Goal: Task Accomplishment & Management: Manage account settings

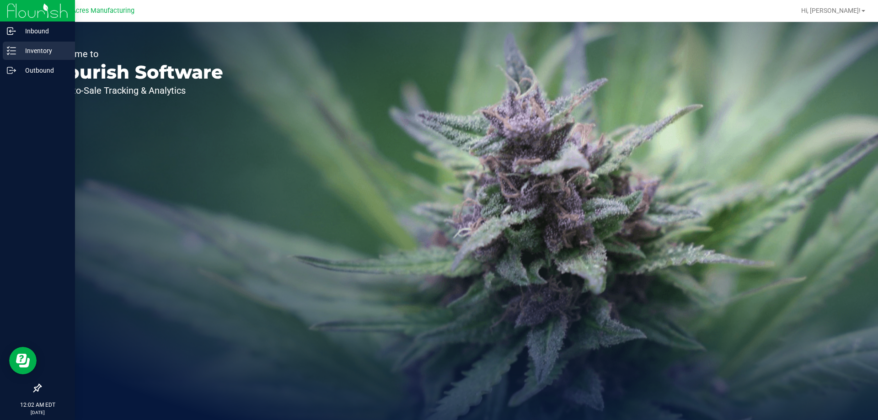
click at [27, 52] on p "Inventory" at bounding box center [43, 50] width 55 height 11
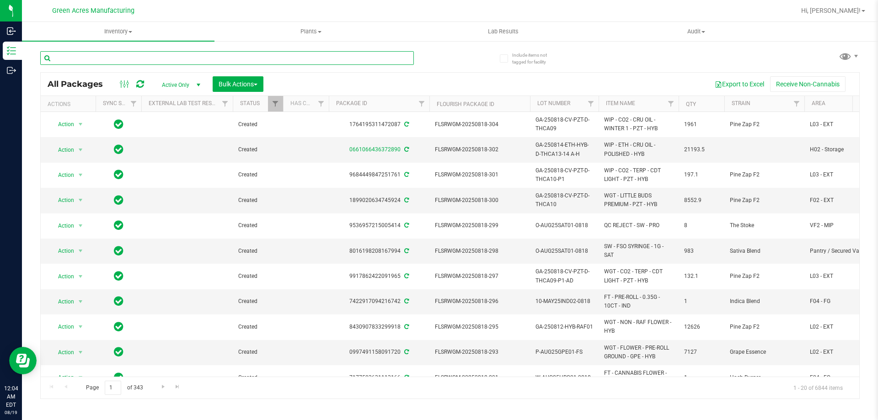
click at [295, 53] on input "text" at bounding box center [226, 58] width 373 height 14
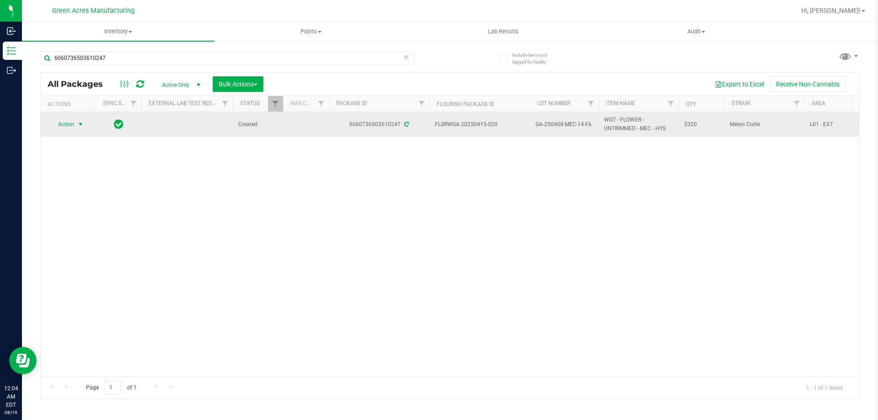
click at [80, 127] on span "select" at bounding box center [80, 124] width 7 height 7
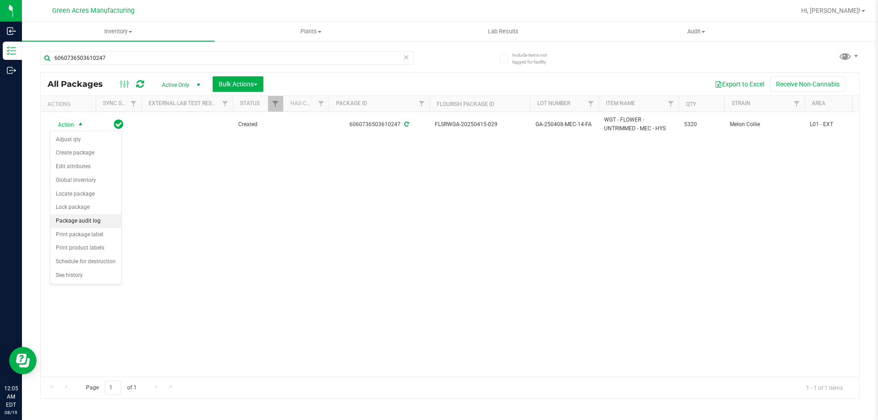
click at [87, 220] on li "Package audit log" at bounding box center [85, 221] width 71 height 14
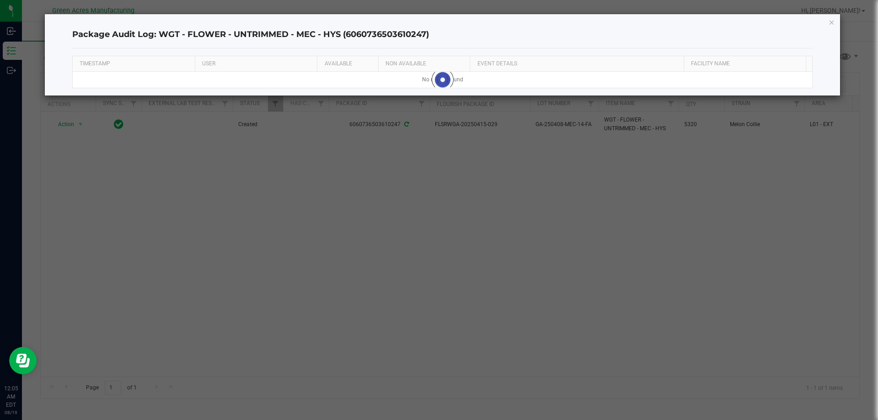
click at [87, 220] on body "Inbound Inventory Outbound 12:05 AM EDT 08/19/2025 08/19 Green Acres Manufactur…" at bounding box center [439, 210] width 878 height 420
click at [830, 23] on icon "button" at bounding box center [831, 21] width 6 height 11
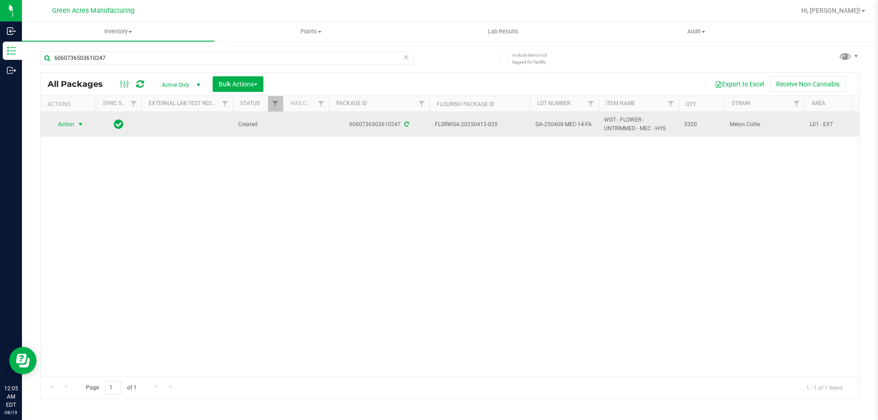
click at [80, 123] on span "select" at bounding box center [80, 124] width 7 height 7
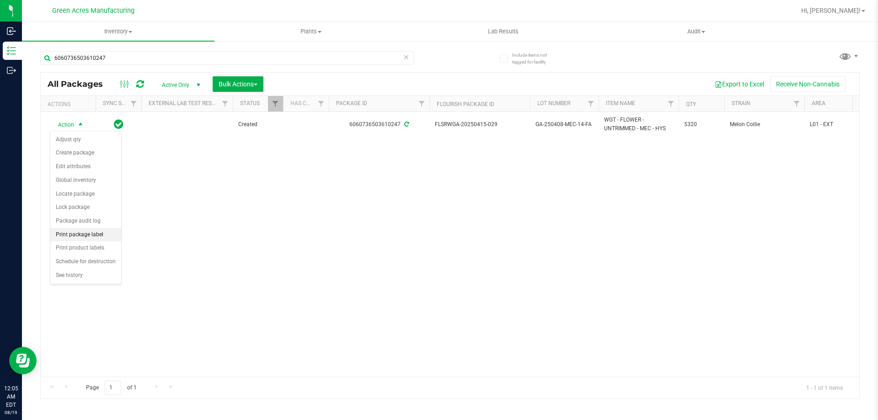
click at [95, 234] on li "Print package label" at bounding box center [85, 235] width 71 height 14
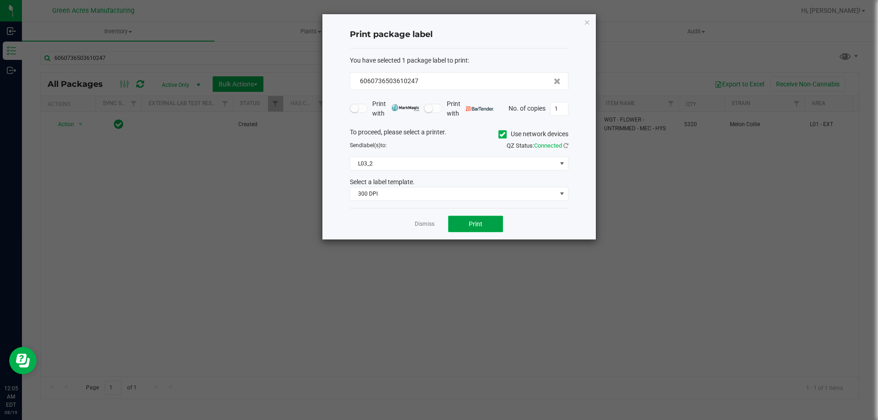
click at [489, 226] on button "Print" at bounding box center [475, 224] width 55 height 16
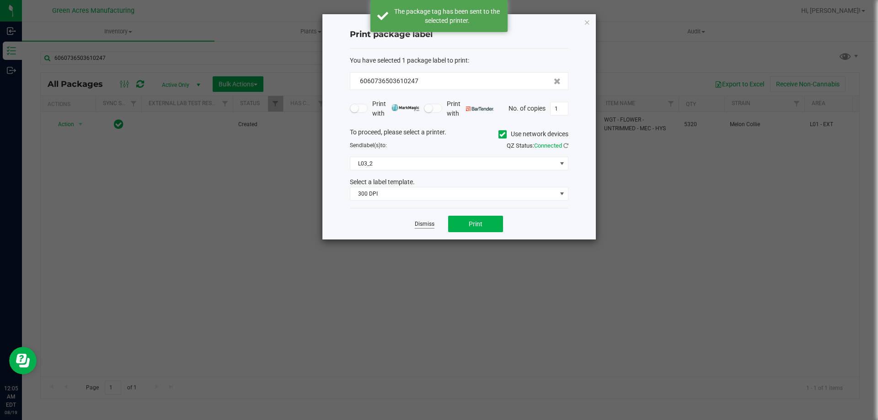
click at [425, 226] on link "Dismiss" at bounding box center [425, 224] width 20 height 8
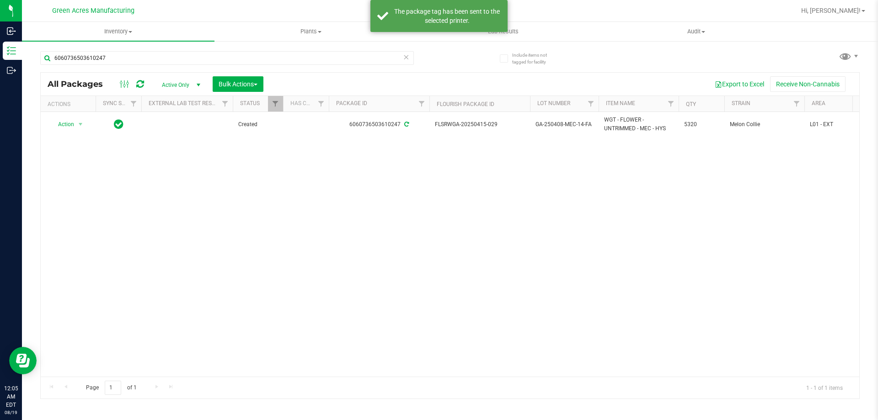
click at [360, 49] on div "6060736503610247" at bounding box center [245, 57] width 410 height 29
click at [356, 59] on input "6060736503610247" at bounding box center [226, 58] width 373 height 14
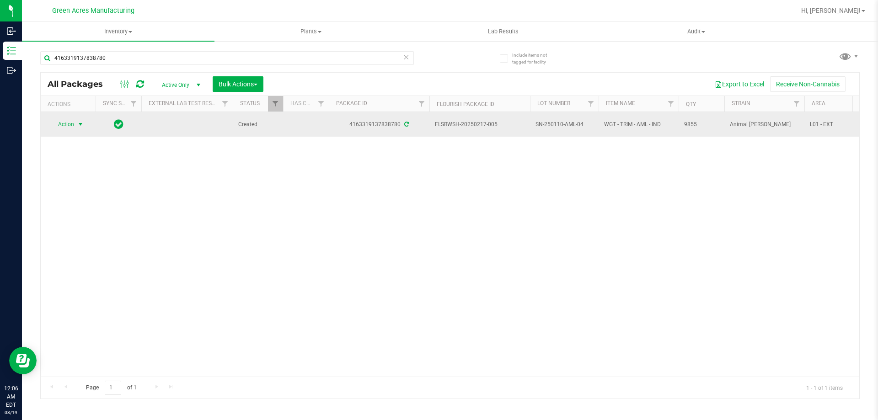
click at [73, 122] on span "Action" at bounding box center [62, 124] width 25 height 13
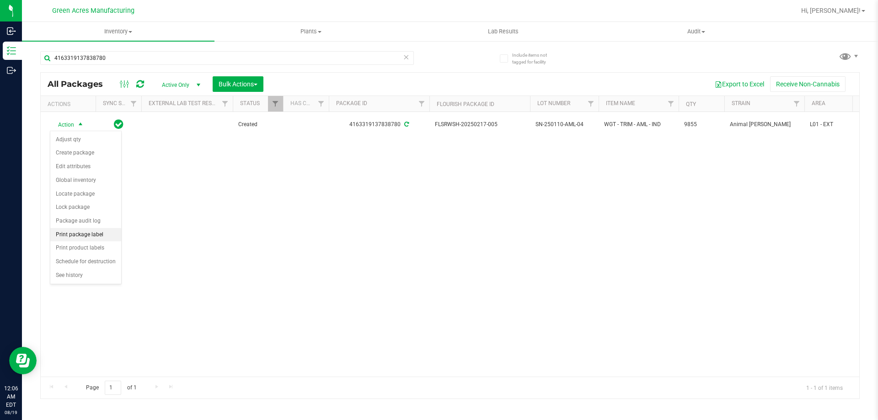
click at [77, 231] on li "Print package label" at bounding box center [85, 235] width 71 height 14
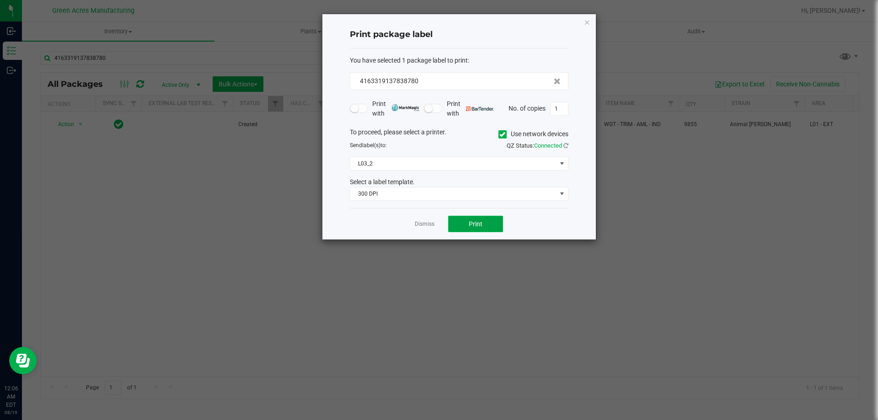
click at [477, 220] on span "Print" at bounding box center [475, 223] width 14 height 7
click at [419, 225] on link "Dismiss" at bounding box center [425, 224] width 20 height 8
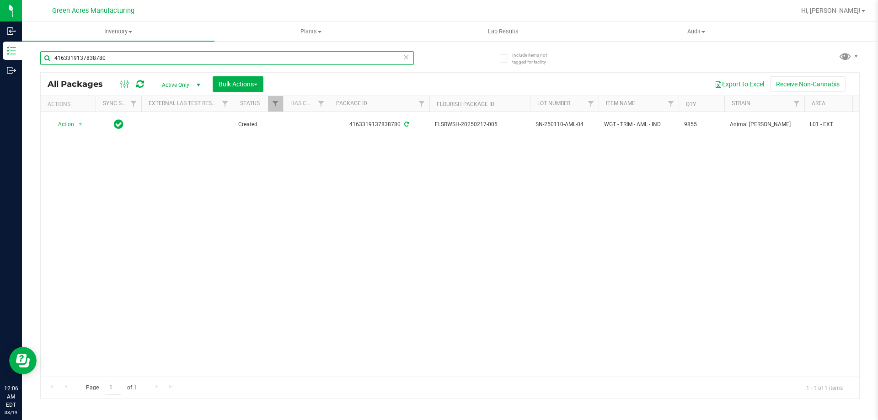
click at [357, 63] on input "4163319137838780" at bounding box center [226, 58] width 373 height 14
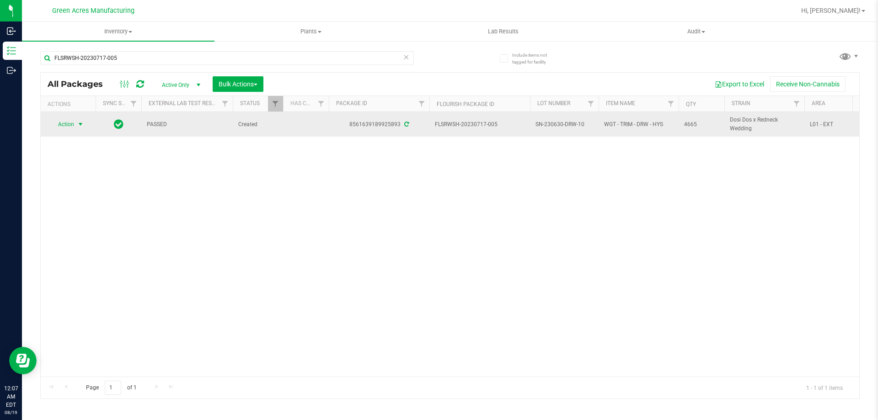
click at [76, 123] on span "select" at bounding box center [80, 124] width 11 height 13
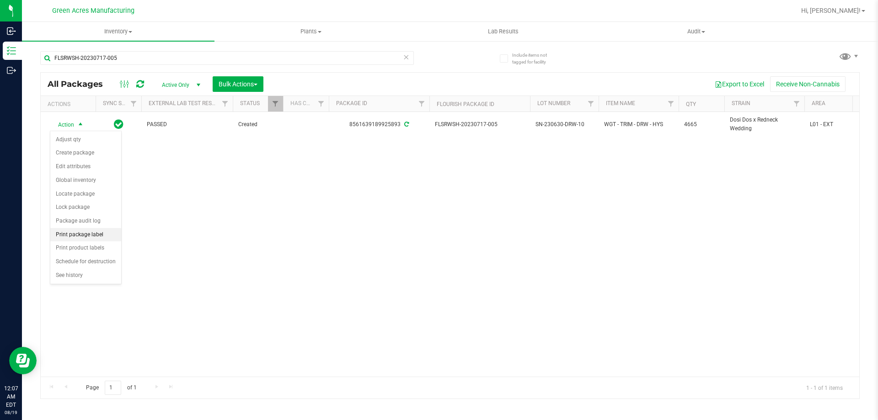
click at [83, 237] on li "Print package label" at bounding box center [85, 235] width 71 height 14
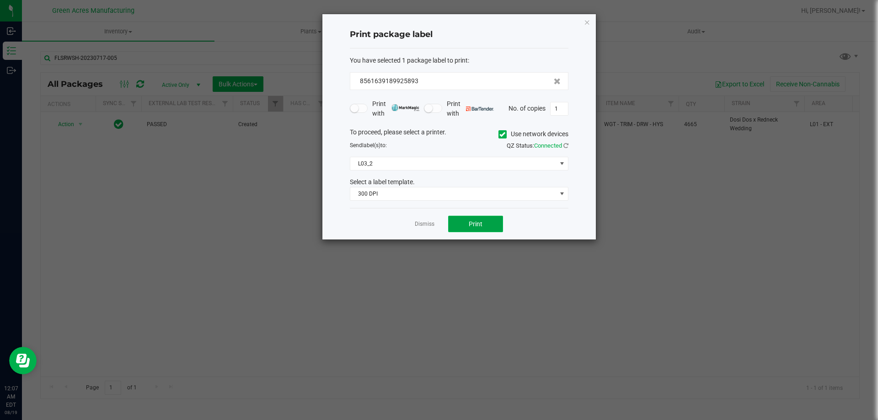
click at [482, 223] on span "Print" at bounding box center [475, 223] width 14 height 7
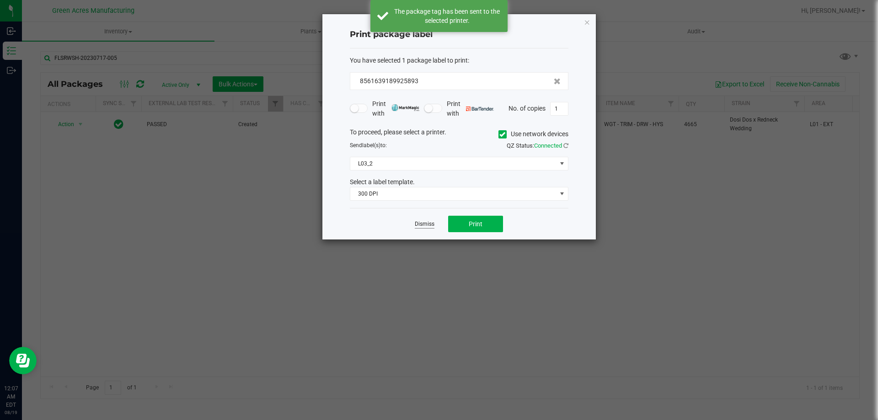
click at [426, 224] on link "Dismiss" at bounding box center [425, 224] width 20 height 8
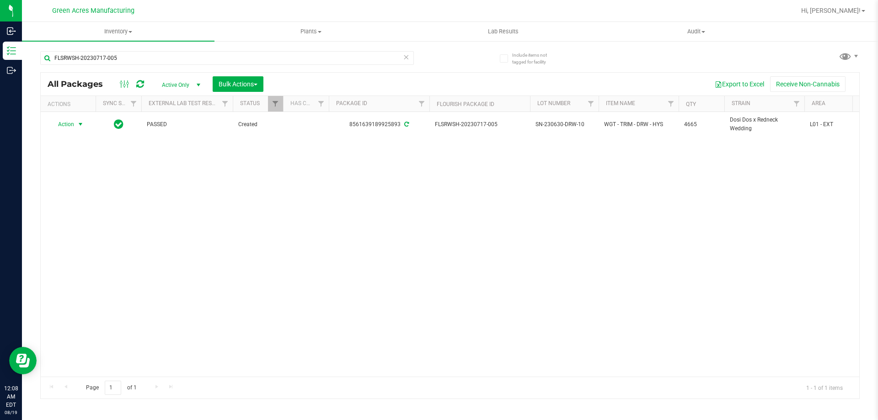
click at [321, 48] on div "FLSRWSH-20230717-005" at bounding box center [245, 57] width 410 height 29
click at [318, 57] on input "FLSRWSH-20230717-005" at bounding box center [226, 58] width 373 height 14
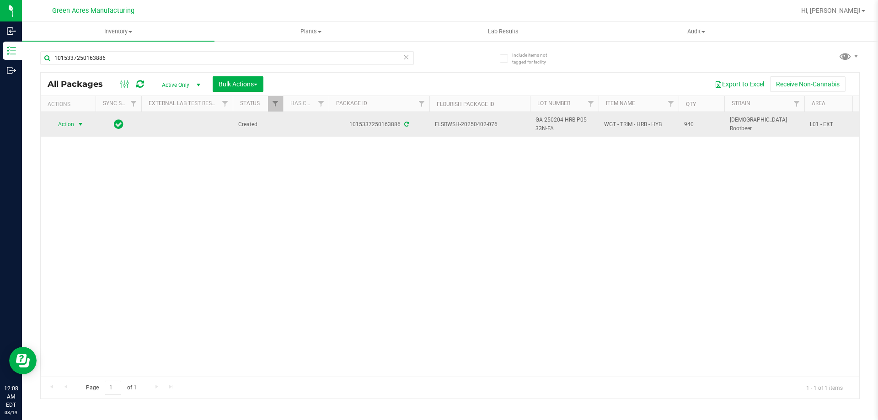
click at [75, 126] on span "select" at bounding box center [80, 124] width 11 height 13
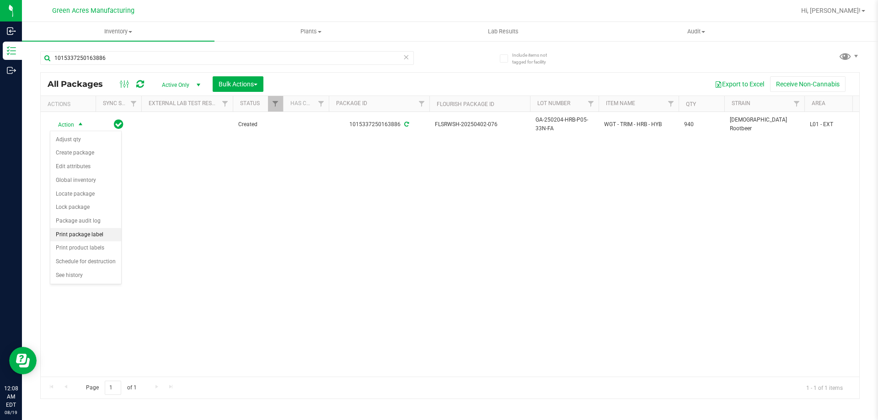
click at [98, 232] on li "Print package label" at bounding box center [85, 235] width 71 height 14
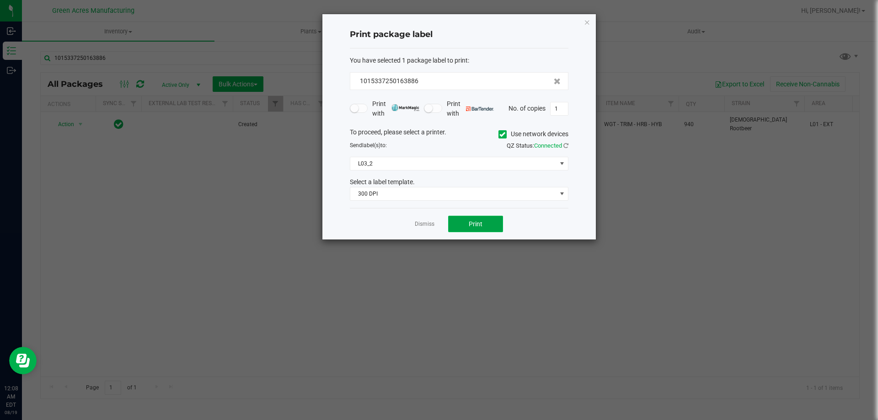
click at [486, 220] on button "Print" at bounding box center [475, 224] width 55 height 16
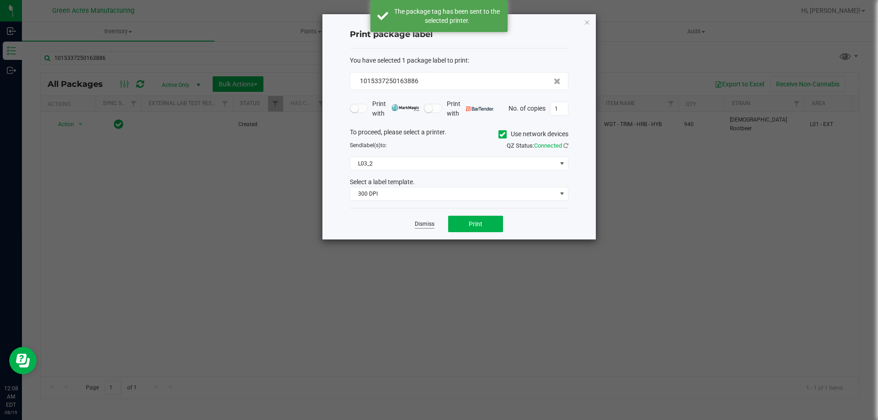
click at [425, 221] on link "Dismiss" at bounding box center [425, 224] width 20 height 8
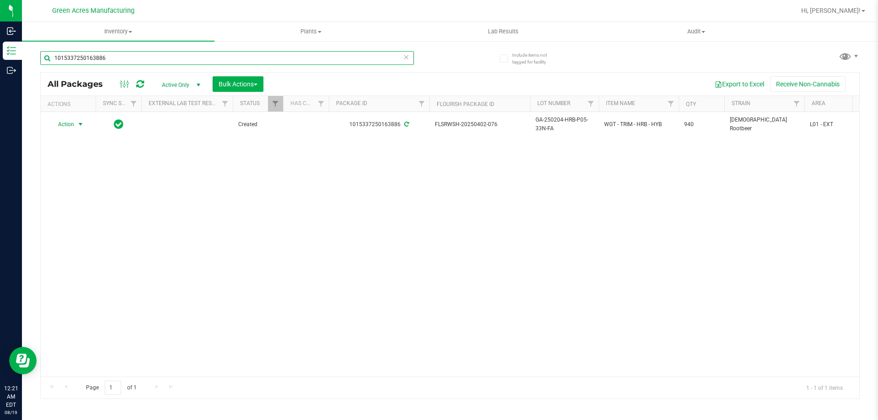
click at [323, 60] on input "1015337250163886" at bounding box center [226, 58] width 373 height 14
type input "4163319137838780"
click at [314, 59] on input "4163319137838780" at bounding box center [226, 58] width 373 height 14
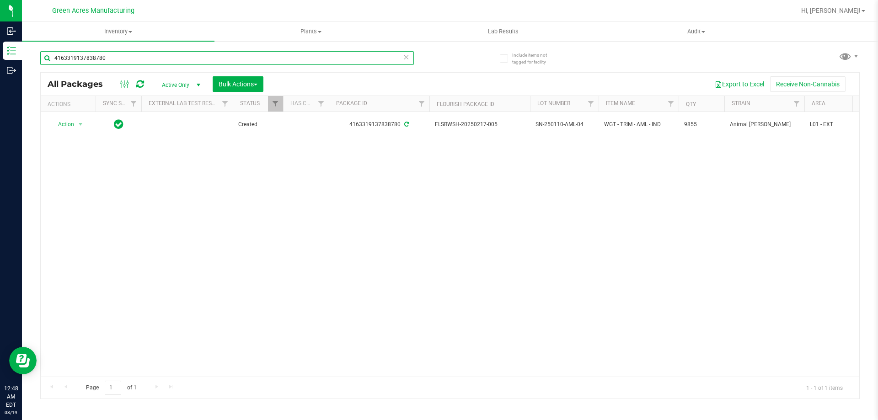
click at [314, 59] on input "4163319137838780" at bounding box center [226, 58] width 373 height 14
click at [547, 178] on div "Action Action Adjust qty Create package Edit attributes Global inventory Locate…" at bounding box center [450, 244] width 818 height 265
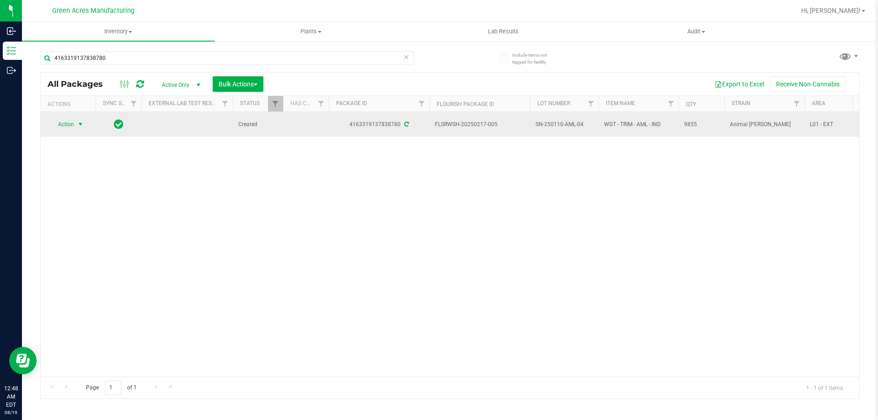
click at [75, 122] on span "select" at bounding box center [80, 124] width 11 height 13
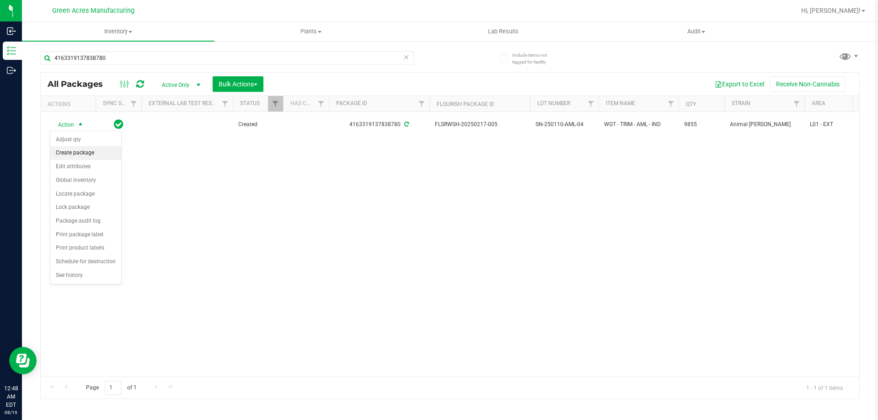
click at [79, 153] on li "Create package" at bounding box center [85, 153] width 71 height 14
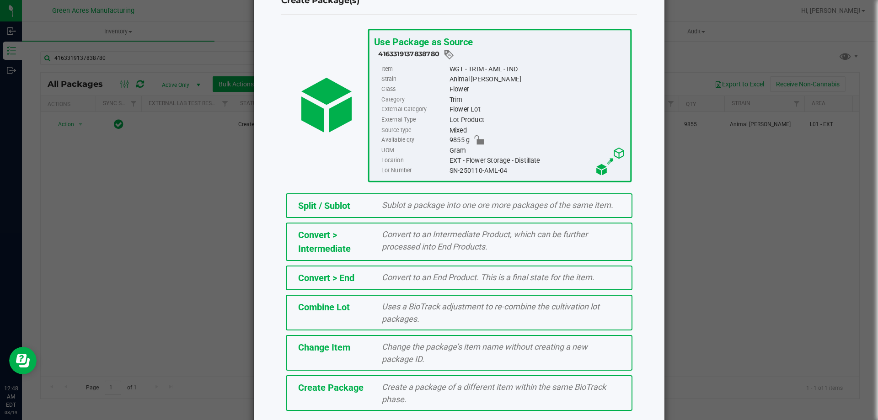
scroll to position [66, 0]
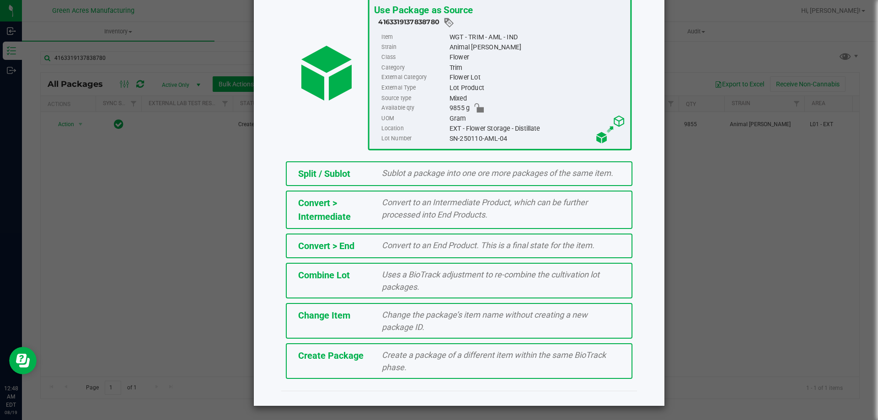
click at [395, 375] on div "Create Package Create a package of a different item within the same BioTrack ph…" at bounding box center [459, 361] width 346 height 36
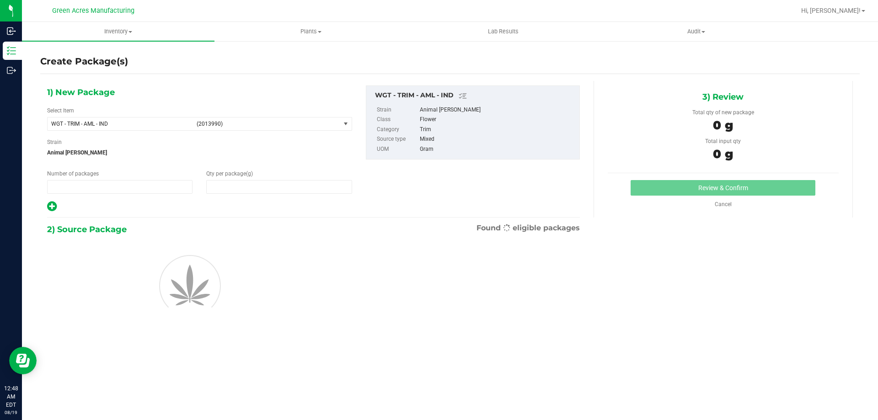
type input "1"
type input "0.0000"
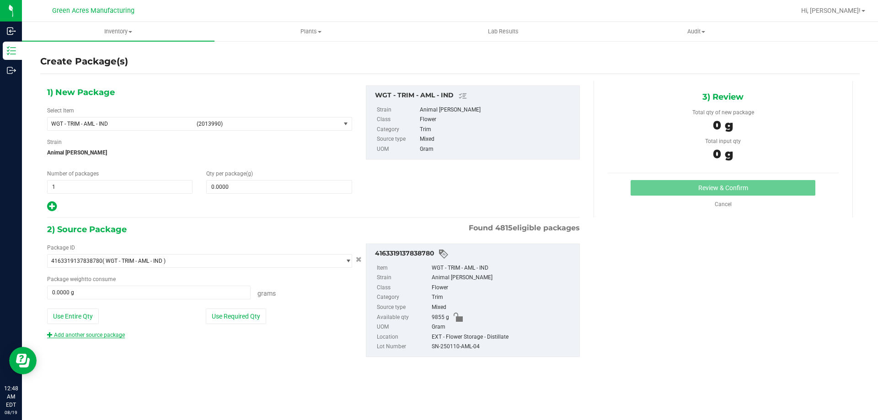
click at [101, 334] on link "Add another source package" at bounding box center [86, 335] width 78 height 6
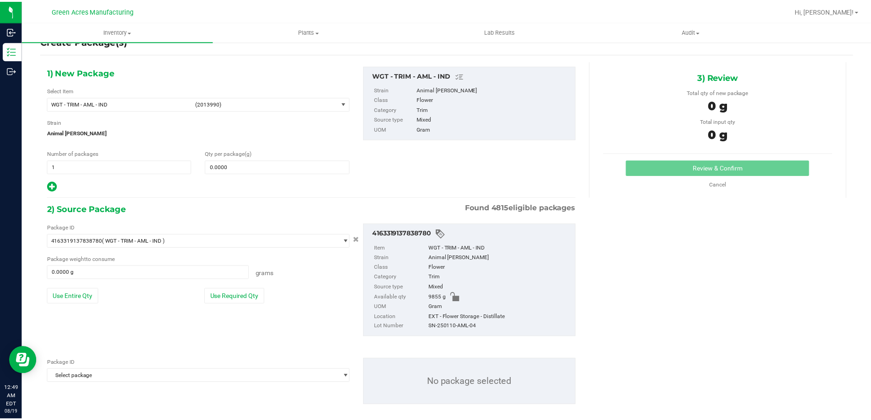
scroll to position [32, 0]
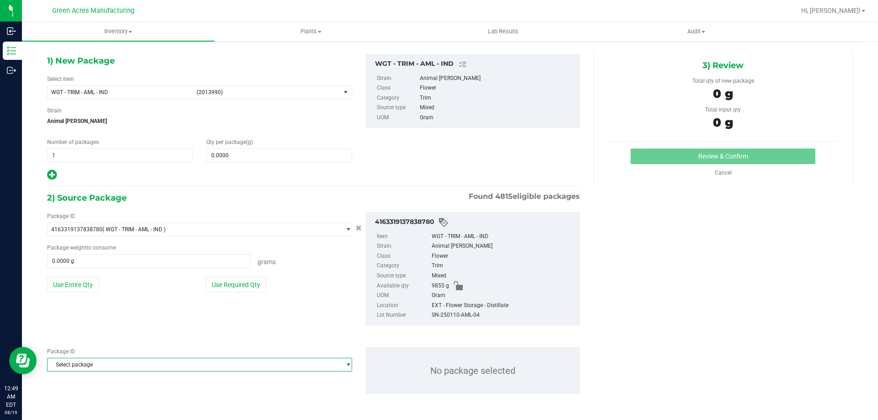
click at [262, 367] on span "Select package" at bounding box center [194, 364] width 293 height 13
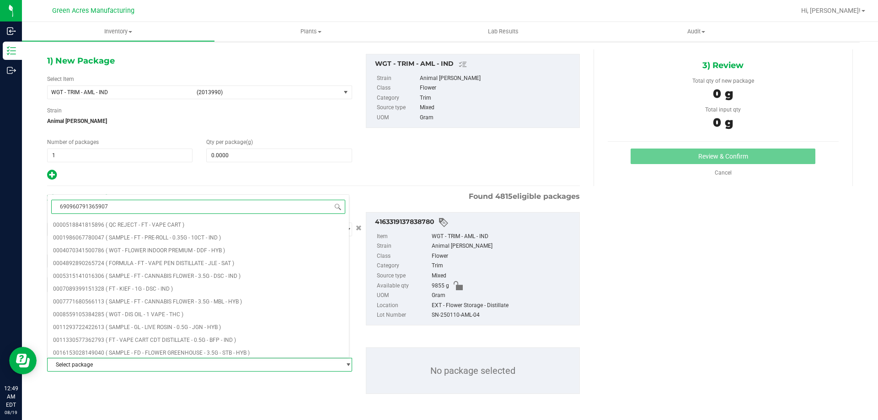
type input "6909607913659071"
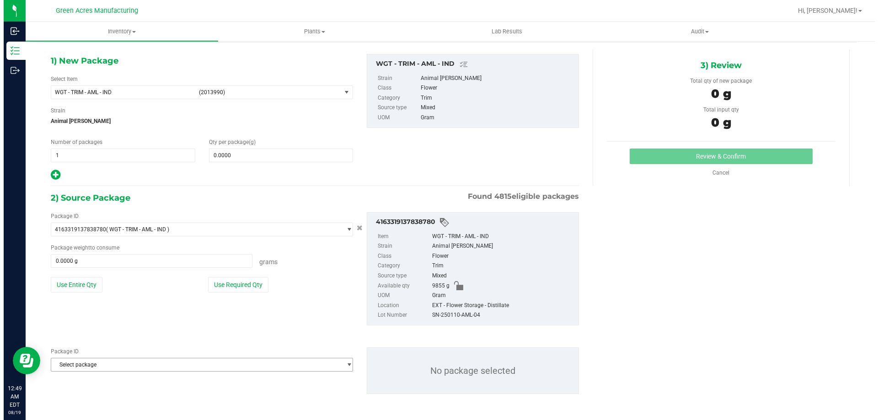
scroll to position [0, 0]
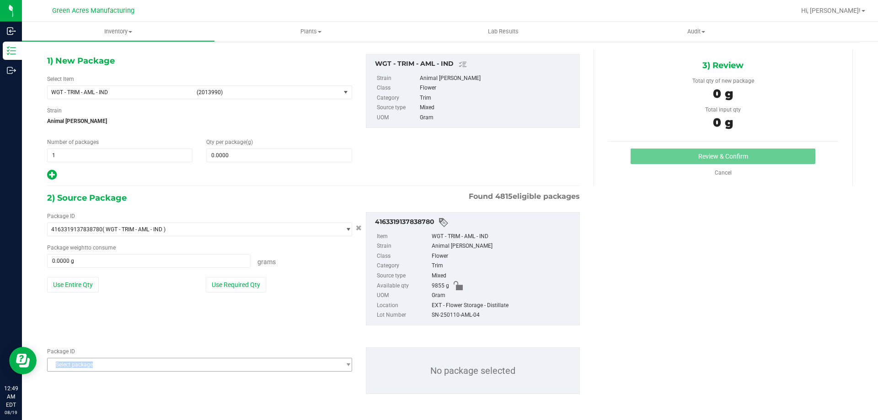
drag, startPoint x: 185, startPoint y: 351, endPoint x: 179, endPoint y: 368, distance: 18.2
click at [179, 368] on div "Package ID Select package 6909607913659071" at bounding box center [199, 359] width 305 height 24
click at [179, 368] on span "Select package" at bounding box center [194, 364] width 293 height 13
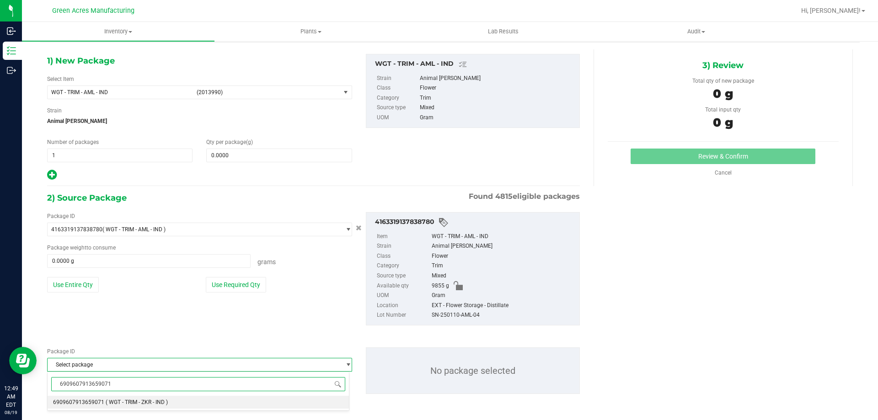
click at [171, 399] on li "6909607913659071 ( WGT - TRIM - ZKR - IND )" at bounding box center [198, 402] width 301 height 13
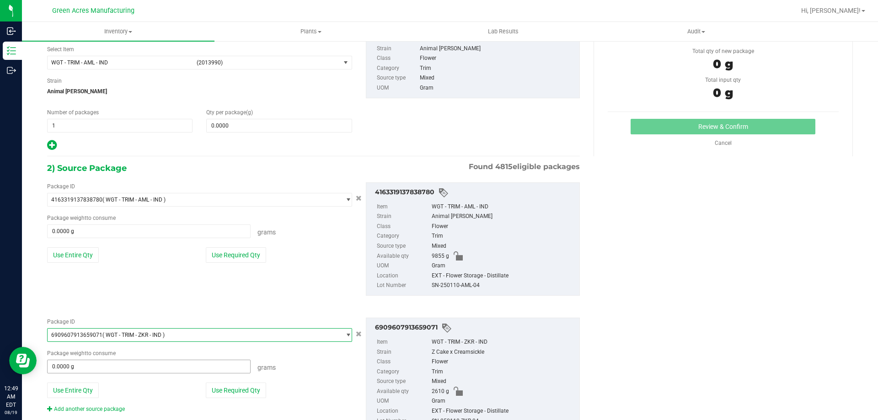
scroll to position [98, 0]
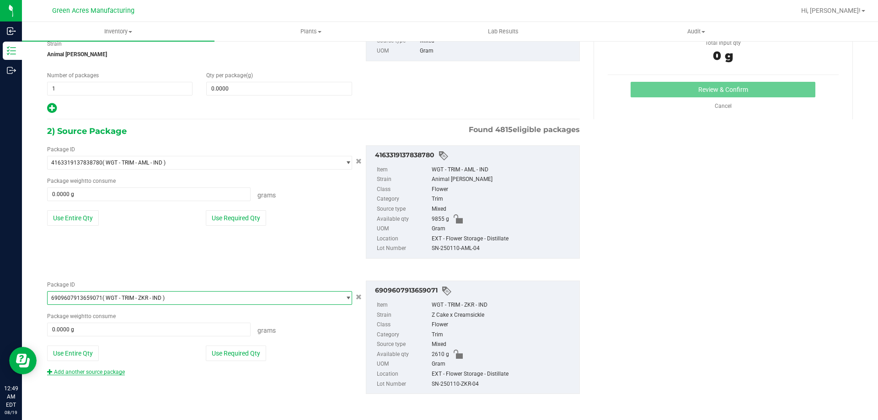
click at [115, 371] on link "Add another source package" at bounding box center [86, 372] width 78 height 6
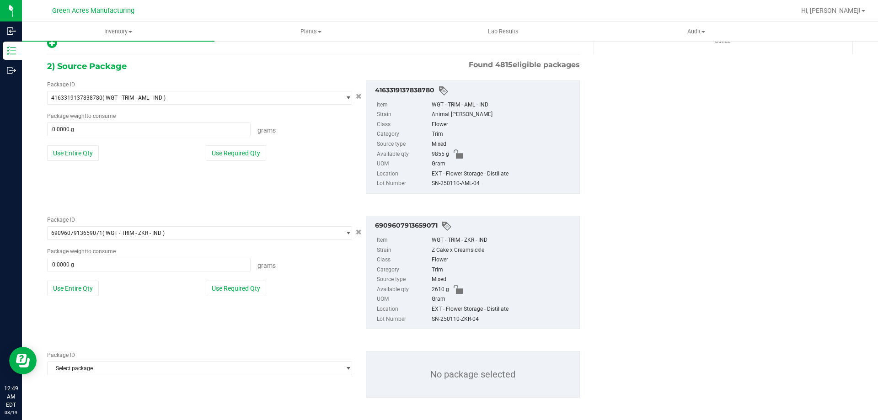
scroll to position [167, 0]
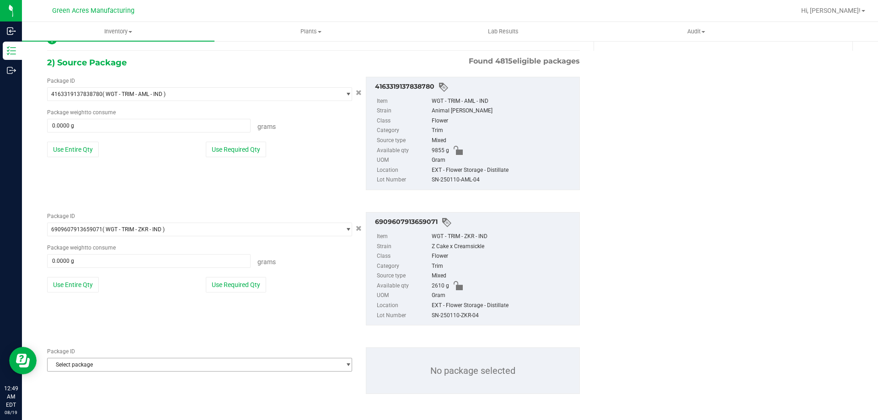
click at [225, 368] on span "Select package" at bounding box center [194, 364] width 293 height 13
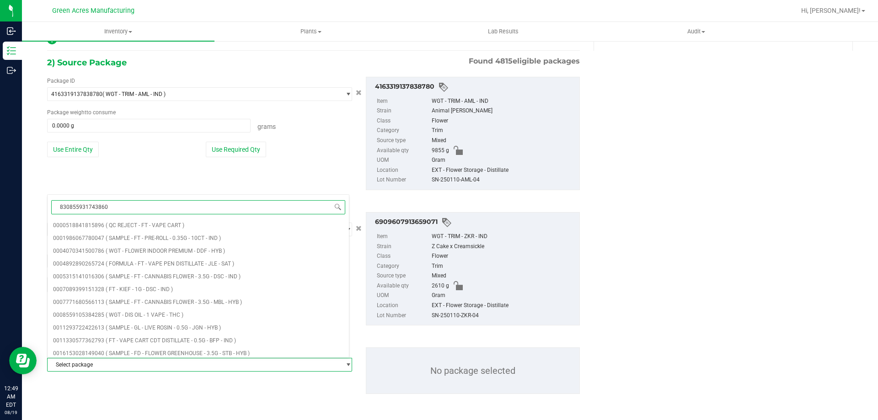
type input "8308559317438600"
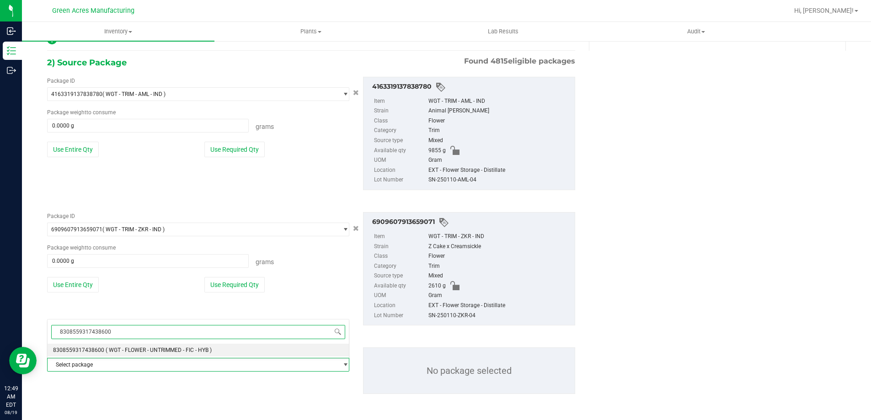
click at [202, 350] on span "( WGT - FLOWER - UNTRIMMED - FIC - HYB )" at bounding box center [159, 350] width 106 height 6
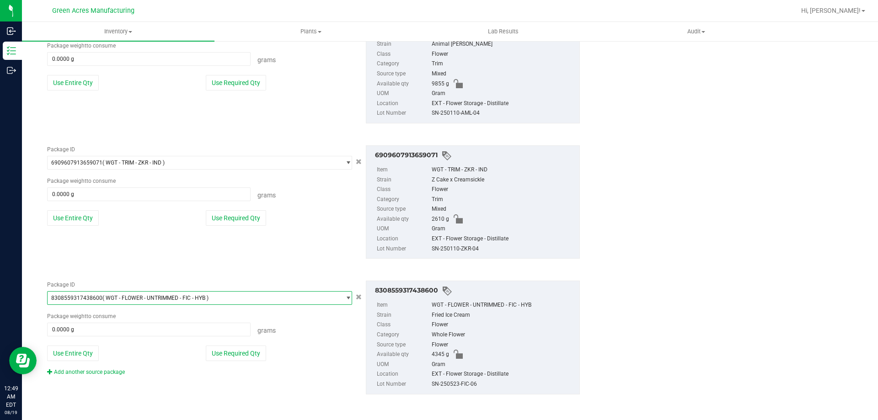
scroll to position [234, 0]
click at [105, 372] on link "Add another source package" at bounding box center [86, 371] width 78 height 6
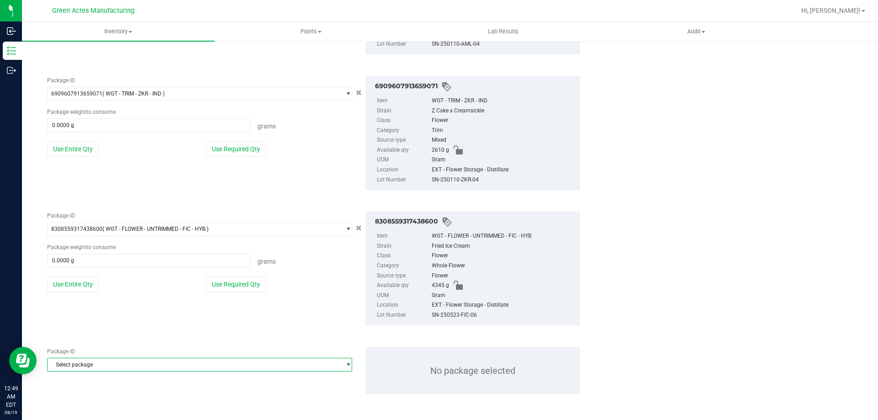
click at [202, 365] on span "Select package" at bounding box center [194, 364] width 293 height 13
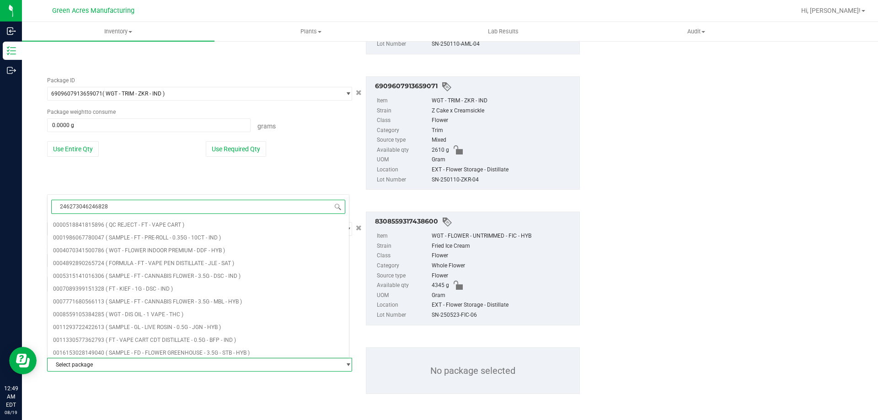
type input "2462730462468282"
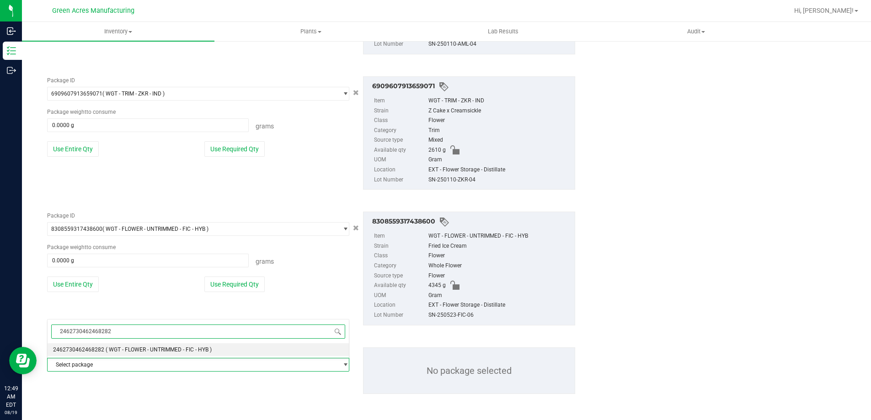
click at [211, 346] on span "( WGT - FLOWER - UNTRIMMED - FIC - HYB )" at bounding box center [159, 349] width 106 height 6
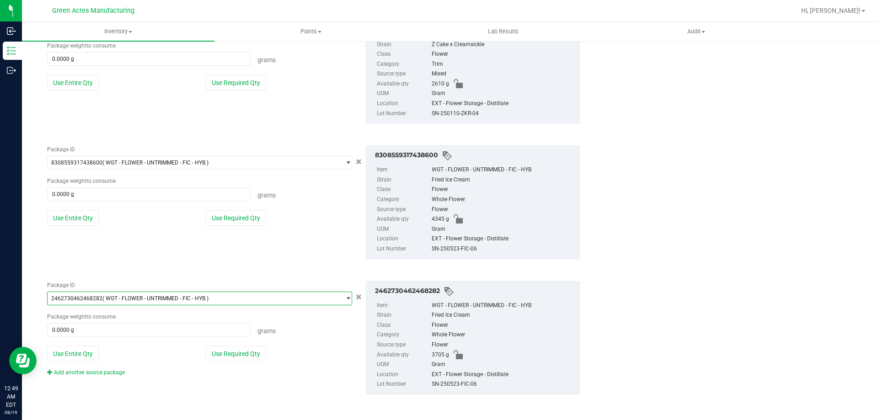
scroll to position [369, 0]
click at [108, 367] on div "Package ID 2462730462468282 ( WGT - FLOWER - UNTRIMMED - FIC - HYB ) 2451255213…" at bounding box center [199, 329] width 319 height 96
click at [108, 371] on link "Add another source package" at bounding box center [86, 372] width 78 height 6
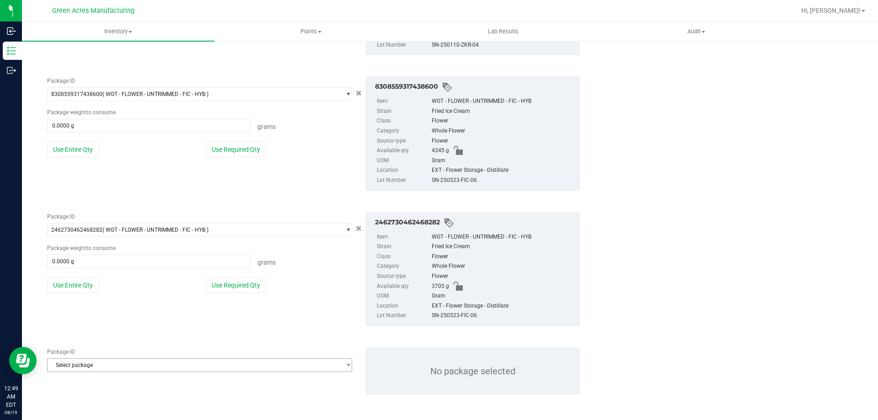
scroll to position [438, 0]
click at [177, 365] on span "Select package" at bounding box center [194, 364] width 293 height 13
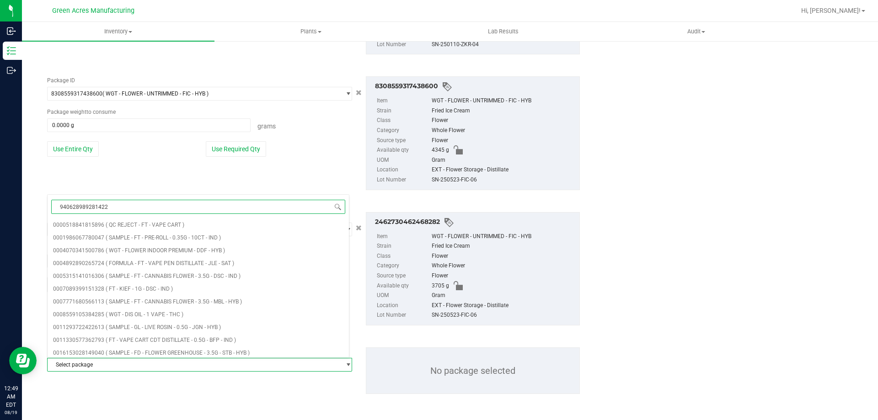
type input "9406289892814227"
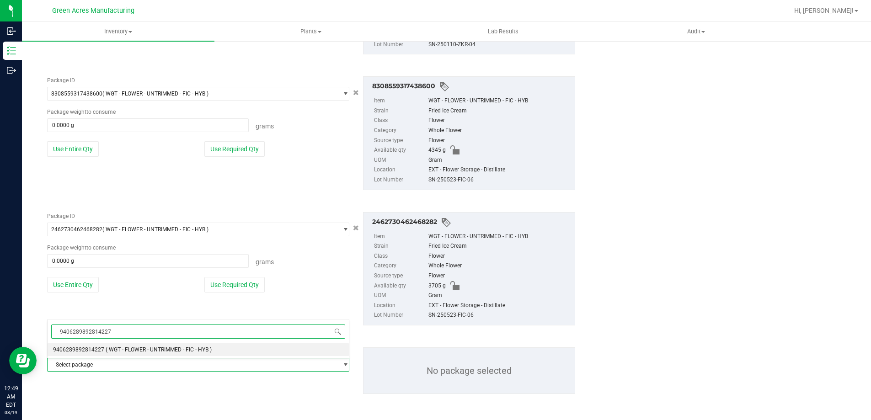
click at [178, 354] on li "9406289892814227 ( WGT - FLOWER - UNTRIMMED - FIC - HYB )" at bounding box center [198, 349] width 301 height 13
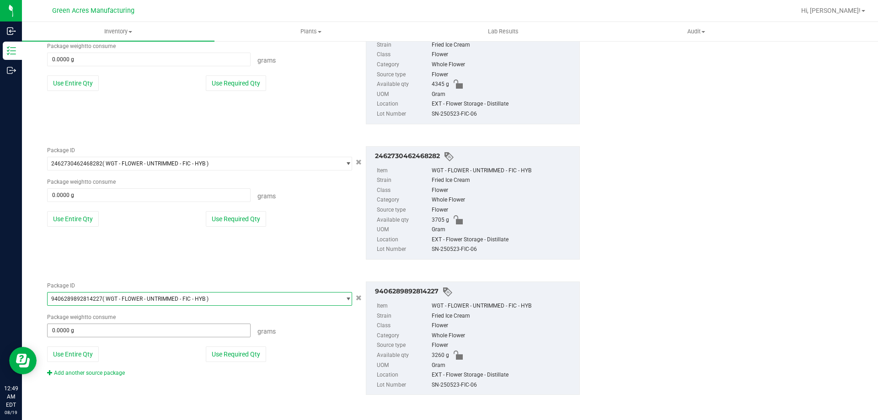
scroll to position [505, 0]
click at [106, 376] on div "Package ID 9406289892814227 ( WGT - FLOWER - UNTRIMMED - FIC - HYB ) 9391581608…" at bounding box center [313, 337] width 546 height 128
click at [113, 371] on link "Add another source package" at bounding box center [86, 372] width 78 height 6
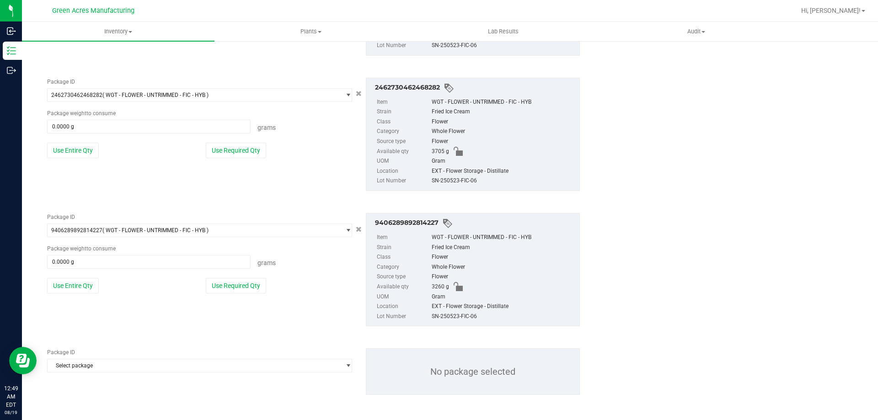
scroll to position [573, 0]
click at [172, 368] on span "Select package" at bounding box center [194, 364] width 293 height 13
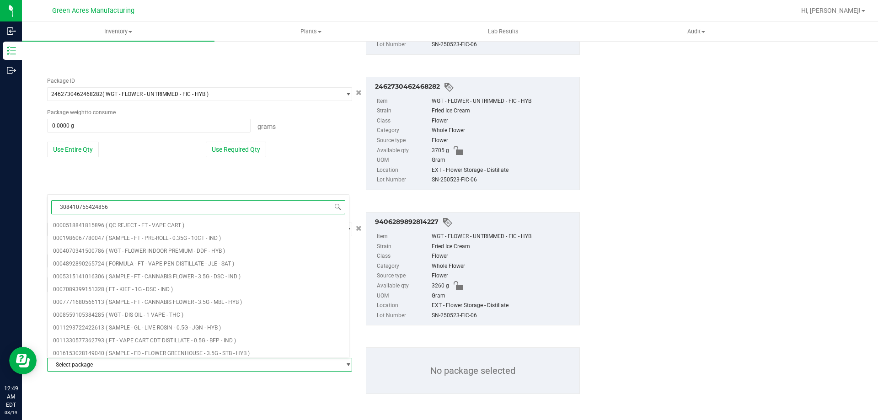
type input "3084107554248568"
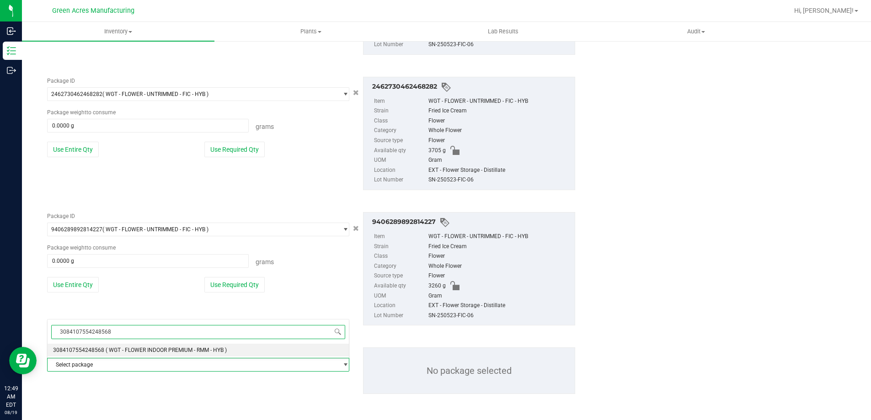
click at [173, 350] on span "( WGT - FLOWER INDOOR PREMIUM - RMM - HYB )" at bounding box center [166, 350] width 121 height 6
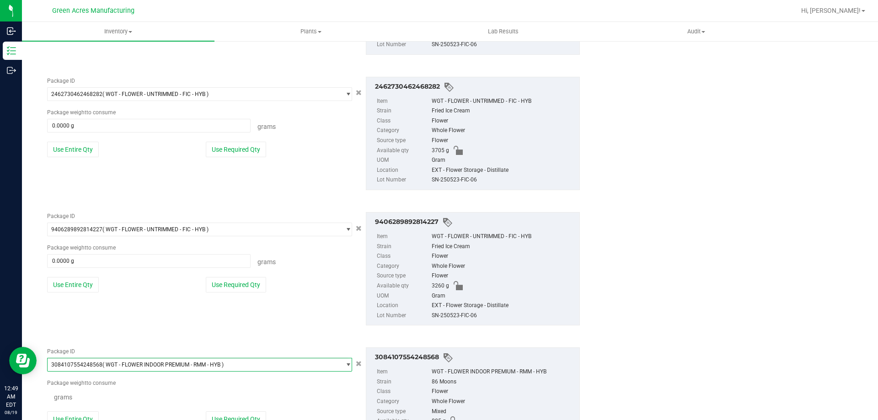
scroll to position [19144, 0]
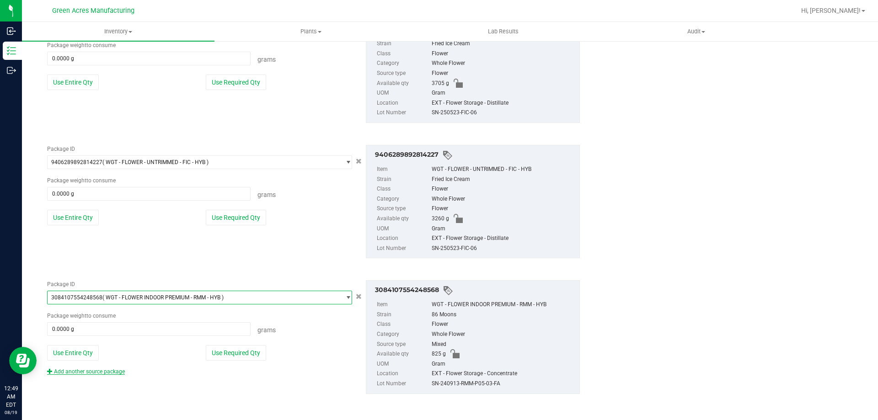
click at [96, 374] on link "Add another source package" at bounding box center [86, 371] width 78 height 6
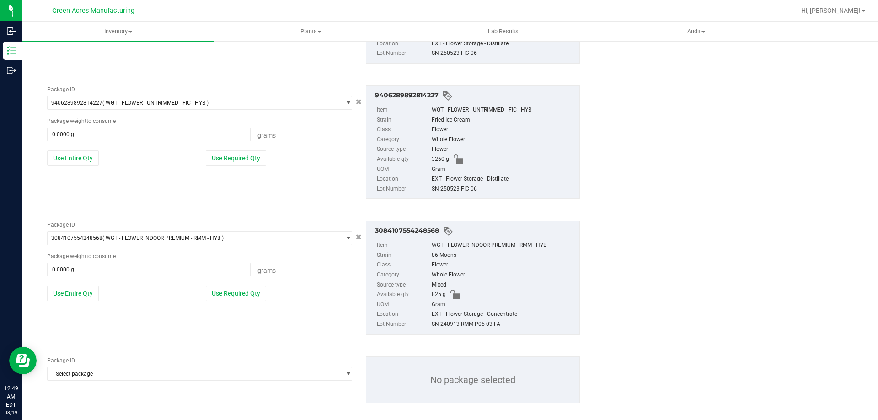
scroll to position [709, 0]
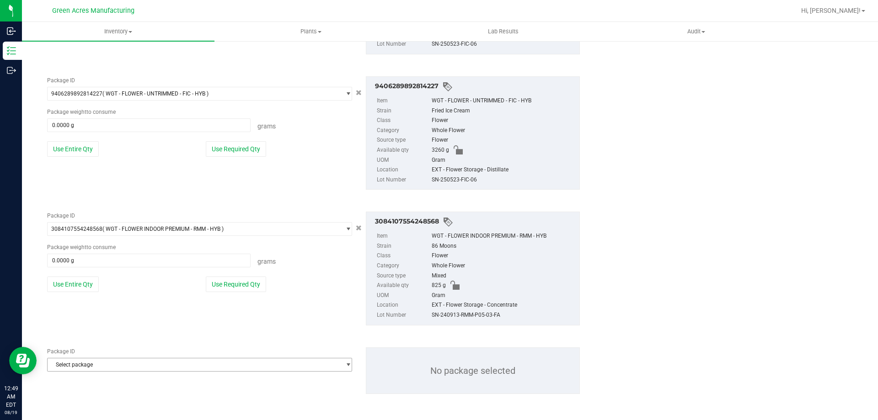
click at [213, 367] on span "Select package" at bounding box center [194, 364] width 293 height 13
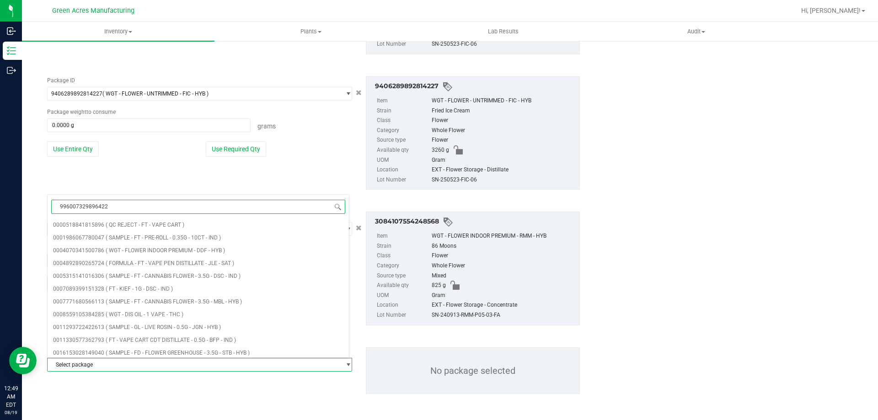
type input "9960073298964228"
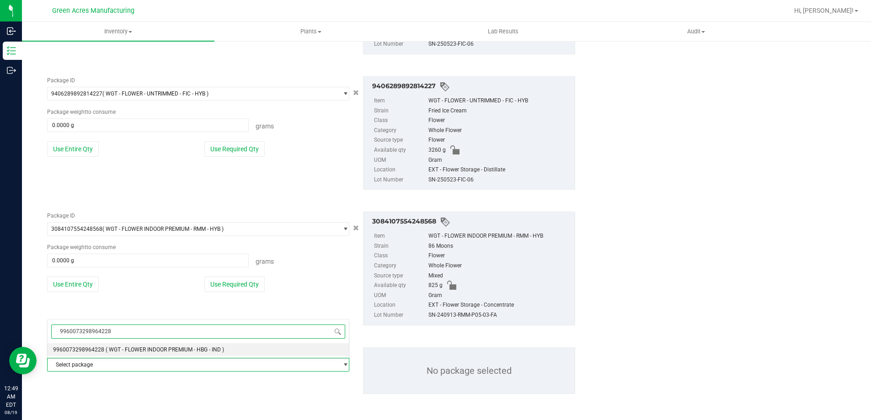
click at [176, 346] on span "( WGT - FLOWER INDOOR PREMIUM - HBG - IND )" at bounding box center [165, 349] width 118 height 6
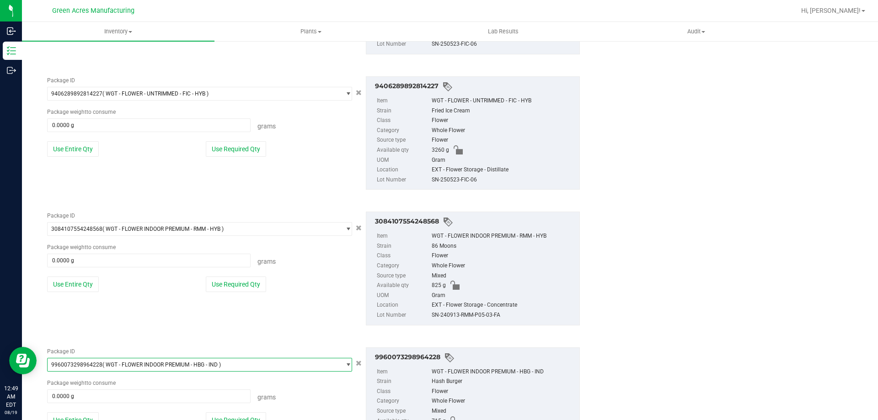
scroll to position [776, 0]
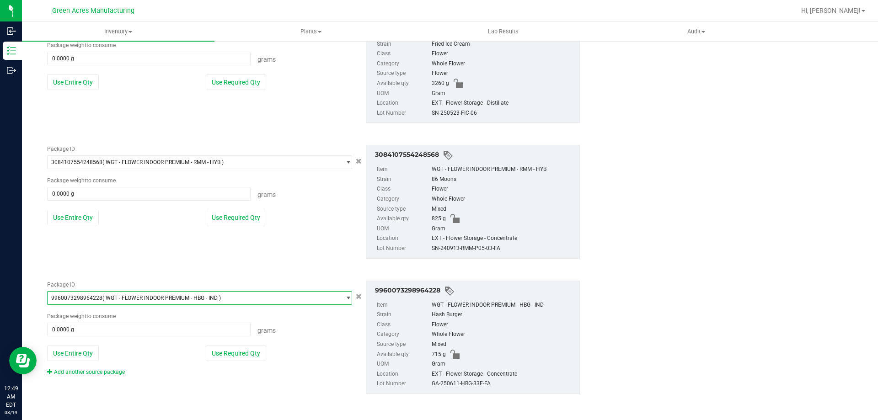
click at [103, 370] on link "Add another source package" at bounding box center [86, 372] width 78 height 6
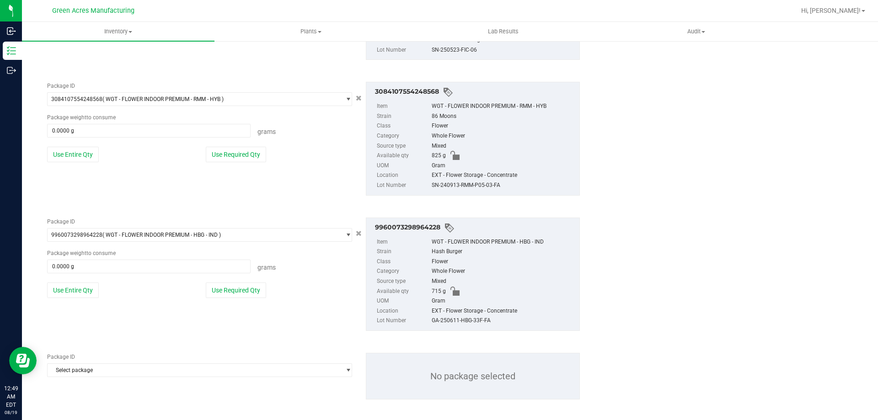
scroll to position [844, 0]
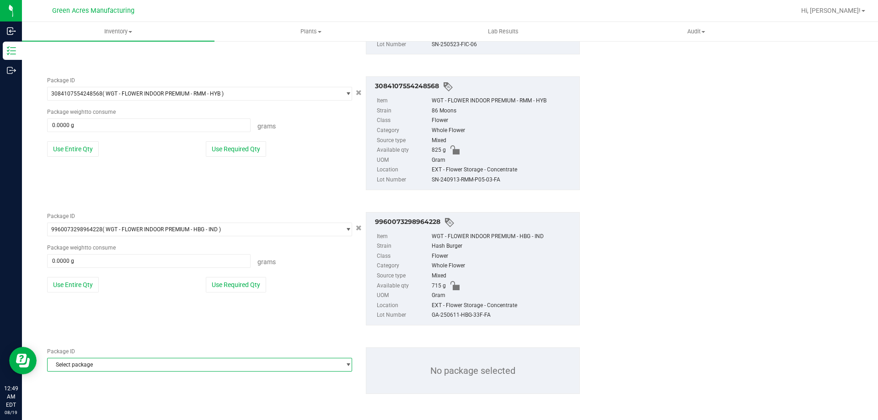
click at [196, 364] on span "Select package" at bounding box center [194, 364] width 293 height 13
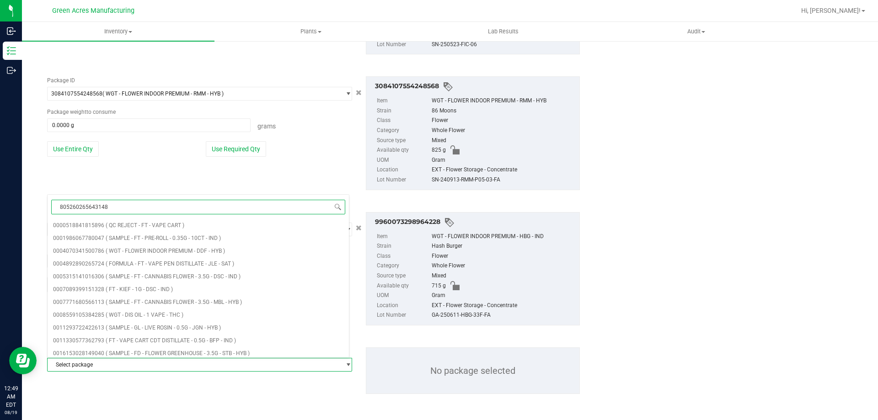
type input "8052602656431482"
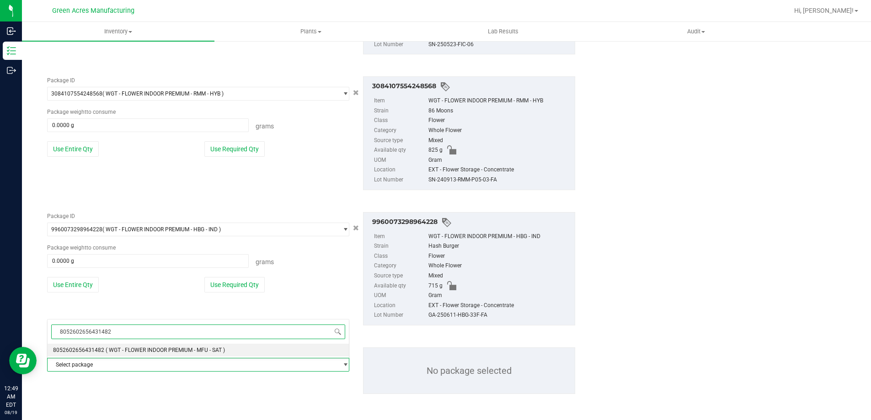
click at [171, 355] on li "8052602656431482 ( WGT - FLOWER INDOOR PREMIUM - MFU - SAT )" at bounding box center [198, 350] width 301 height 13
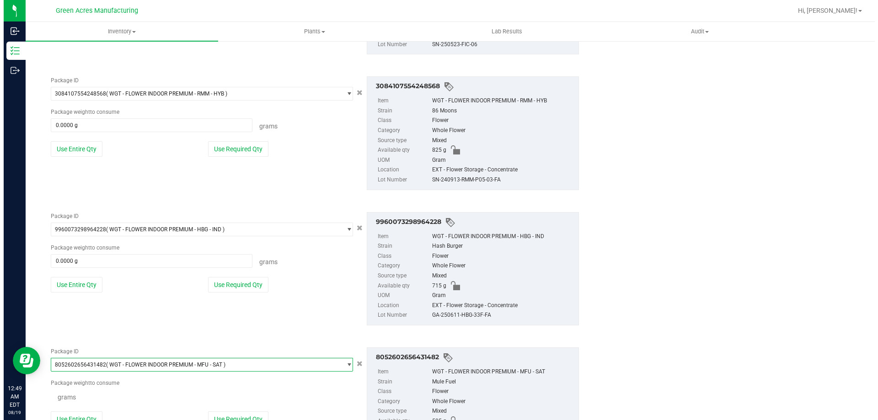
scroll to position [50305, 0]
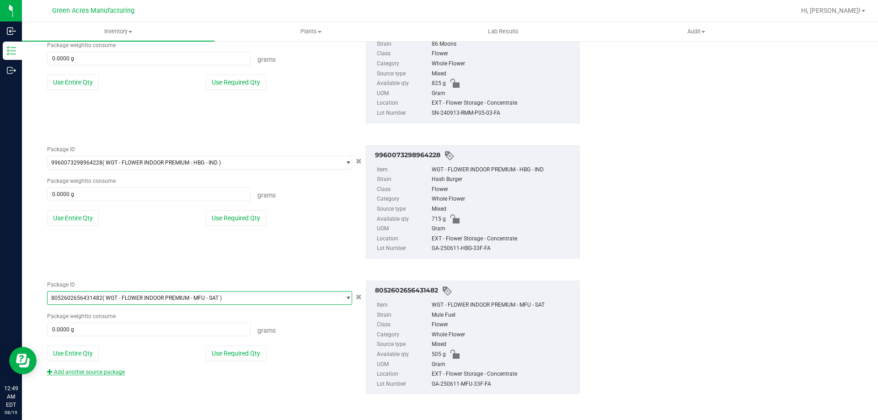
click at [101, 372] on link "Add another source package" at bounding box center [86, 372] width 78 height 6
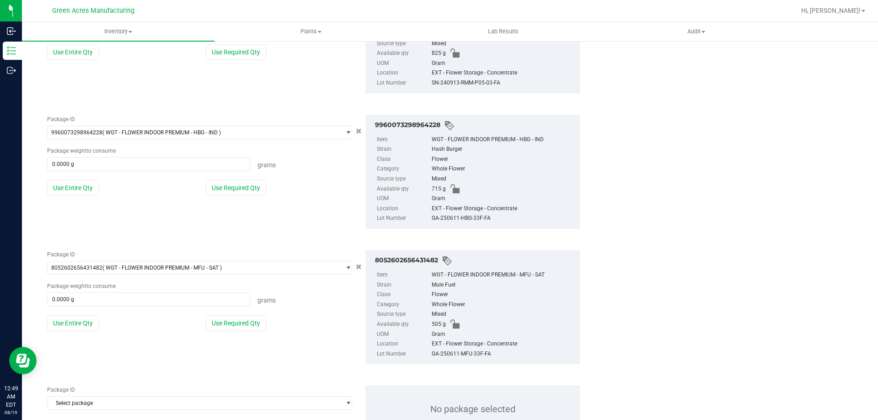
scroll to position [979, 0]
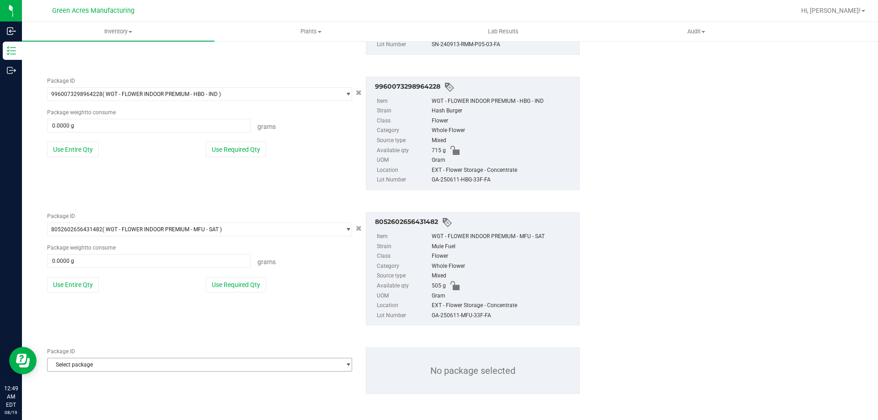
click at [199, 360] on span "Select package" at bounding box center [194, 364] width 293 height 13
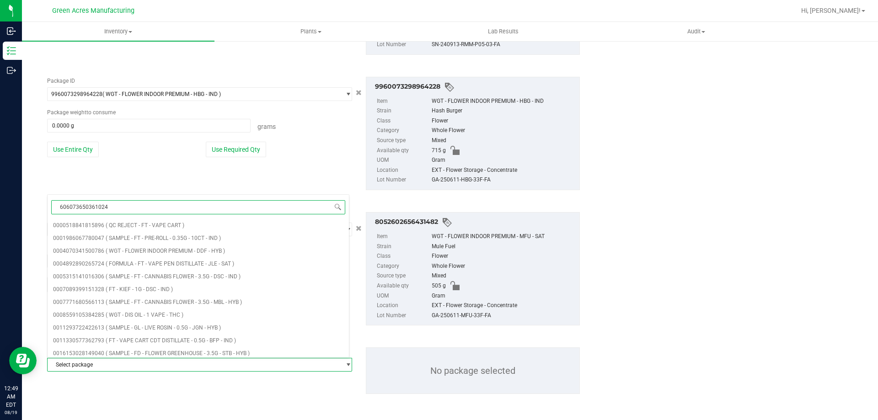
type input "6060736503610247"
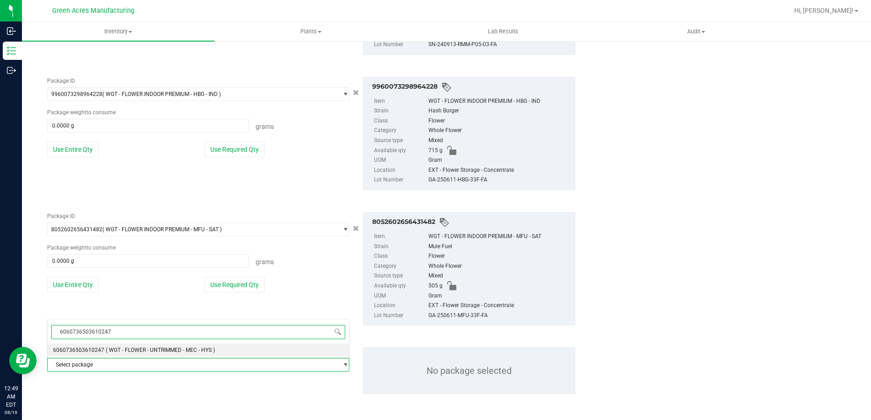
click at [190, 356] on div "6060736503610247 Select package 6060736503610247 ( WGT - FLOWER - UNTRIMMED - M…" at bounding box center [198, 338] width 302 height 39
click at [189, 353] on li "6060736503610247 ( WGT - FLOWER - UNTRIMMED - MEC - HYS )" at bounding box center [198, 350] width 301 height 13
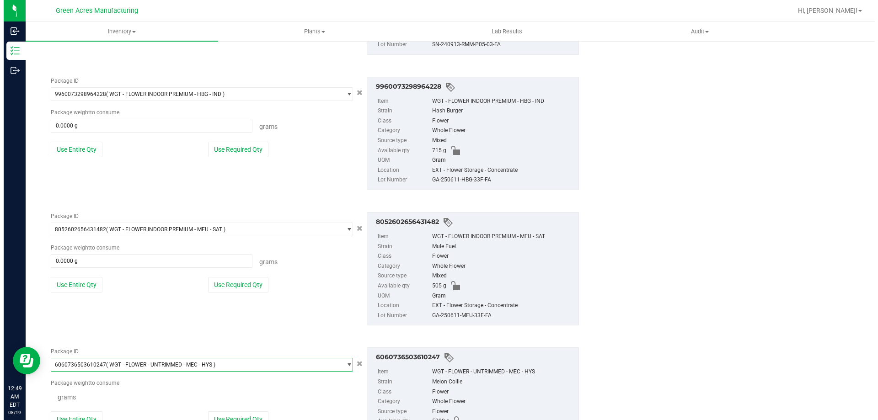
scroll to position [38046, 0]
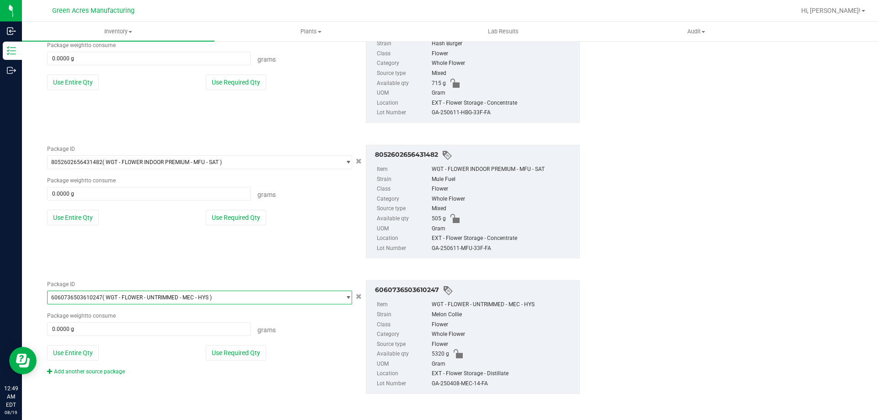
click at [105, 372] on link "Add another source package" at bounding box center [86, 371] width 78 height 6
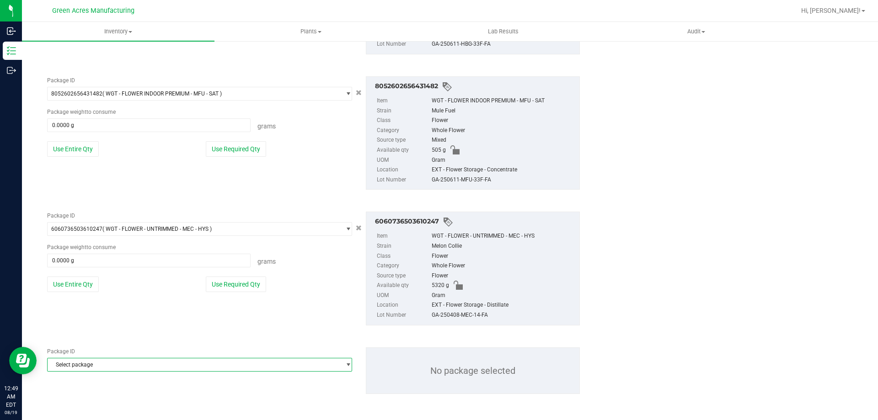
click at [226, 366] on span "Select package" at bounding box center [194, 364] width 293 height 13
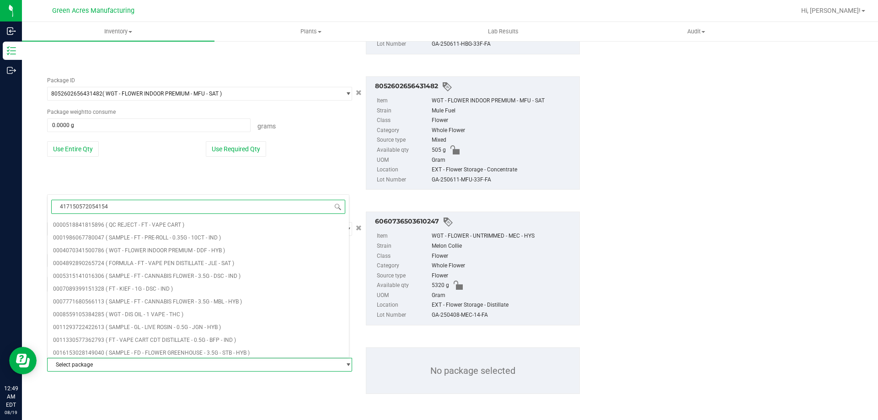
type input "4171505720541545"
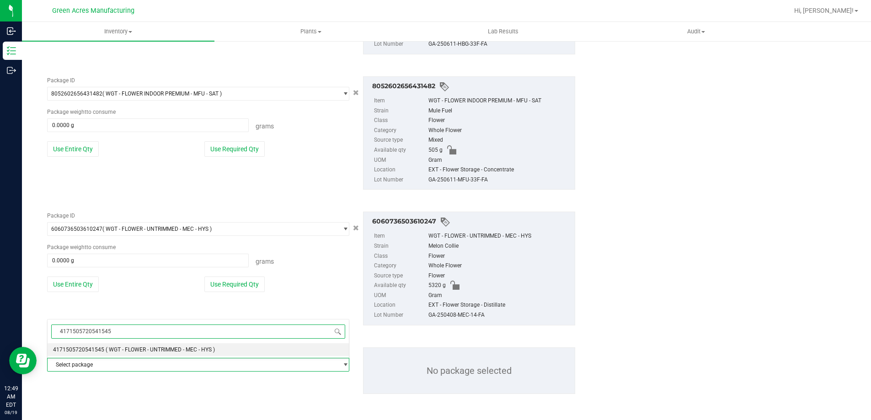
click at [204, 351] on span "( WGT - FLOWER - UNTRIMMED - MEC - HYS )" at bounding box center [160, 349] width 109 height 6
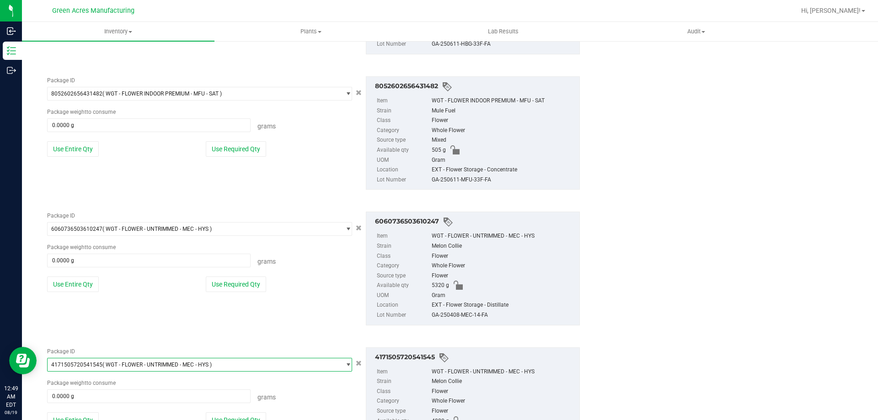
scroll to position [1182, 0]
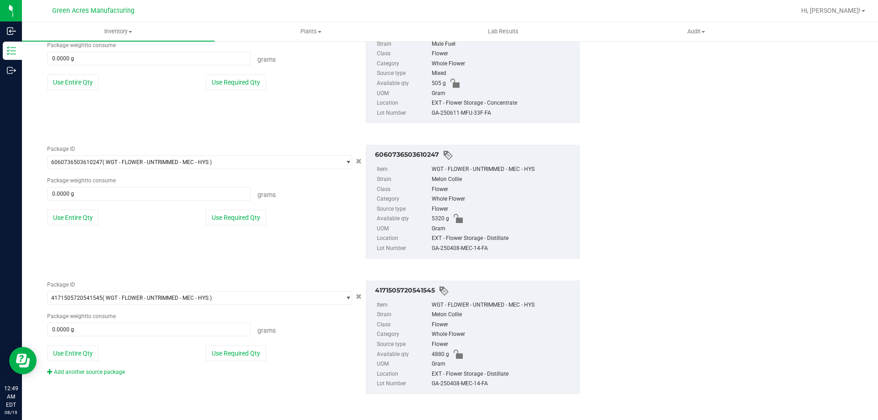
click at [115, 368] on div "Add another source package" at bounding box center [92, 372] width 91 height 8
click at [115, 370] on link "Add another source package" at bounding box center [86, 372] width 78 height 6
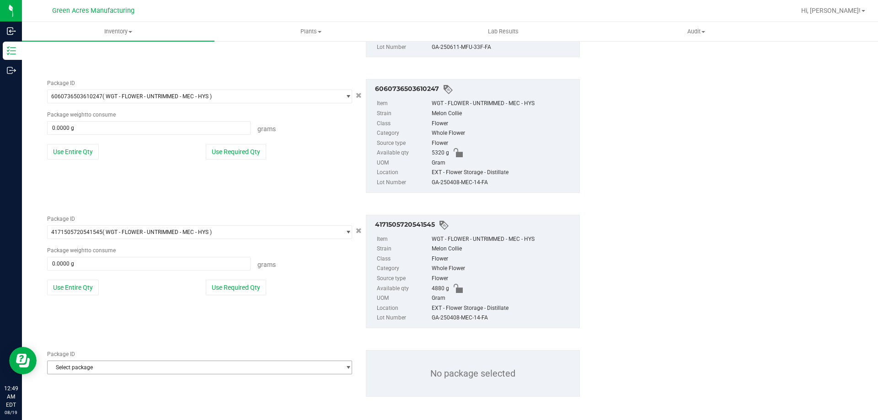
scroll to position [1250, 0]
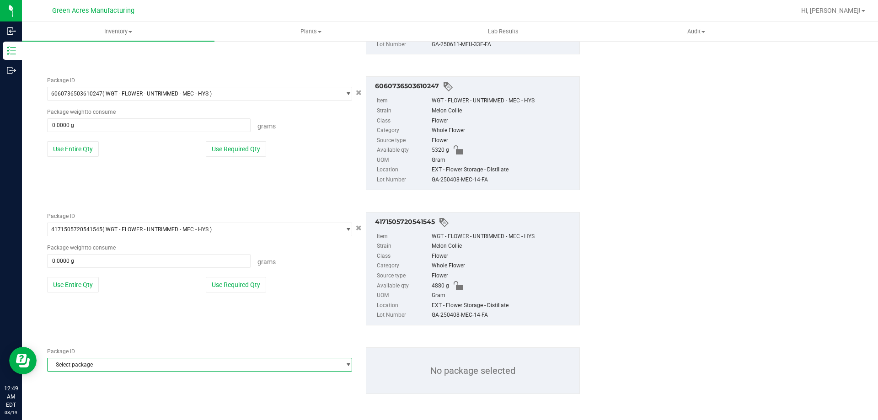
click at [146, 368] on span "Select package" at bounding box center [194, 364] width 293 height 13
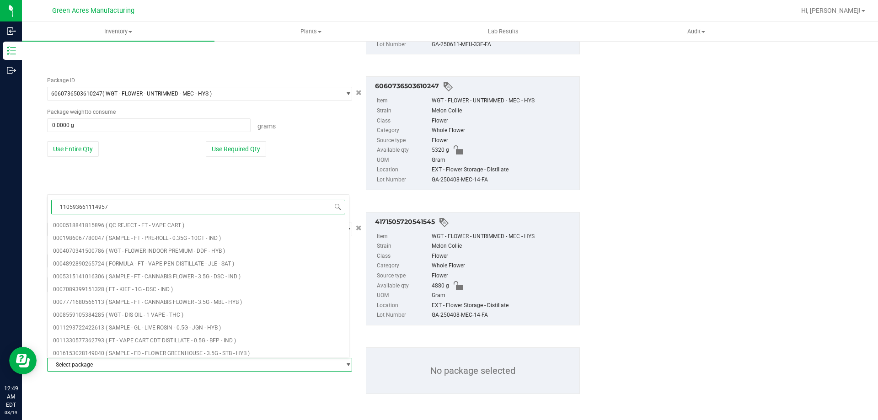
type input "1105936611149579"
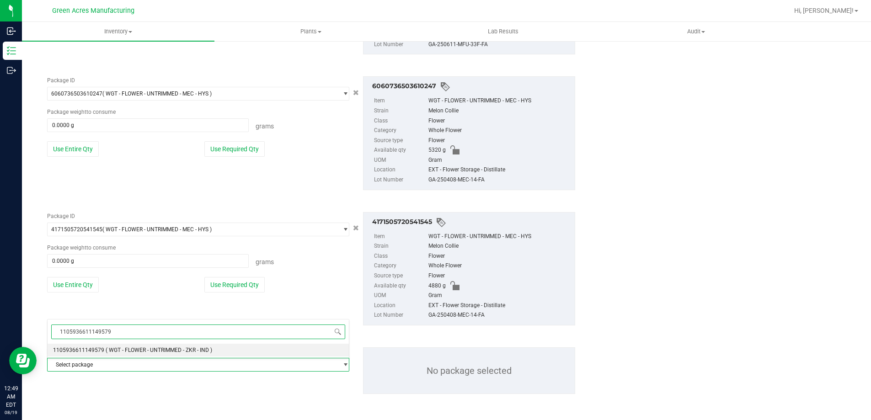
click at [186, 347] on span "( WGT - FLOWER - UNTRIMMED - ZKR - IND )" at bounding box center [159, 350] width 106 height 6
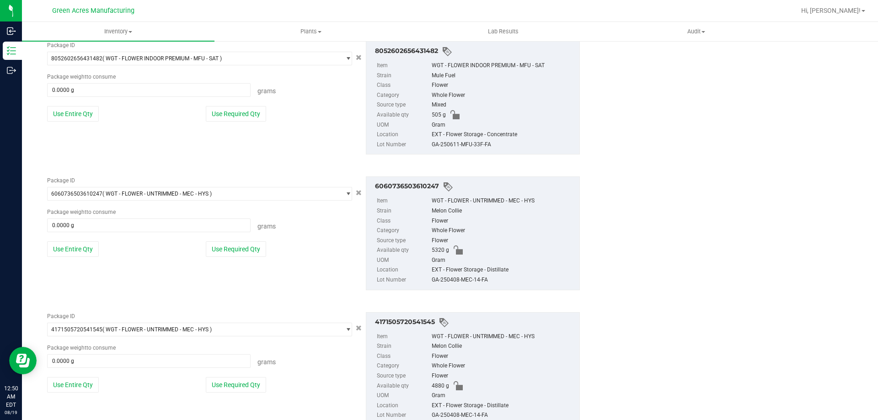
scroll to position [1317, 0]
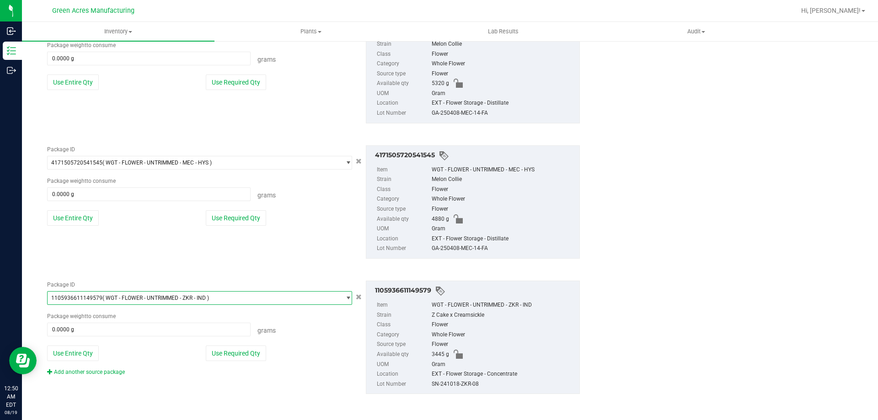
drag, startPoint x: 77, startPoint y: 348, endPoint x: 80, endPoint y: 337, distance: 12.0
click at [77, 348] on button "Use Entire Qty" at bounding box center [73, 354] width 52 height 16
type input "3445.0000 g"
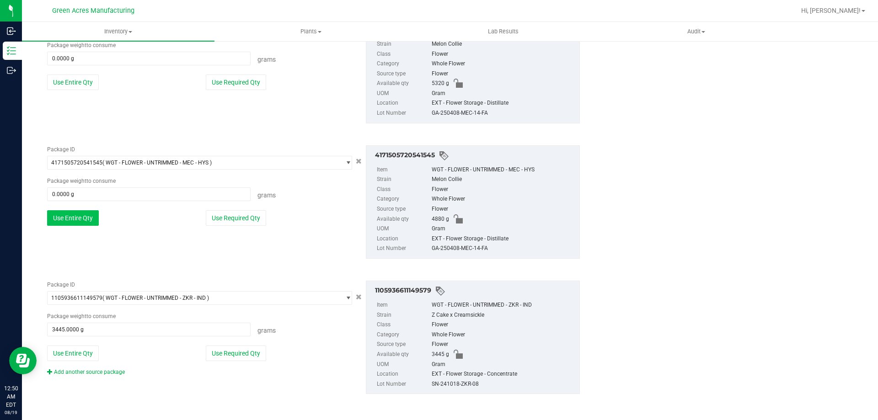
click at [75, 218] on button "Use Entire Qty" at bounding box center [73, 218] width 52 height 16
type input "4880.0000 g"
click at [79, 86] on button "Use Entire Qty" at bounding box center [73, 82] width 52 height 16
type input "5320.0000 g"
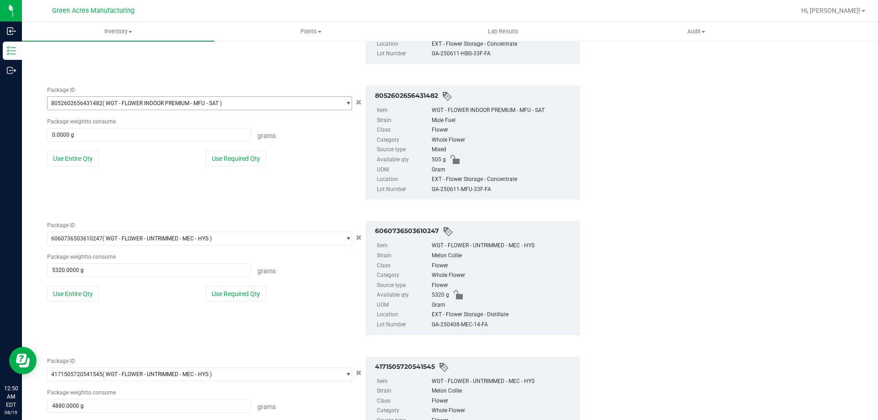
scroll to position [1089, 0]
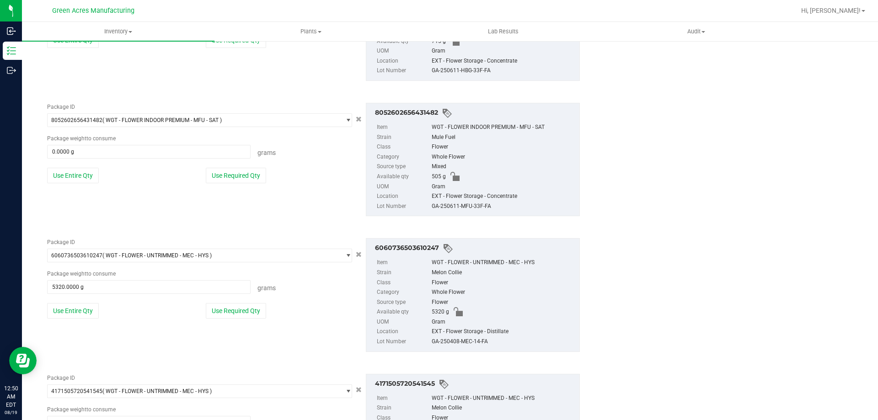
click at [73, 185] on div "Package ID 8052602656431482 ( WGT - FLOWER INDOOR PREMIUM - MFU - SAT ) 8029859…" at bounding box center [199, 146] width 319 height 87
click at [74, 175] on button "Use Entire Qty" at bounding box center [73, 176] width 52 height 16
type input "505.0000 g"
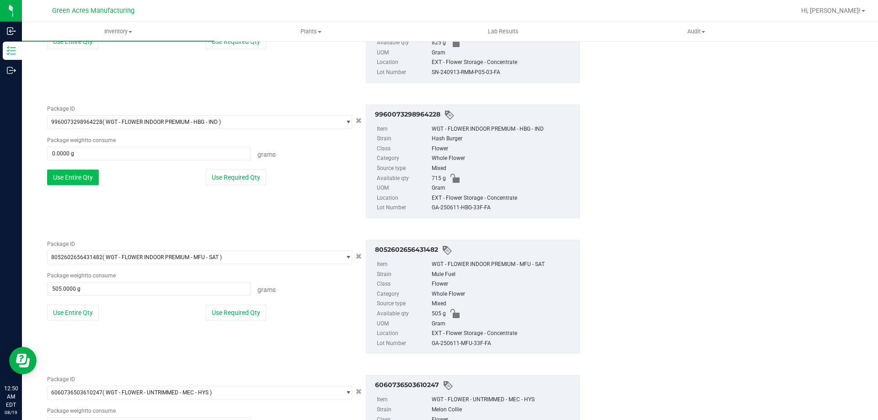
click at [76, 172] on button "Use Entire Qty" at bounding box center [73, 178] width 52 height 16
type input "715.0000 g"
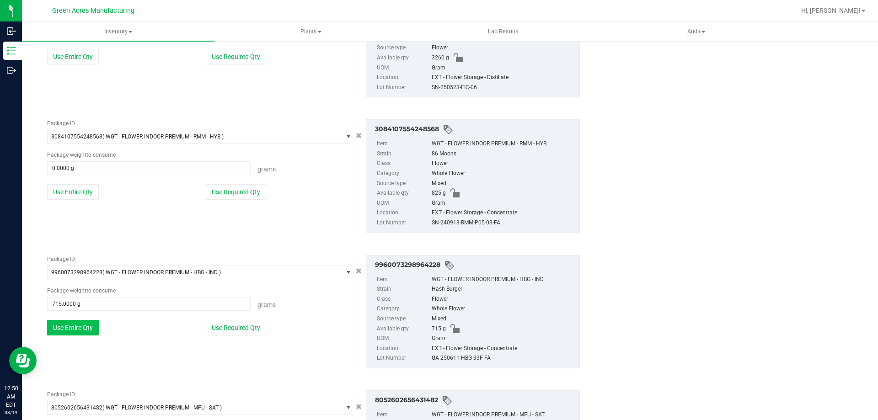
scroll to position [769, 0]
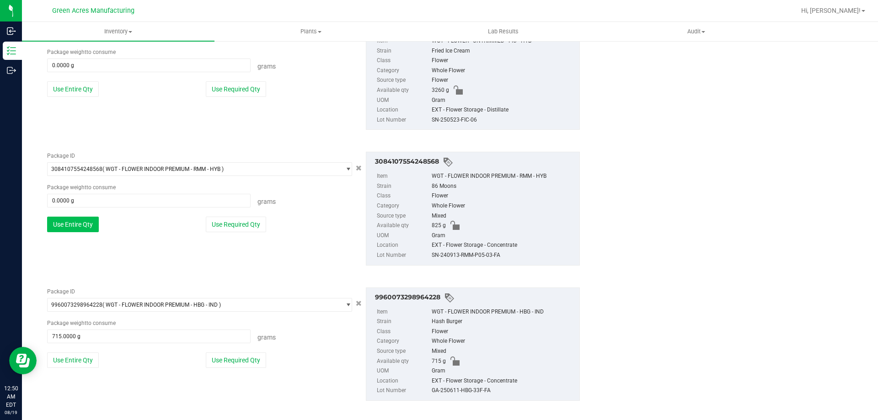
click at [69, 218] on button "Use Entire Qty" at bounding box center [73, 225] width 52 height 16
type input "825.0000 g"
click at [71, 90] on button "Use Entire Qty" at bounding box center [73, 89] width 52 height 16
type input "3260.0000 g"
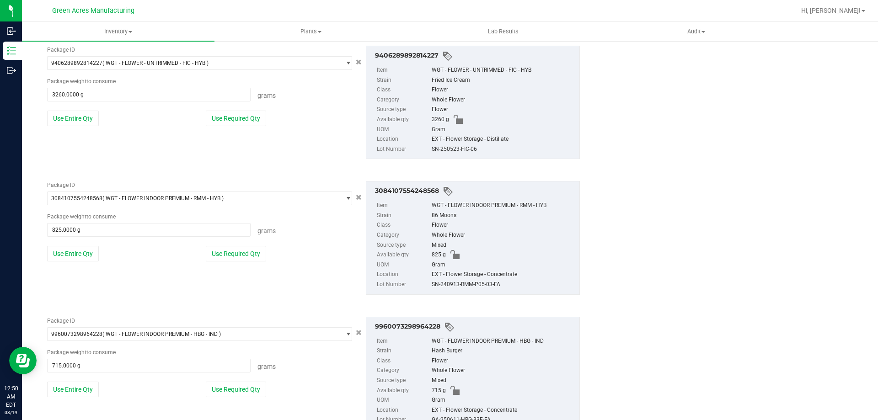
scroll to position [586, 0]
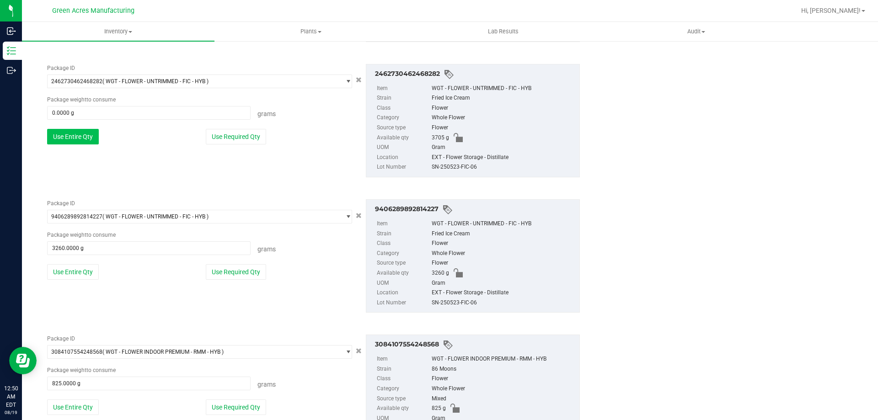
click at [75, 133] on button "Use Entire Qty" at bounding box center [73, 137] width 52 height 16
type input "3705.0000 g"
click at [74, 142] on button "Use Entire Qty" at bounding box center [73, 138] width 52 height 16
type input "4345.0000 g"
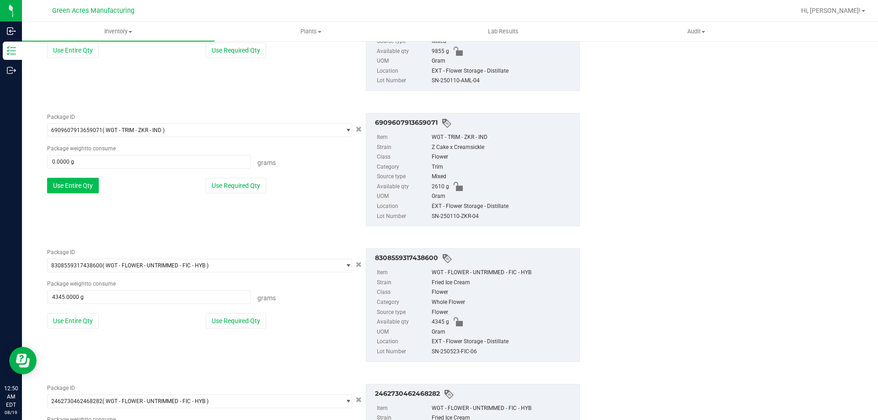
click at [70, 181] on button "Use Entire Qty" at bounding box center [73, 186] width 52 height 16
type input "2610.0000 g"
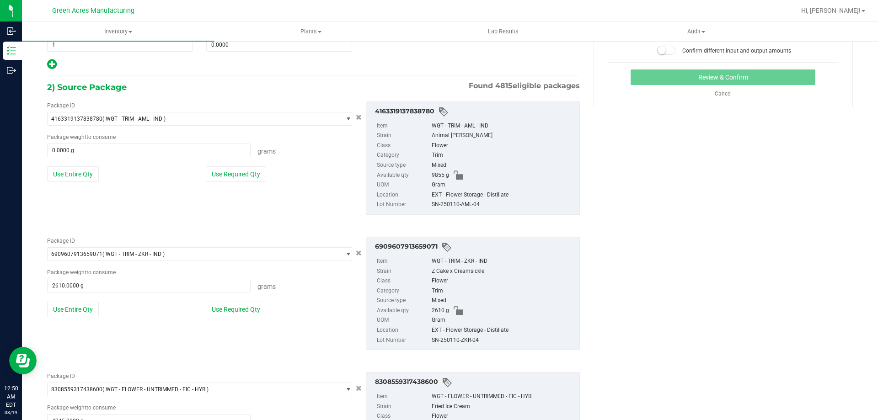
scroll to position [129, 0]
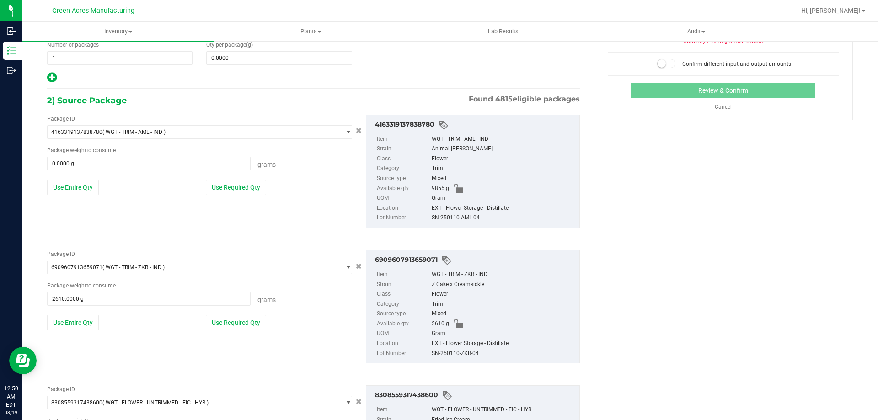
click at [68, 176] on div "Package ID 4163319137838780 ( WGT - TRIM - AML - IND ) 0000518841815896 0001986…" at bounding box center [199, 158] width 319 height 87
click at [68, 186] on button "Use Entire Qty" at bounding box center [73, 188] width 52 height 16
type input "9855.0000 g"
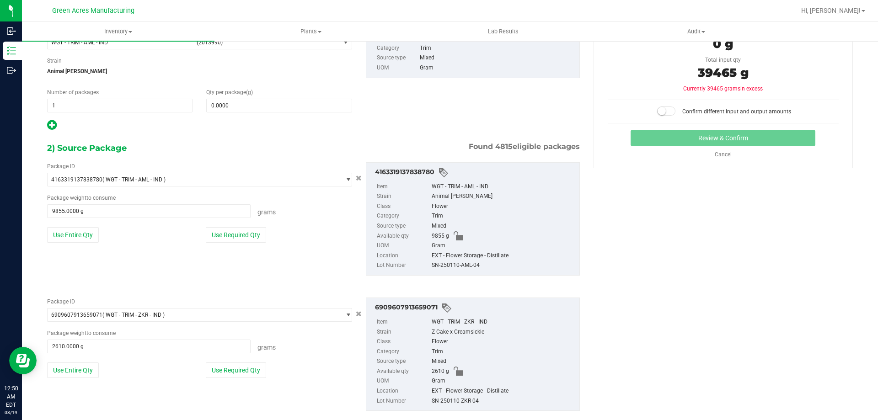
scroll to position [0, 0]
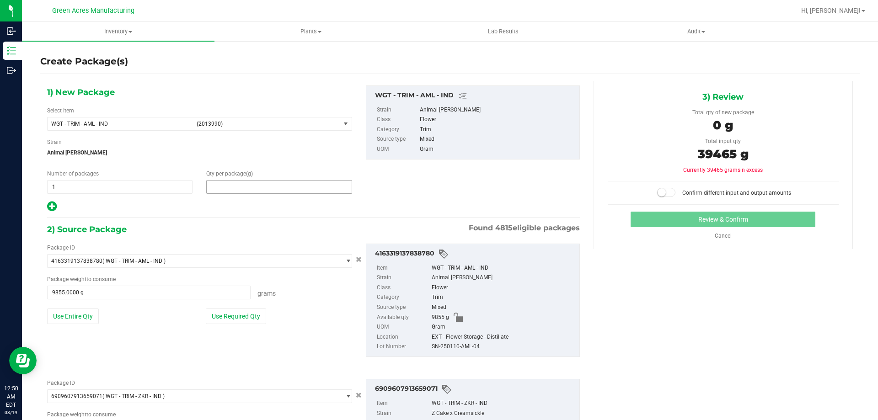
click at [271, 187] on span at bounding box center [278, 187] width 145 height 14
type input "39465"
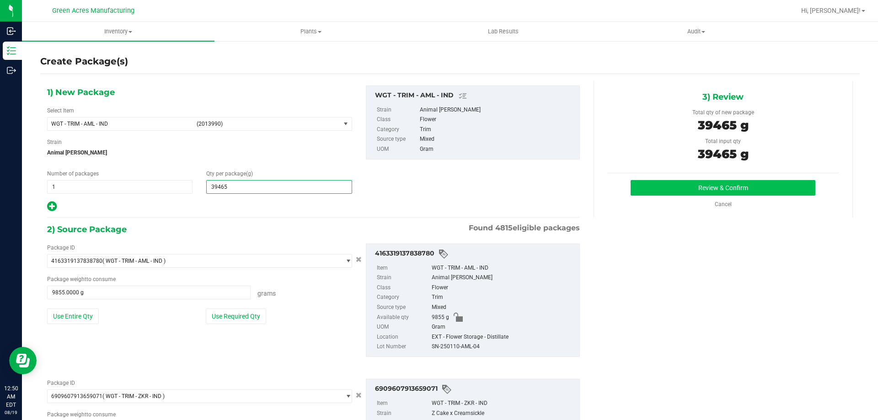
type input "39,465.0000"
click at [777, 181] on div "3) Review Total qty of new package 39465 g Total input qty 39465 g Review & Con…" at bounding box center [722, 149] width 259 height 137
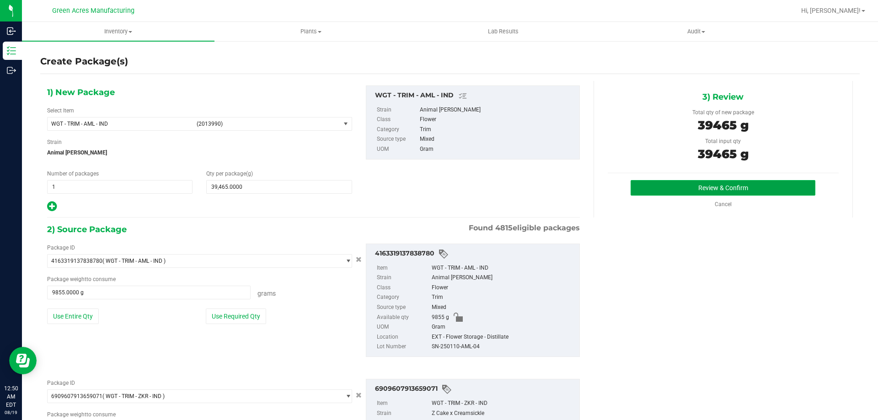
click at [777, 181] on button "Review & Confirm" at bounding box center [722, 188] width 185 height 16
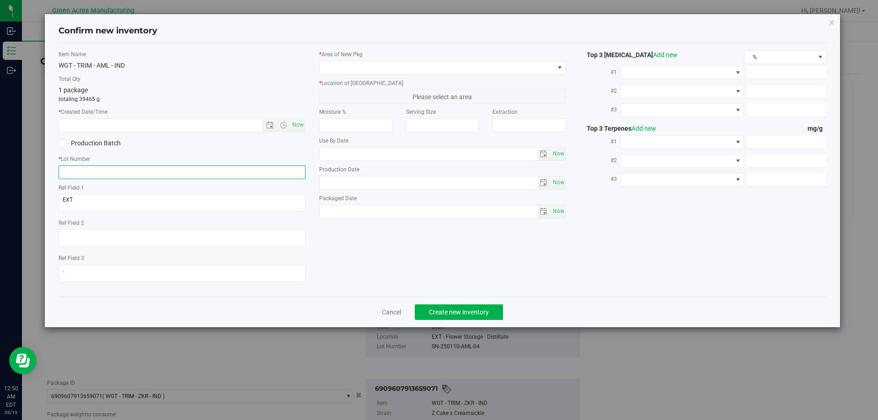
click at [259, 175] on input "text" at bounding box center [182, 172] width 247 height 14
type input "GA-MERGEMIX-081925"
click at [297, 123] on span "Now" at bounding box center [298, 124] width 16 height 13
type input "8/19/2025 12:51 AM"
click at [408, 76] on div "* Area of New Pkg * Location of New Pkg Please select an area Moisture % Servin…" at bounding box center [442, 136] width 261 height 173
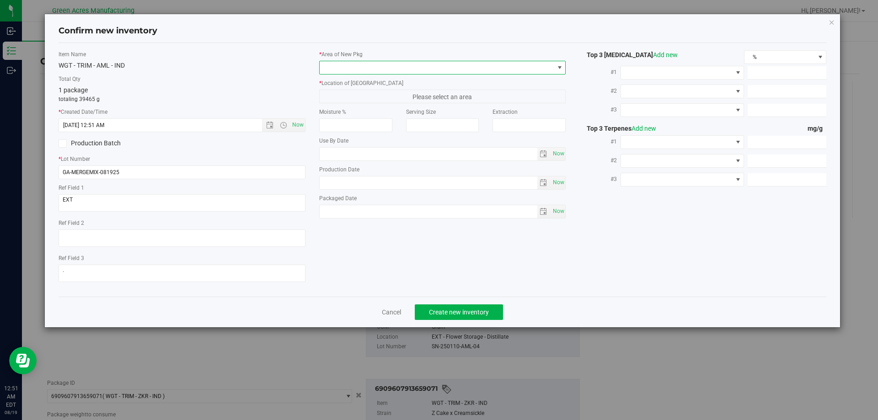
click at [411, 65] on span at bounding box center [436, 67] width 234 height 13
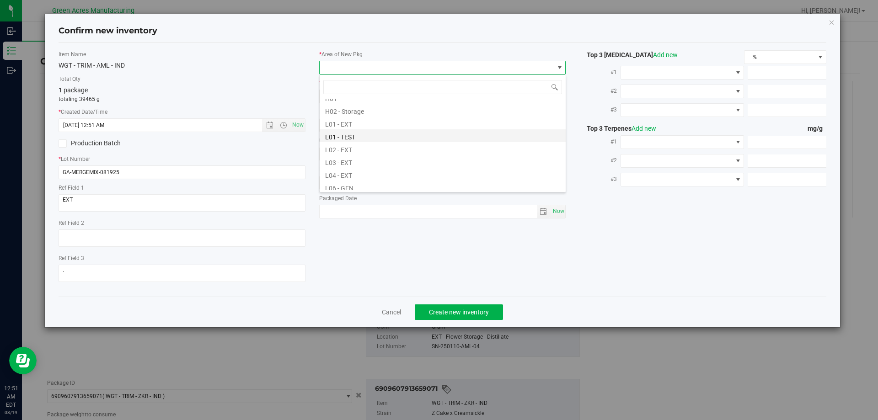
scroll to position [183, 0]
click at [386, 140] on li "L04 - EXT" at bounding box center [442, 139] width 246 height 13
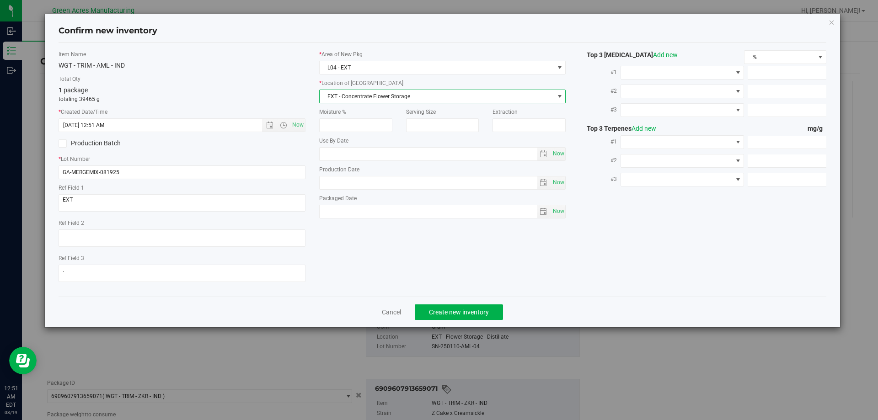
click at [442, 93] on span "EXT - Concentrate Flower Storage" at bounding box center [436, 96] width 234 height 13
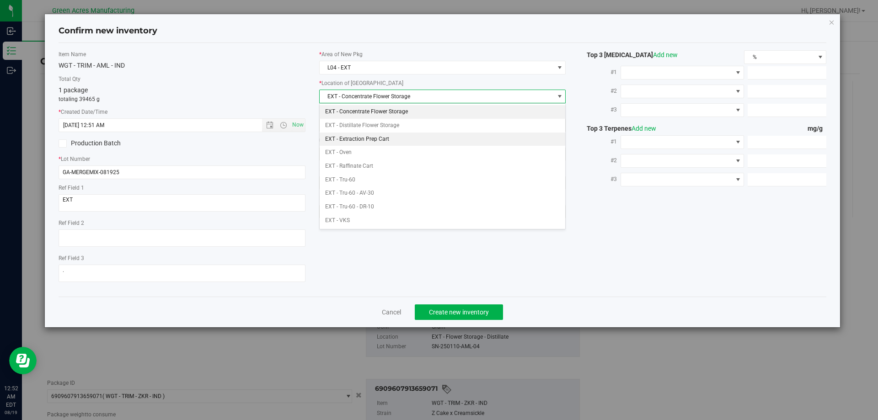
click at [395, 139] on li "EXT - Extraction Prep Cart" at bounding box center [442, 140] width 246 height 14
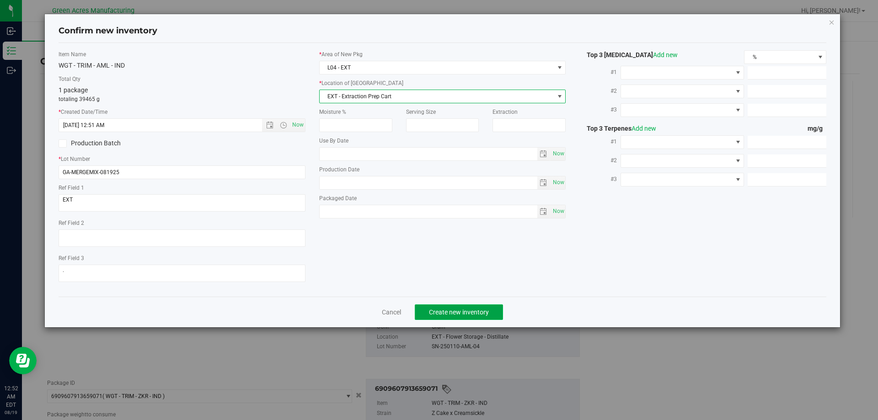
click at [479, 311] on span "Create new inventory" at bounding box center [459, 312] width 60 height 7
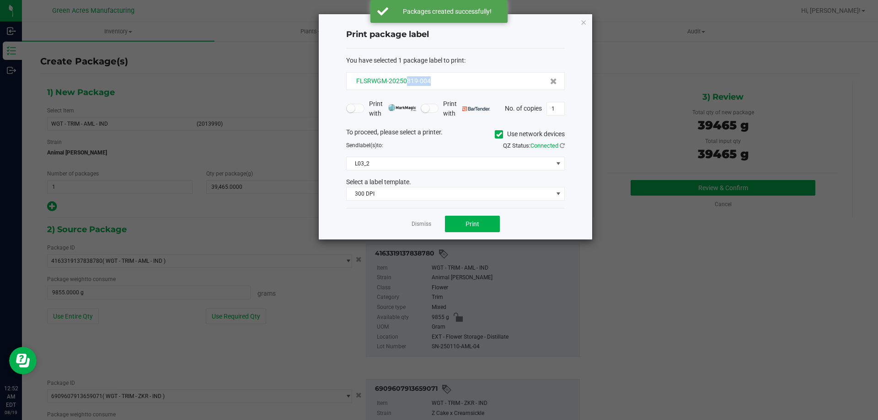
drag, startPoint x: 440, startPoint y: 79, endPoint x: 406, endPoint y: 85, distance: 34.3
click at [406, 85] on div "FLSRWGM-20250819-004" at bounding box center [455, 81] width 203 height 10
copy span "819-004"
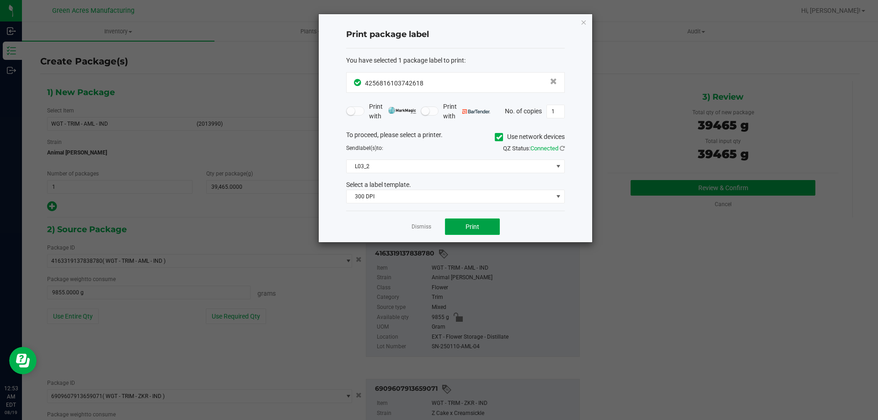
click at [477, 229] on span "Print" at bounding box center [472, 226] width 14 height 7
click at [468, 230] on span "Print" at bounding box center [472, 226] width 14 height 7
click at [424, 229] on link "Dismiss" at bounding box center [421, 227] width 20 height 8
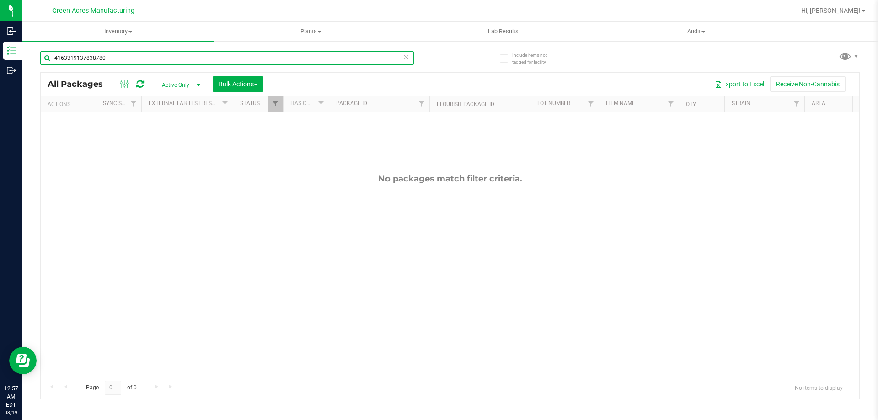
click at [280, 64] on input "4163319137838780" at bounding box center [226, 58] width 373 height 14
click at [280, 65] on div "4163319137838780" at bounding box center [226, 61] width 373 height 21
type input "0774855998464676"
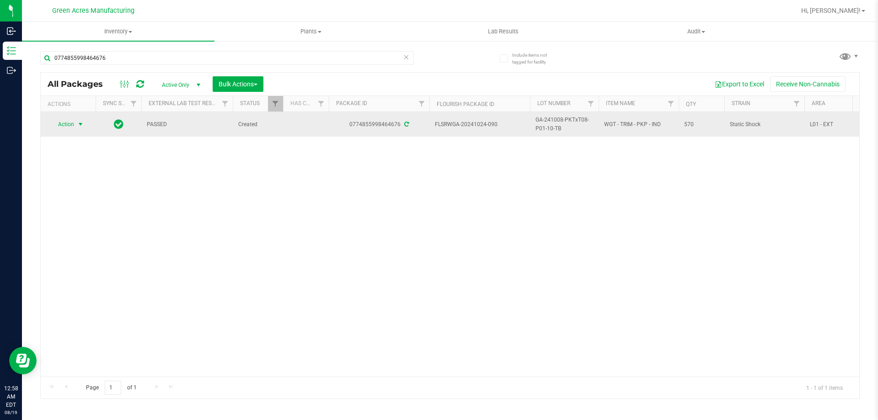
click at [70, 126] on span "Action" at bounding box center [62, 124] width 25 height 13
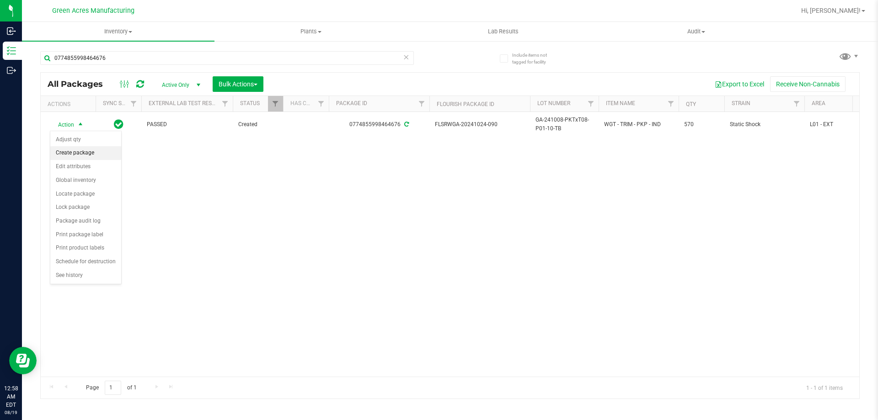
click at [84, 158] on li "Create package" at bounding box center [85, 153] width 71 height 14
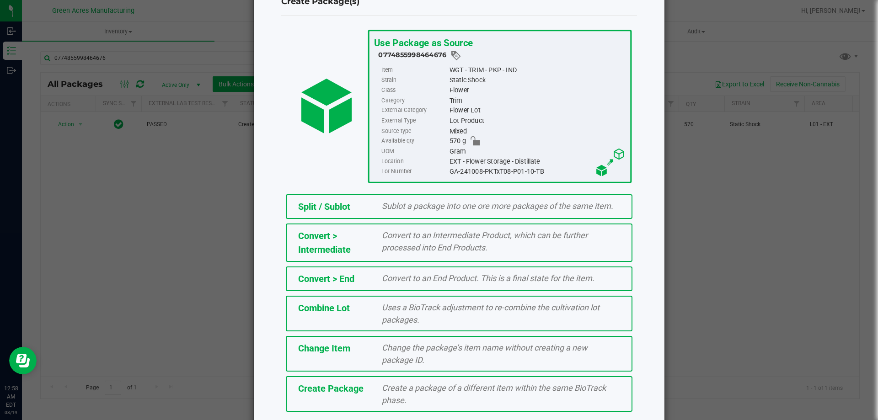
scroll to position [66, 0]
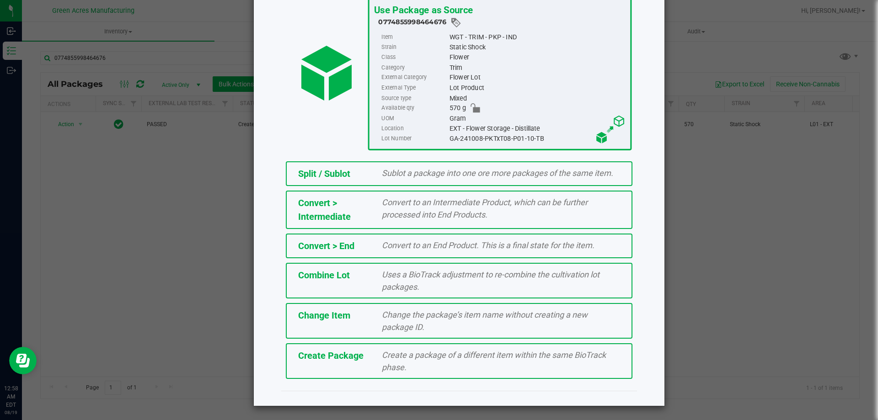
click at [457, 369] on div "Create a package of a different item within the same BioTrack phase." at bounding box center [501, 361] width 252 height 25
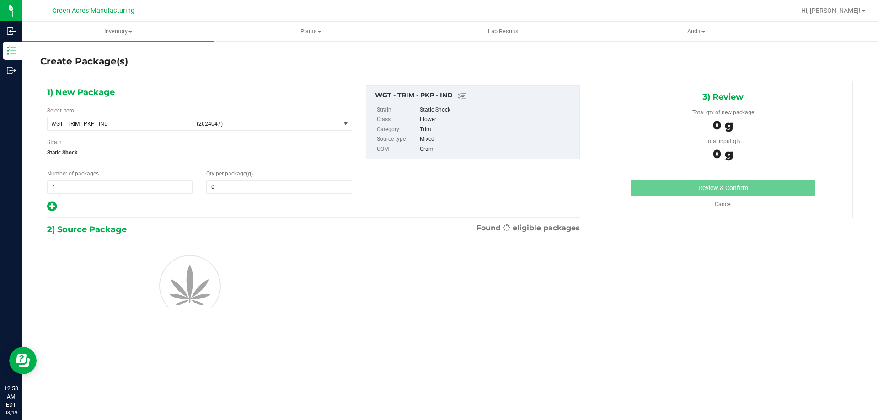
type input "0.0000"
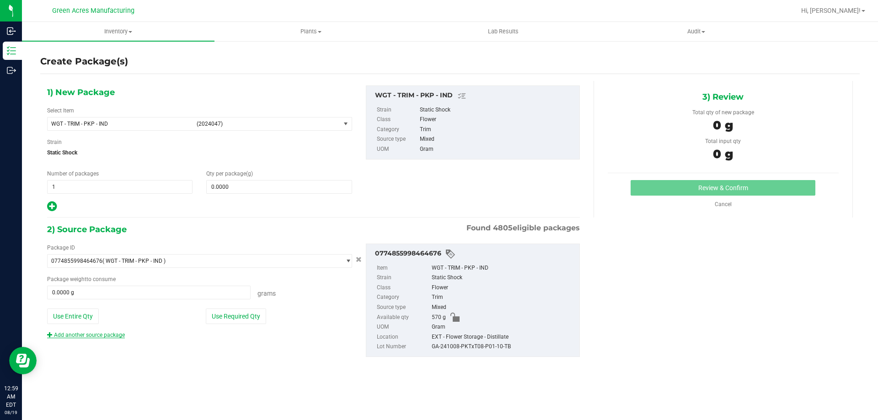
click at [111, 332] on link "Add another source package" at bounding box center [86, 335] width 78 height 6
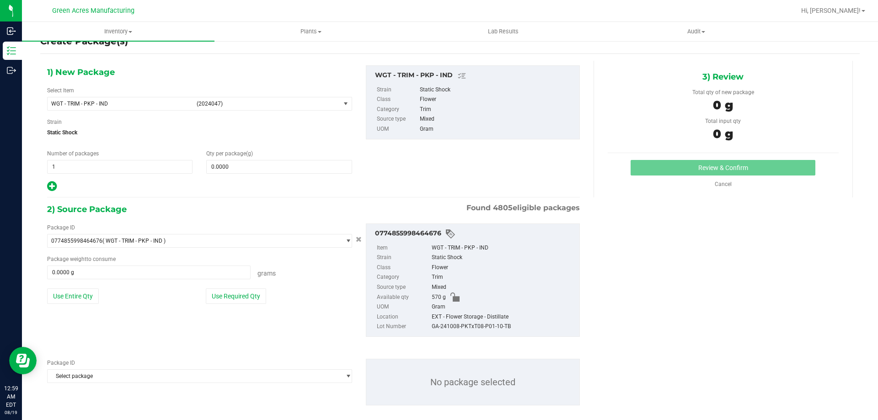
scroll to position [32, 0]
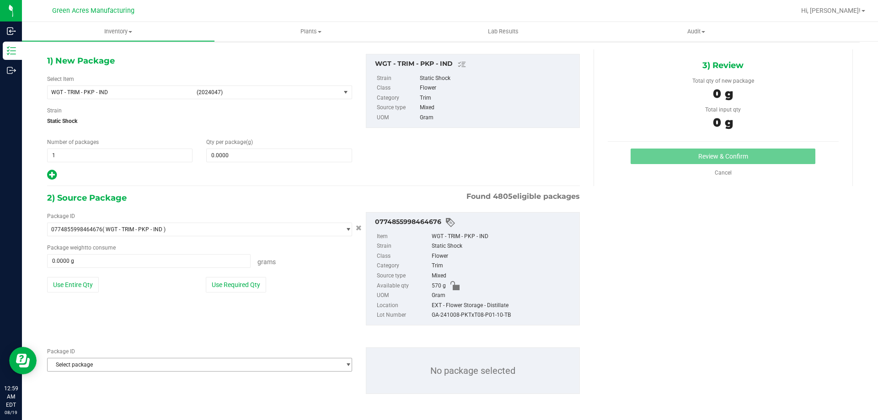
click at [97, 362] on span "Select package" at bounding box center [194, 364] width 293 height 13
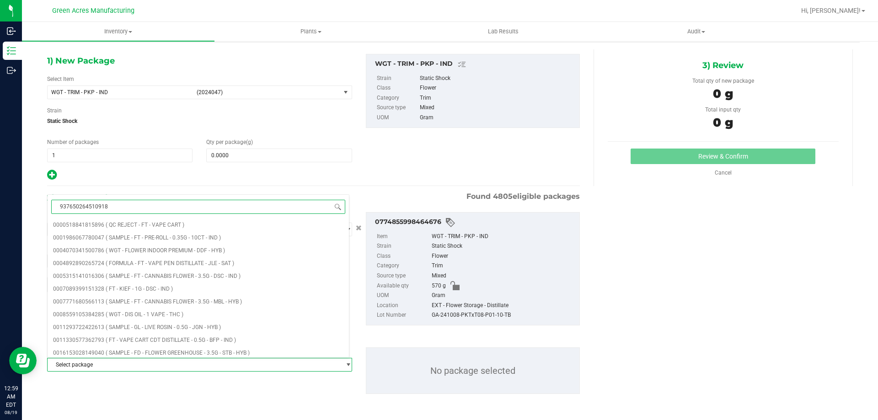
type input "9376502645109187"
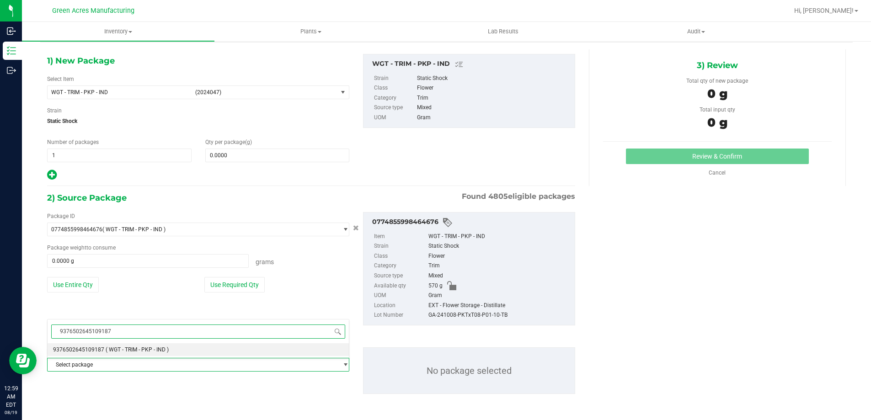
click at [135, 351] on li "9376502645109187 ( WGT - TRIM - PKP - IND )" at bounding box center [198, 349] width 301 height 13
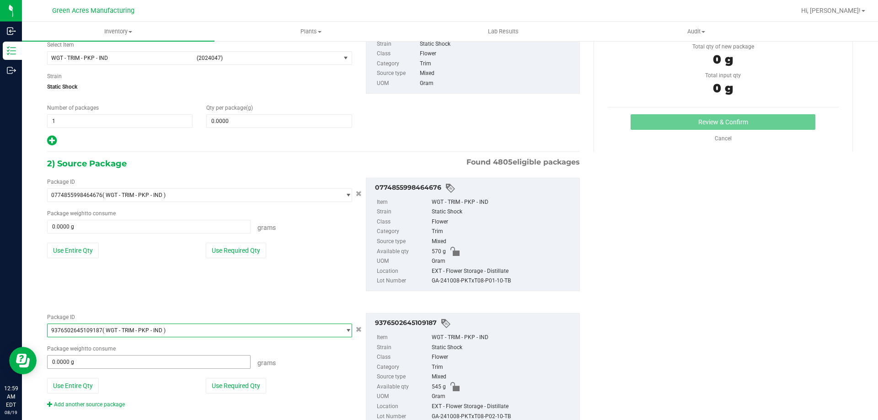
scroll to position [98, 0]
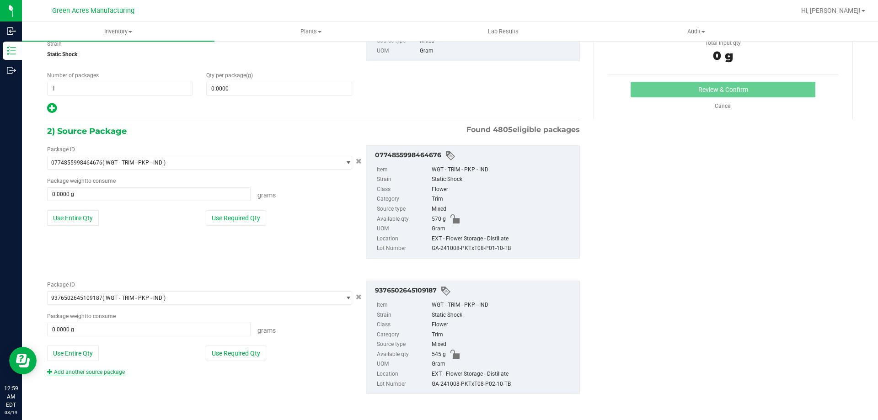
click at [105, 372] on link "Add another source package" at bounding box center [86, 372] width 78 height 6
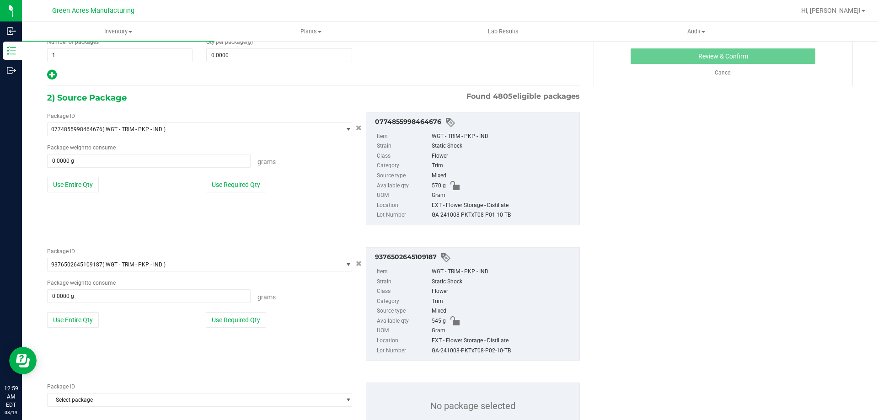
scroll to position [167, 0]
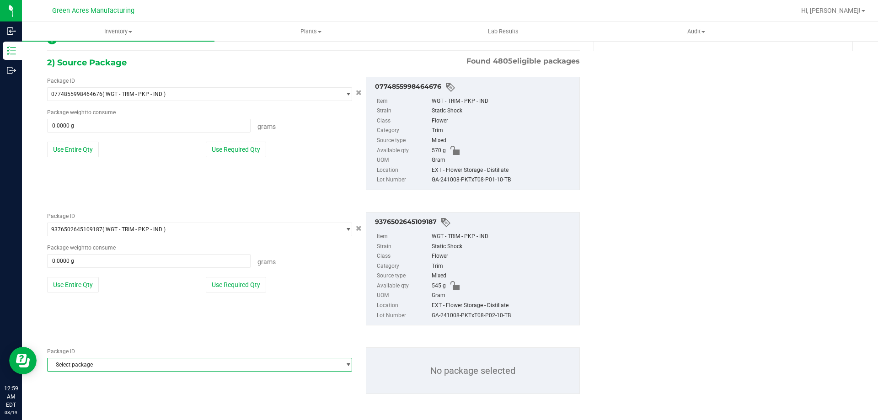
click at [154, 371] on span "Select package" at bounding box center [194, 364] width 293 height 13
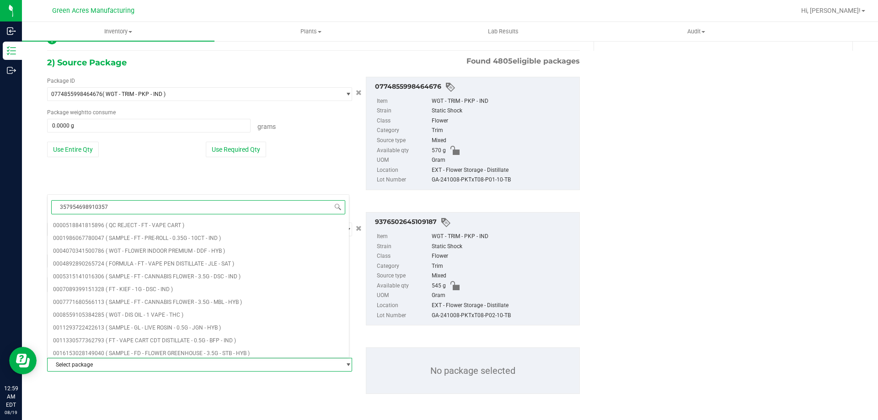
type input "3579546989103576"
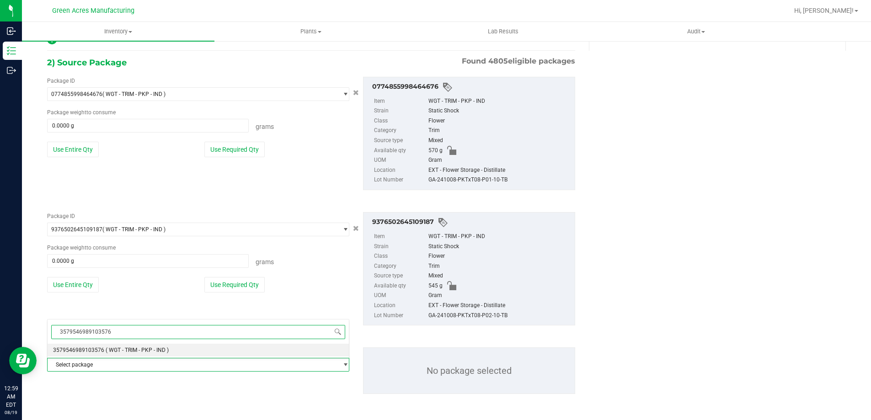
click at [154, 353] on li "3579546989103576 ( WGT - TRIM - PKP - IND )" at bounding box center [198, 350] width 301 height 13
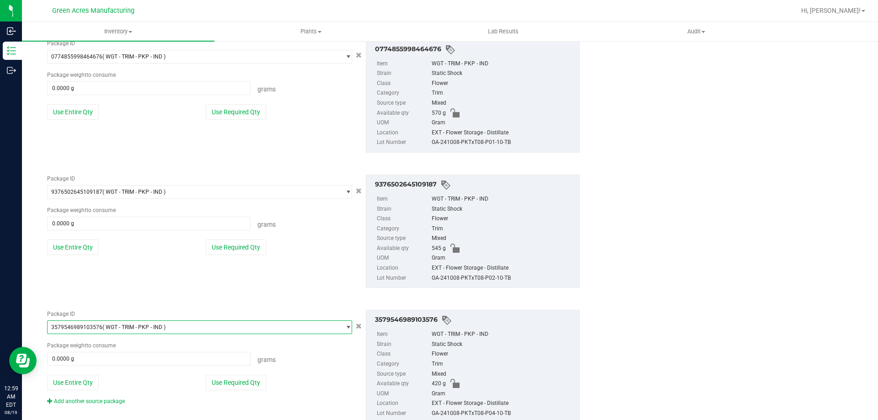
scroll to position [234, 0]
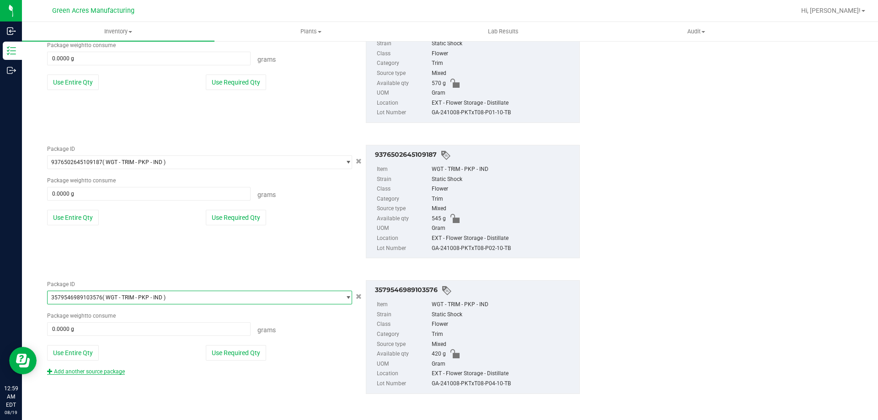
click at [87, 368] on div "Package ID 3579546989103576 ( WGT - TRIM - PKP - IND ) 3561956494069076 3563882…" at bounding box center [199, 328] width 319 height 96
click at [87, 369] on link "Add another source package" at bounding box center [86, 371] width 78 height 6
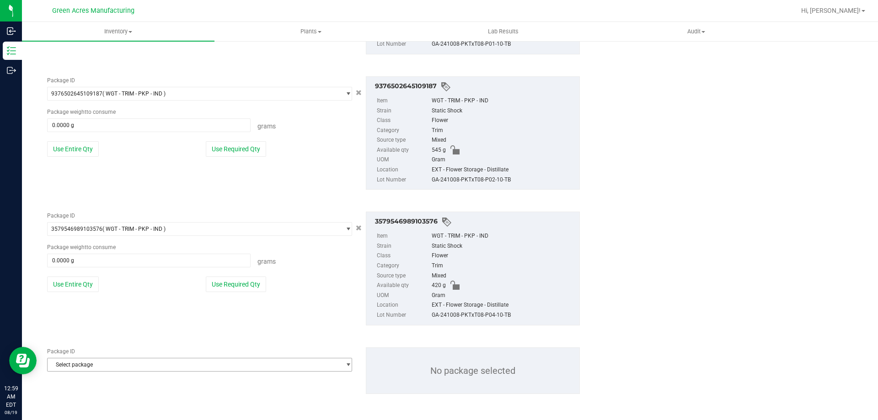
click at [147, 363] on span "Select package" at bounding box center [194, 364] width 293 height 13
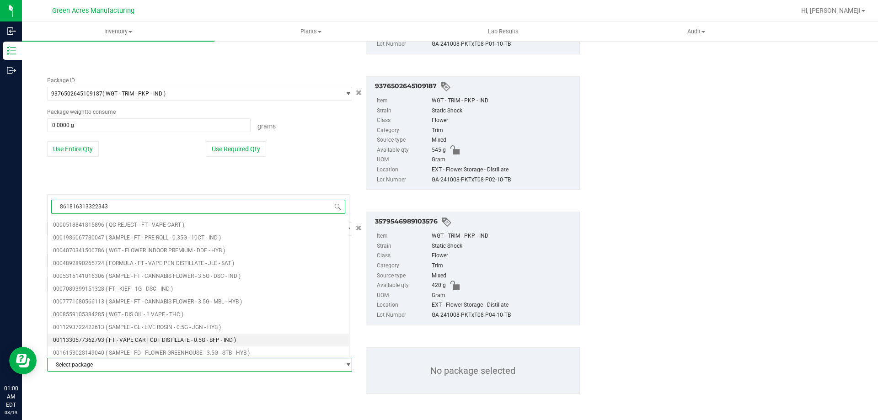
type input "8618163133223430"
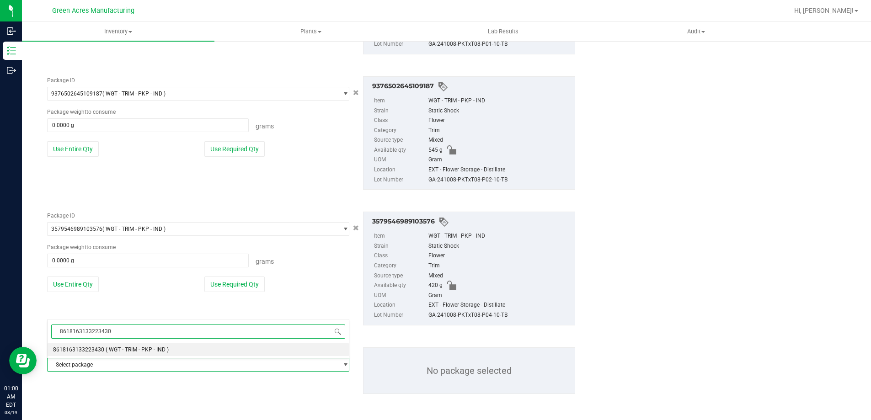
click at [144, 348] on span "( WGT - TRIM - PKP - IND )" at bounding box center [137, 349] width 63 height 6
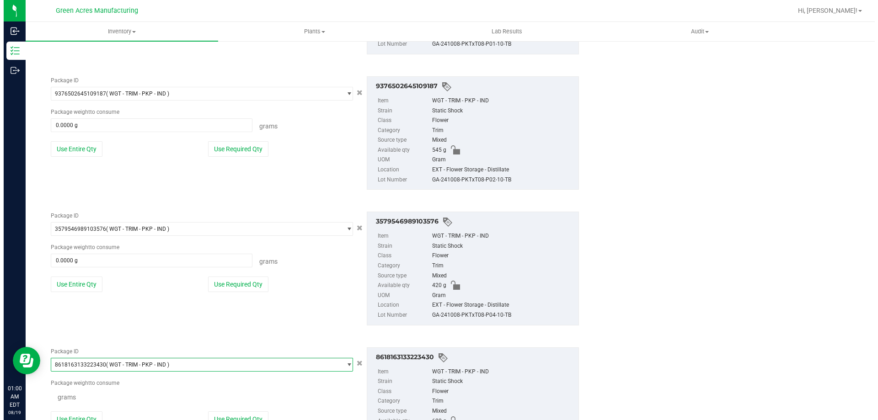
scroll to position [53428, 0]
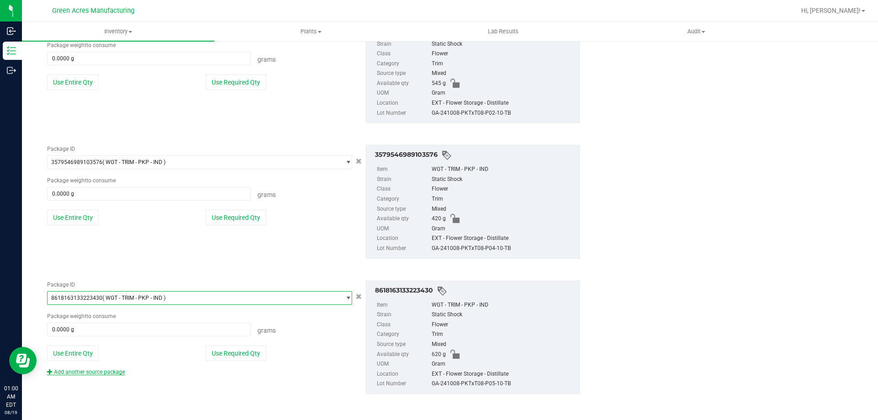
click at [92, 373] on link "Add another source package" at bounding box center [86, 372] width 78 height 6
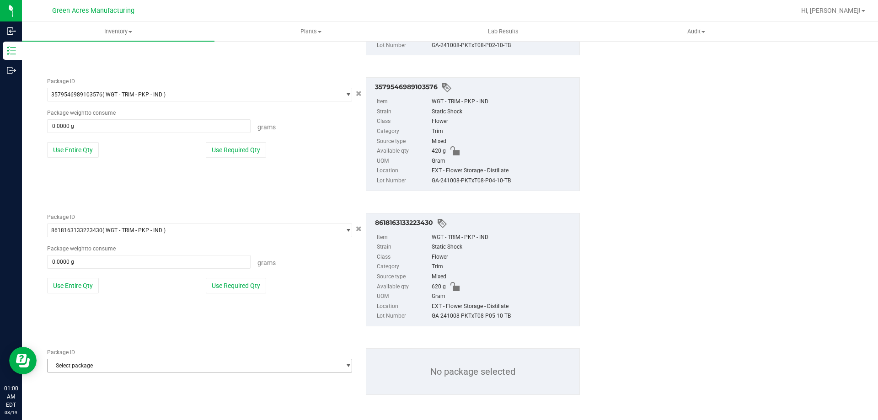
scroll to position [438, 0]
click at [149, 367] on span "Select package" at bounding box center [194, 364] width 293 height 13
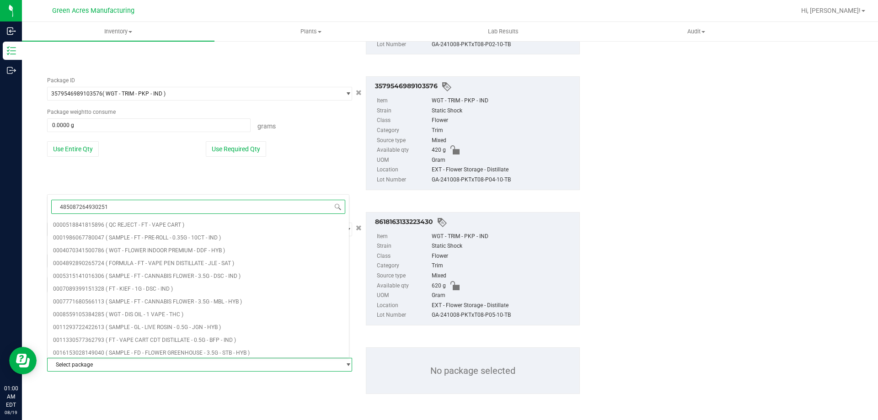
type input "4850872649302514"
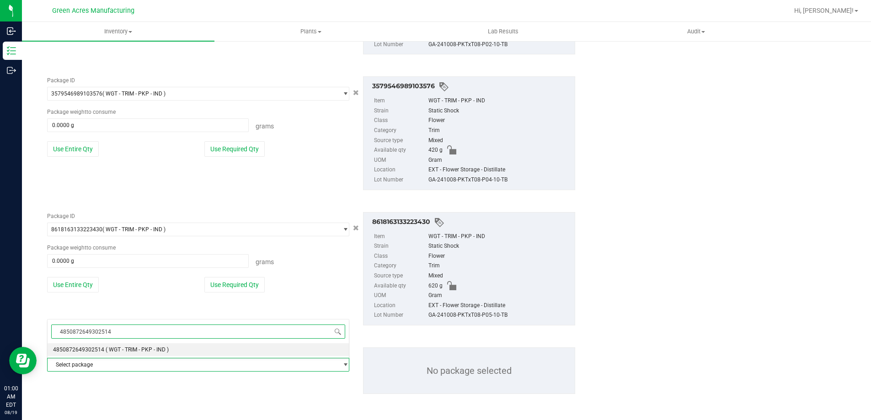
click at [154, 348] on span "( WGT - TRIM - PKP - IND )" at bounding box center [137, 349] width 63 height 6
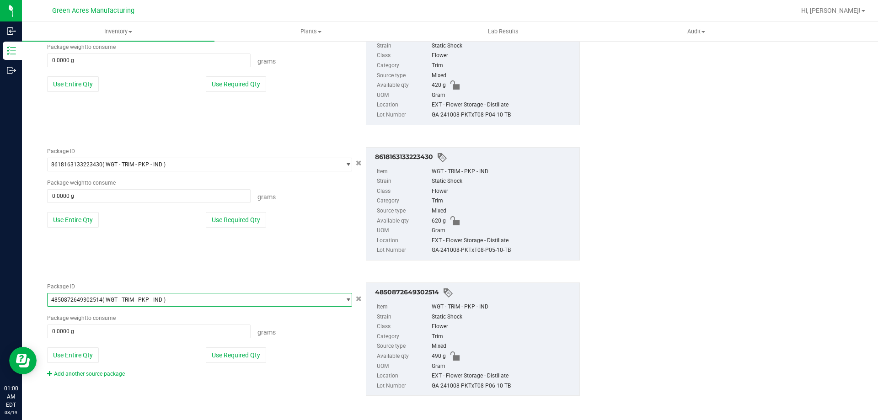
scroll to position [505, 0]
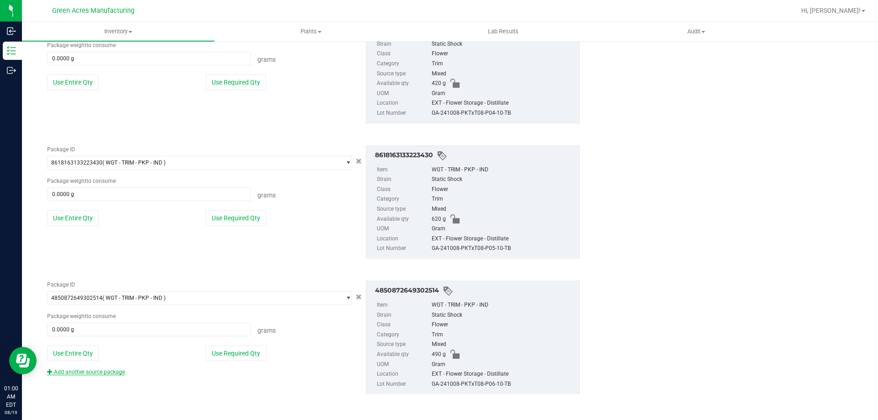
click at [113, 371] on link "Add another source package" at bounding box center [86, 372] width 78 height 6
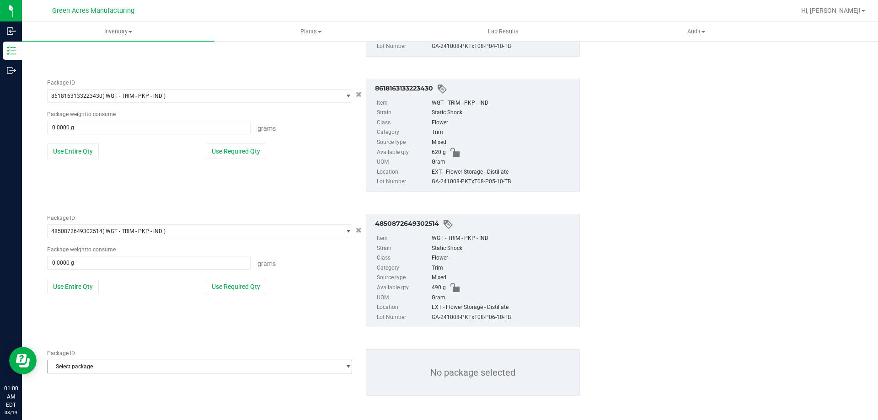
scroll to position [573, 0]
click at [359, 230] on div "8618163133223430 Item WGT - TRIM - PKP - IND Strain Static Shock Class Flower C…" at bounding box center [473, 268] width 228 height 113
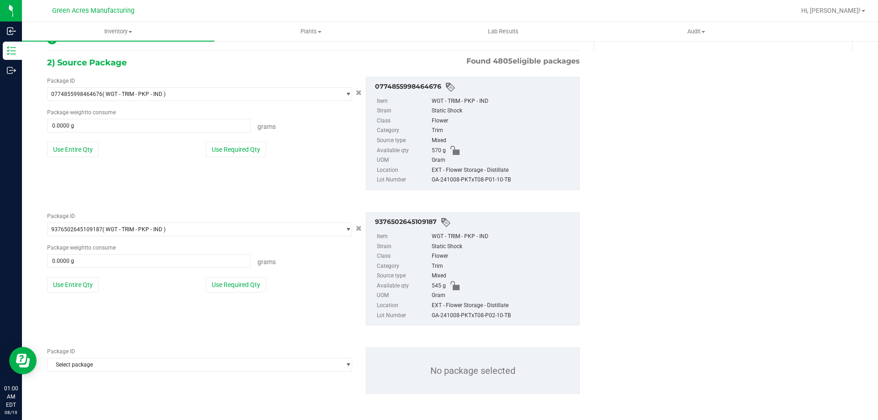
scroll to position [167, 0]
click at [336, 366] on span "Select package" at bounding box center [194, 364] width 293 height 13
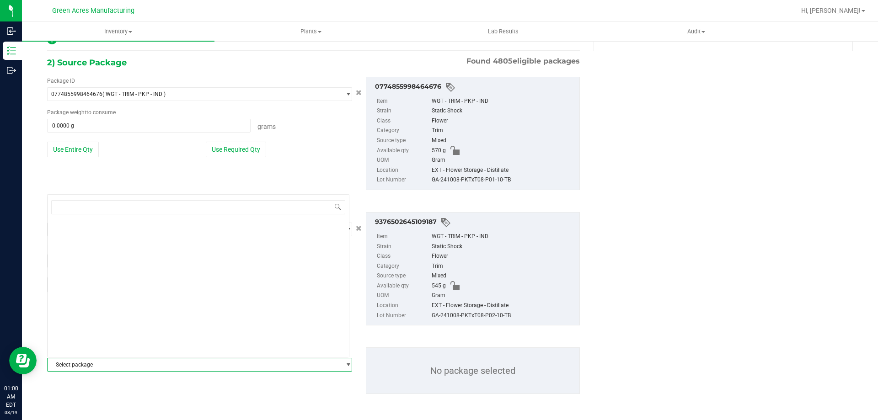
scroll to position [0, 0]
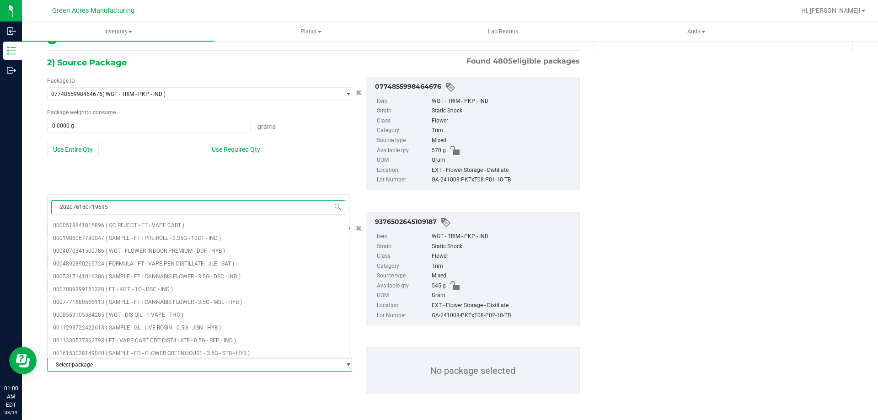
type input "2020761807196953"
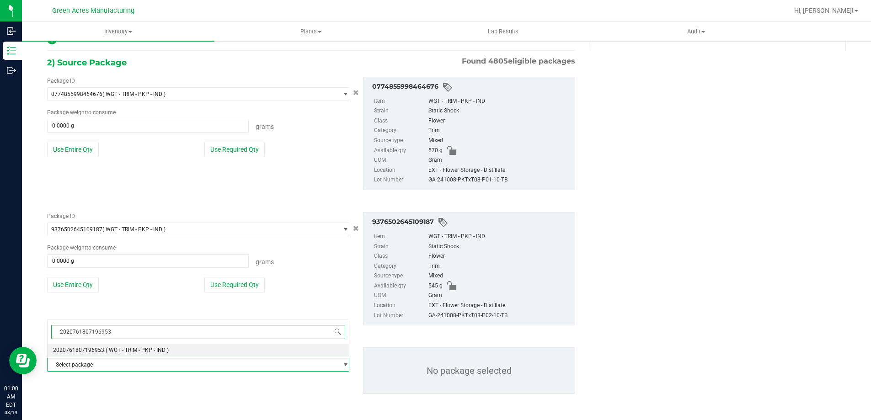
click at [217, 347] on li "2020761807196953 ( WGT - TRIM - PKP - IND )" at bounding box center [198, 350] width 301 height 13
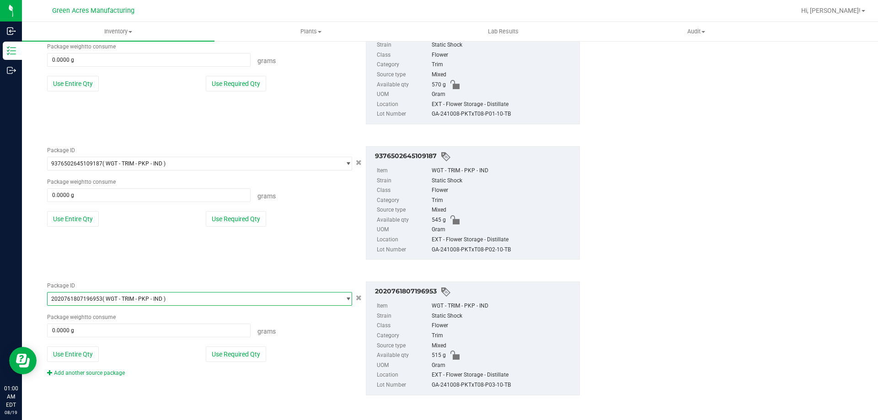
scroll to position [234, 0]
click at [108, 372] on link "Add another source package" at bounding box center [86, 371] width 78 height 6
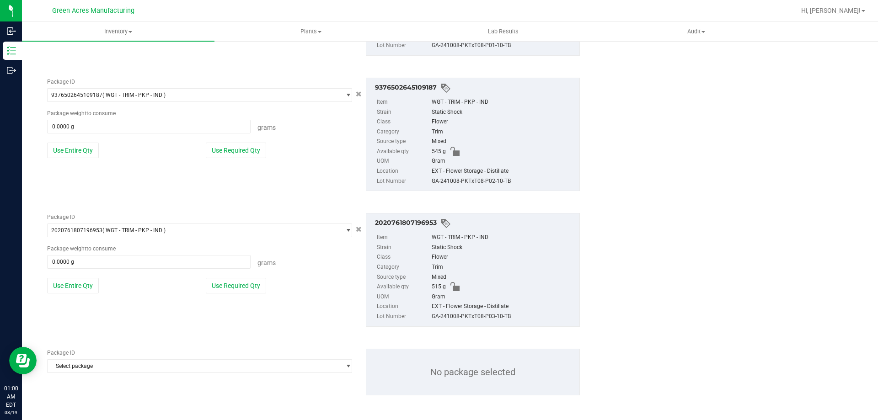
scroll to position [303, 0]
click at [158, 370] on span "Select package" at bounding box center [194, 364] width 293 height 13
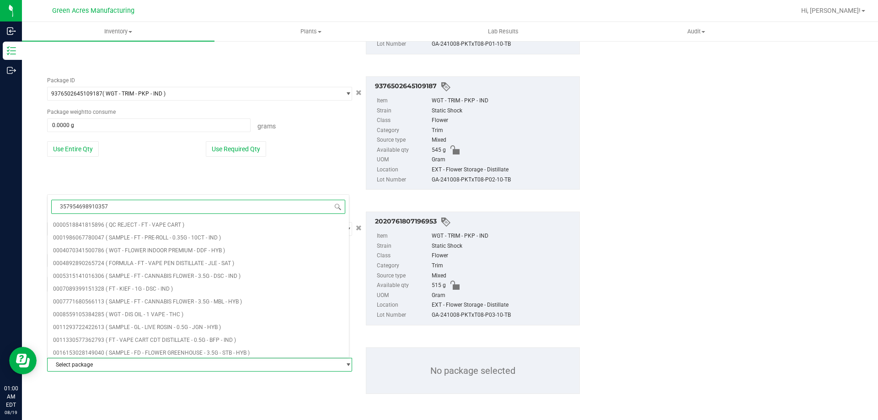
type input "3579546989103576"
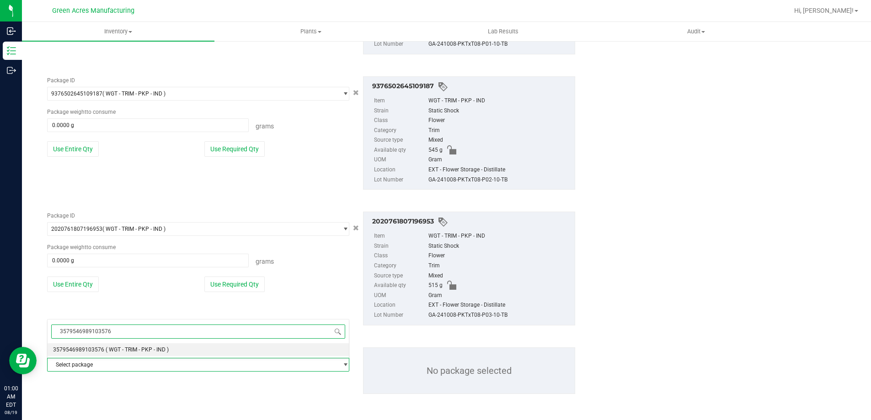
click at [170, 344] on li "3579546989103576 ( WGT - TRIM - PKP - IND )" at bounding box center [198, 349] width 301 height 13
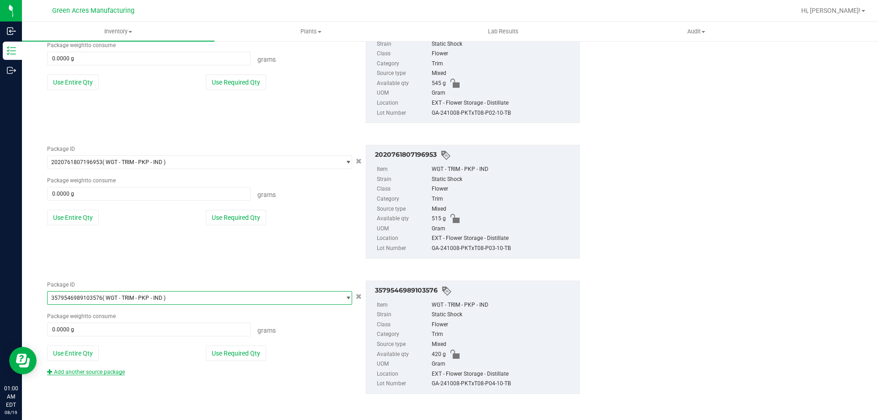
click at [108, 374] on link "Add another source package" at bounding box center [86, 372] width 78 height 6
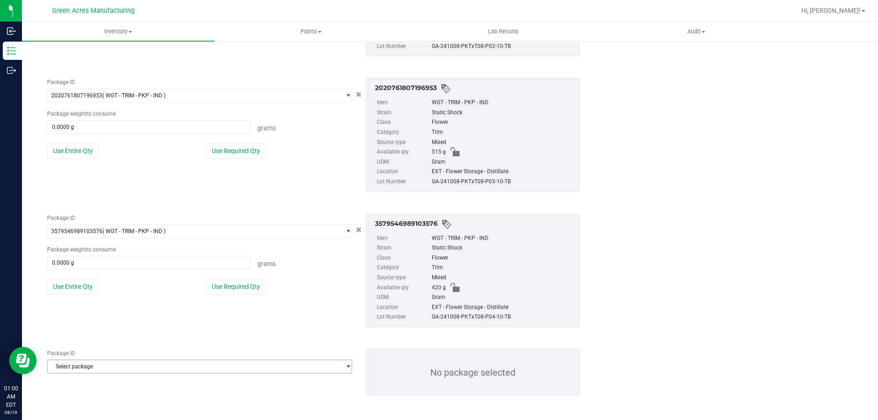
scroll to position [438, 0]
click at [211, 376] on div "Package ID Select package 0000518841815896 0001986067780047 0004070341500786 00…" at bounding box center [313, 370] width 546 height 61
click at [214, 372] on div "Package ID Select package 0000518841815896 0001986067780047 0004070341500786 00…" at bounding box center [313, 370] width 546 height 61
click at [217, 363] on span "Select package" at bounding box center [194, 364] width 293 height 13
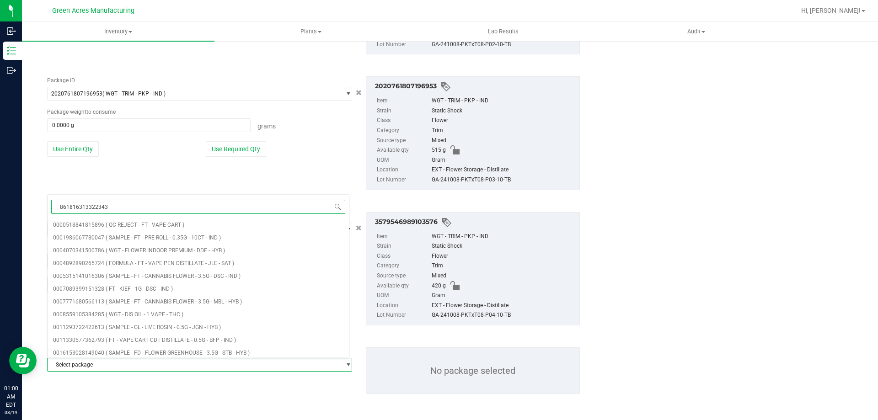
type input "8618163133223430"
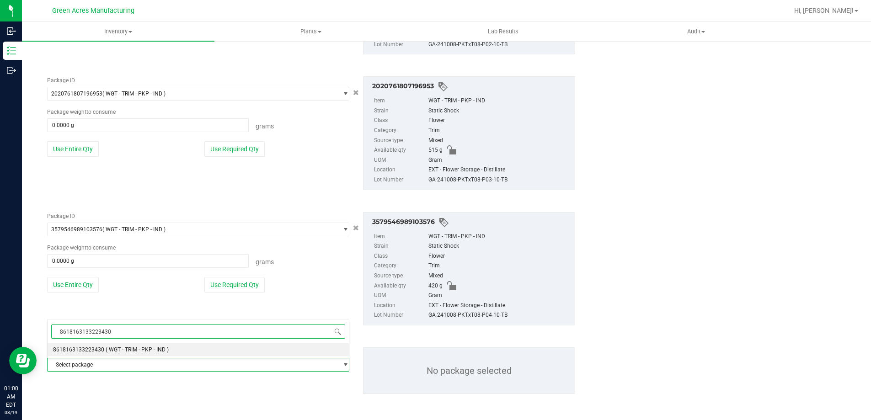
click at [216, 354] on li "8618163133223430 ( WGT - TRIM - PKP - IND )" at bounding box center [198, 349] width 301 height 13
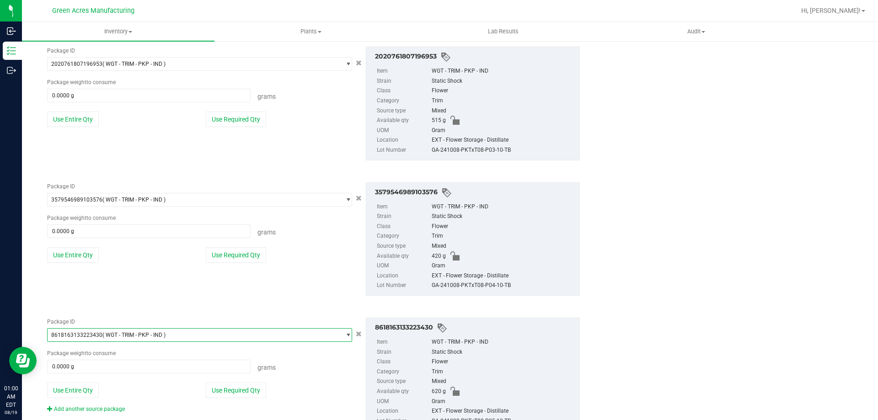
scroll to position [505, 0]
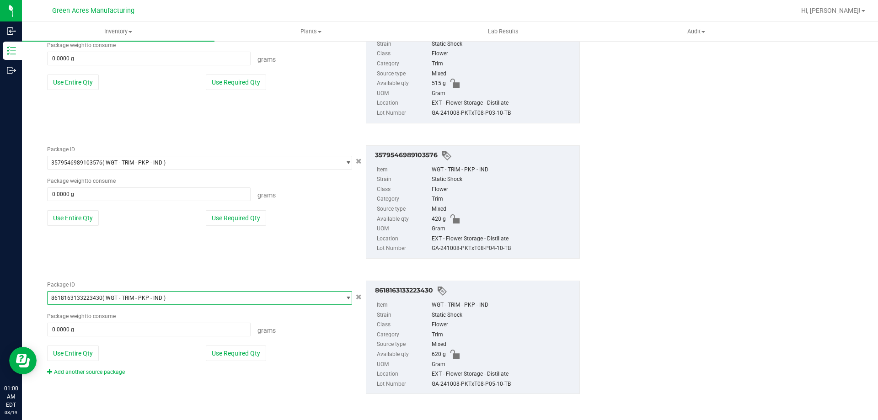
click at [116, 372] on link "Add another source package" at bounding box center [86, 372] width 78 height 6
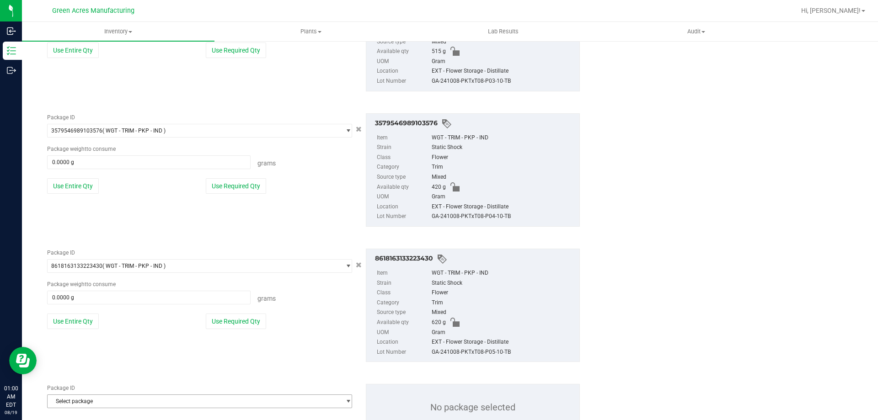
scroll to position [573, 0]
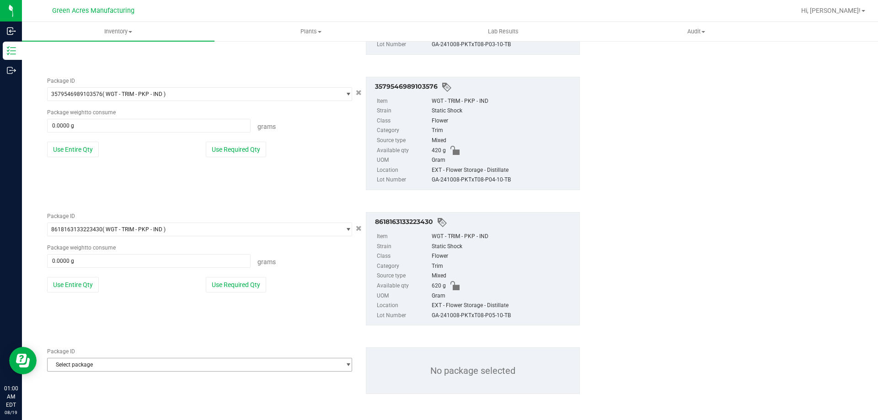
click at [193, 365] on span "Select package" at bounding box center [194, 364] width 293 height 13
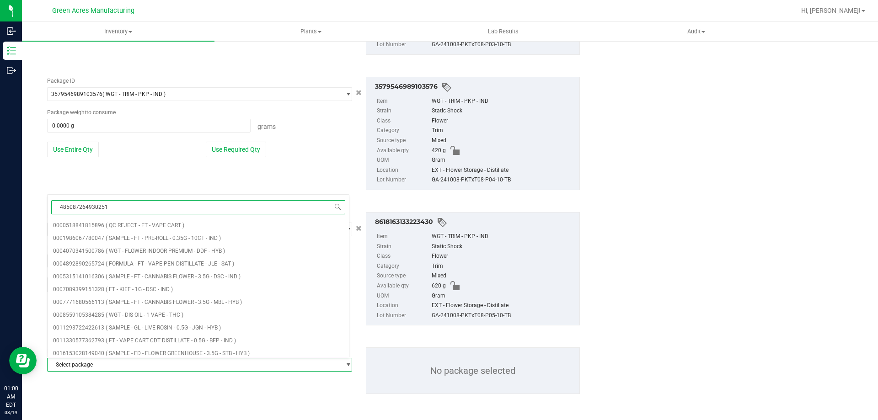
type input "4850872649302514"
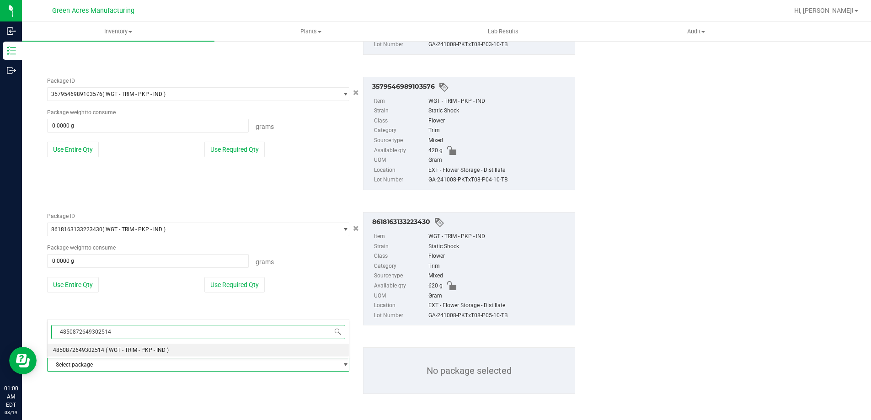
click at [205, 351] on li "4850872649302514 ( WGT - TRIM - PKP - IND )" at bounding box center [198, 350] width 301 height 13
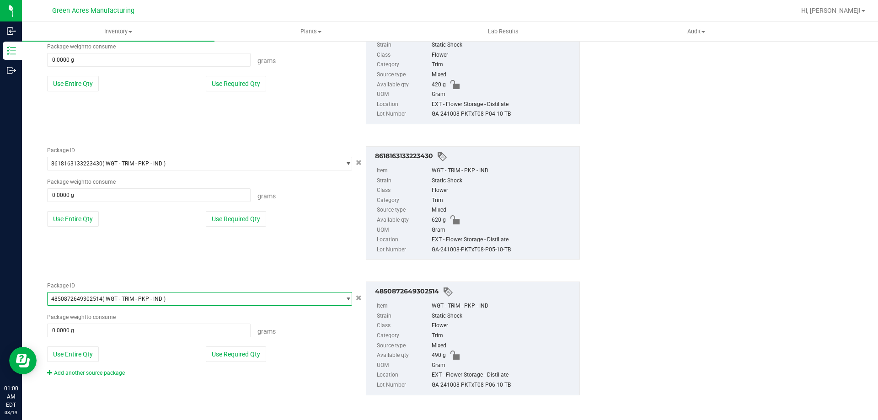
scroll to position [640, 0]
click at [86, 346] on button "Use Entire Qty" at bounding box center [73, 353] width 52 height 16
type input "490.0000 g"
click at [84, 218] on button "Use Entire Qty" at bounding box center [73, 218] width 52 height 16
type input "620.0000 g"
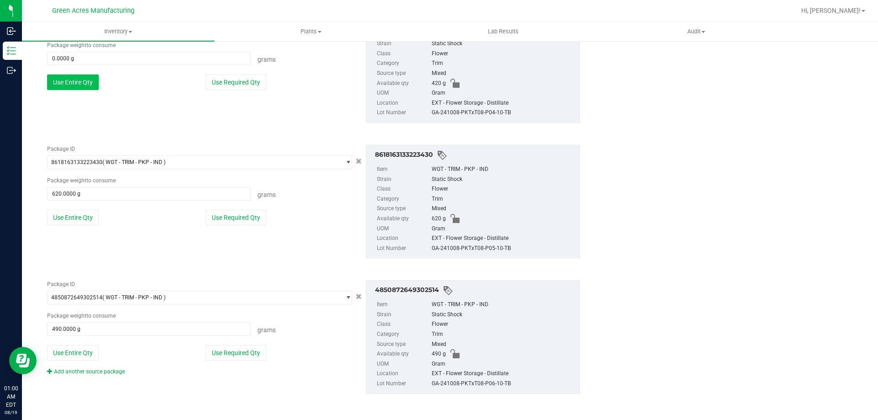
click at [55, 87] on button "Use Entire Qty" at bounding box center [73, 82] width 52 height 16
type input "420.0000 g"
click at [64, 90] on button "Use Entire Qty" at bounding box center [73, 84] width 52 height 16
type input "515.0000 g"
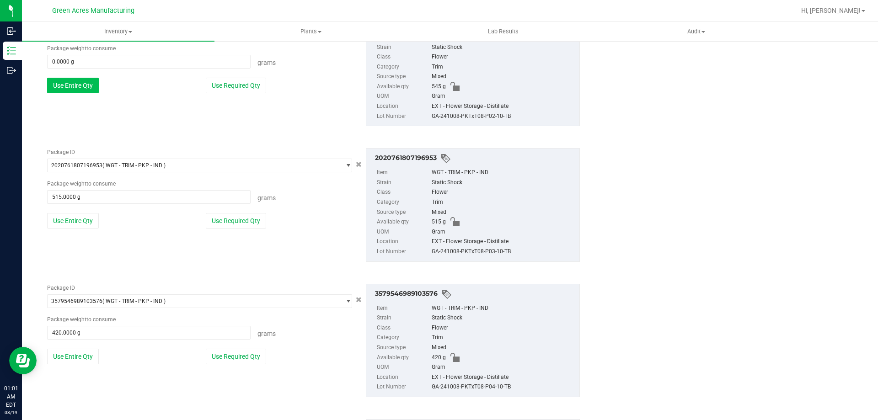
click at [65, 90] on button "Use Entire Qty" at bounding box center [73, 86] width 52 height 16
type input "545.0000 g"
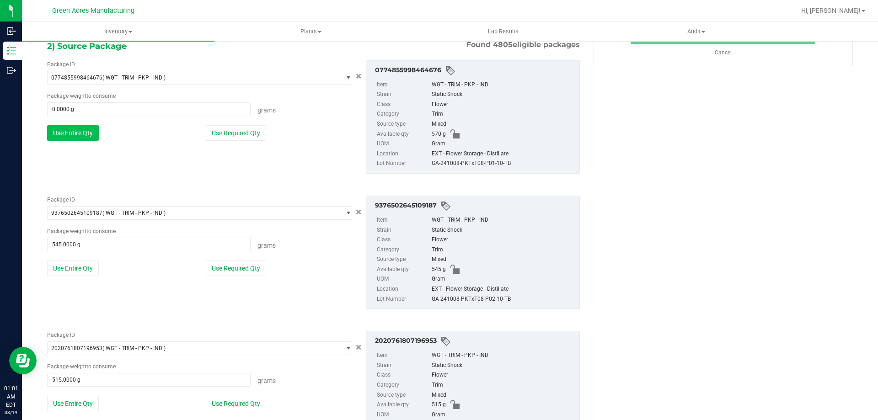
click at [63, 137] on button "Use Entire Qty" at bounding box center [73, 133] width 52 height 16
type input "570.0000 g"
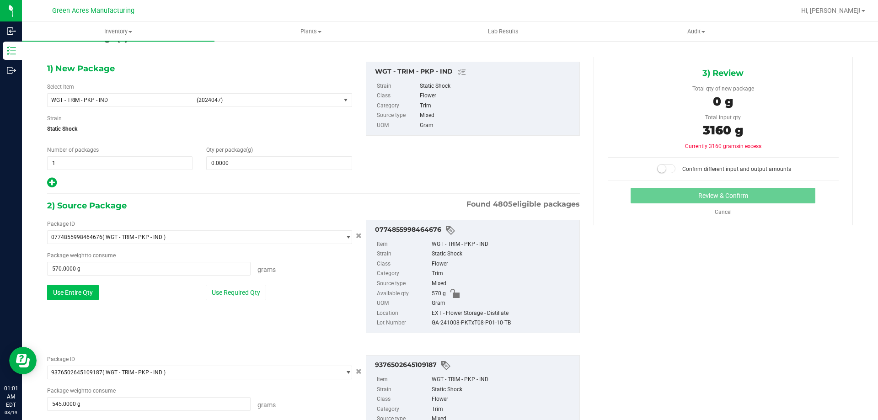
scroll to position [0, 0]
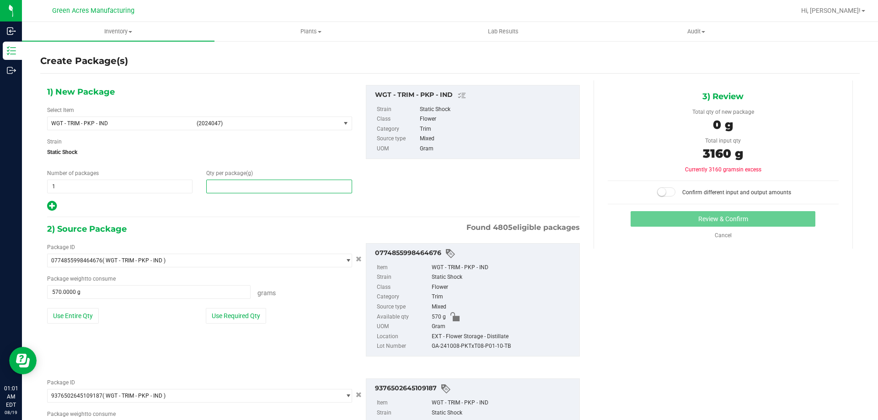
click at [239, 191] on span at bounding box center [278, 187] width 145 height 14
type input "3160"
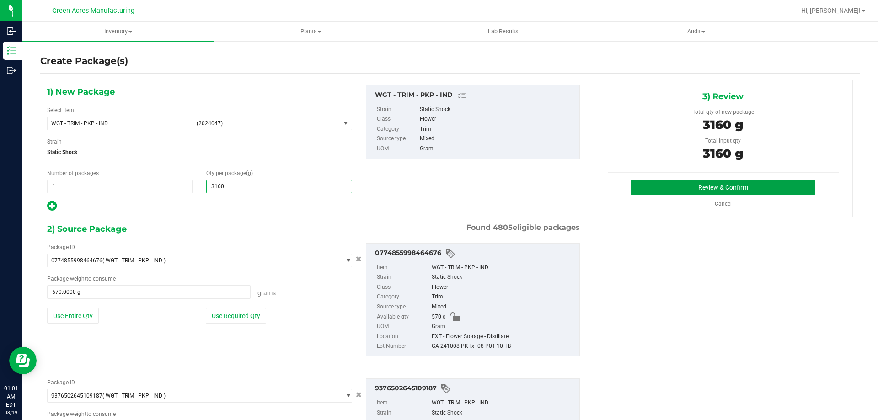
type input "3,160.0000"
click at [704, 187] on button "Review & Confirm" at bounding box center [722, 188] width 185 height 16
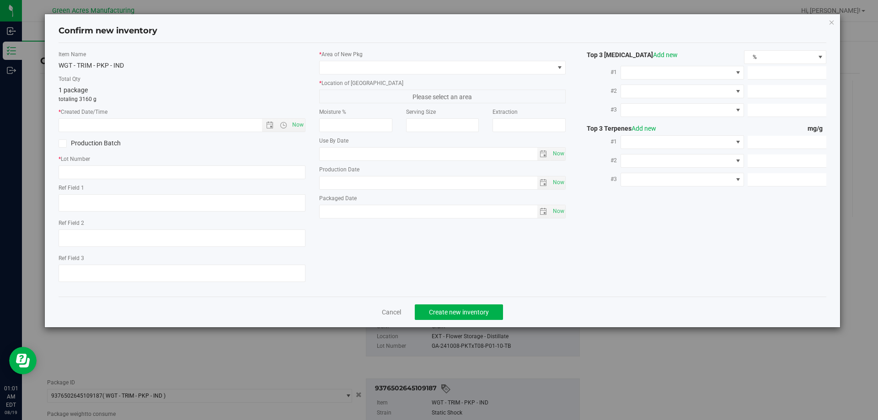
type textarea "EXT"
click at [389, 305] on div "Cancel Create new inventory" at bounding box center [443, 312] width 768 height 31
click at [395, 308] on link "Cancel" at bounding box center [391, 312] width 19 height 9
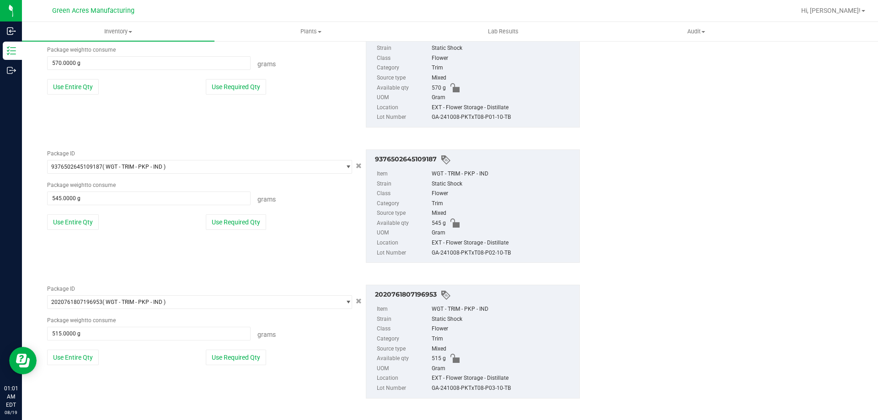
scroll to position [229, 0]
click at [477, 117] on div "GA-241008-PKTxT08-P01-10-TB" at bounding box center [502, 118] width 143 height 10
copy div "GA-241008-PKTxT08-P01-10-TB"
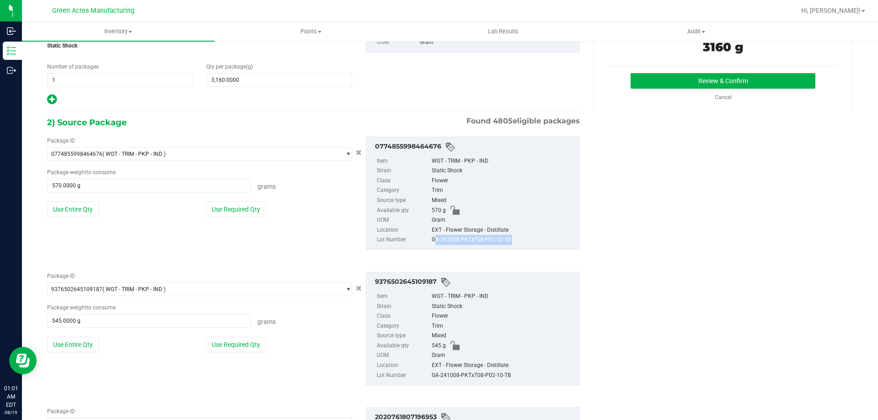
scroll to position [0, 0]
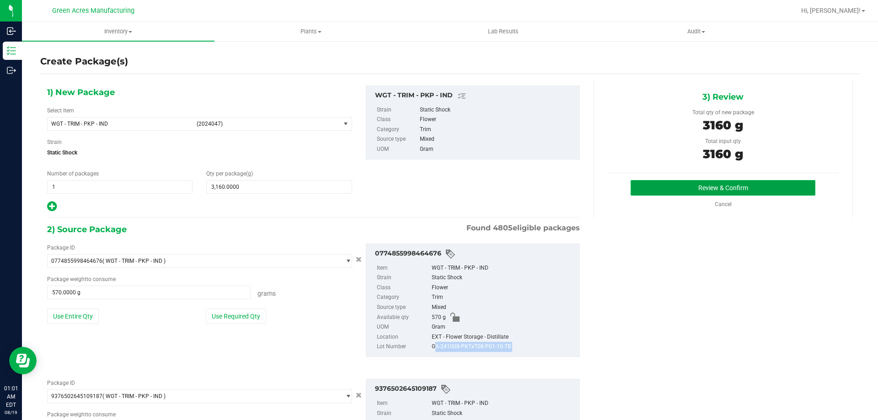
click at [710, 193] on button "Review & Confirm" at bounding box center [722, 188] width 185 height 16
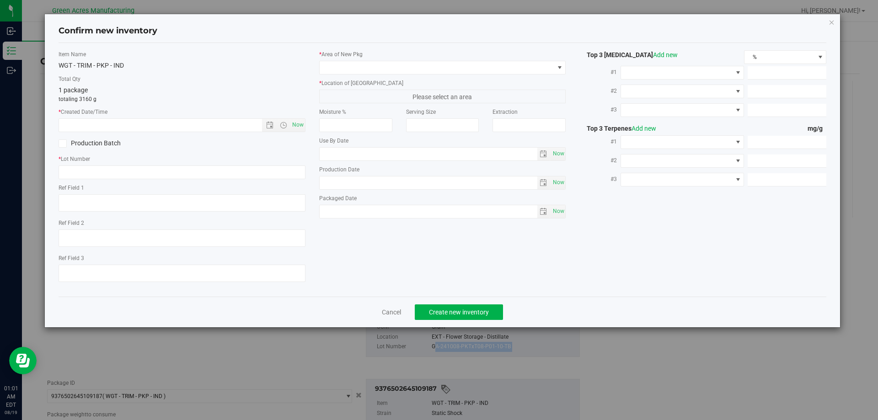
type textarea "EXT"
click at [146, 166] on input "text" at bounding box center [182, 172] width 247 height 14
paste input "GA-241008-PKTxT08-P01-10-TB"
click at [124, 173] on input "GA-241008-PKTxT08-P01-10-TB" at bounding box center [182, 172] width 247 height 14
type input "GA-241008-PKTxT08-P01-P06-10-TB"
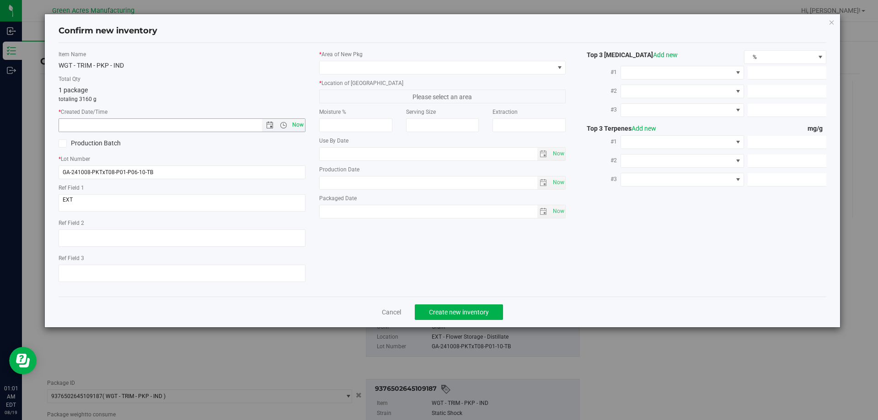
click at [295, 120] on span "Now" at bounding box center [298, 124] width 16 height 13
type input "8/19/2025 1:01 AM"
click at [382, 71] on span at bounding box center [436, 67] width 234 height 13
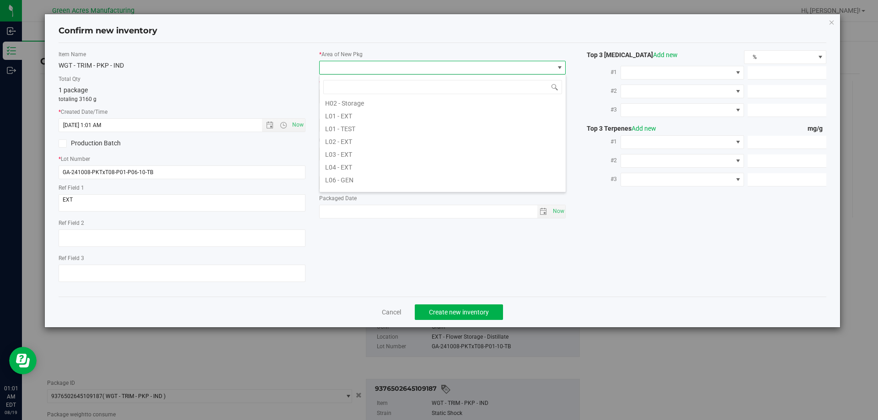
scroll to position [183, 0]
click at [359, 136] on li "L04 - EXT" at bounding box center [442, 139] width 246 height 13
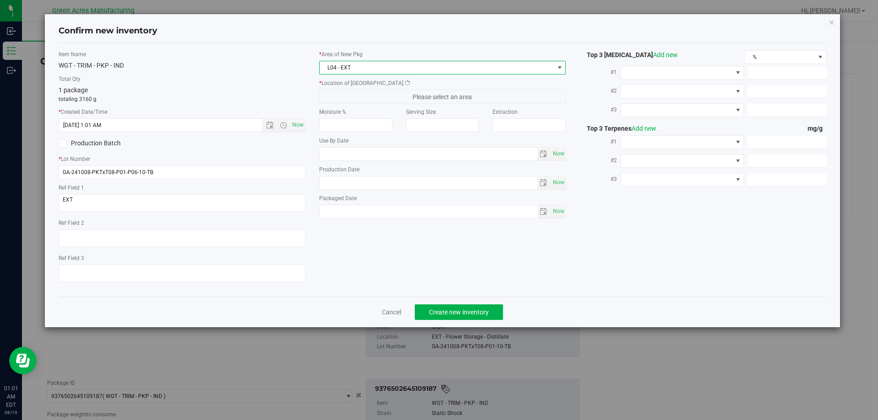
click at [399, 90] on div "* Location of New Pkg Please select an area" at bounding box center [442, 91] width 247 height 24
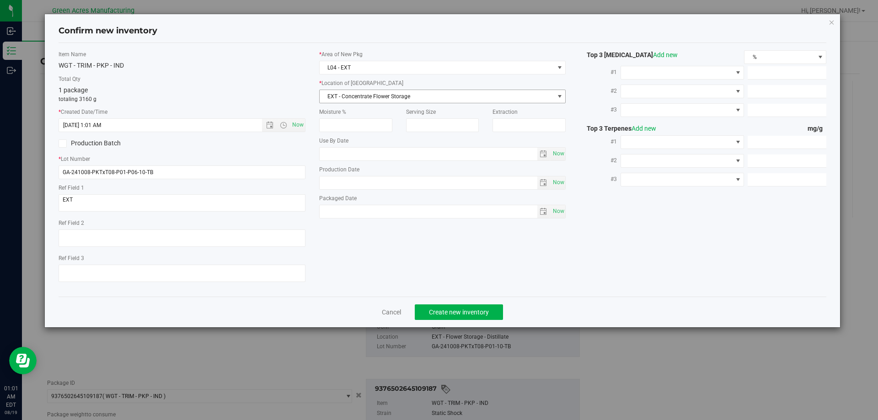
click at [402, 101] on span "EXT - Concentrate Flower Storage" at bounding box center [436, 96] width 234 height 13
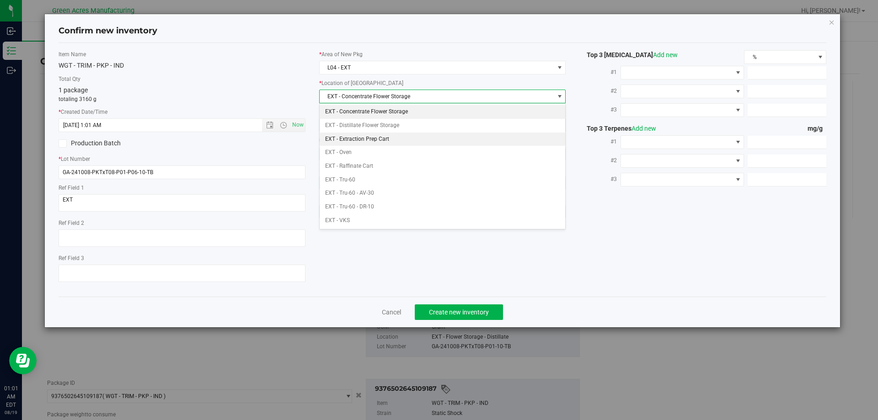
click at [388, 136] on li "EXT - Extraction Prep Cart" at bounding box center [442, 140] width 246 height 14
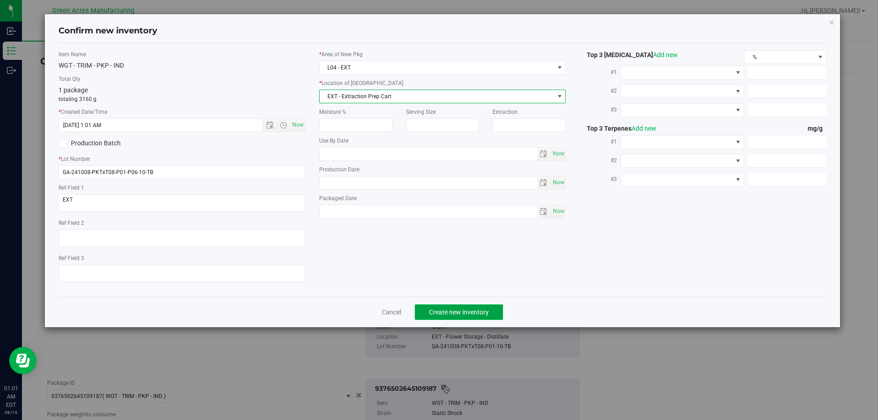
click at [461, 313] on span "Create new inventory" at bounding box center [459, 312] width 60 height 7
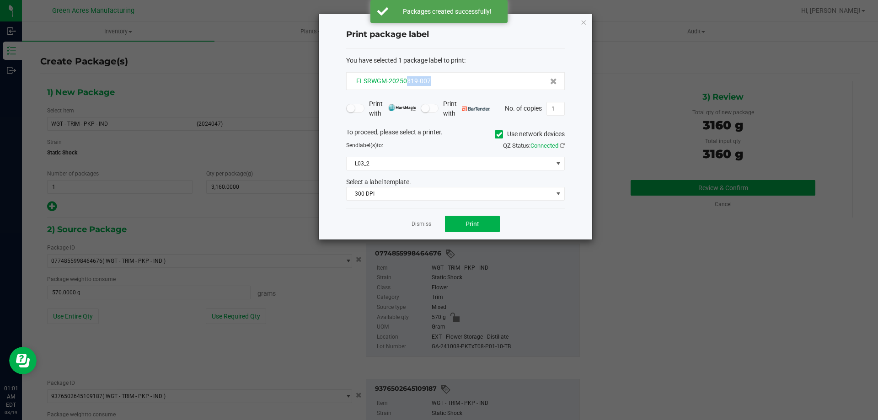
drag, startPoint x: 432, startPoint y: 79, endPoint x: 404, endPoint y: 81, distance: 28.0
click at [404, 81] on div "FLSRWGM-20250819-007" at bounding box center [455, 81] width 203 height 10
copy span "819-007"
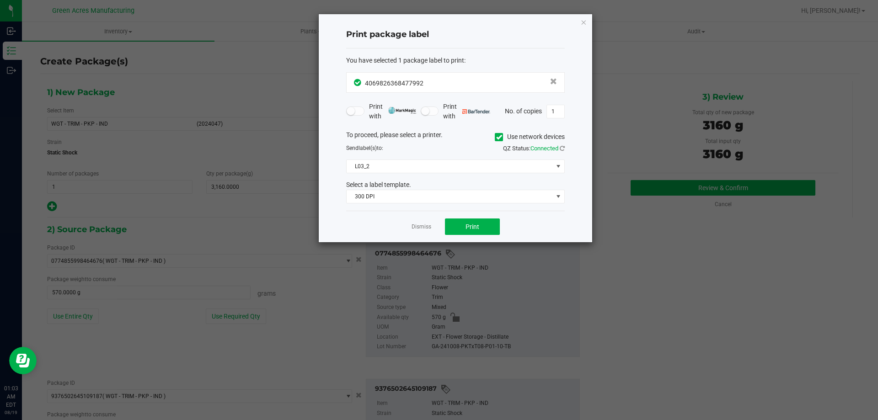
click at [484, 217] on div "Dismiss Print" at bounding box center [455, 227] width 218 height 32
click at [484, 223] on button "Print" at bounding box center [472, 226] width 55 height 16
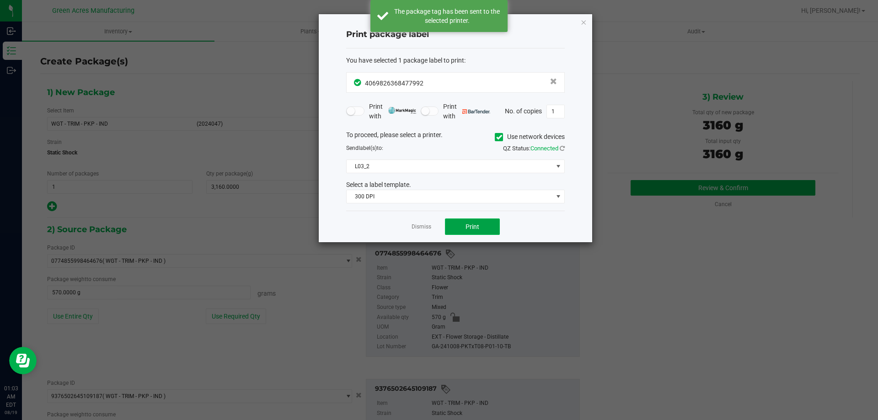
click at [484, 223] on button "Print" at bounding box center [472, 226] width 55 height 16
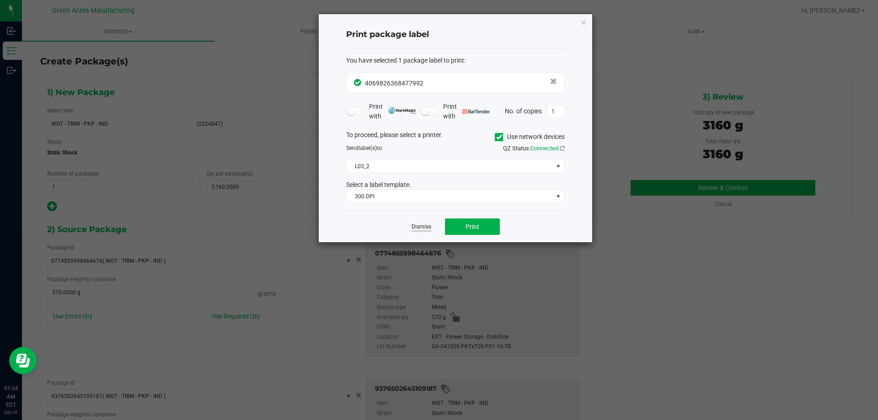
click at [424, 227] on link "Dismiss" at bounding box center [421, 227] width 20 height 8
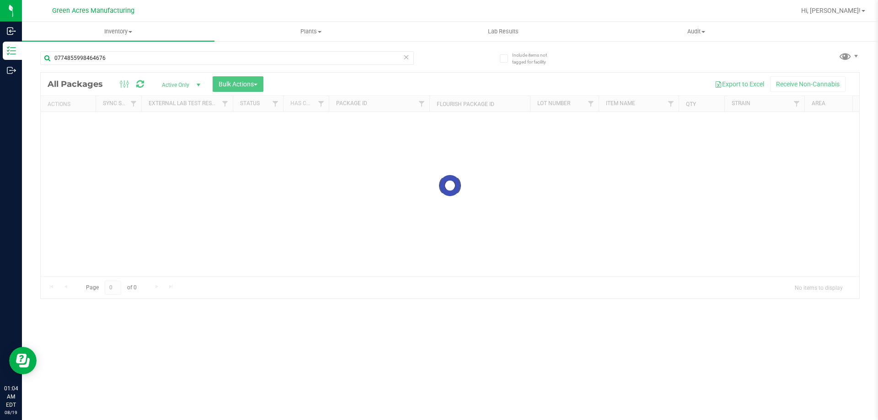
click at [405, 59] on icon at bounding box center [406, 56] width 6 height 11
click at [306, 59] on input "text" at bounding box center [226, 58] width 373 height 14
type input "[CREDIT_CARD_NUMBER]"
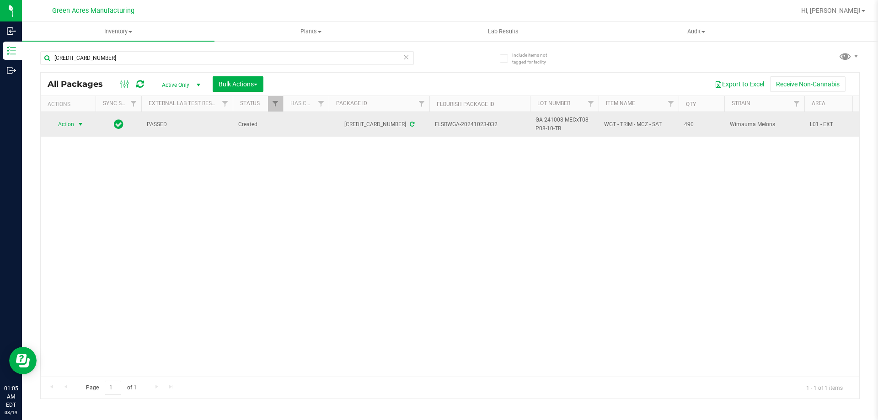
click at [67, 122] on span "Action" at bounding box center [62, 124] width 25 height 13
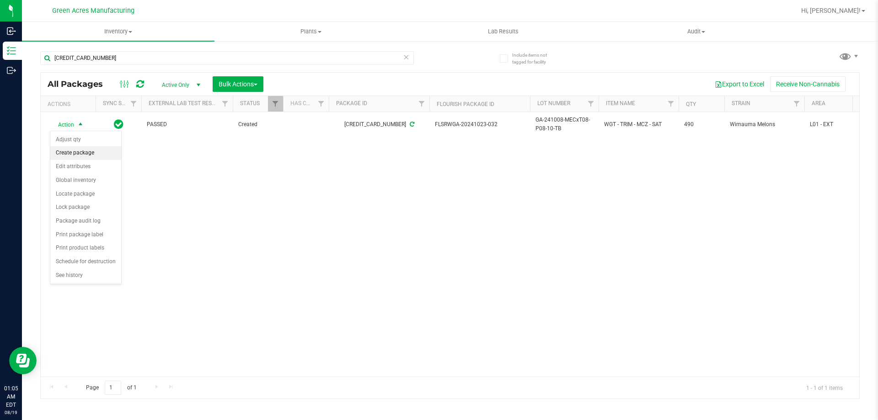
click at [85, 156] on li "Create package" at bounding box center [85, 153] width 71 height 14
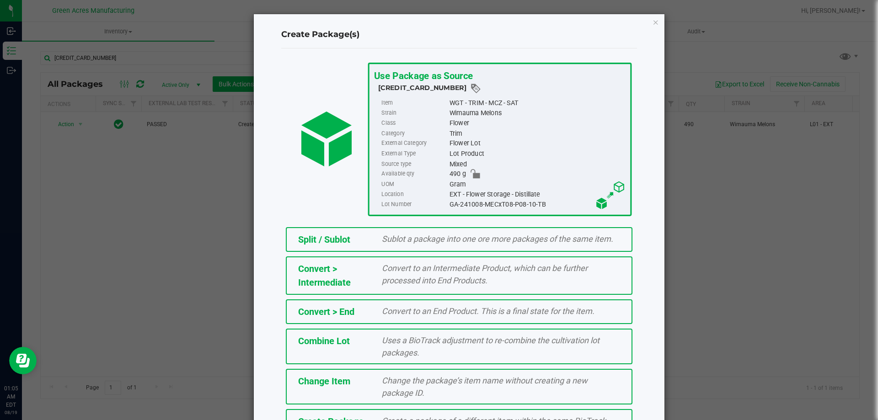
scroll to position [66, 0]
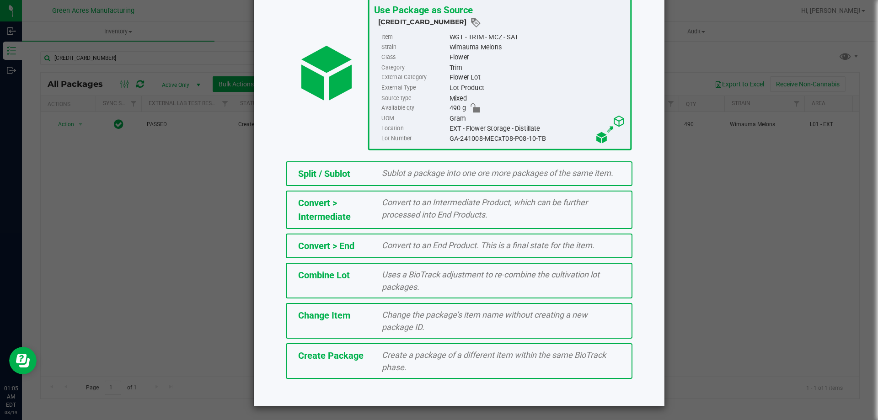
click at [362, 349] on div "Create Package" at bounding box center [333, 356] width 84 height 14
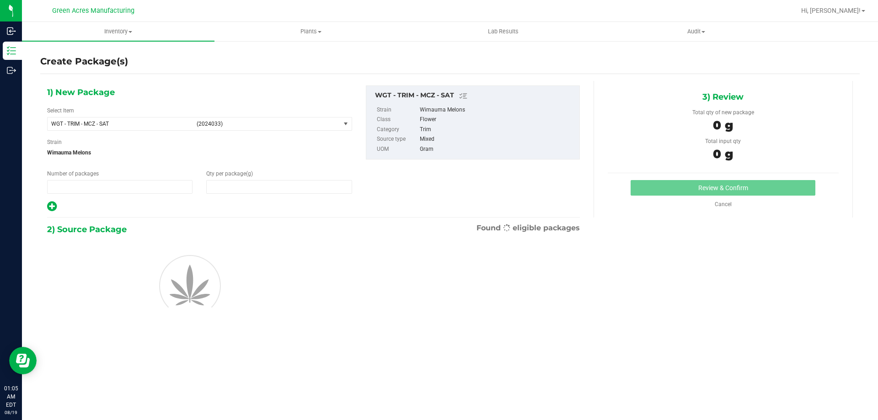
type input "1"
type input "0.0000"
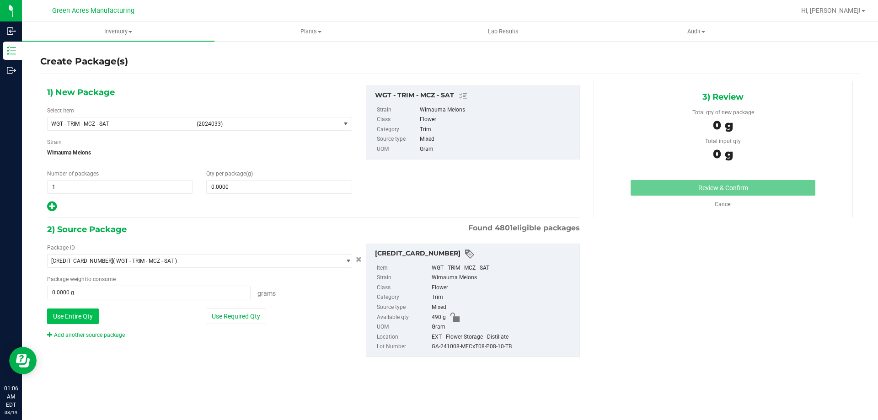
click at [69, 309] on button "Use Entire Qty" at bounding box center [73, 317] width 52 height 16
type input "490.0000 g"
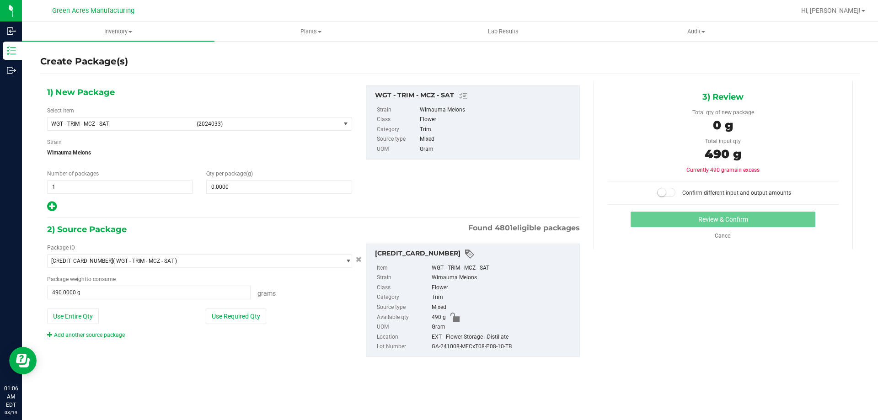
click at [96, 335] on link "Add another source package" at bounding box center [86, 335] width 78 height 6
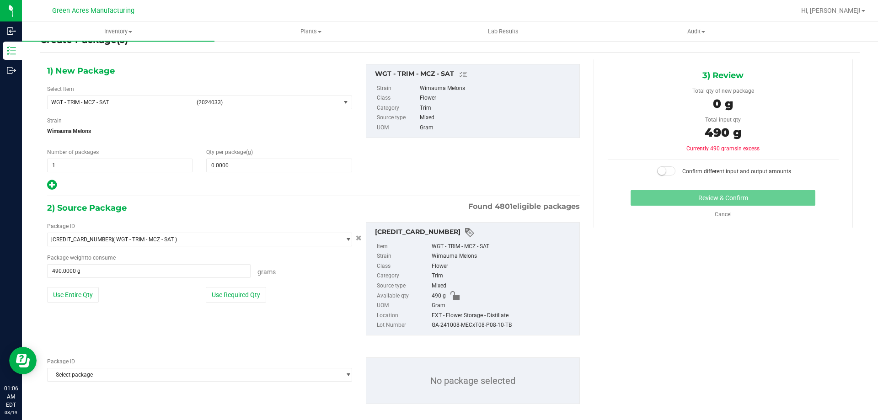
scroll to position [32, 0]
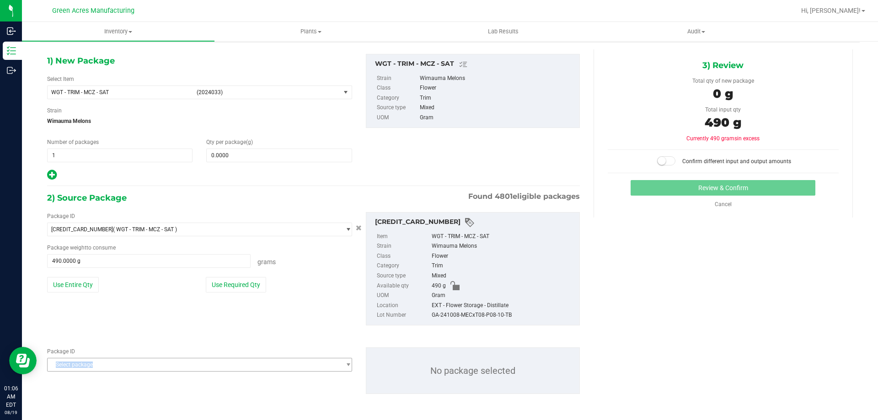
drag, startPoint x: 219, startPoint y: 357, endPoint x: 223, endPoint y: 366, distance: 9.8
click at [223, 366] on div "Package ID Select package 0000518841815896 0001986067780047 0004070341500786 00…" at bounding box center [199, 359] width 305 height 24
click at [223, 367] on span "Select package" at bounding box center [194, 364] width 293 height 13
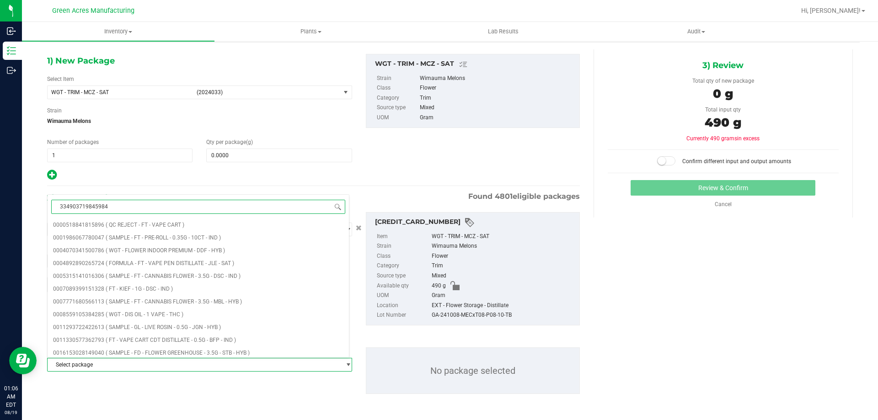
type input "3349037198459841"
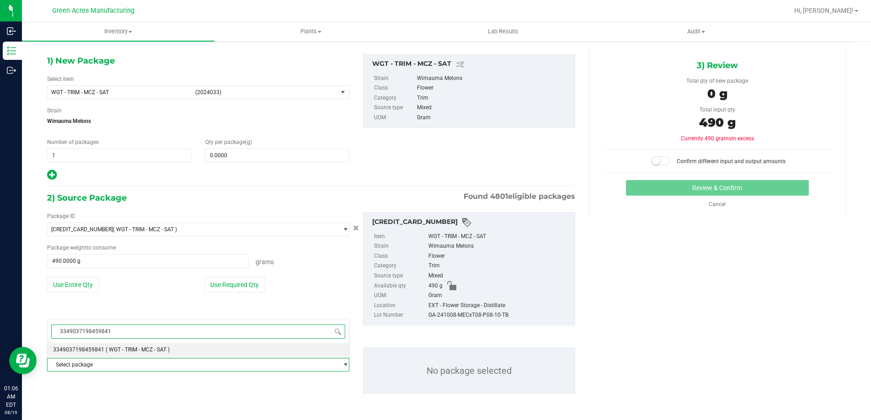
click at [136, 345] on li "3349037198459841 ( WGT - TRIM - MCZ - SAT )" at bounding box center [198, 349] width 301 height 13
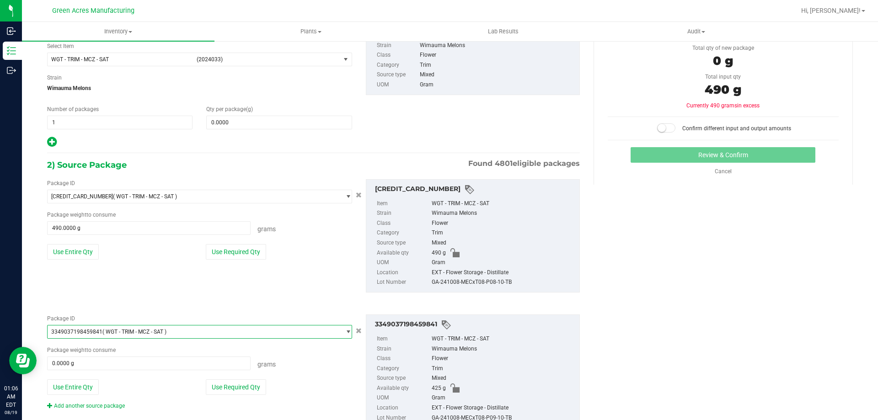
scroll to position [98, 0]
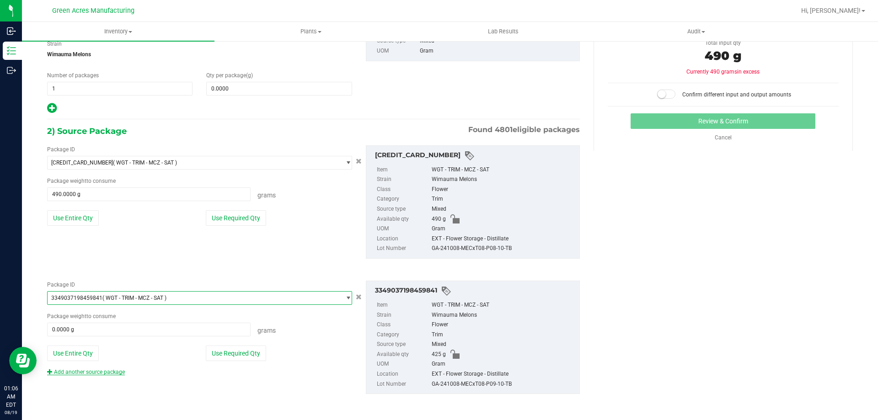
click at [87, 371] on link "Add another source package" at bounding box center [86, 372] width 78 height 6
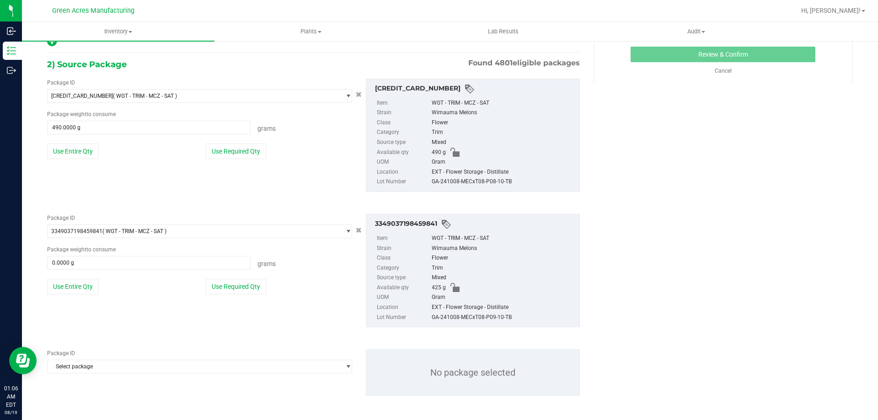
scroll to position [167, 0]
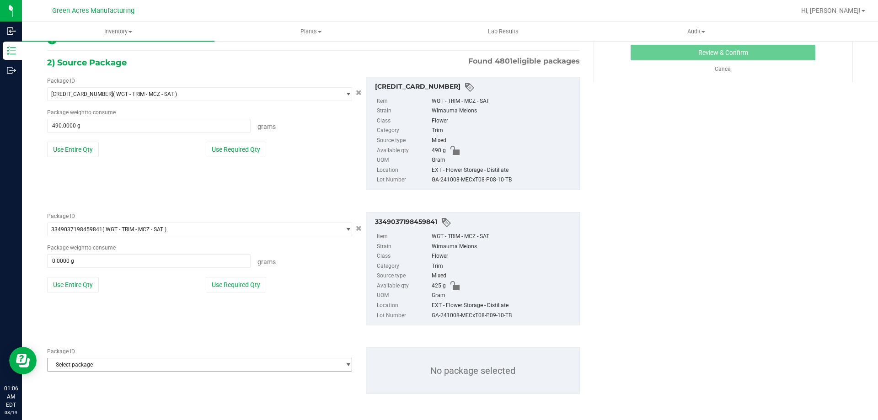
click at [155, 368] on span "Select package" at bounding box center [194, 364] width 293 height 13
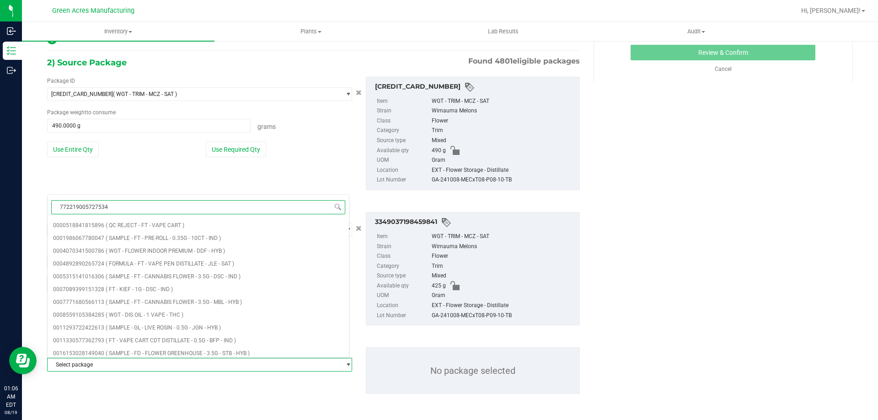
type input "7722190057275342"
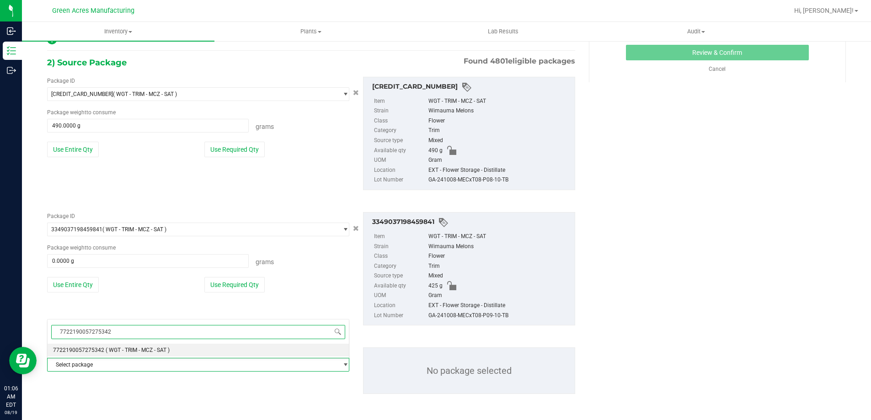
click at [149, 357] on div "7722190057275342 Select package 7722190057275342 ( WGT - TRIM - MCZ - SAT ) No …" at bounding box center [198, 338] width 302 height 39
click at [149, 352] on span "( WGT - TRIM - MCZ - SAT )" at bounding box center [138, 350] width 64 height 6
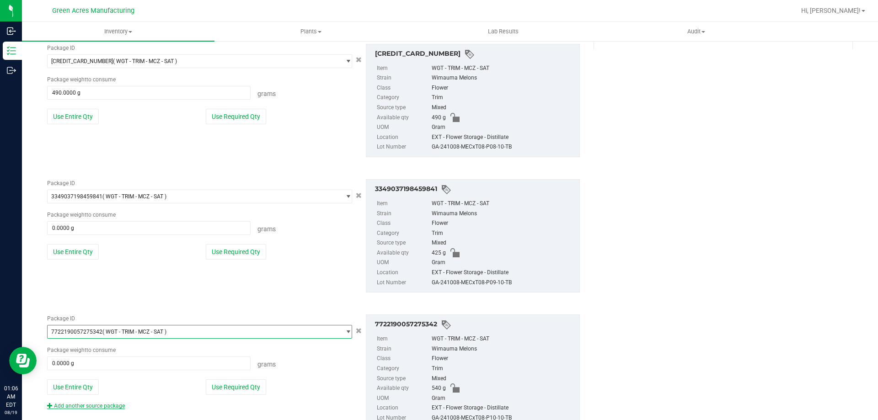
scroll to position [234, 0]
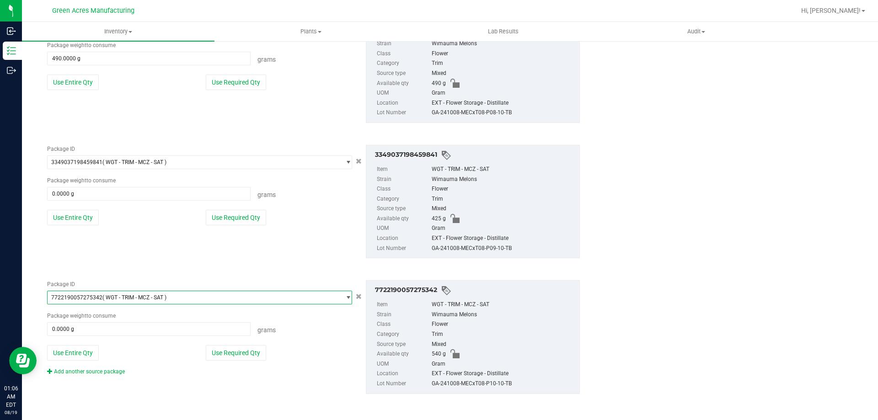
click at [95, 365] on div "Package ID 7722190057275342 ( WGT - TRIM - MCZ - SAT ) 7690634708725647 7692806…" at bounding box center [199, 328] width 319 height 96
click at [95, 369] on link "Add another source package" at bounding box center [86, 371] width 78 height 6
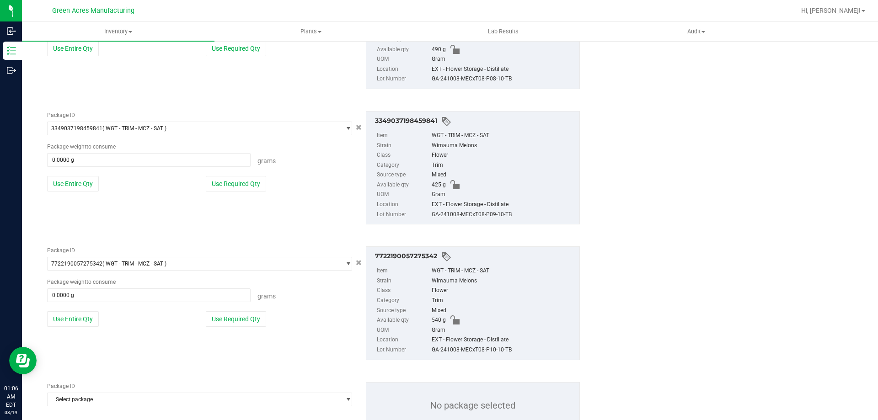
scroll to position [303, 0]
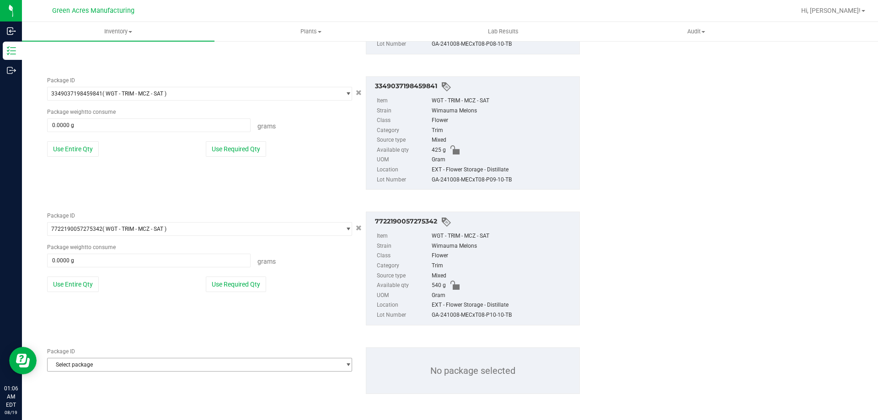
click at [160, 364] on span "Select package" at bounding box center [194, 364] width 293 height 13
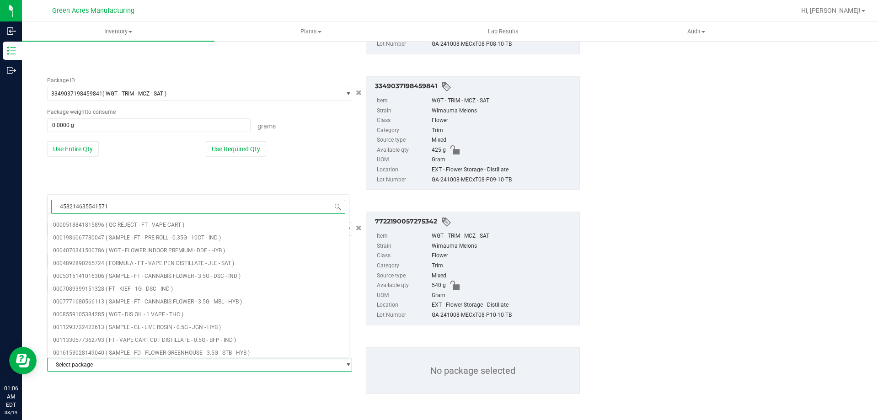
type input "4582146355415719"
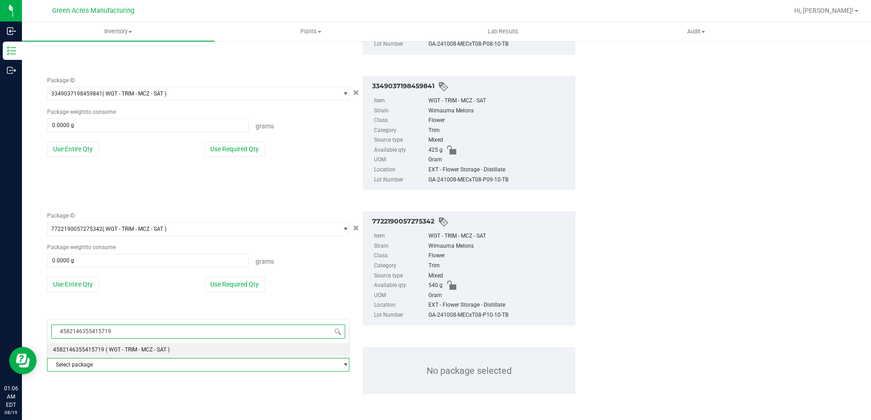
click at [160, 352] on span "( WGT - TRIM - MCZ - SAT )" at bounding box center [138, 349] width 64 height 6
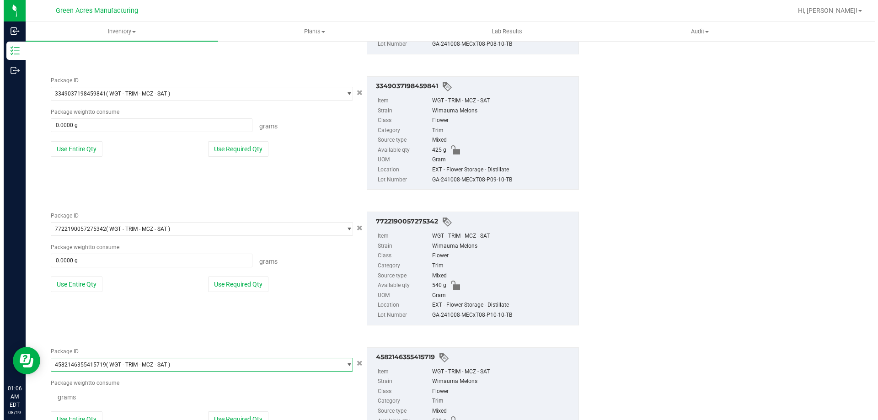
scroll to position [28729, 0]
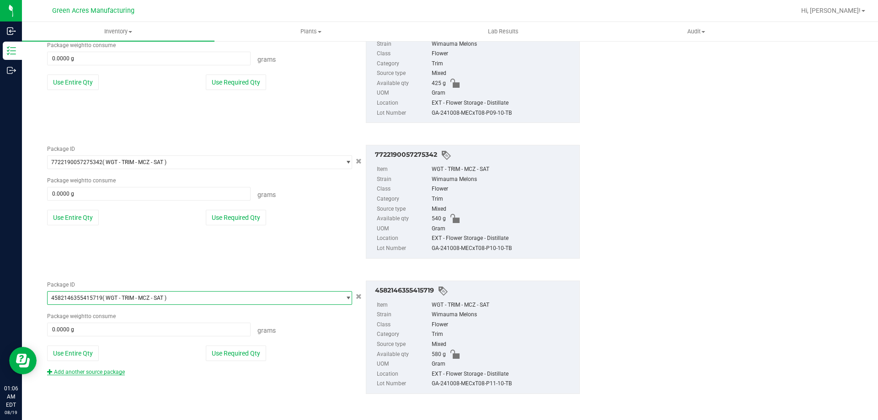
click at [106, 370] on link "Add another source package" at bounding box center [86, 372] width 78 height 6
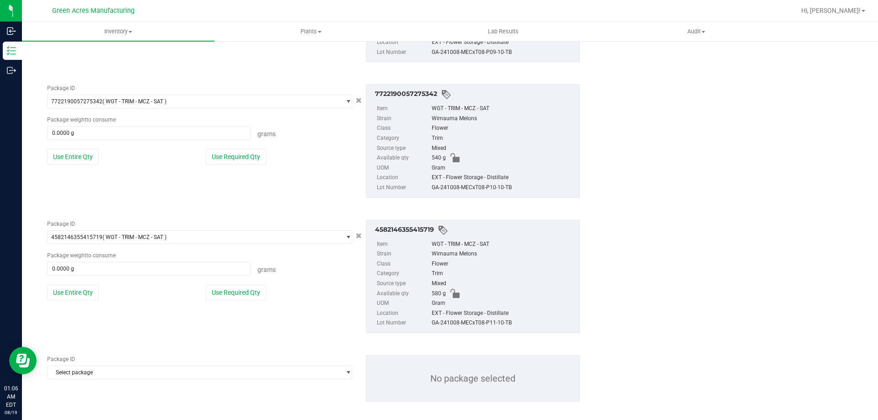
scroll to position [438, 0]
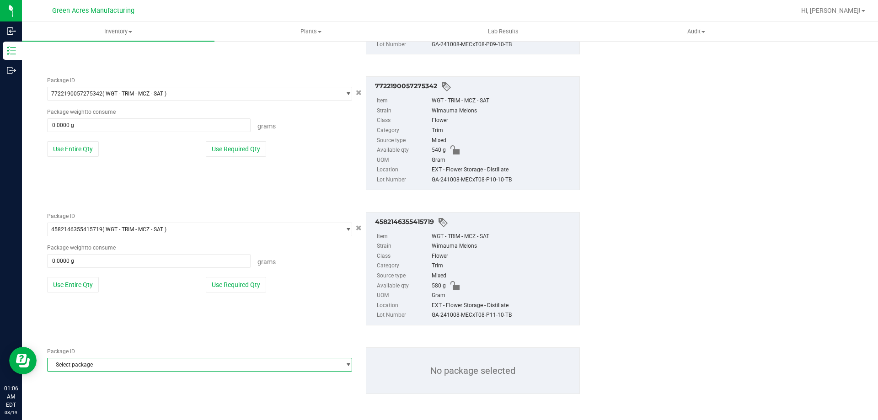
click at [183, 360] on span "Select package" at bounding box center [194, 364] width 293 height 13
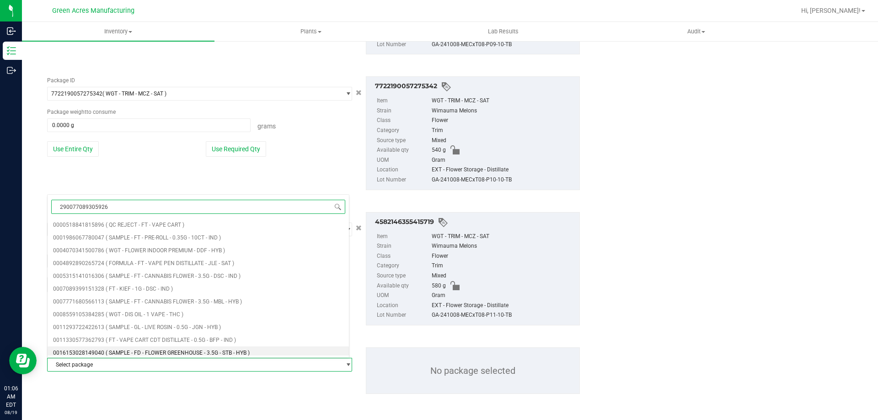
type input "2900770893059265"
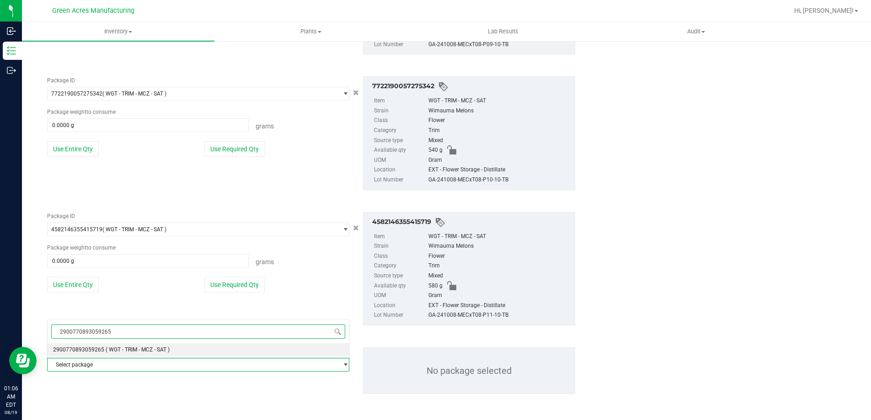
click at [184, 349] on li "2900770893059265 ( WGT - TRIM - MCZ - SAT )" at bounding box center [198, 349] width 301 height 13
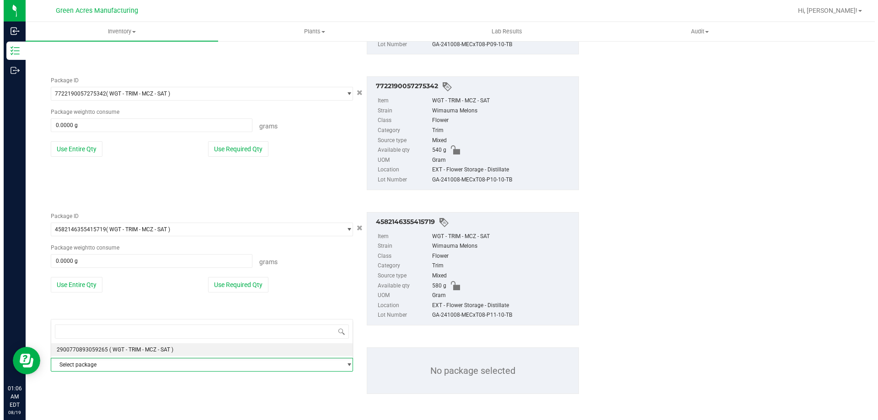
scroll to position [18223, 0]
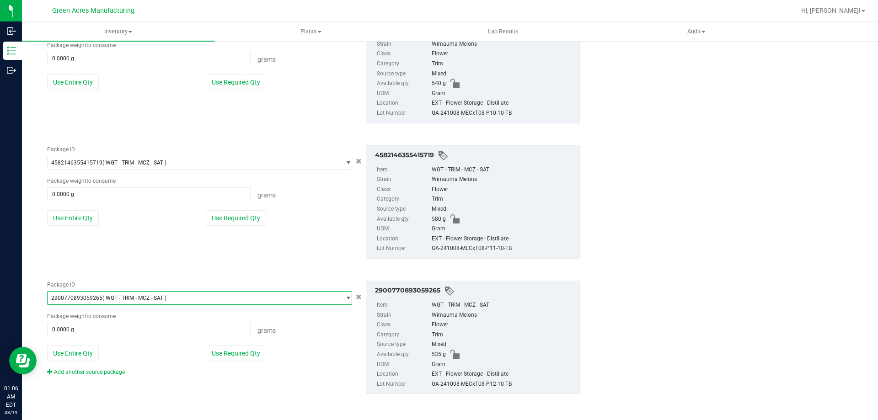
click at [102, 373] on link "Add another source package" at bounding box center [86, 372] width 78 height 6
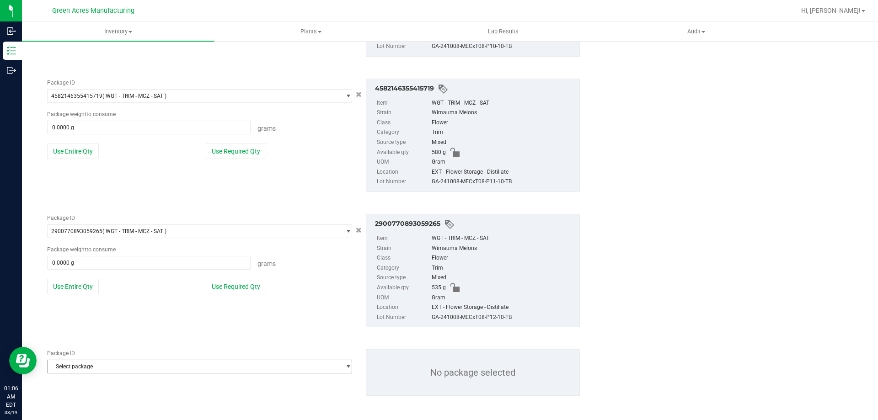
scroll to position [573, 0]
click at [177, 364] on span "Select package" at bounding box center [194, 364] width 293 height 13
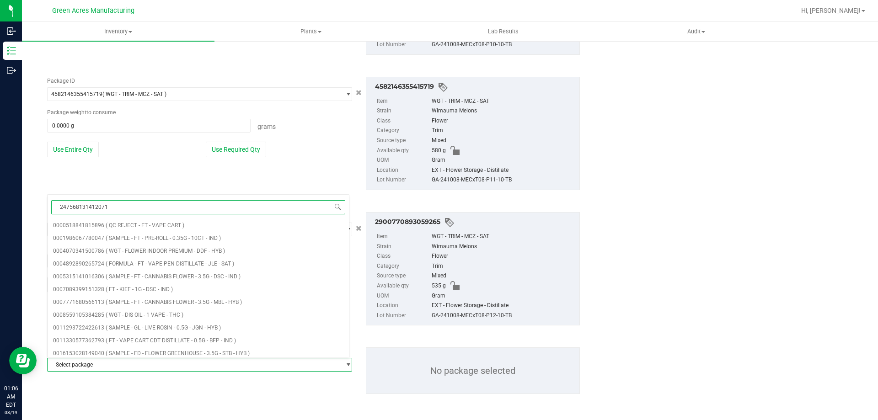
type input "2475681314120715"
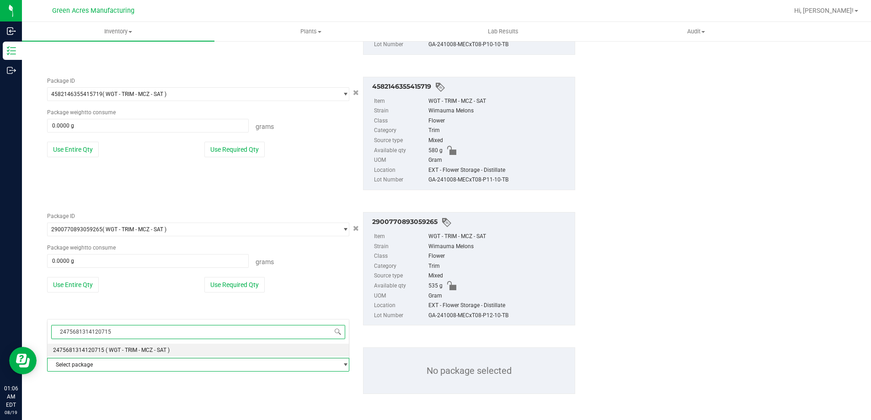
click at [173, 351] on li "2475681314120715 ( WGT - TRIM - MCZ - SAT )" at bounding box center [198, 350] width 301 height 13
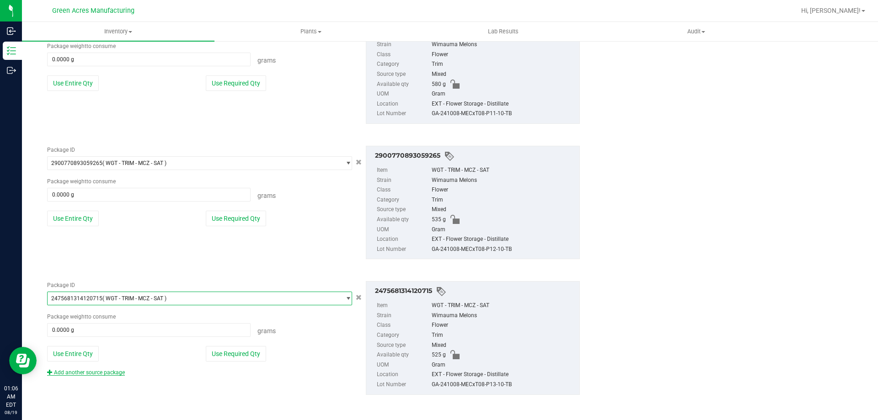
scroll to position [640, 0]
click at [85, 356] on button "Use Entire Qty" at bounding box center [73, 353] width 52 height 16
type input "525.0000 g"
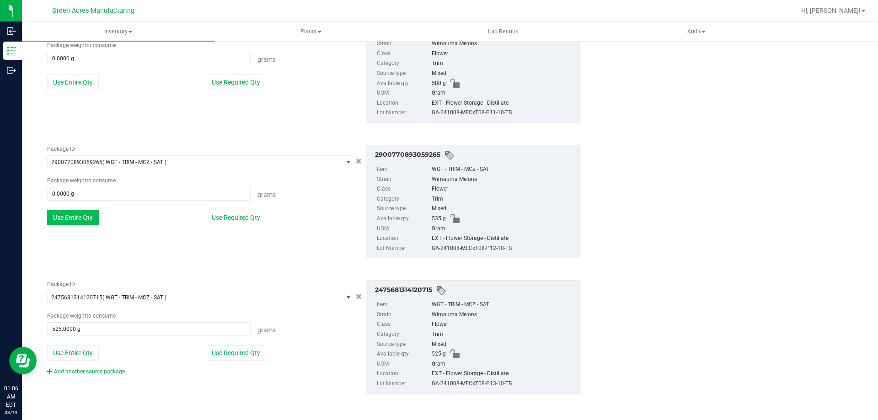
click at [78, 217] on button "Use Entire Qty" at bounding box center [73, 218] width 52 height 16
type input "535.0000 g"
click at [76, 81] on button "Use Entire Qty" at bounding box center [73, 82] width 52 height 16
type input "580.0000 g"
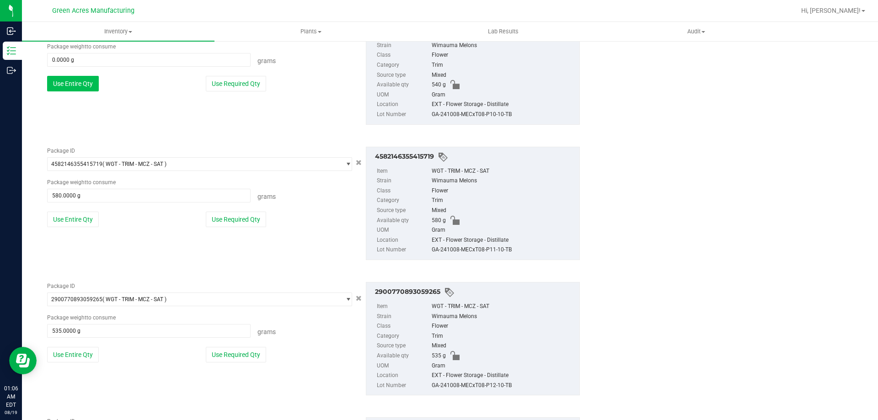
click at [78, 79] on button "Use Entire Qty" at bounding box center [73, 84] width 52 height 16
type input "540.0000 g"
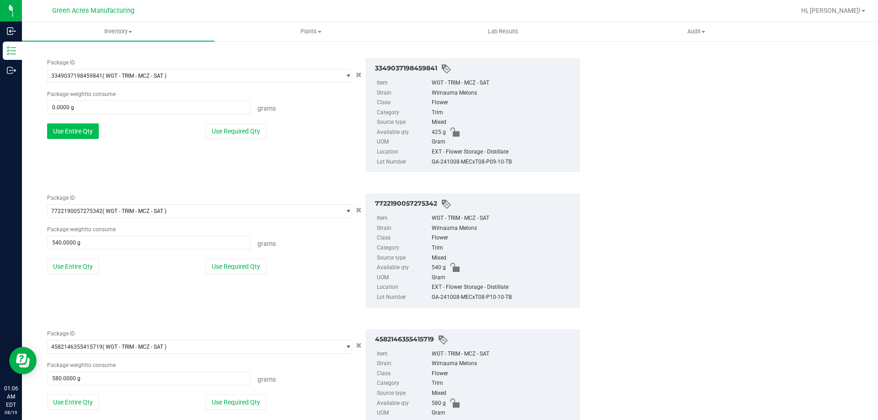
click at [80, 138] on button "Use Entire Qty" at bounding box center [73, 131] width 52 height 16
type input "425.0000 g"
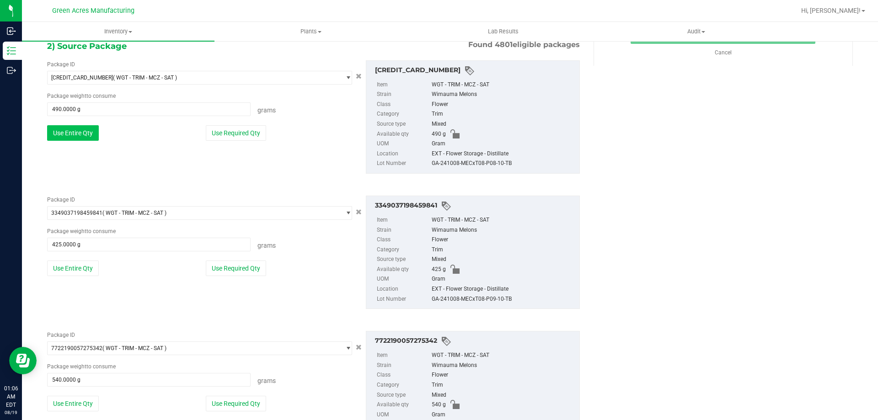
click at [80, 135] on button "Use Entire Qty" at bounding box center [73, 133] width 52 height 16
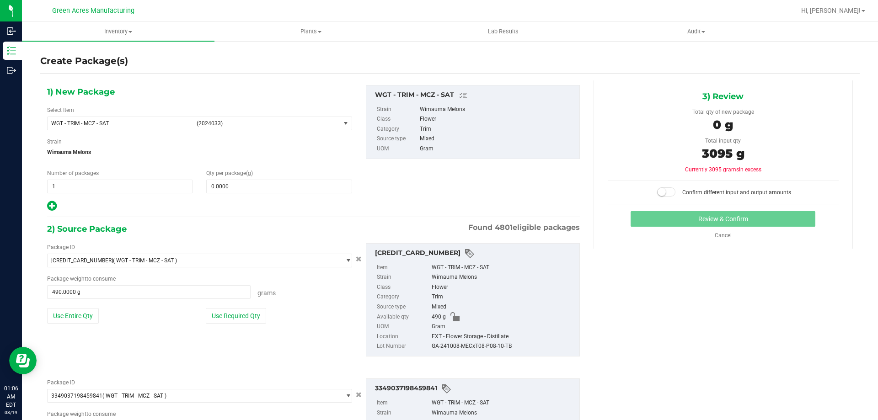
scroll to position [0, 0]
click at [270, 182] on span at bounding box center [278, 187] width 145 height 14
type input "3095"
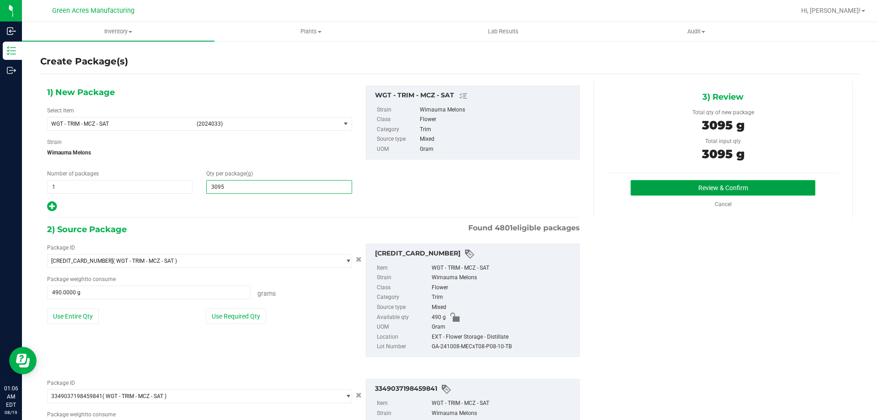
type input "3,095.0000"
click at [656, 186] on button "Review & Confirm" at bounding box center [722, 188] width 185 height 16
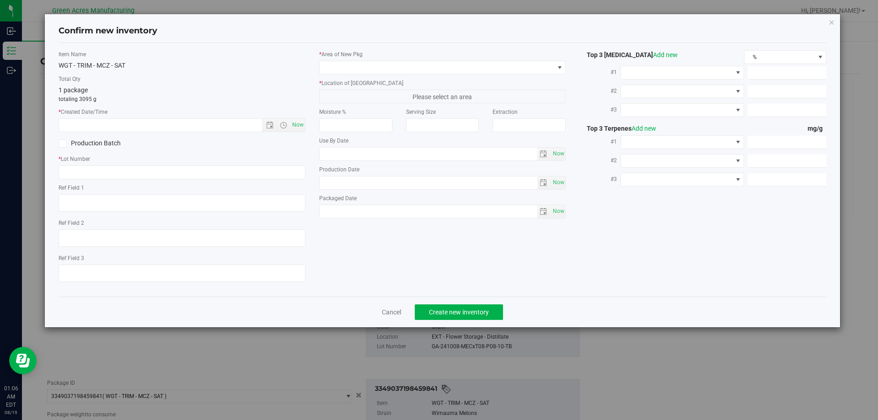
type textarea "EXT"
click at [386, 313] on link "Cancel" at bounding box center [391, 312] width 19 height 9
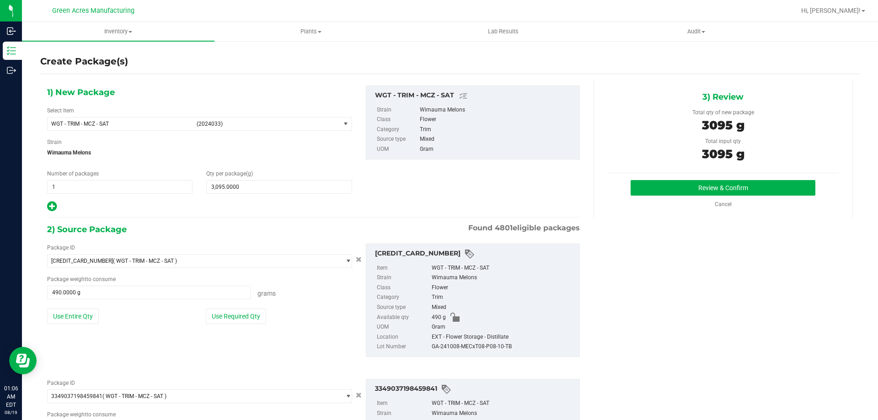
click at [487, 346] on div "GA-241008-MECxT08-P08-10-TB" at bounding box center [502, 347] width 143 height 10
copy div "GA-241008-MECxT08-P08-10-TB"
click at [658, 190] on button "Review & Confirm" at bounding box center [722, 188] width 185 height 16
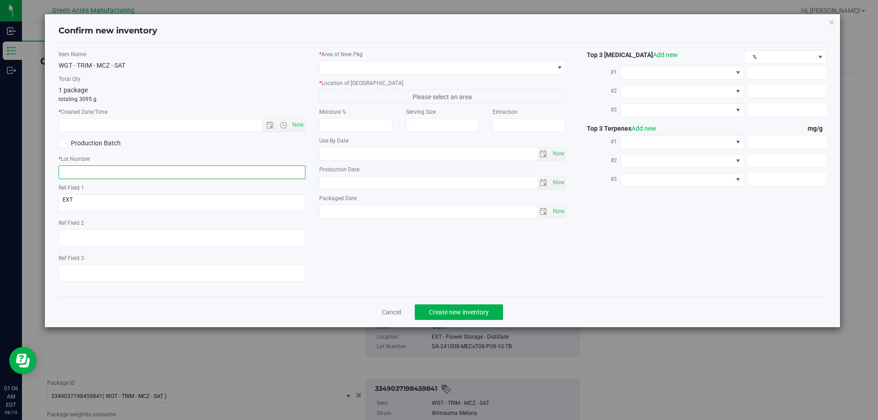
click at [266, 177] on input "text" at bounding box center [182, 172] width 247 height 14
paste input "GA-241008-MECxT08-P08-10-TB"
type input "GA-241008-MECxT08-P08-P13-10-TB"
click at [297, 126] on span "Now" at bounding box center [298, 124] width 16 height 13
type input "8/19/2025 1:07 AM"
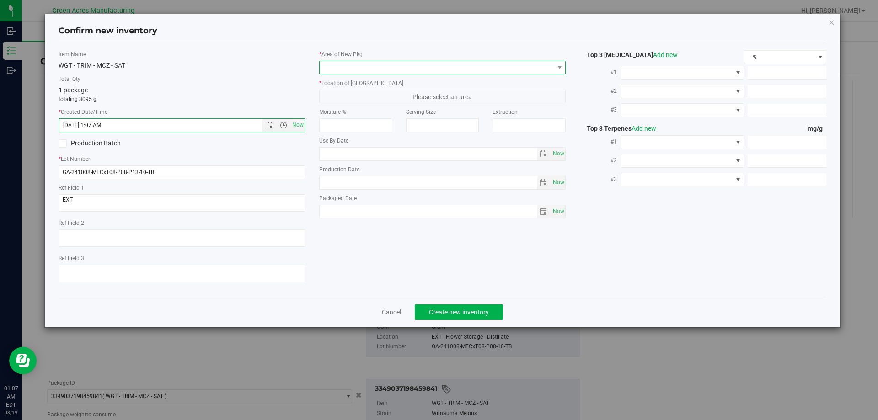
click at [461, 63] on span at bounding box center [436, 67] width 234 height 13
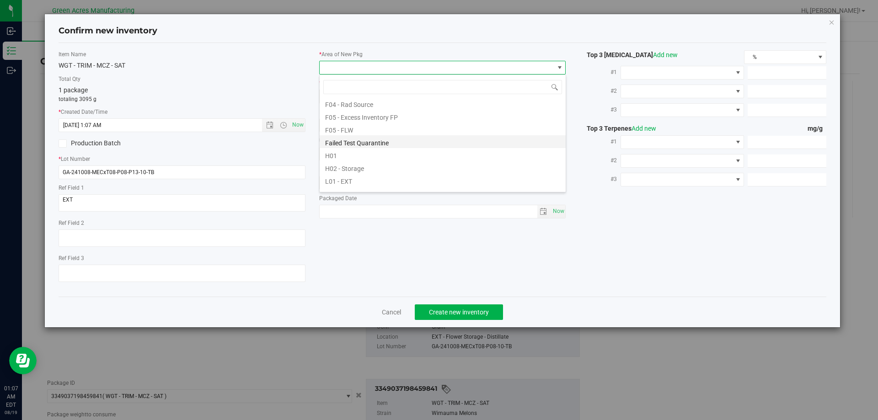
scroll to position [137, 0]
click at [373, 186] on li "L04 - EXT" at bounding box center [442, 185] width 246 height 13
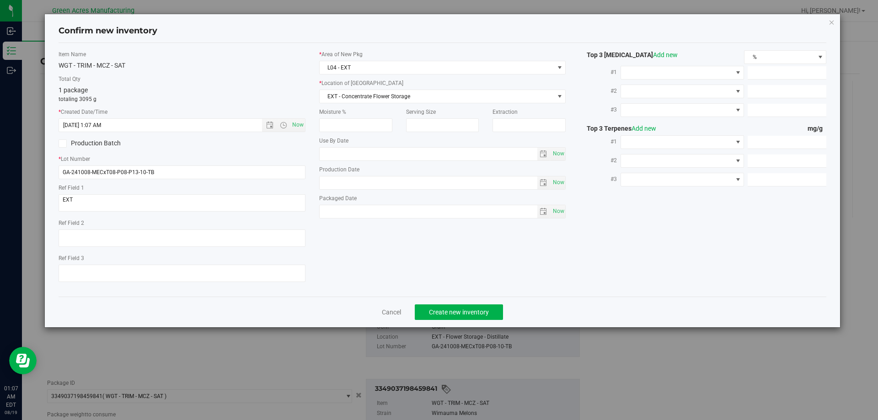
click at [433, 103] on div "* Area of New Pkg L04 - EXT * Location of New Pkg EXT - Concentrate Flower Stor…" at bounding box center [442, 136] width 261 height 173
click at [433, 99] on span "EXT - Concentrate Flower Storage" at bounding box center [436, 96] width 234 height 13
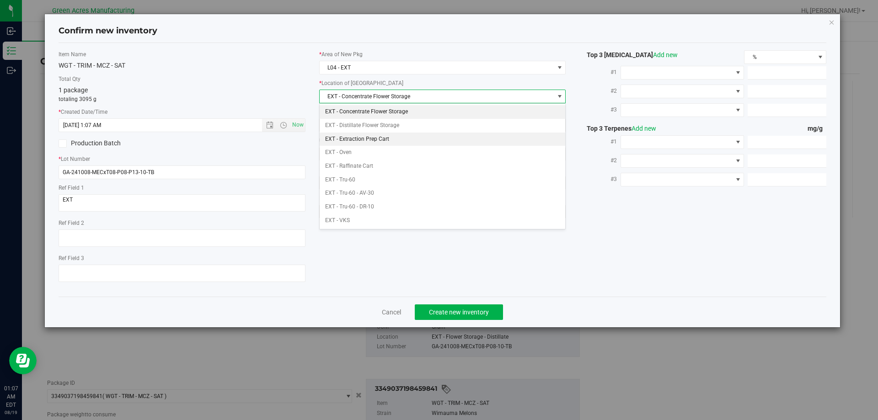
click at [384, 137] on li "EXT - Extraction Prep Cart" at bounding box center [442, 140] width 246 height 14
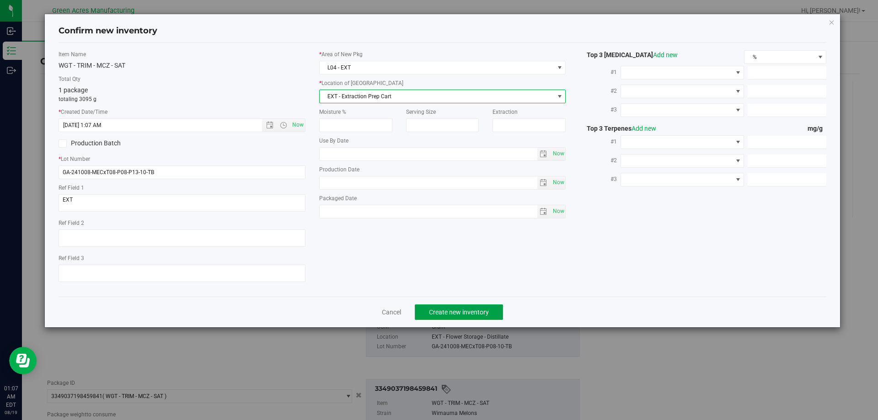
click at [455, 306] on button "Create new inventory" at bounding box center [459, 312] width 88 height 16
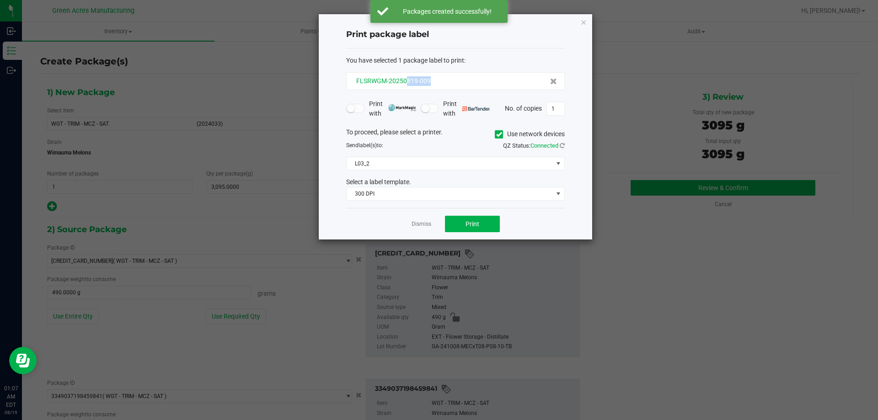
drag, startPoint x: 436, startPoint y: 80, endPoint x: 404, endPoint y: 83, distance: 31.7
click at [404, 83] on div "FLSRWGM-20250819-009" at bounding box center [455, 81] width 203 height 10
copy span "819-009"
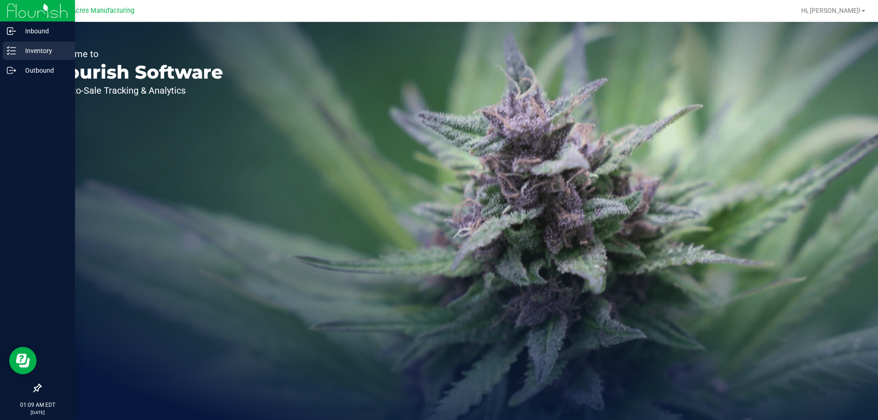
click at [16, 48] on p "Inventory" at bounding box center [43, 50] width 55 height 11
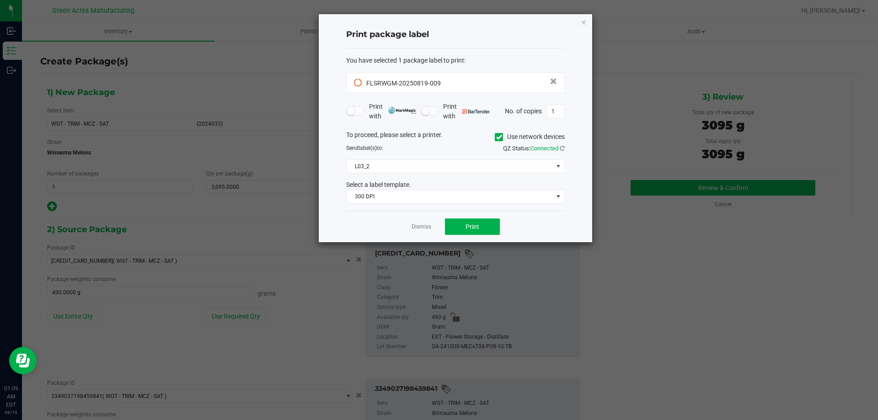
click at [410, 248] on ngb-modal-window "Print package label You have selected 1 package label to print : FLSRWGM-202508…" at bounding box center [439, 210] width 878 height 420
click at [422, 221] on div "Dismiss Print" at bounding box center [455, 227] width 218 height 32
click at [422, 222] on app-cancel-button "Dismiss" at bounding box center [421, 227] width 20 height 10
click at [421, 228] on link "Dismiss" at bounding box center [421, 227] width 20 height 8
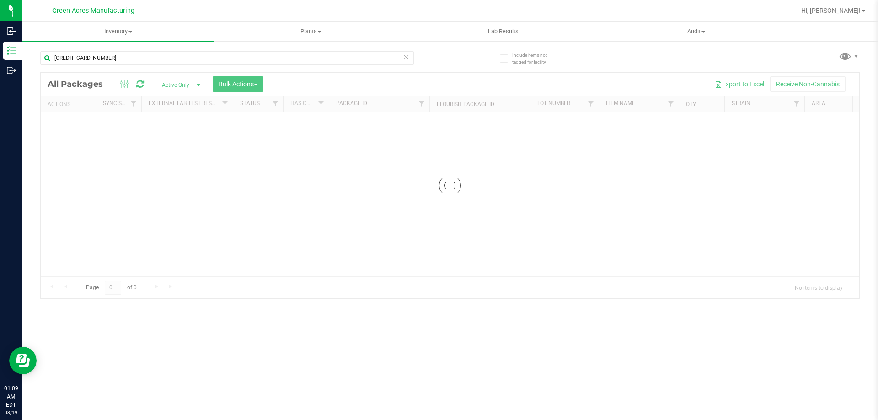
click at [406, 59] on icon at bounding box center [406, 56] width 6 height 11
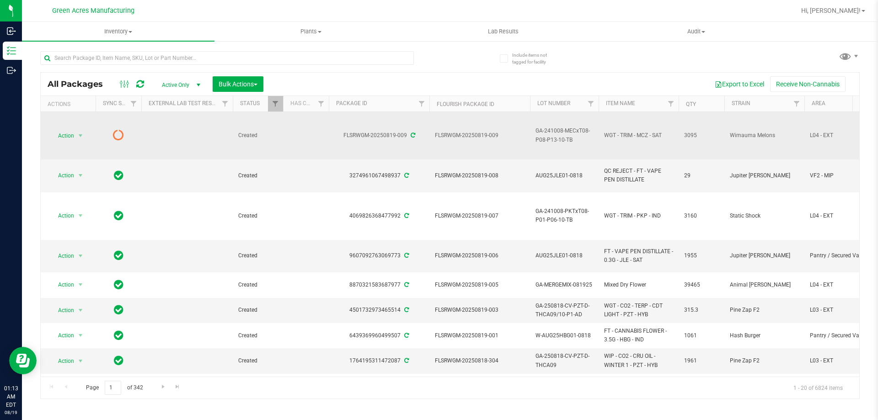
click at [556, 138] on span "GA-241008-MECxT08-P08-P13-10-TB" at bounding box center [564, 135] width 58 height 17
click at [557, 137] on span "GA-241008-MECxT08-P08-P13-10-TB" at bounding box center [564, 135] width 58 height 17
copy tr "GA-241008-MECxT08-P08-P13-10-TB"
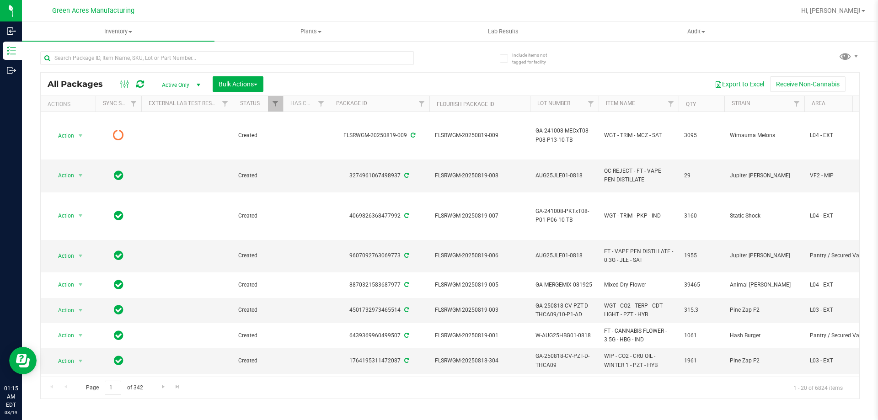
click at [363, 15] on div at bounding box center [479, 11] width 631 height 18
click at [138, 75] on div "All Packages Active Only Active Only Lab Samples Locked All External Internal B…" at bounding box center [450, 84] width 818 height 23
click at [141, 88] on icon at bounding box center [140, 84] width 8 height 9
click at [300, 13] on div at bounding box center [479, 11] width 631 height 18
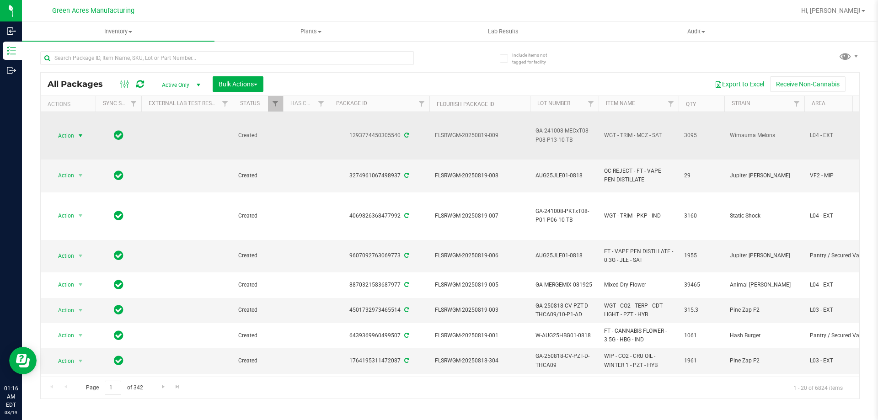
click at [64, 136] on span "Action" at bounding box center [62, 135] width 25 height 13
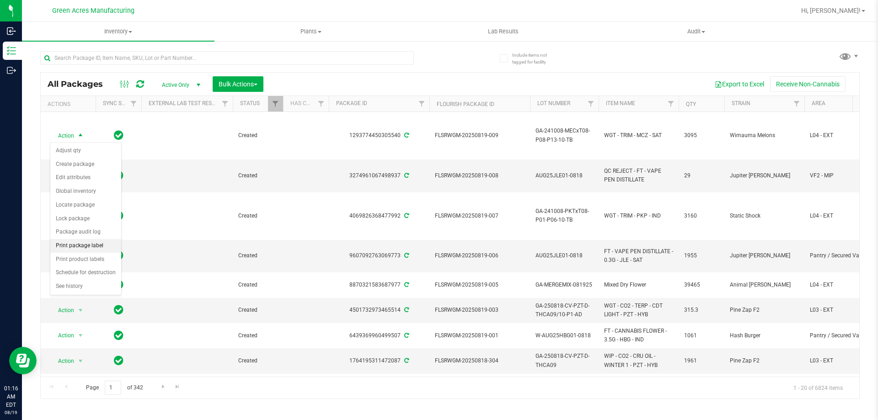
click at [85, 247] on li "Print package label" at bounding box center [85, 246] width 71 height 14
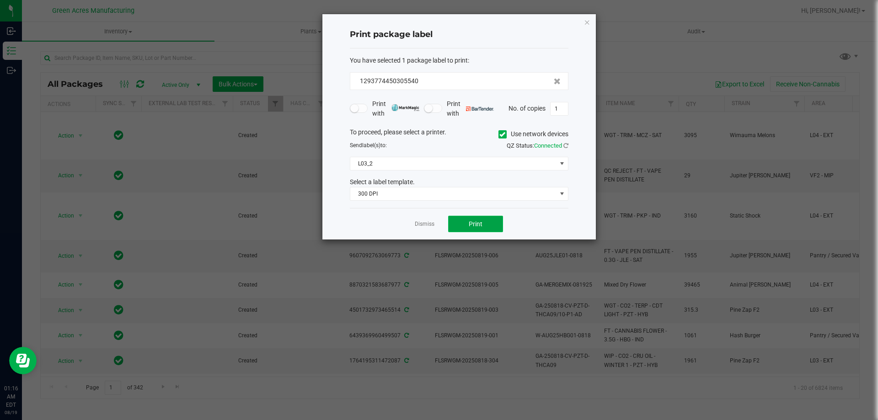
click at [473, 225] on span "Print" at bounding box center [475, 223] width 14 height 7
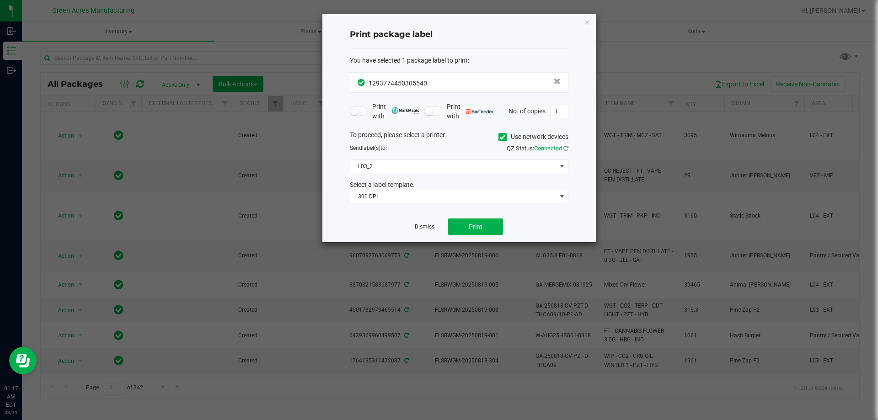
click at [426, 229] on link "Dismiss" at bounding box center [425, 227] width 20 height 8
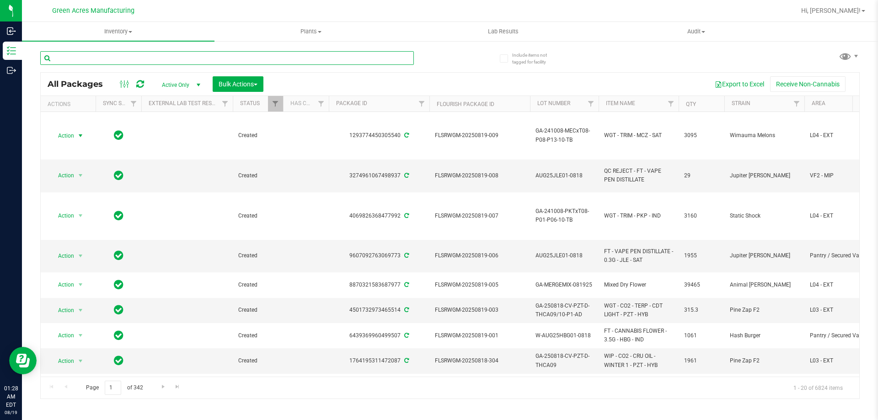
click at [246, 57] on input "text" at bounding box center [226, 58] width 373 height 14
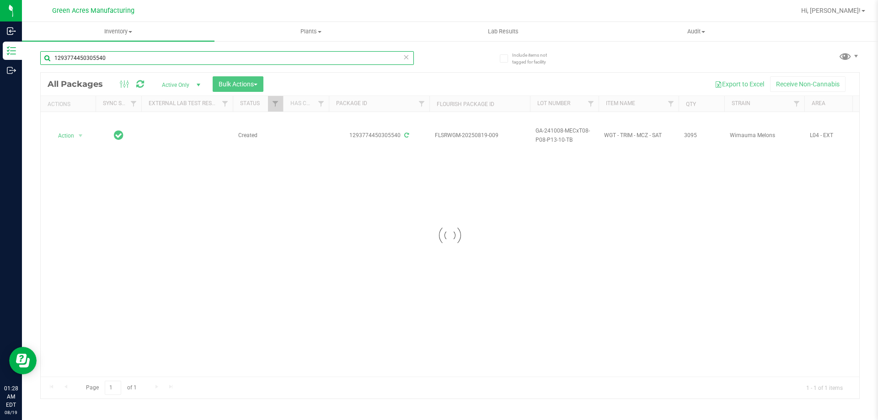
type input "1293774450305540"
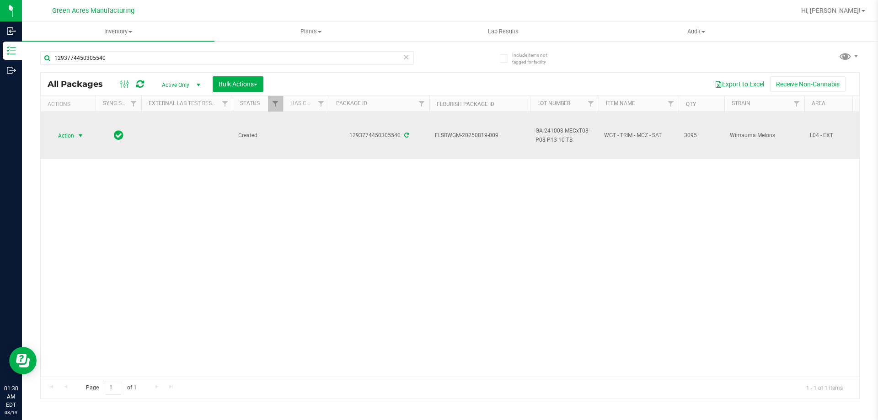
click at [71, 132] on span "Action" at bounding box center [62, 135] width 25 height 13
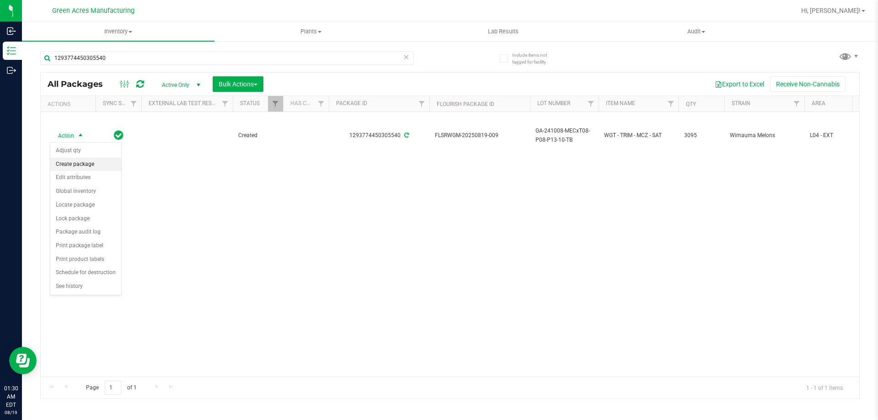
click at [104, 158] on li "Create package" at bounding box center [85, 165] width 71 height 14
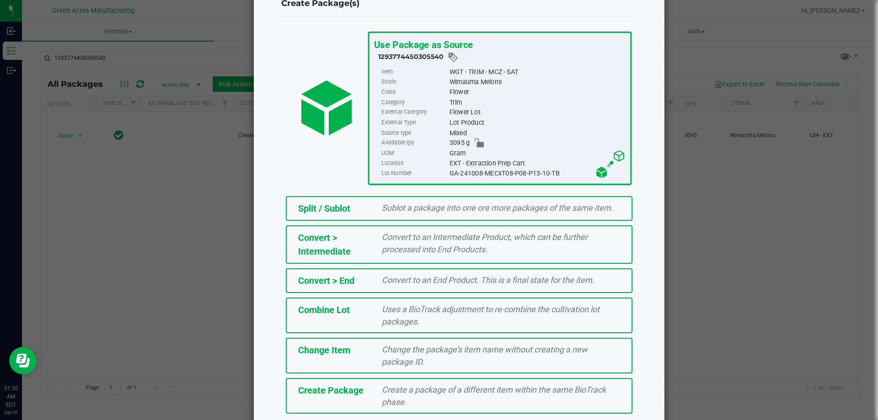
scroll to position [66, 0]
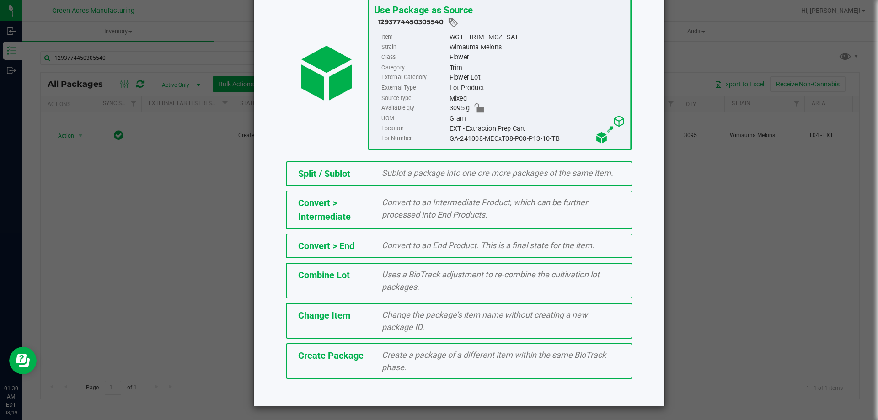
click at [399, 354] on span "Create a package of a different item within the same BioTrack phase." at bounding box center [494, 361] width 224 height 22
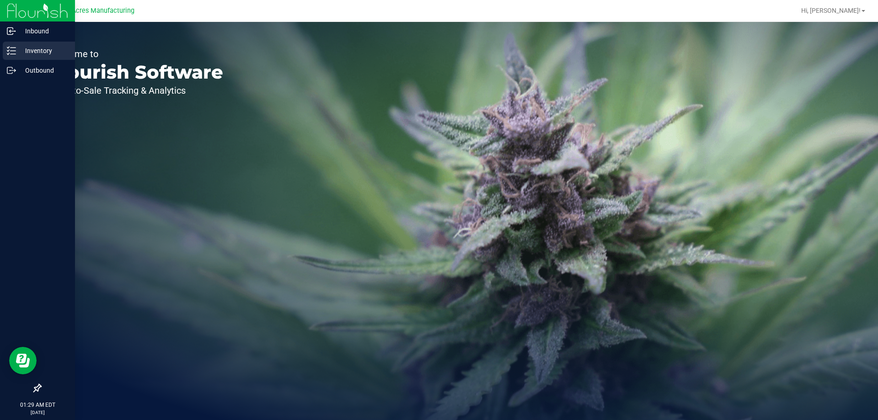
click at [18, 51] on p "Inventory" at bounding box center [43, 50] width 55 height 11
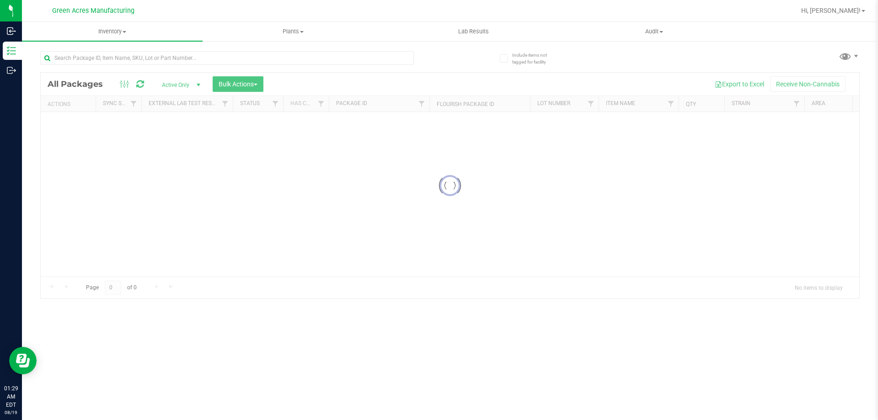
click at [125, 49] on div at bounding box center [245, 57] width 410 height 29
click at [125, 56] on input "text" at bounding box center [226, 58] width 373 height 14
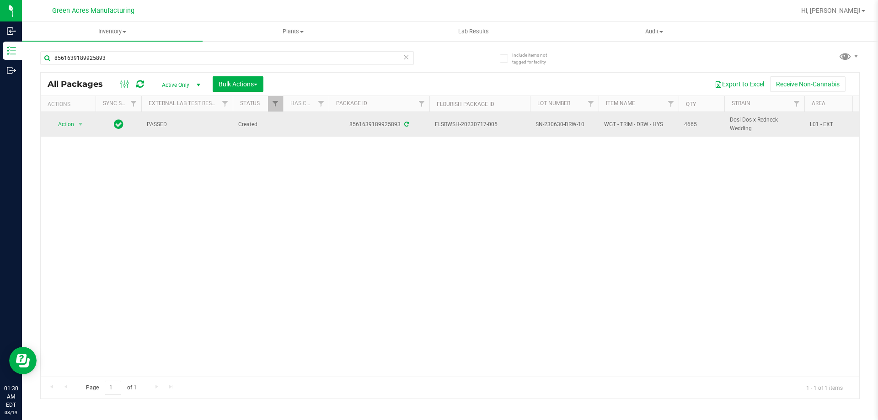
drag, startPoint x: 499, startPoint y: 125, endPoint x: 475, endPoint y: 127, distance: 24.3
click at [475, 127] on span "FLSRWSH-20230717-005" at bounding box center [480, 124] width 90 height 9
copy span "717-005"
click at [550, 119] on td "SN-230630-DRW-10" at bounding box center [564, 124] width 69 height 25
click at [550, 124] on span "SN-230630-DRW-10" at bounding box center [564, 124] width 58 height 9
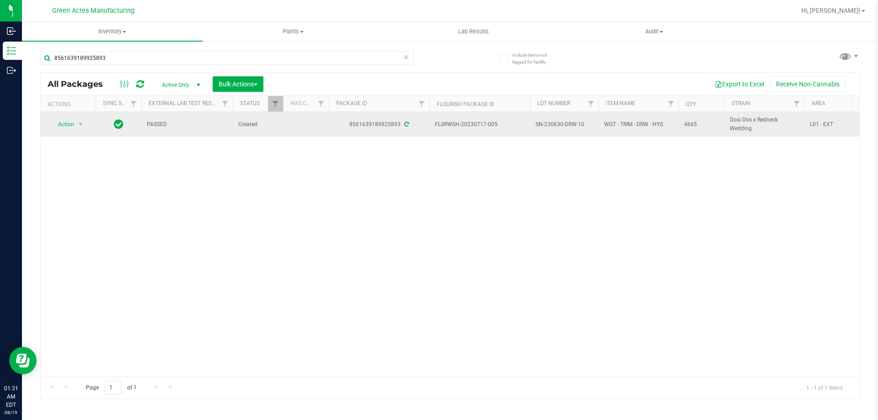
click at [550, 124] on span "SN-230630-DRW-10" at bounding box center [564, 124] width 58 height 9
copy tr "SN-230630-DRW-10"
click at [685, 124] on span "4665" at bounding box center [701, 124] width 35 height 9
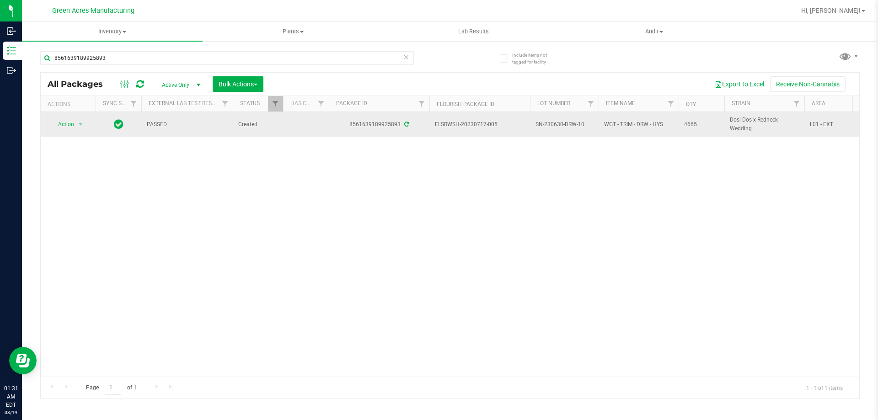
copy span "4665"
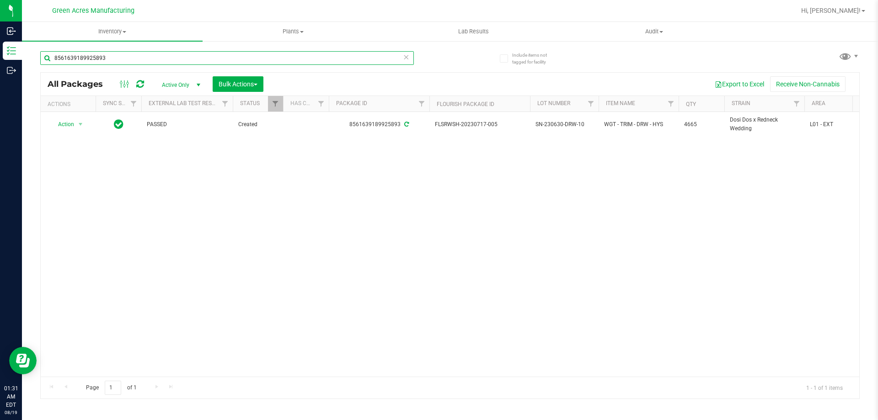
click at [152, 60] on input "8561639189925893" at bounding box center [226, 58] width 373 height 14
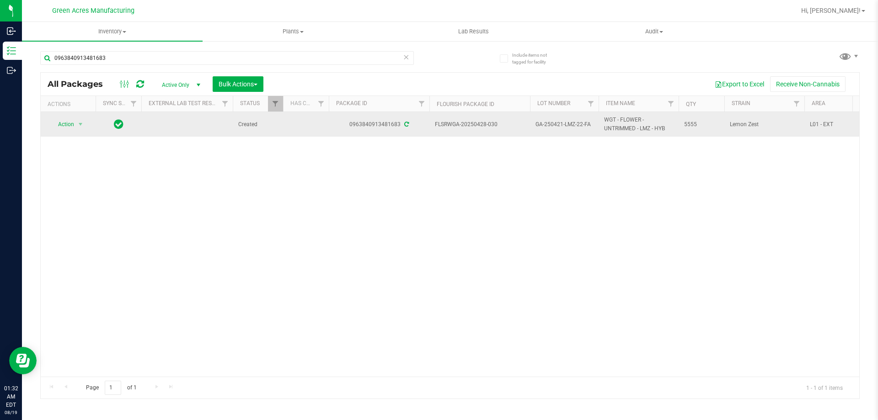
click at [468, 124] on span "FLSRWGA-20250428-030" at bounding box center [480, 124] width 90 height 9
click at [506, 127] on span "FLSRWGA-20250428-030" at bounding box center [480, 124] width 90 height 9
drag, startPoint x: 499, startPoint y: 125, endPoint x: 477, endPoint y: 128, distance: 22.2
click at [477, 128] on span "FLSRWGA-20250428-030" at bounding box center [480, 124] width 90 height 9
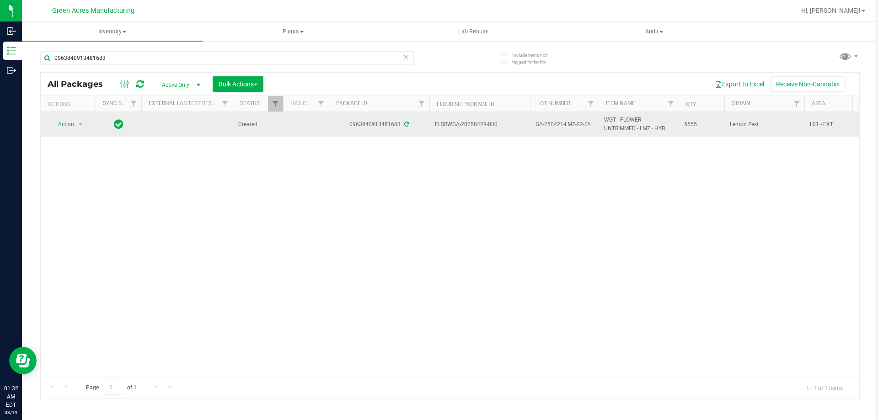
copy span "428-030"
click at [556, 124] on span "GA-250421-LMZ-22-FA" at bounding box center [564, 124] width 58 height 9
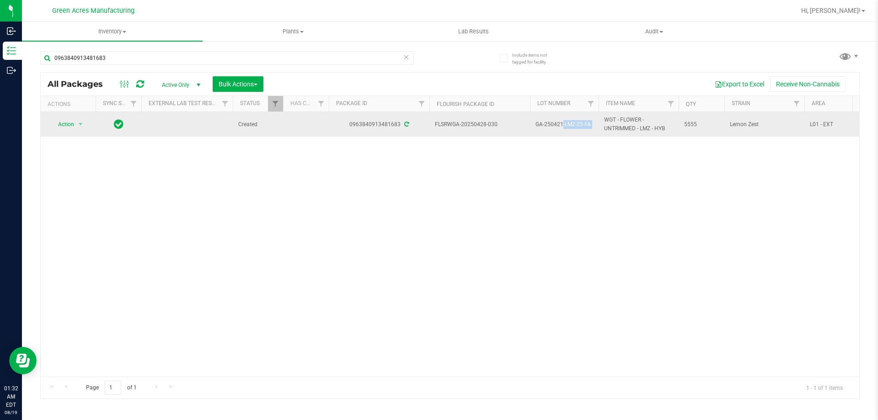
click at [556, 124] on span "GA-250421-LMZ-22-FA" at bounding box center [564, 124] width 58 height 9
click at [697, 123] on span "5555" at bounding box center [701, 124] width 35 height 9
click at [694, 124] on span "5555" at bounding box center [701, 124] width 35 height 9
click at [694, 125] on span "5555" at bounding box center [701, 124] width 35 height 9
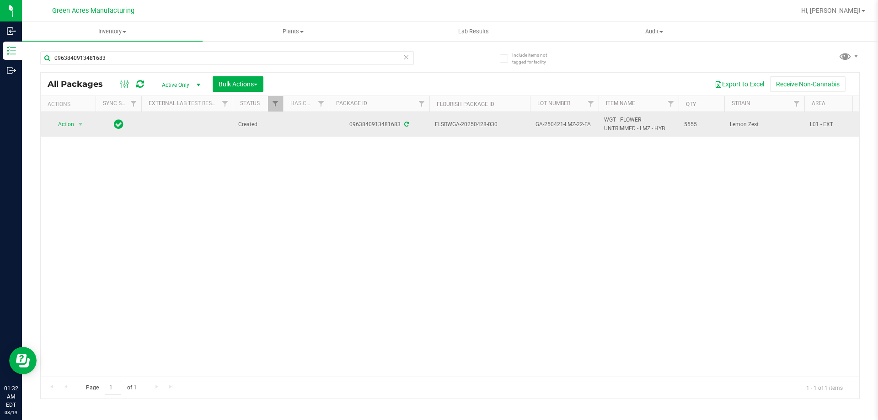
click at [694, 126] on span "5555" at bounding box center [701, 124] width 35 height 9
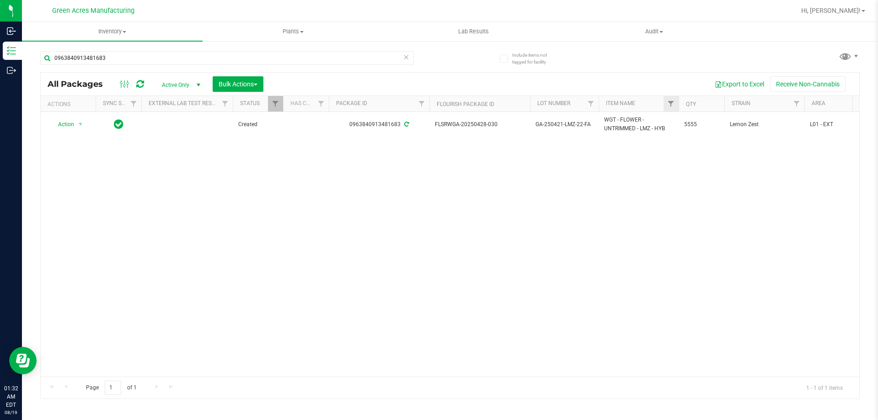
copy tr "5555"
click at [251, 63] on input "0963840913481683" at bounding box center [226, 58] width 373 height 14
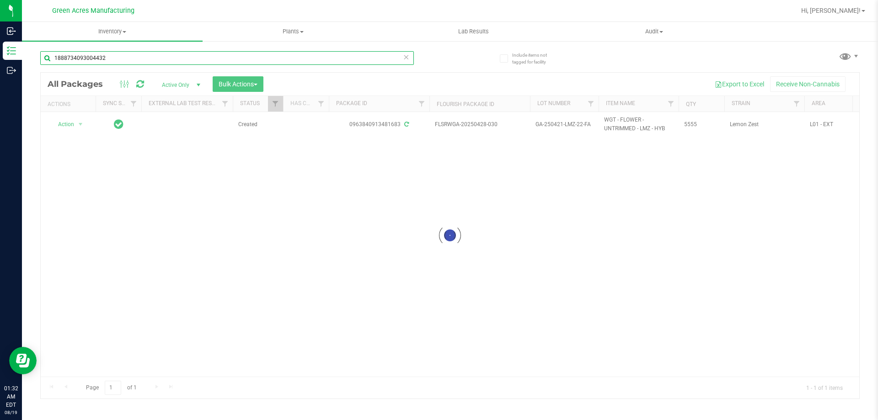
type input "1888734093004432"
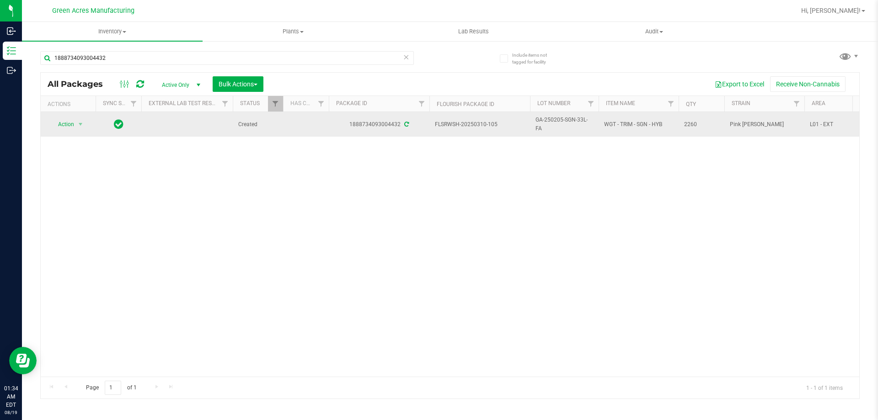
drag, startPoint x: 498, startPoint y: 124, endPoint x: 478, endPoint y: 124, distance: 20.6
click at [478, 124] on span "FLSRWSH-20250310-105" at bounding box center [480, 124] width 90 height 9
copy span "310-105"
click at [547, 118] on span "GA-250205-SGN-33L-FA" at bounding box center [564, 124] width 58 height 17
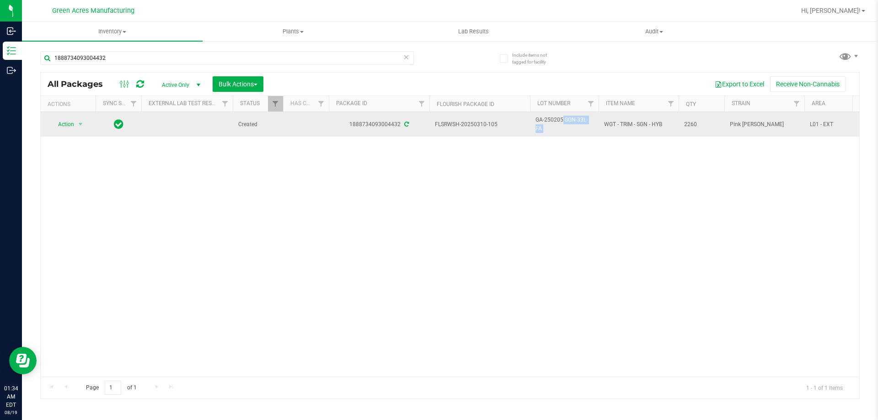
click at [547, 118] on span "GA-250205-SGN-33L-FA" at bounding box center [564, 124] width 58 height 17
copy tr "GA-250205-SGN-33L-FA"
click at [691, 123] on span "2260" at bounding box center [701, 124] width 35 height 9
copy span "2260"
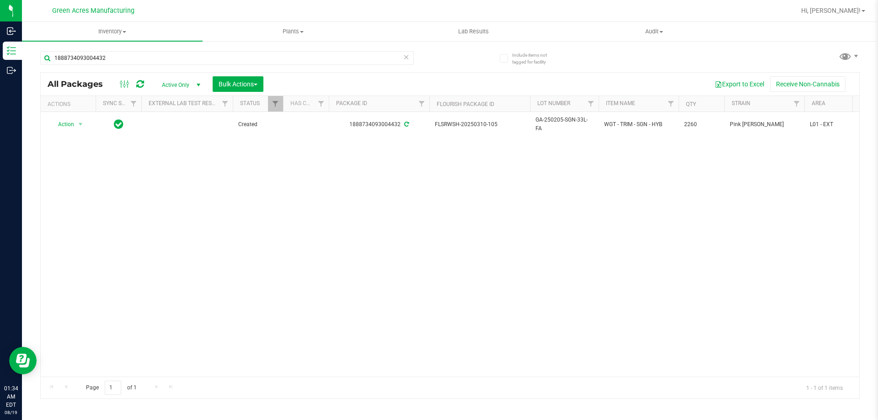
click at [403, 58] on icon at bounding box center [406, 56] width 6 height 11
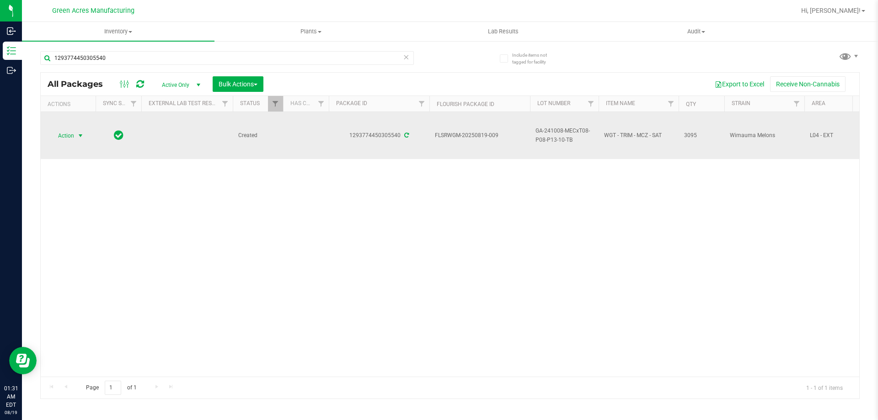
click at [70, 139] on span "Action" at bounding box center [62, 135] width 25 height 13
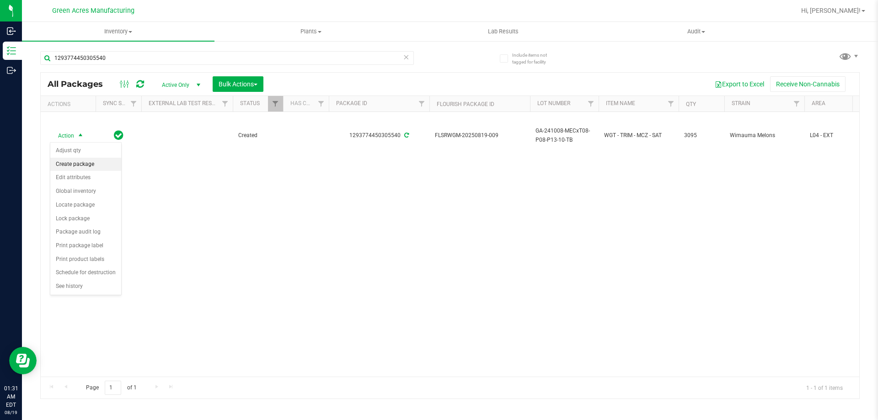
click at [90, 166] on li "Create package" at bounding box center [85, 165] width 71 height 14
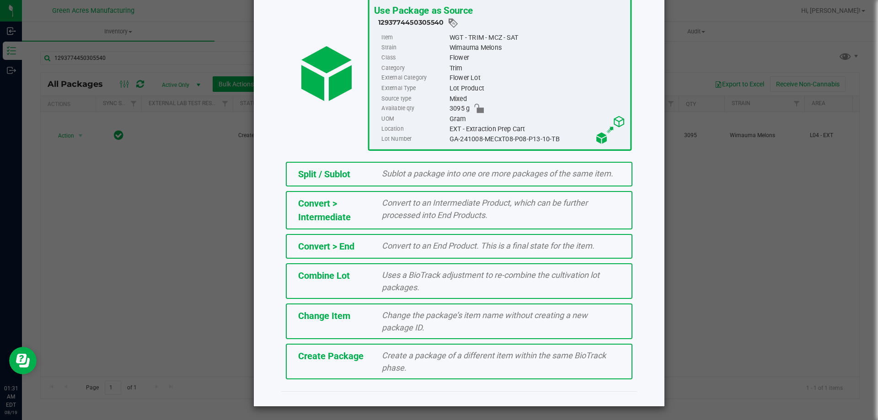
scroll to position [66, 0]
click at [400, 375] on div "Create Package Create a package of a different item within the same BioTrack ph…" at bounding box center [459, 361] width 346 height 36
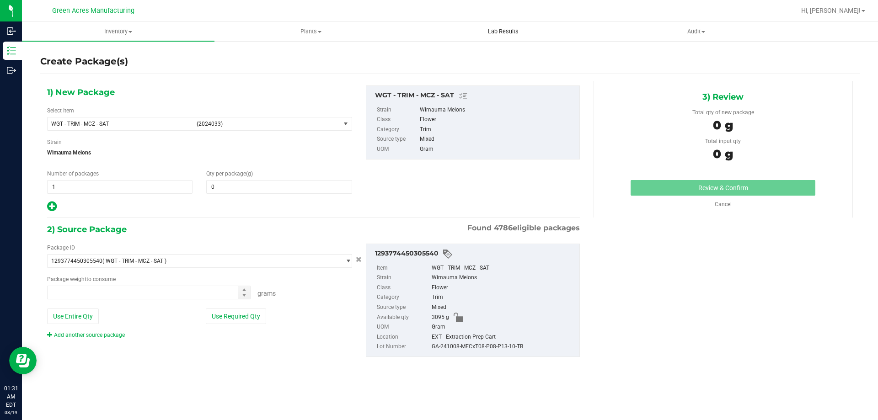
type input "0.0000"
type input "0.0000 g"
click at [96, 336] on link "Add another source package" at bounding box center [86, 335] width 78 height 6
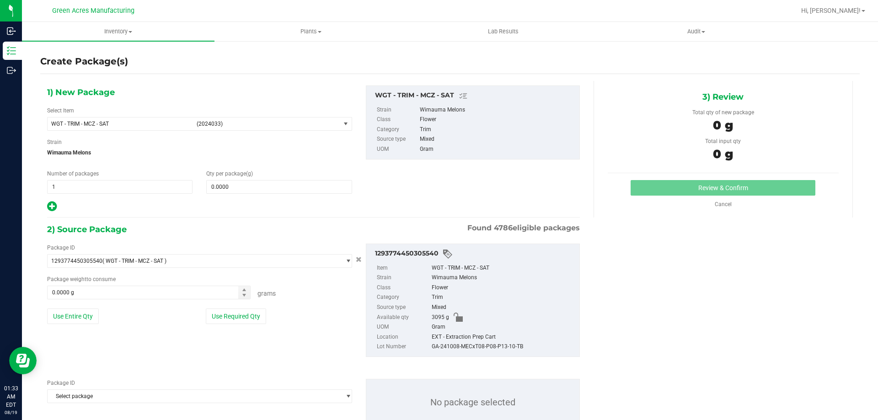
scroll to position [32, 0]
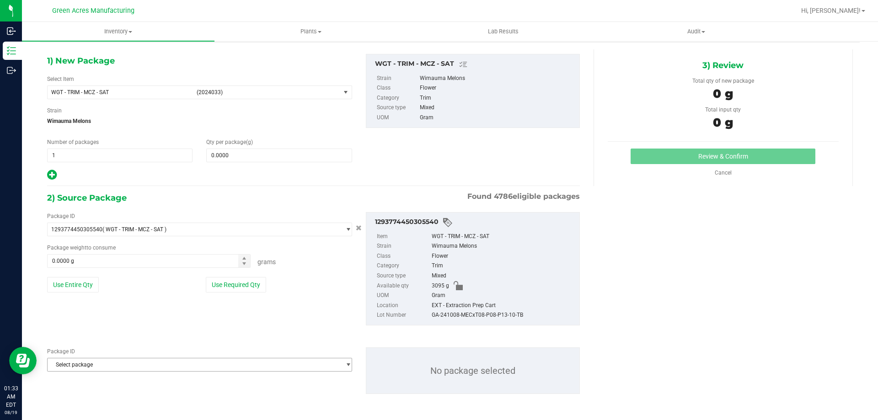
click at [203, 362] on span "Select package" at bounding box center [194, 364] width 293 height 13
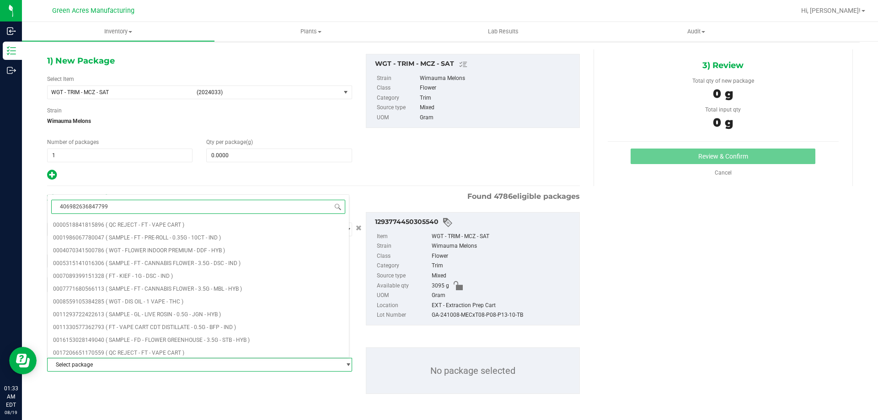
type input "4069826368477992"
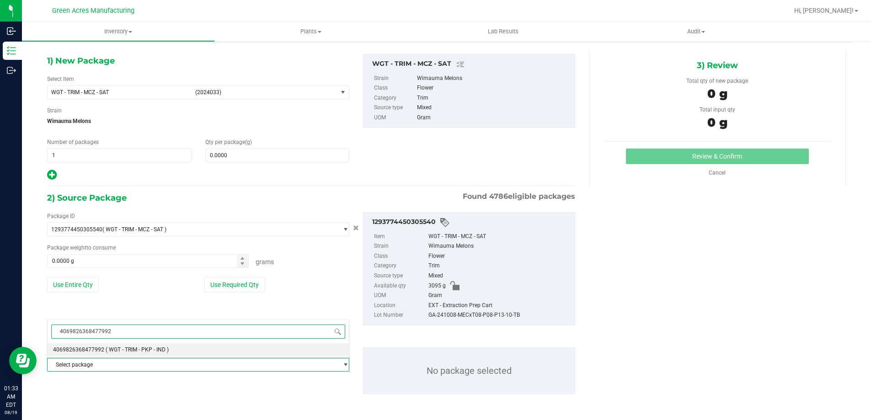
click at [195, 350] on li "4069826368477992 ( WGT - TRIM - PKP - IND )" at bounding box center [198, 349] width 301 height 13
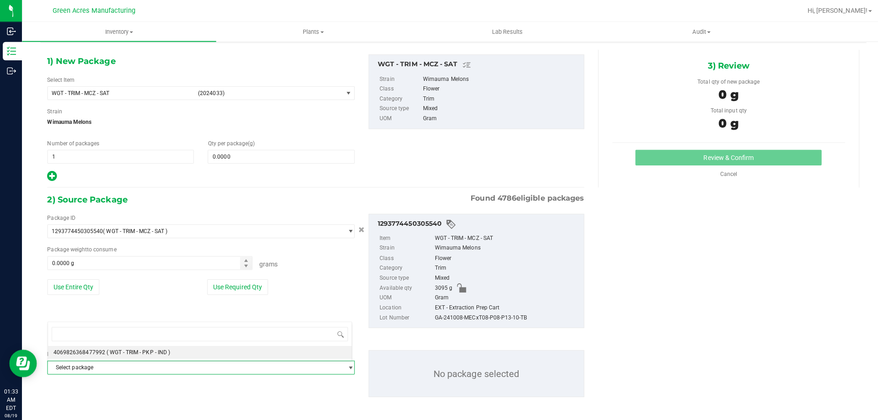
scroll to position [25172, 0]
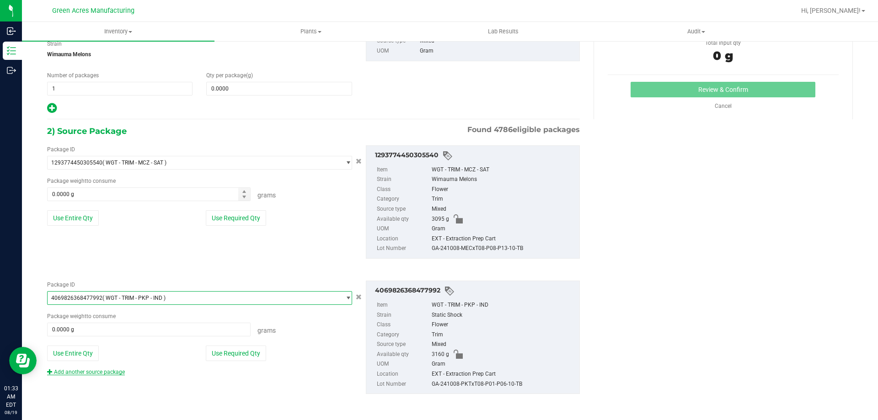
click at [101, 371] on link "Add another source package" at bounding box center [86, 372] width 78 height 6
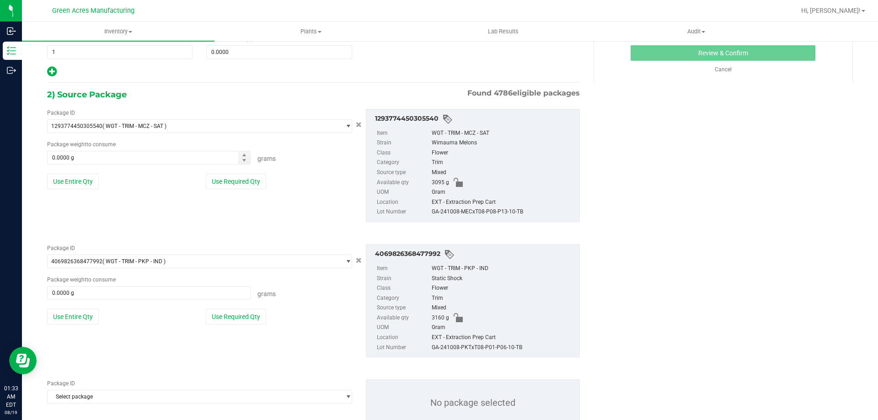
scroll to position [167, 0]
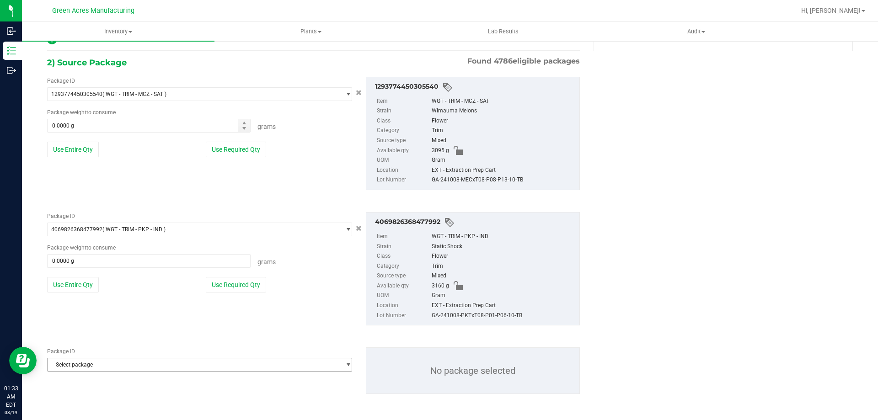
click at [190, 360] on span "Select package" at bounding box center [194, 364] width 293 height 13
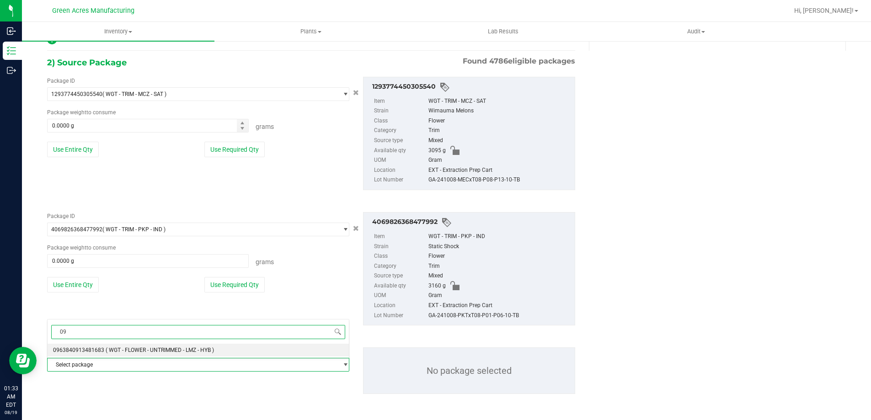
type input "0"
type input "8561639189925893"
click at [198, 349] on li "8561639189925893 ( WGT - TRIM - DRW - HYS )" at bounding box center [198, 350] width 301 height 13
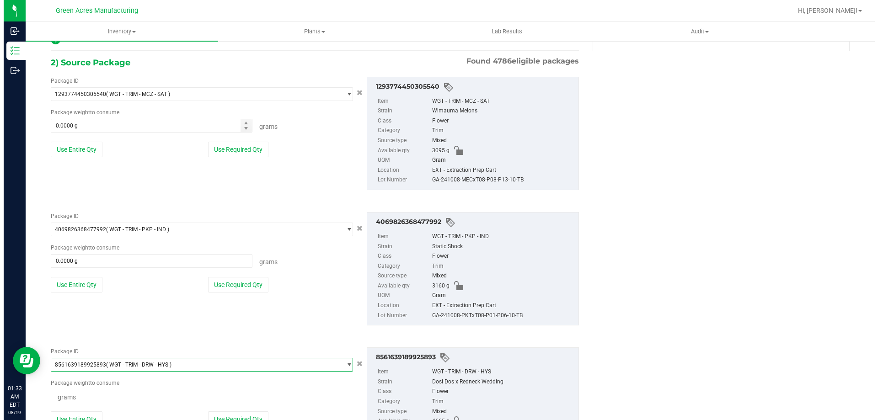
scroll to position [52929, 0]
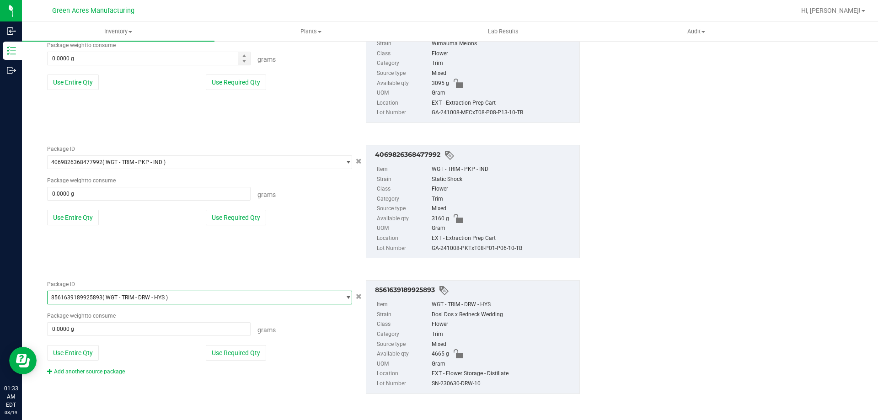
drag, startPoint x: 102, startPoint y: 370, endPoint x: 119, endPoint y: 371, distance: 16.5
click at [102, 370] on link "Add another source package" at bounding box center [86, 371] width 78 height 6
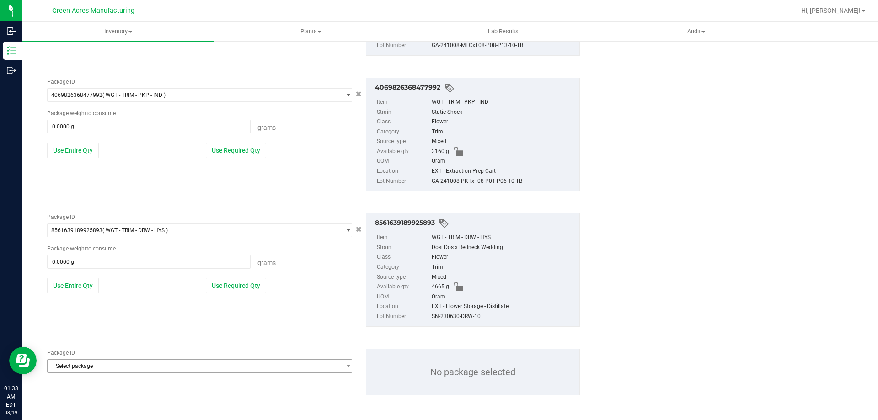
scroll to position [303, 0]
click at [146, 365] on span "Select package" at bounding box center [194, 364] width 293 height 13
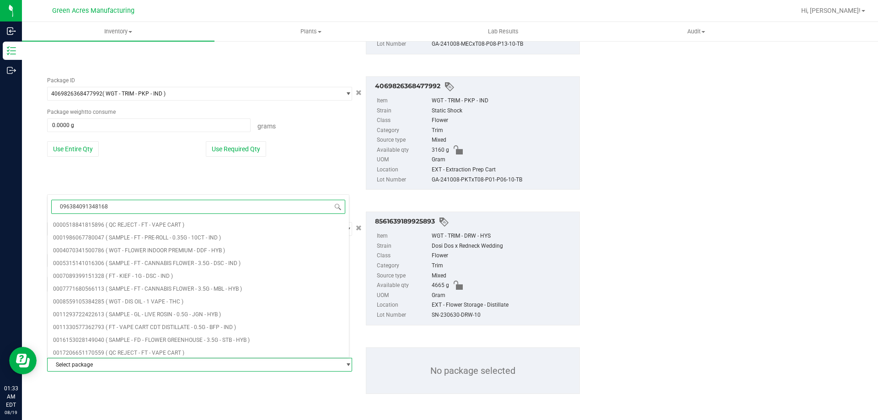
type input "0963840913481683"
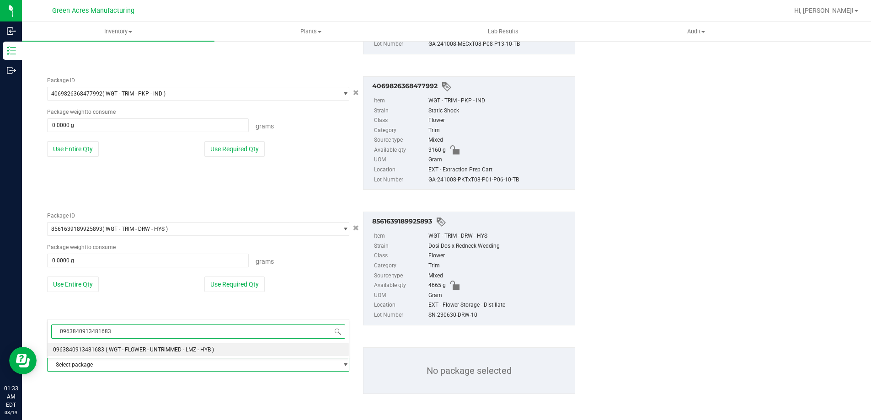
click at [159, 351] on span "( WGT - FLOWER - UNTRIMMED - LMZ - HYB )" at bounding box center [160, 349] width 108 height 6
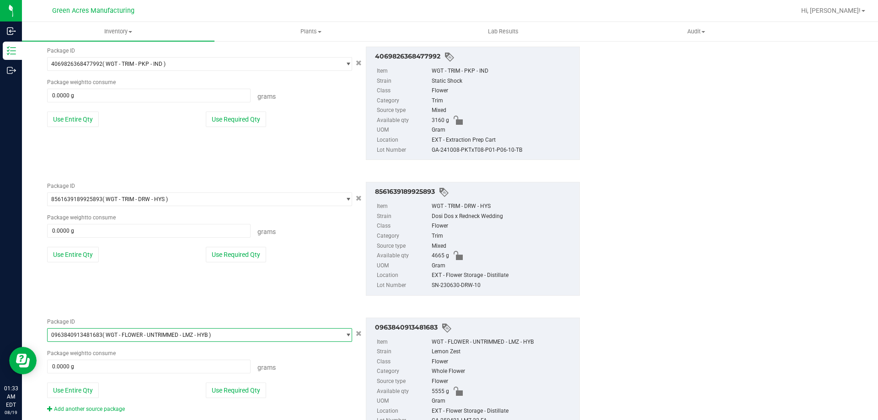
scroll to position [369, 0]
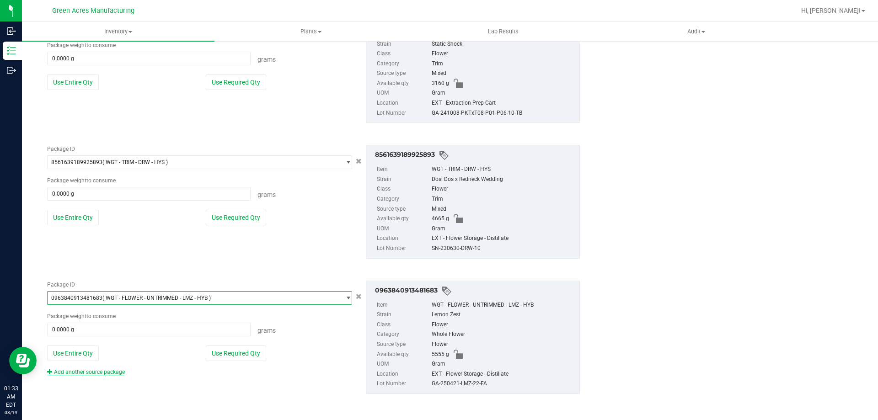
click at [108, 372] on link "Add another source package" at bounding box center [86, 372] width 78 height 6
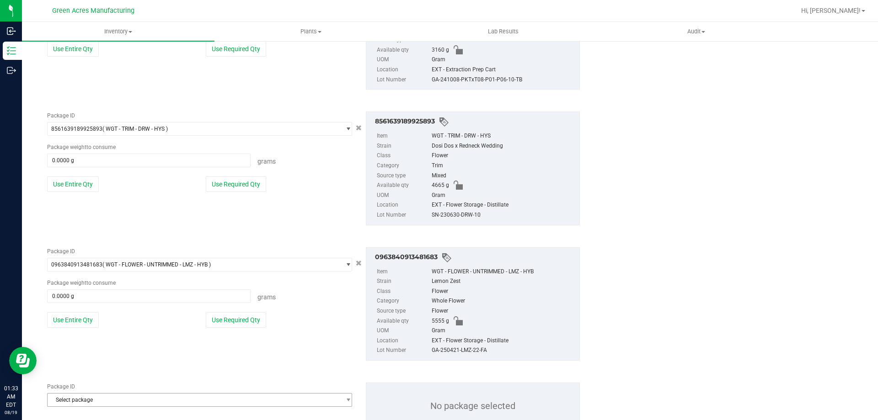
scroll to position [438, 0]
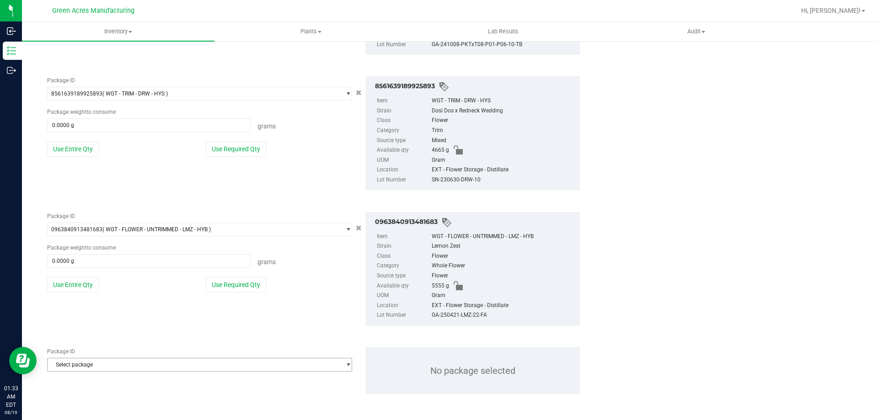
click at [232, 362] on span "Select package" at bounding box center [194, 364] width 293 height 13
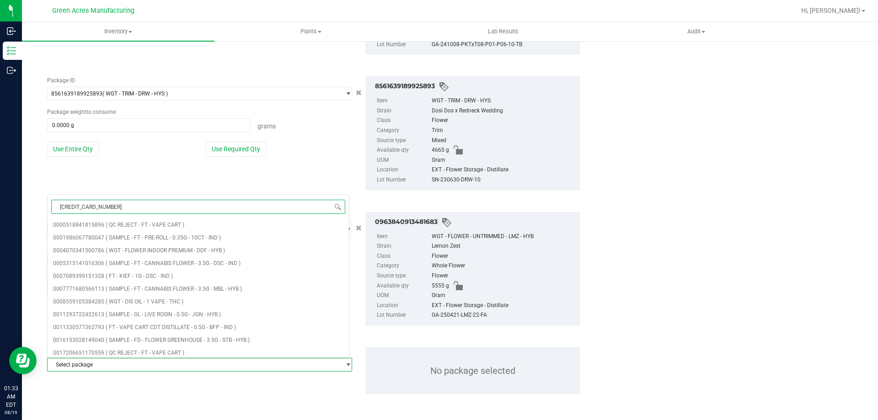
type input "1888734093004432"
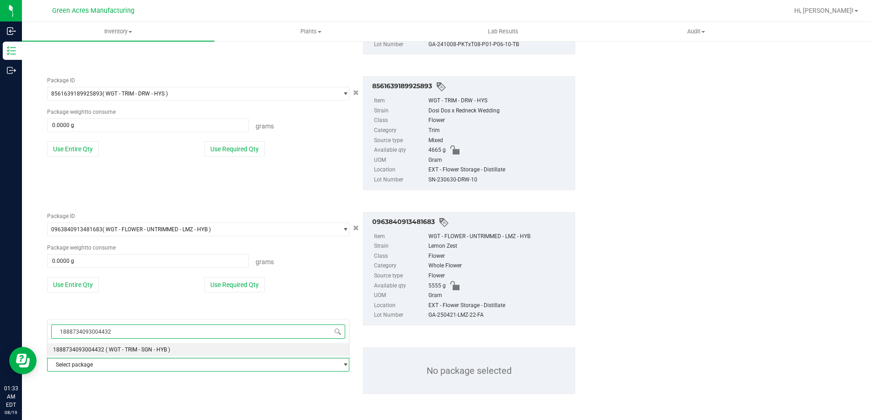
click at [181, 354] on li "1888734093004432 ( WGT - TRIM - SGN - HYB )" at bounding box center [198, 349] width 301 height 13
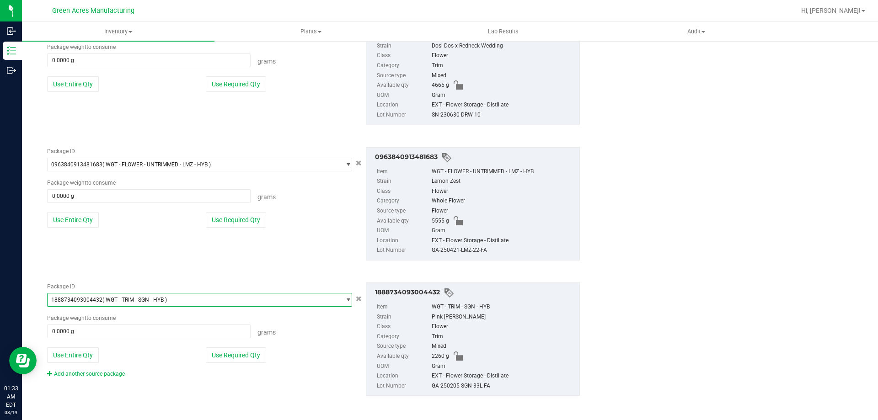
scroll to position [505, 0]
click at [111, 368] on div "Add another source package" at bounding box center [92, 372] width 91 height 8
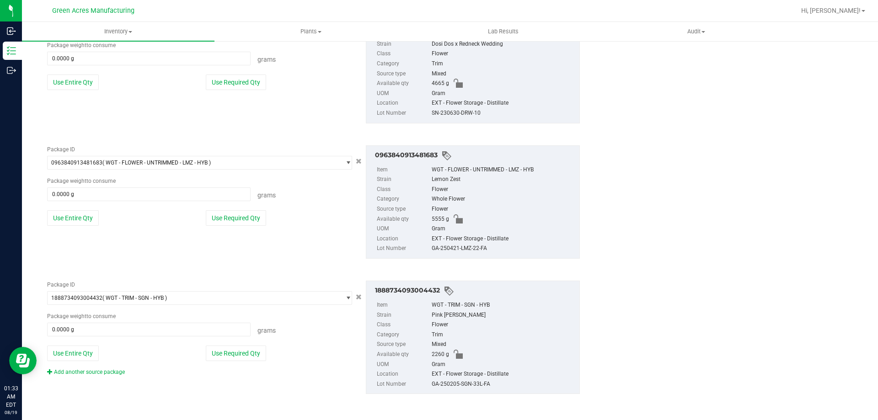
drag, startPoint x: 111, startPoint y: 370, endPoint x: 131, endPoint y: 377, distance: 21.7
click at [110, 370] on link "Add another source package" at bounding box center [86, 372] width 78 height 6
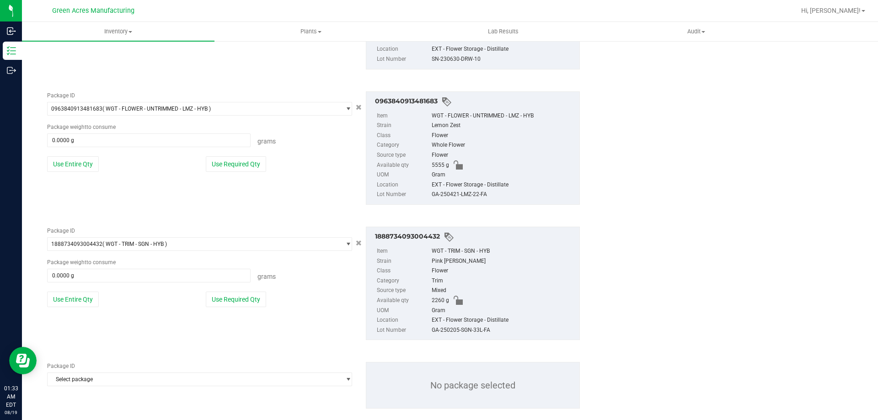
scroll to position [573, 0]
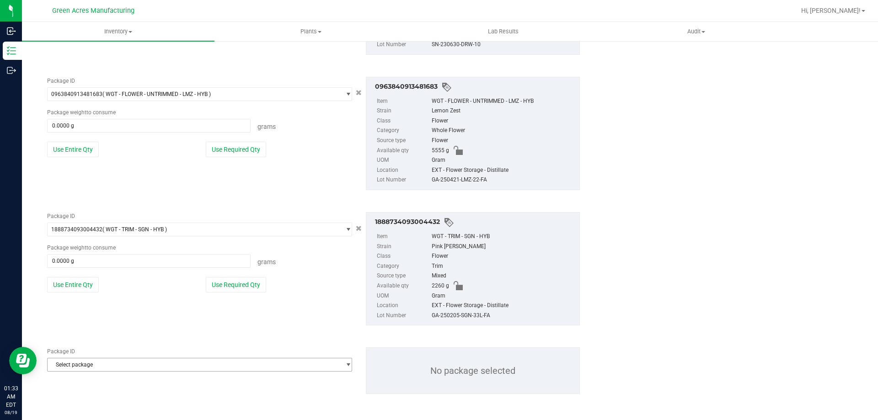
click at [216, 362] on span "Select package" at bounding box center [194, 364] width 293 height 13
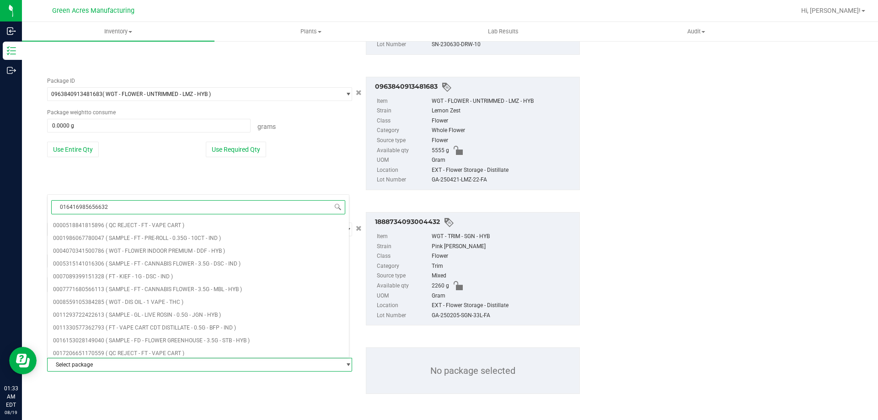
type input "0164169856566321"
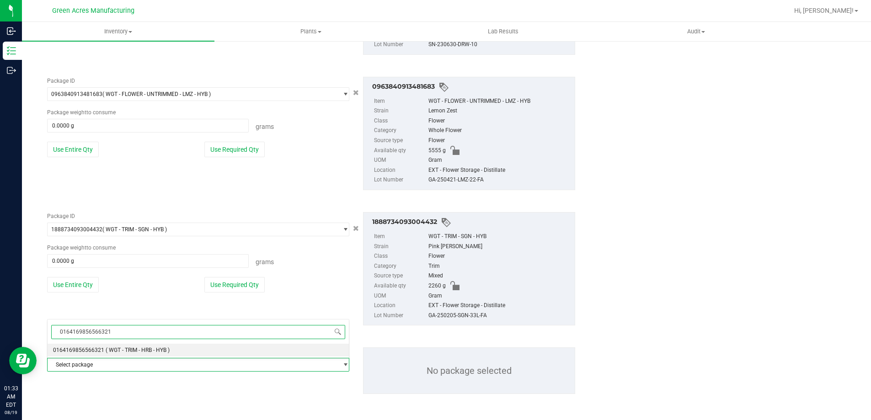
click at [160, 348] on span "( WGT - TRIM - HRB - HYB )" at bounding box center [138, 350] width 64 height 6
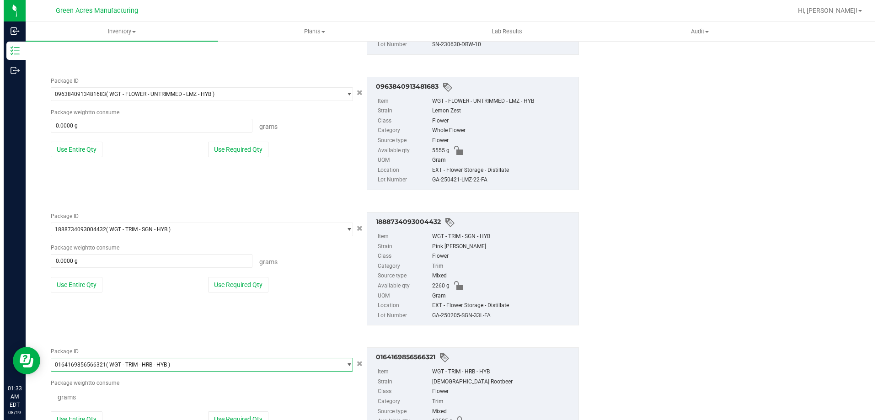
scroll to position [1011, 0]
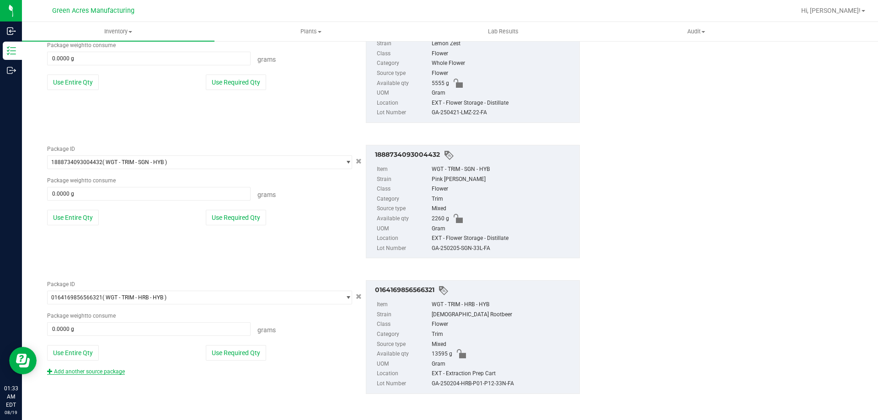
click at [103, 370] on link "Add another source package" at bounding box center [86, 371] width 78 height 6
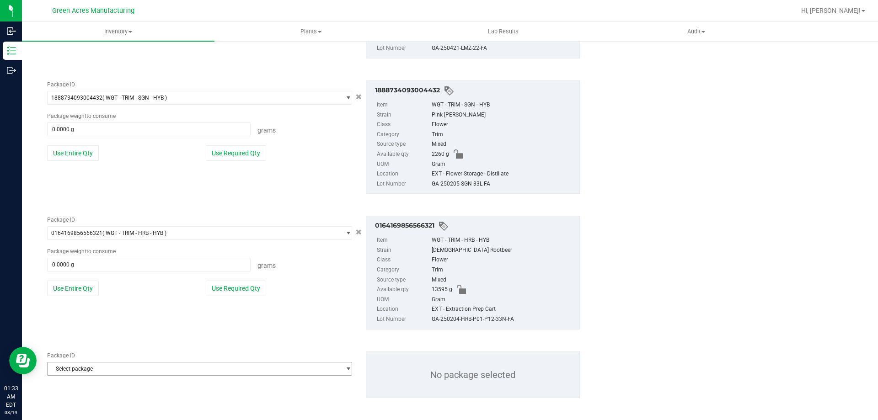
scroll to position [709, 0]
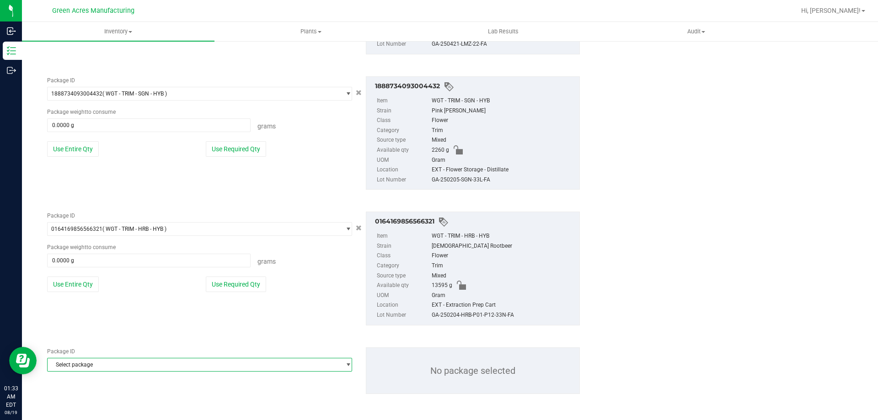
click at [197, 364] on span "Select package" at bounding box center [194, 364] width 293 height 13
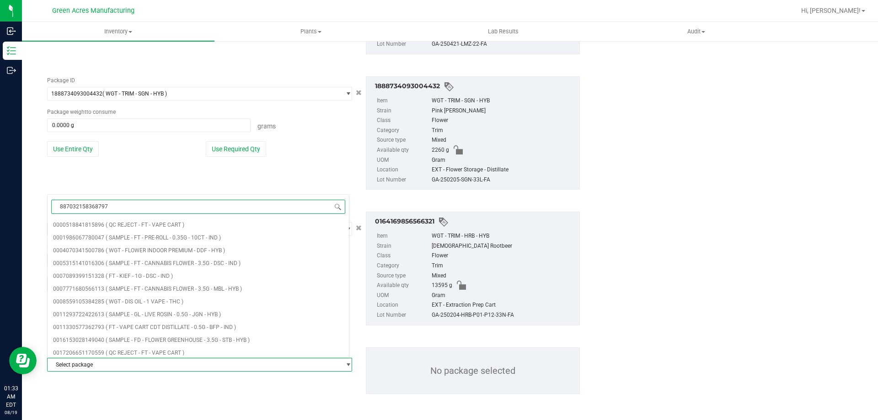
type input "8870321583687977"
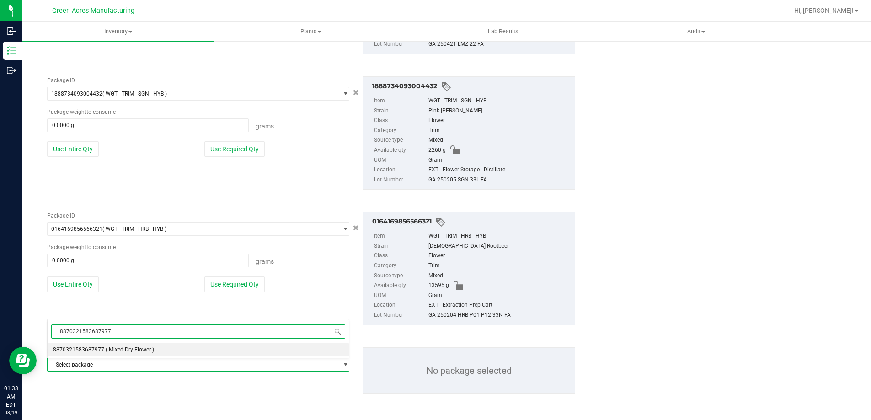
click at [150, 346] on li "8870321583687977 ( Mixed Dry Flower )" at bounding box center [198, 349] width 301 height 13
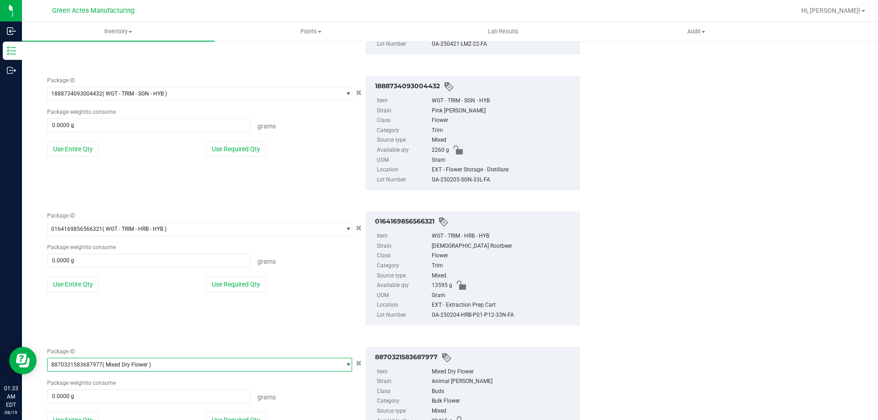
scroll to position [776, 0]
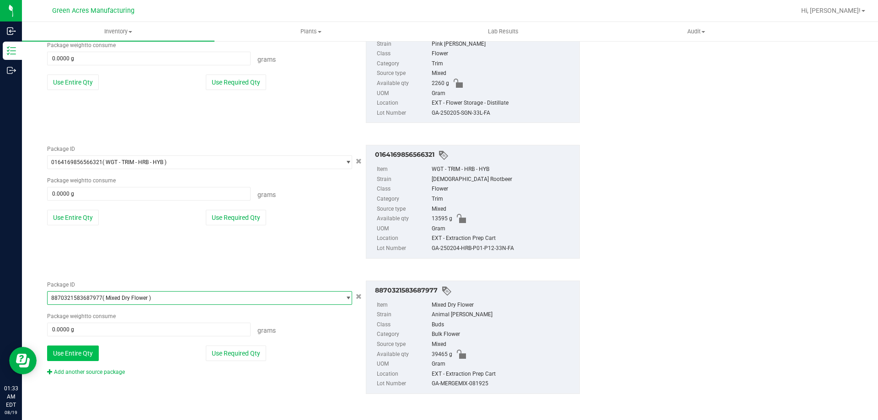
click at [92, 351] on button "Use Entire Qty" at bounding box center [73, 354] width 52 height 16
type input "39465.0000 g"
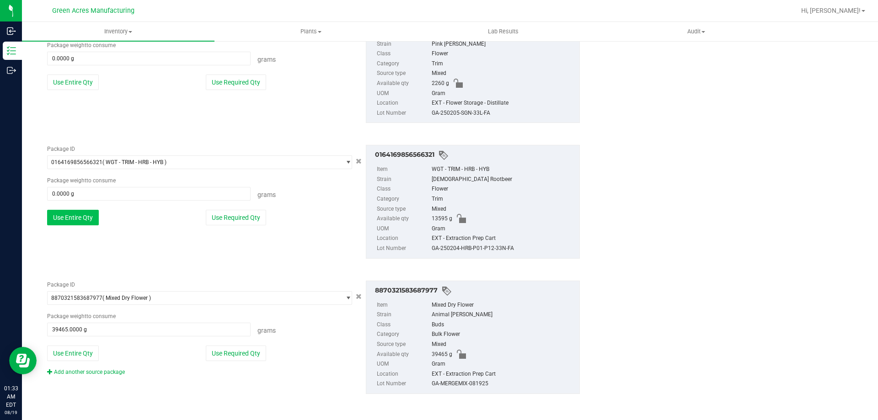
click at [79, 220] on button "Use Entire Qty" at bounding box center [73, 218] width 52 height 16
type input "13595.0000 g"
click at [80, 82] on button "Use Entire Qty" at bounding box center [73, 82] width 52 height 16
type input "2260.0000 g"
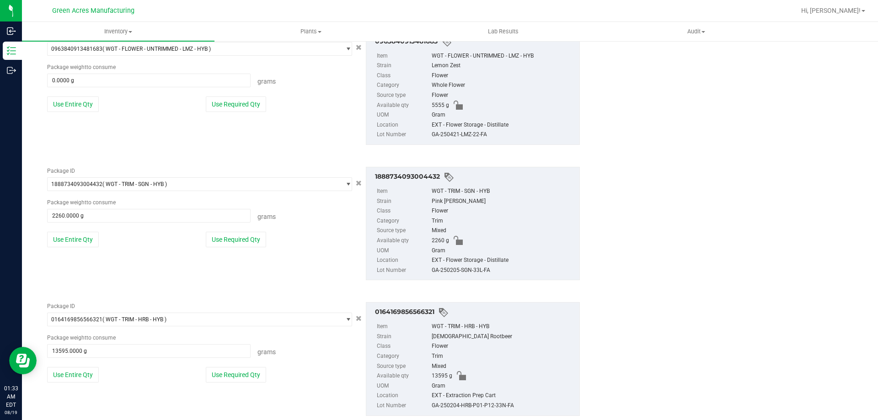
scroll to position [593, 0]
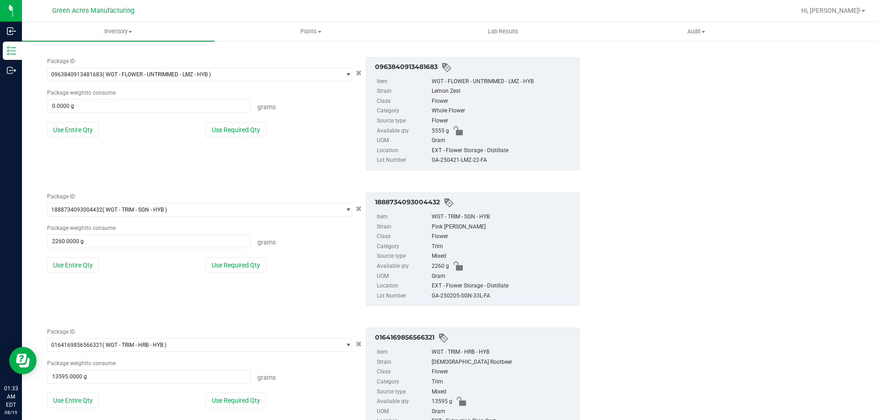
click at [78, 118] on div "Package ID 0963840913481683 ( WGT - FLOWER - UNTRIMMED - LMZ - HYB ) 0943184815…" at bounding box center [199, 100] width 319 height 87
click at [76, 128] on button "Use Entire Qty" at bounding box center [73, 130] width 52 height 16
type input "5555.0000 g"
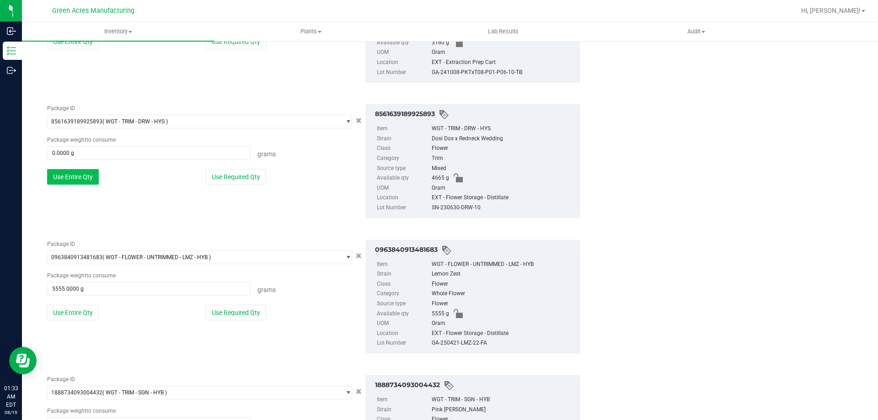
click at [69, 183] on button "Use Entire Qty" at bounding box center [73, 177] width 52 height 16
type input "4665.0000 g"
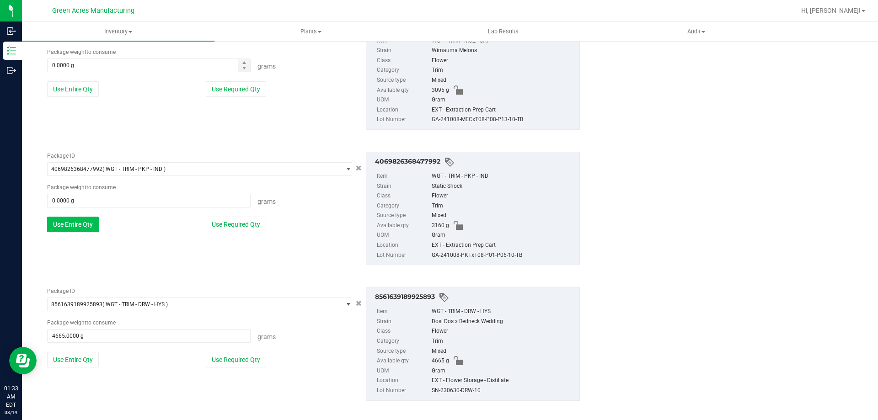
click at [74, 224] on button "Use Entire Qty" at bounding box center [73, 225] width 52 height 16
type input "3160.0000 g"
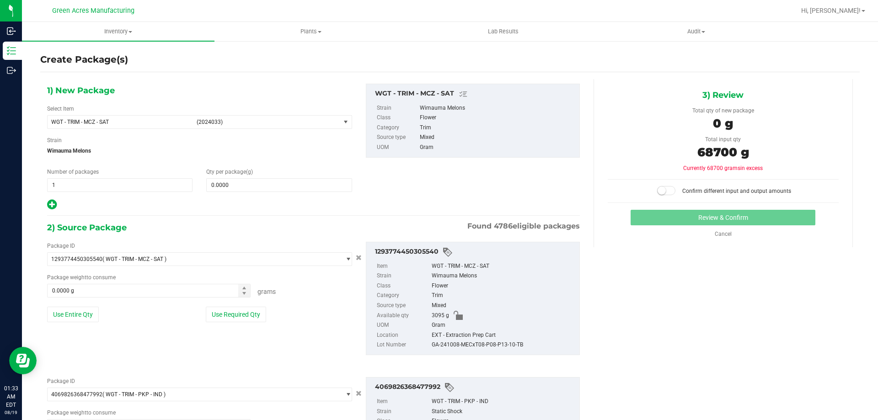
scroll to position [0, 0]
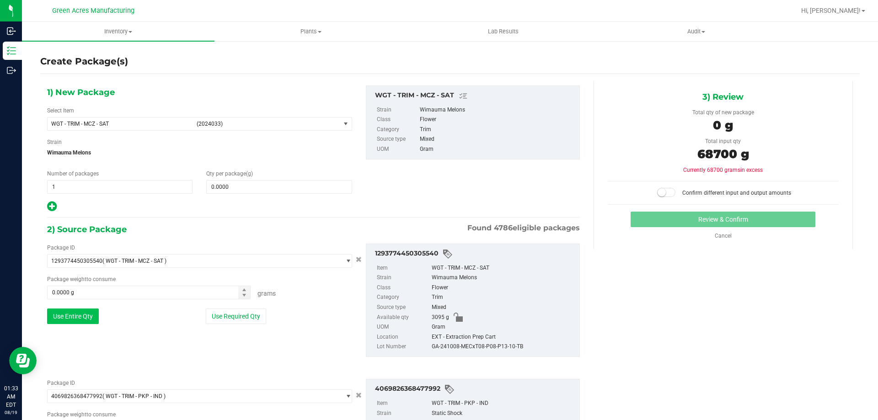
click at [73, 319] on button "Use Entire Qty" at bounding box center [73, 317] width 52 height 16
type input "3095.0000 g"
click at [323, 124] on span "(2024033)" at bounding box center [267, 124] width 140 height 6
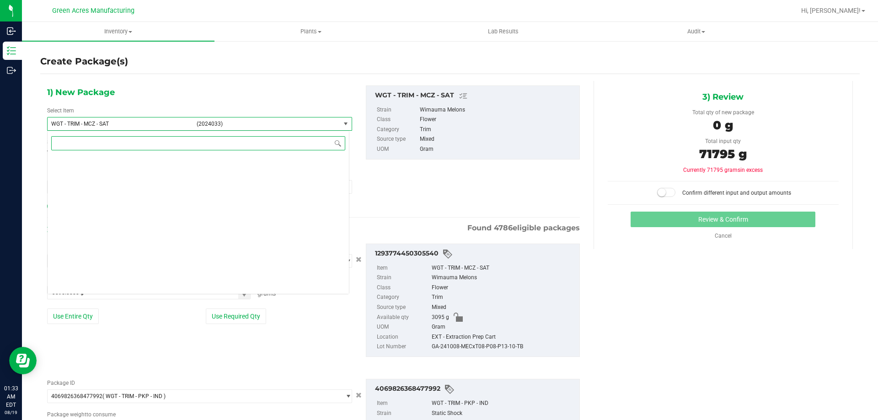
scroll to position [214684, 0]
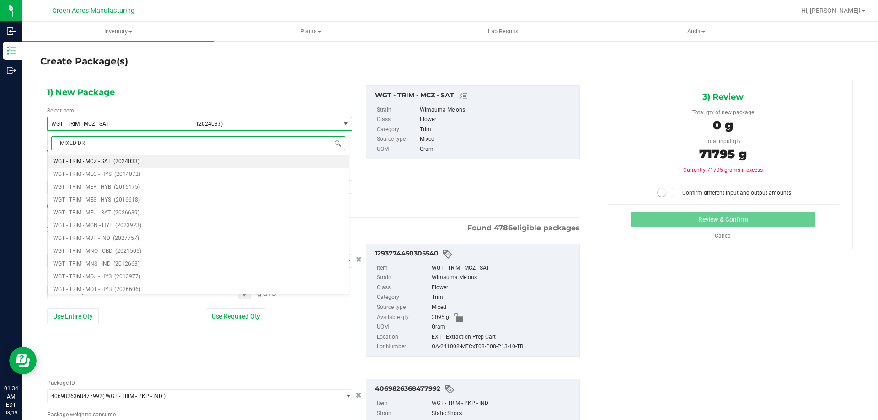
type input "MIXED DRY"
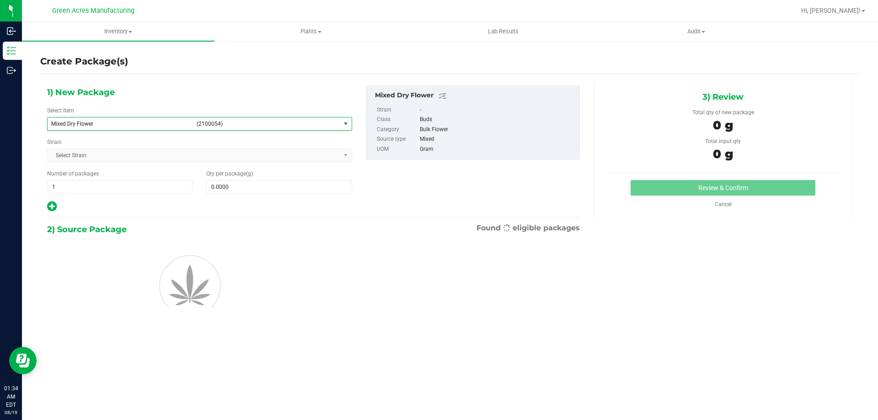
type input "0.0000"
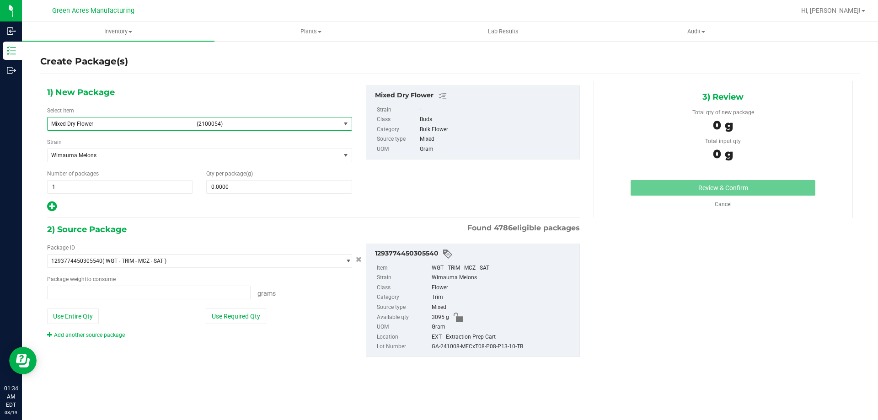
type input "0.0000 g"
click at [106, 332] on link "Add another source package" at bounding box center [86, 335] width 78 height 6
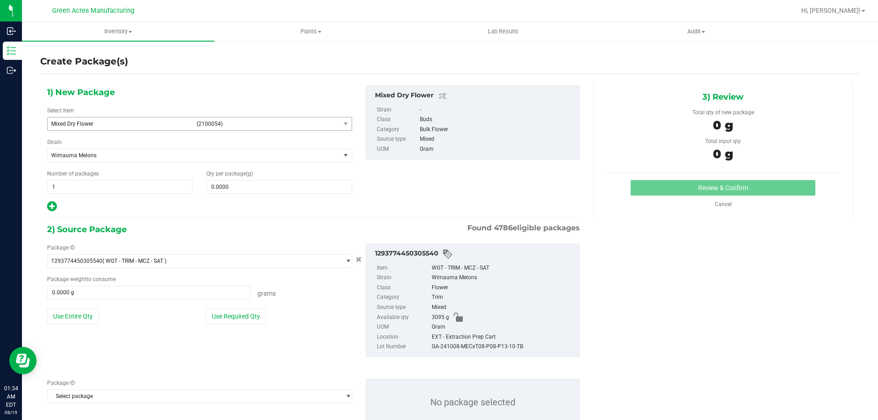
scroll to position [32, 0]
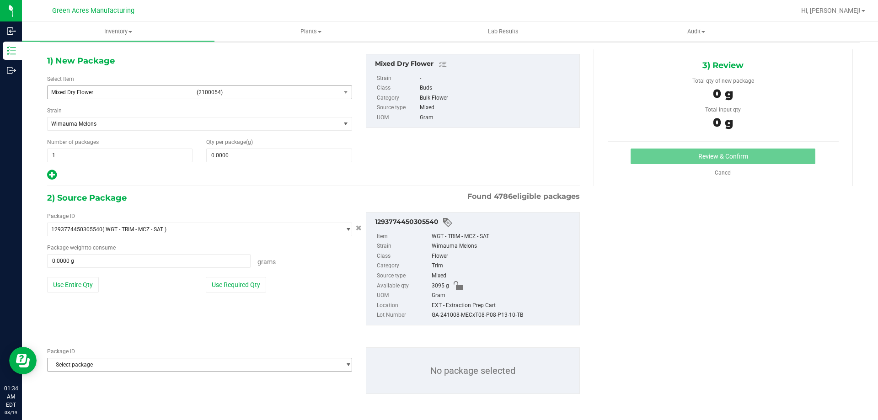
click at [138, 363] on span "Select package" at bounding box center [194, 364] width 293 height 13
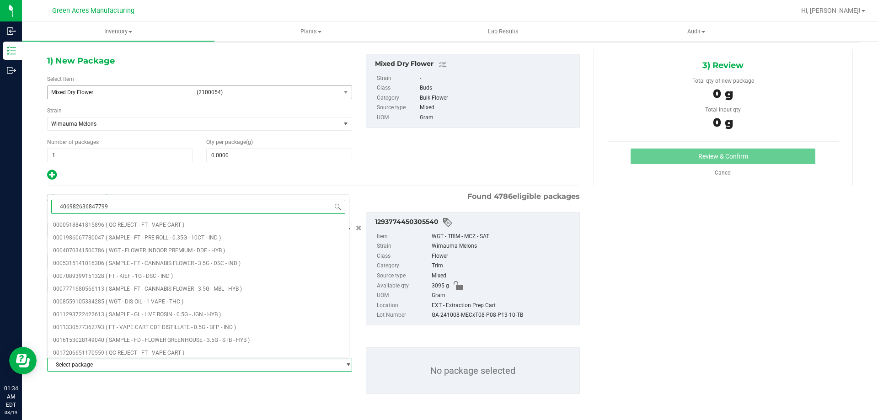
type input "4069826368477992"
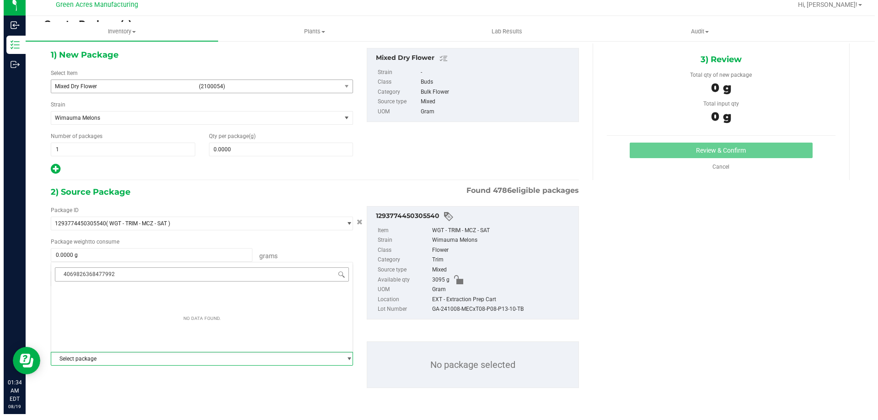
scroll to position [0, 0]
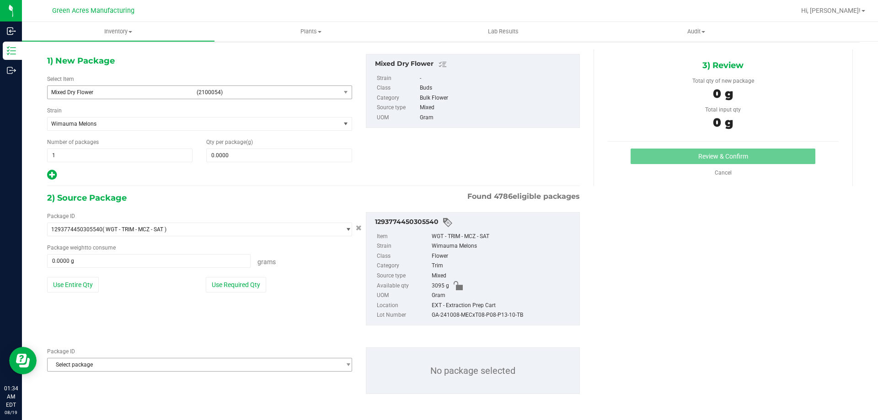
click at [145, 236] on span "Select package" at bounding box center [194, 229] width 293 height 13
click at [229, 206] on div "Package ID 1293774450305540 ( WGT - TRIM - MCZ - SAT ) 0000518841815896 0001986…" at bounding box center [313, 269] width 546 height 128
click at [334, 128] on span "Wimauma Melons" at bounding box center [194, 123] width 293 height 13
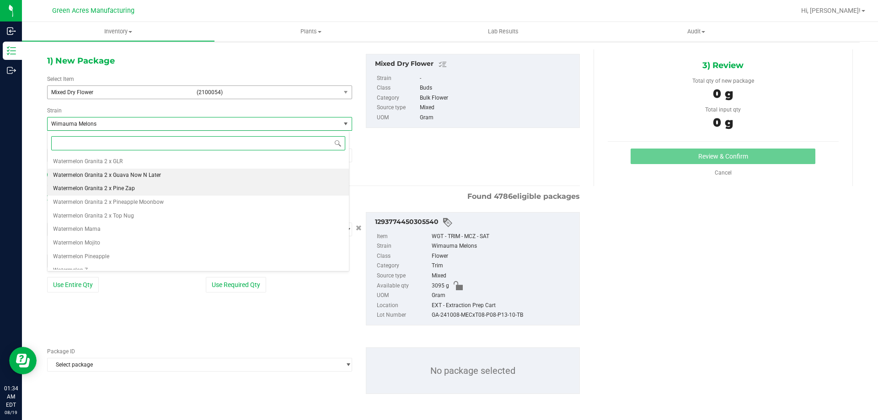
scroll to position [15577, 0]
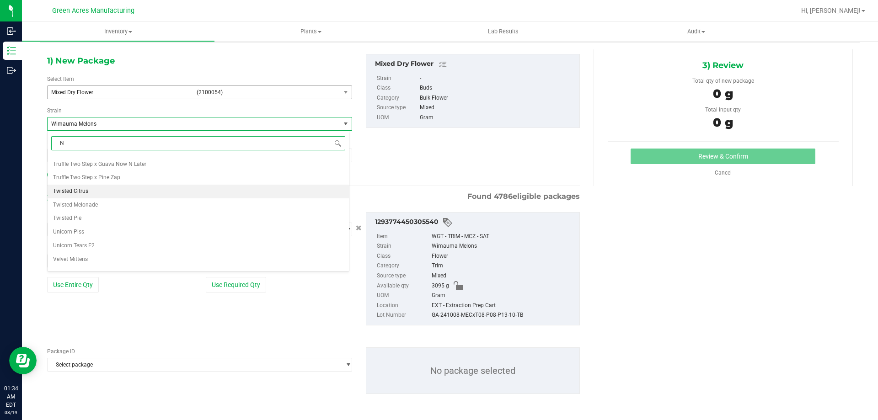
type input "NO"
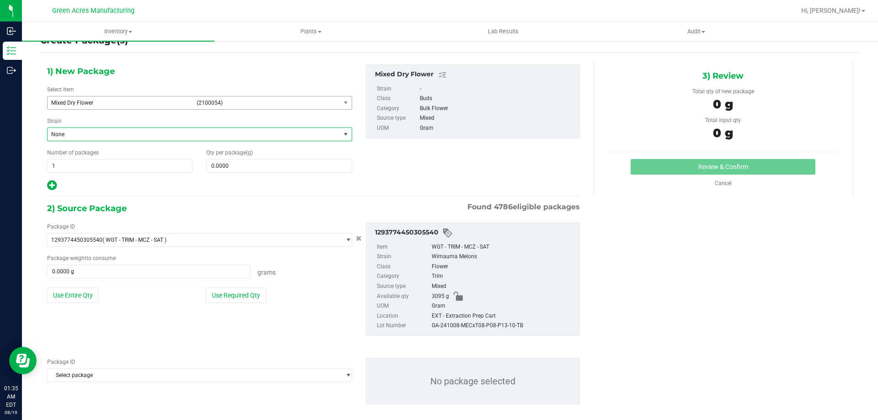
scroll to position [32, 0]
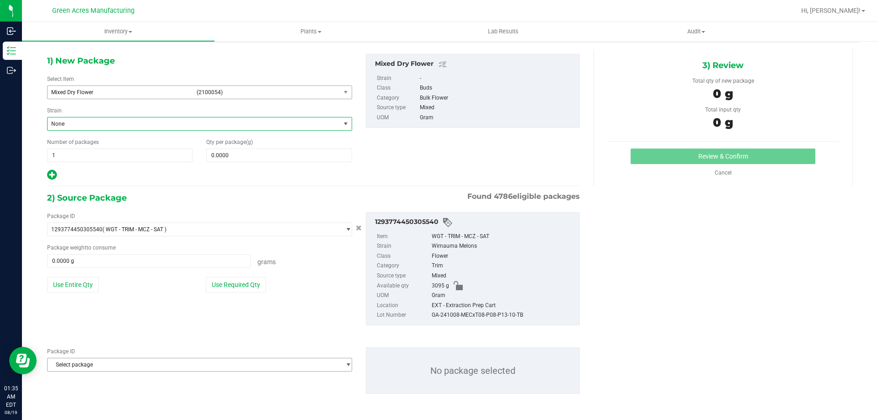
click at [250, 366] on span "Select package" at bounding box center [194, 364] width 293 height 13
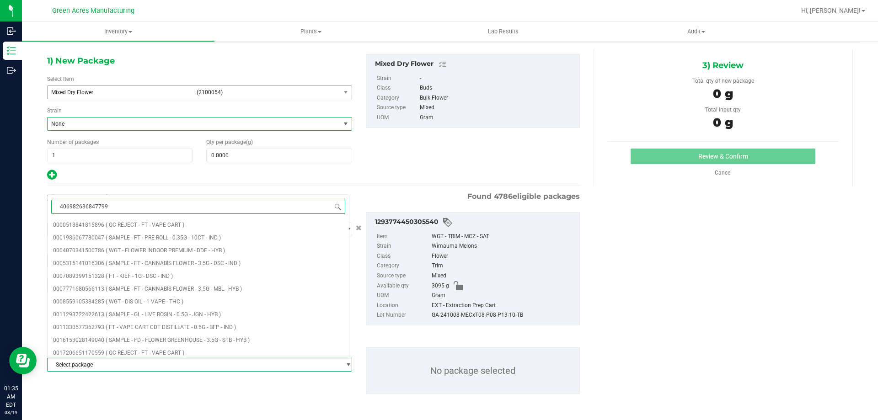
type input "4069826368477992"
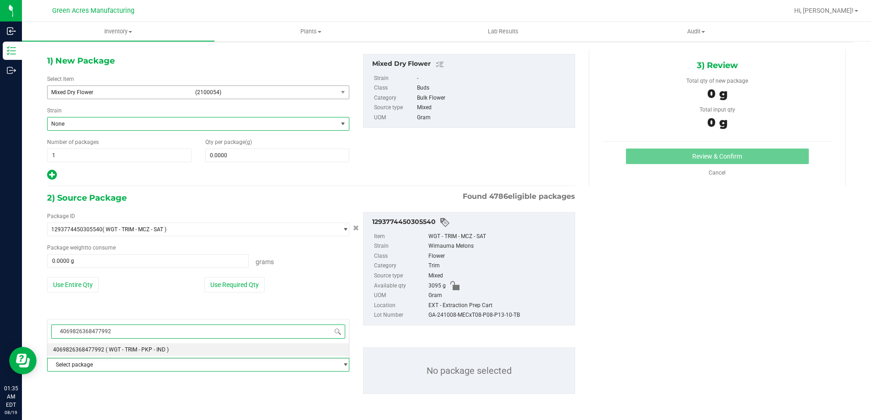
click at [230, 346] on li "4069826368477992 ( WGT - TRIM - PKP - IND )" at bounding box center [198, 349] width 301 height 13
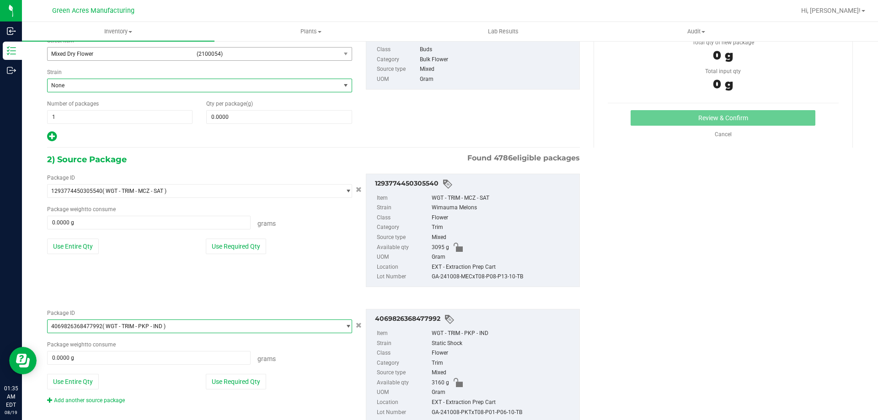
scroll to position [98, 0]
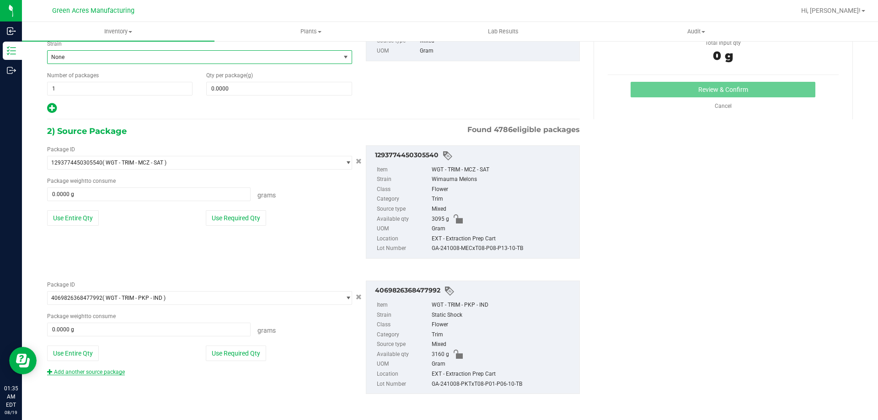
click at [106, 369] on link "Add another source package" at bounding box center [86, 372] width 78 height 6
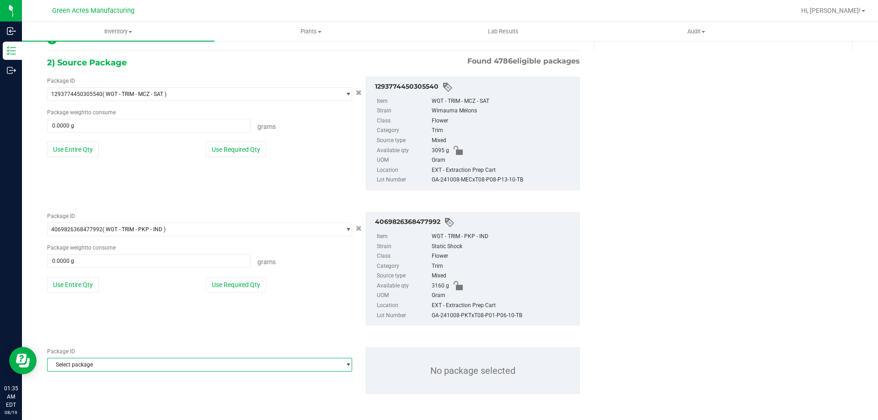
click at [197, 365] on span "Select package" at bounding box center [194, 364] width 293 height 13
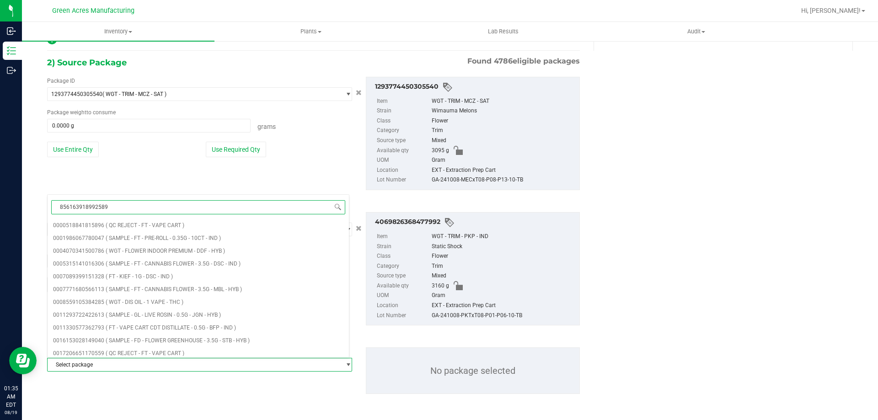
type input "8561639189925893"
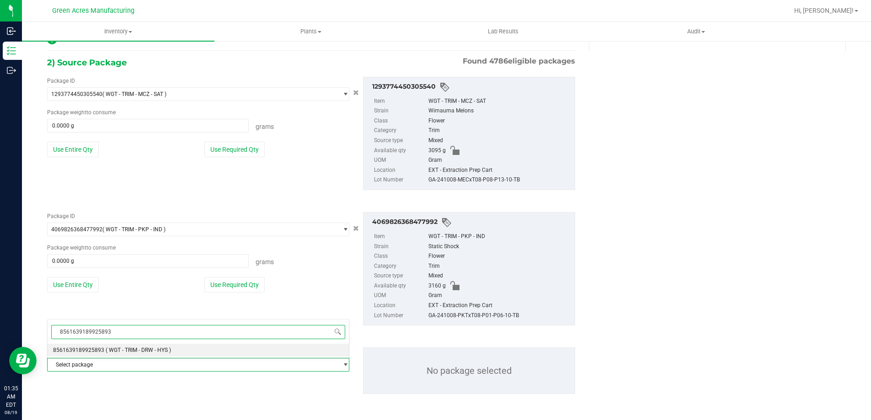
click at [194, 352] on li "8561639189925893 ( WGT - TRIM - DRW - HYS )" at bounding box center [198, 350] width 301 height 13
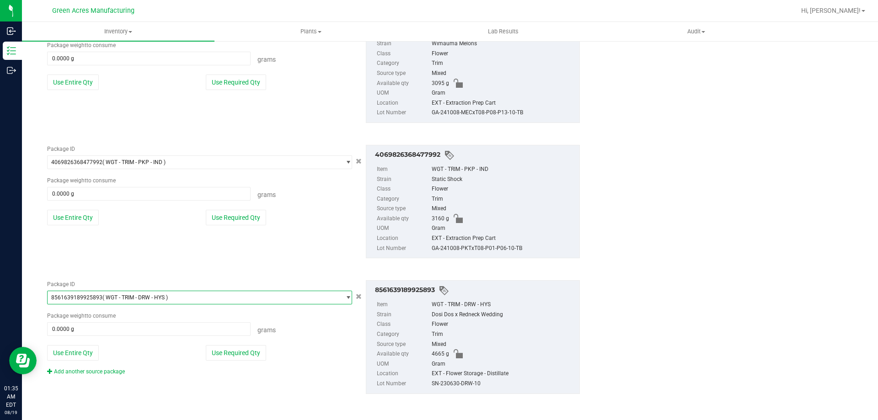
click at [117, 373] on link "Add another source package" at bounding box center [86, 371] width 78 height 6
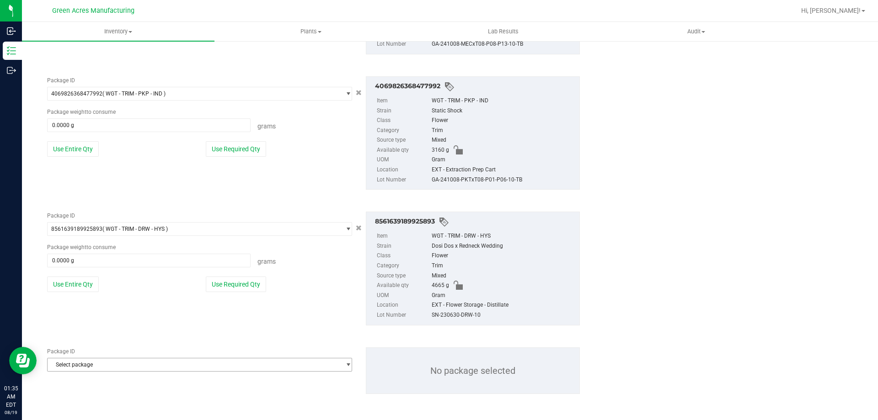
click at [194, 367] on span "Select package" at bounding box center [194, 364] width 293 height 13
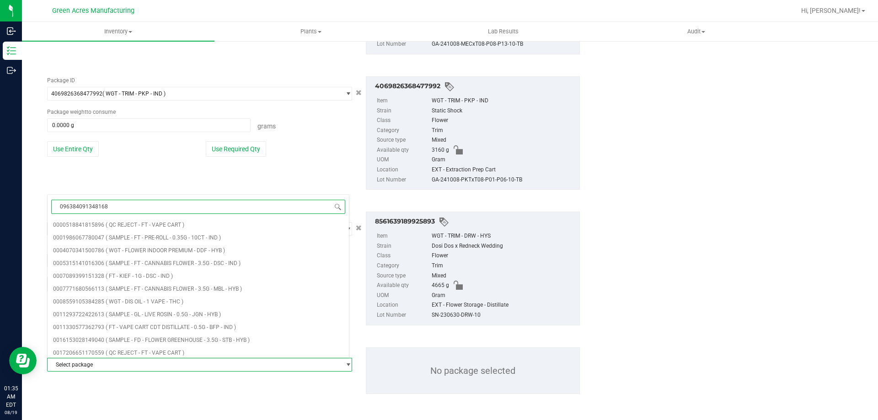
type input "0963840913481683"
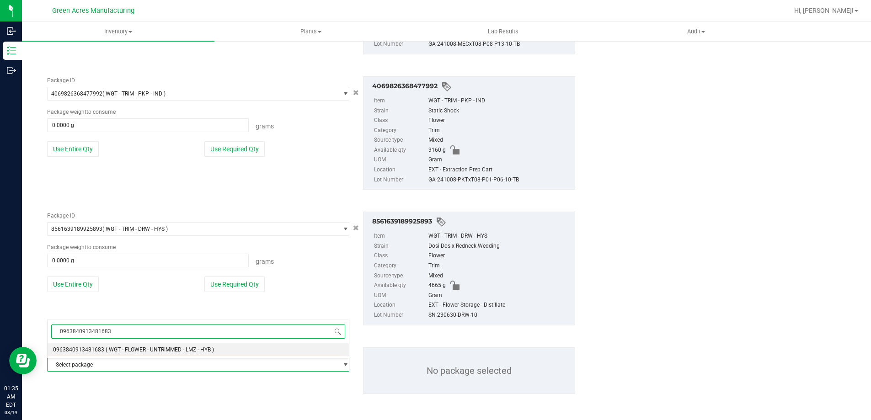
click at [192, 354] on li "0963840913481683 ( WGT - FLOWER - UNTRIMMED - LMZ - HYB )" at bounding box center [198, 349] width 301 height 13
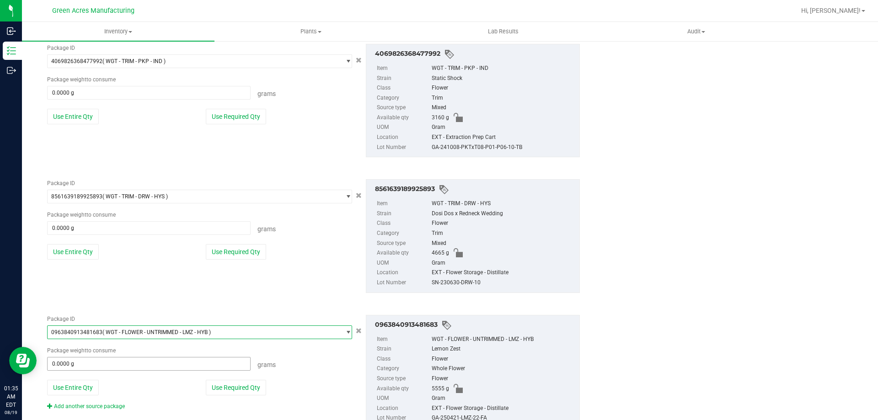
scroll to position [369, 0]
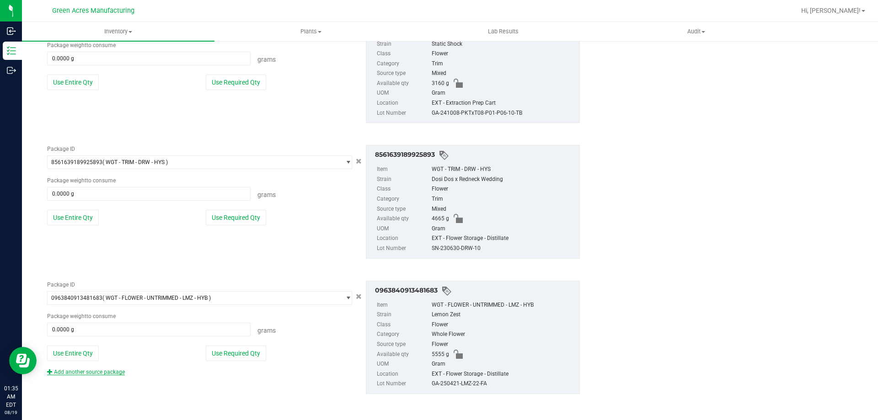
click at [106, 374] on link "Add another source package" at bounding box center [86, 372] width 78 height 6
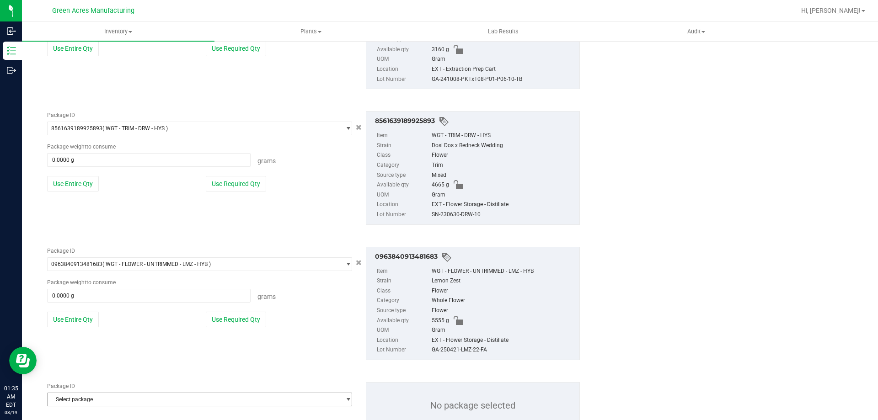
scroll to position [438, 0]
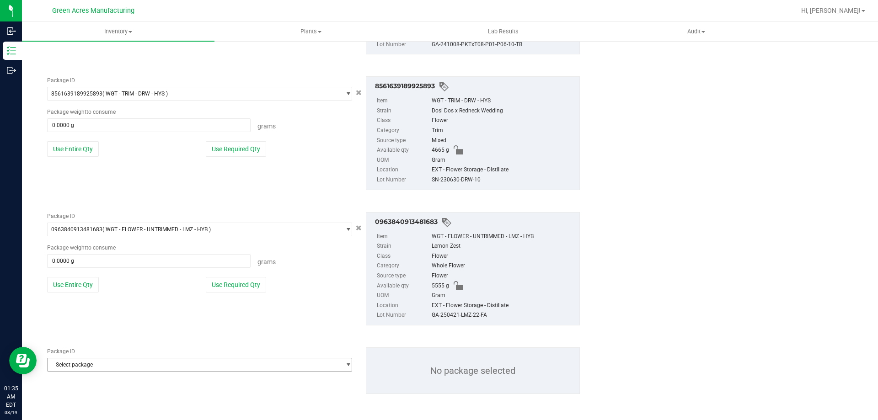
click at [197, 364] on span "Select package" at bounding box center [194, 364] width 293 height 13
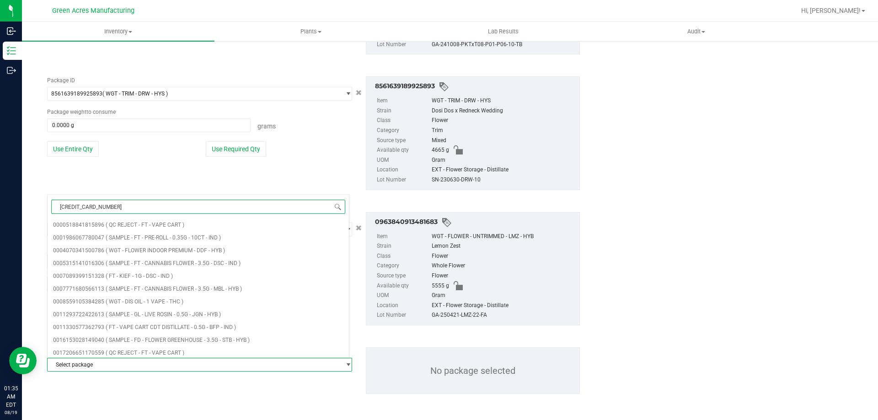
type input "1888734093004432"
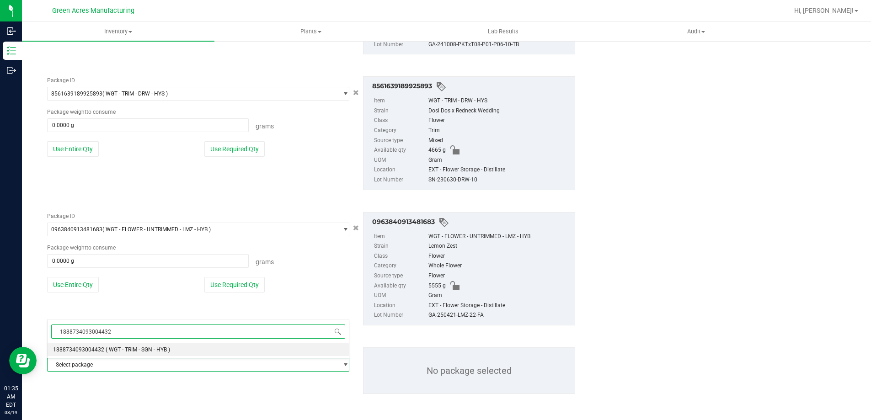
click at [173, 349] on li "1888734093004432 ( WGT - TRIM - SGN - HYB )" at bounding box center [198, 349] width 301 height 13
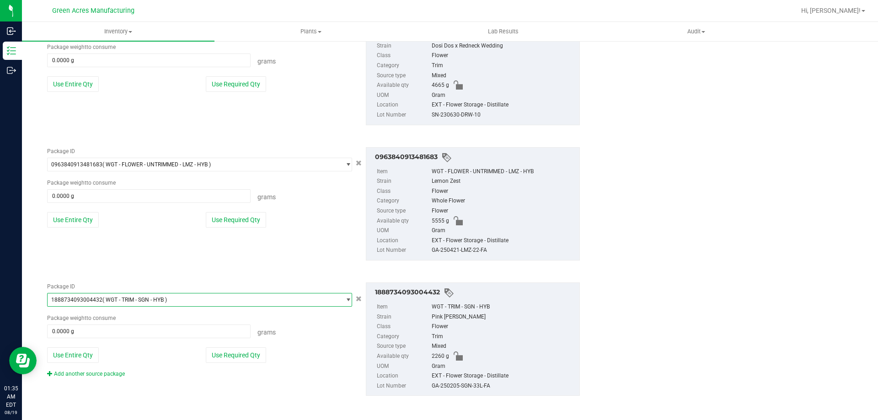
scroll to position [505, 0]
click at [93, 368] on div "Add another source package" at bounding box center [92, 372] width 91 height 8
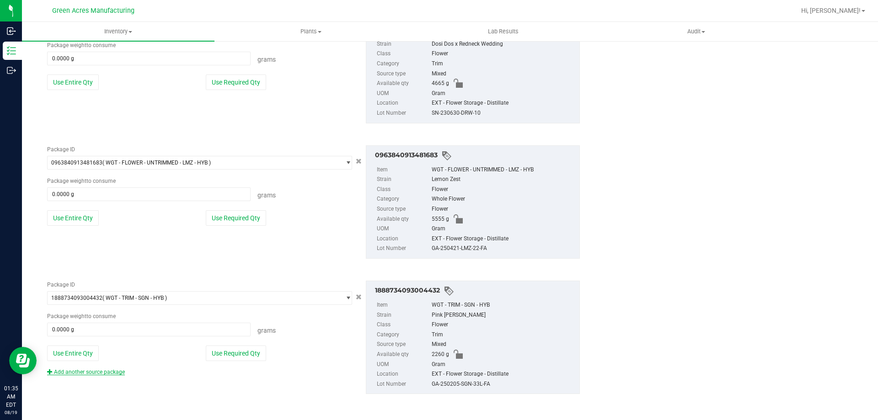
click at [92, 369] on link "Add another source package" at bounding box center [86, 372] width 78 height 6
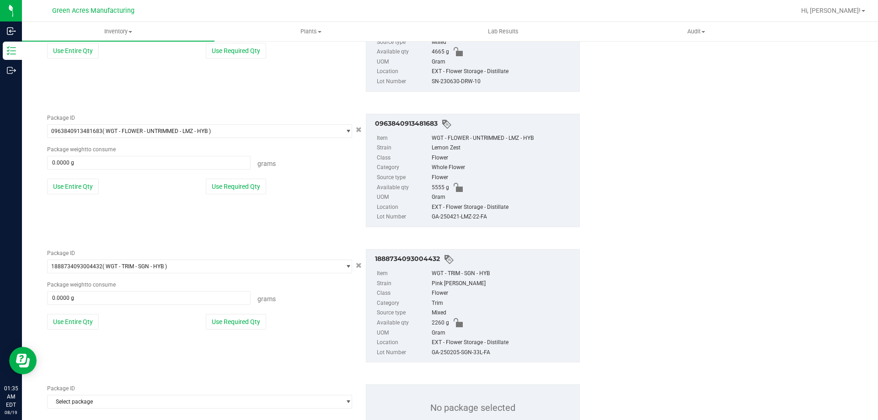
scroll to position [573, 0]
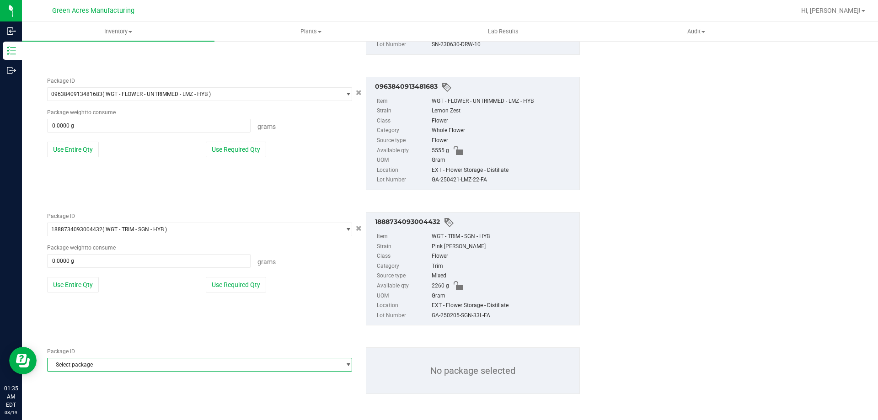
click at [188, 363] on span "Select package" at bounding box center [194, 364] width 293 height 13
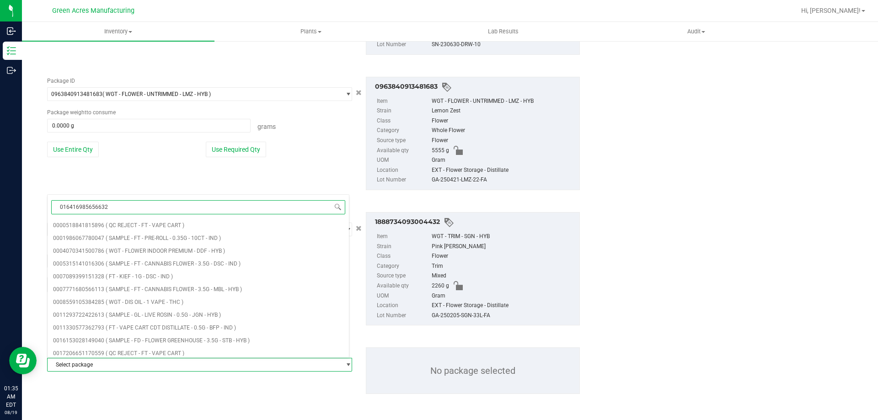
type input "0164169856566321"
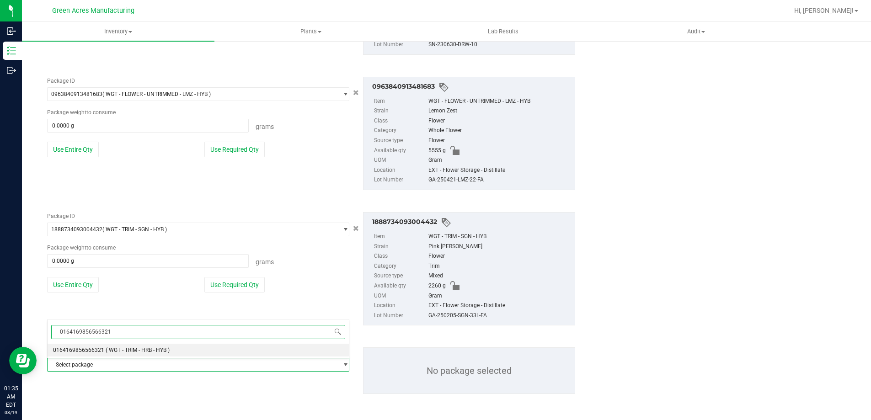
click at [160, 351] on span "( WGT - TRIM - HRB - HYB )" at bounding box center [138, 350] width 64 height 6
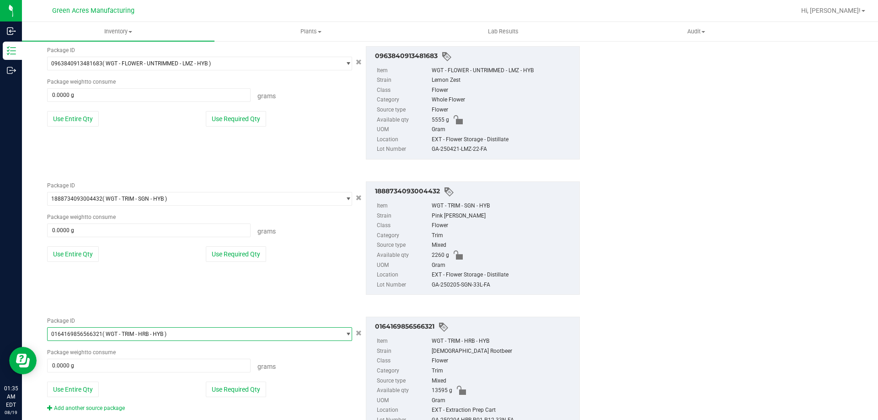
scroll to position [640, 0]
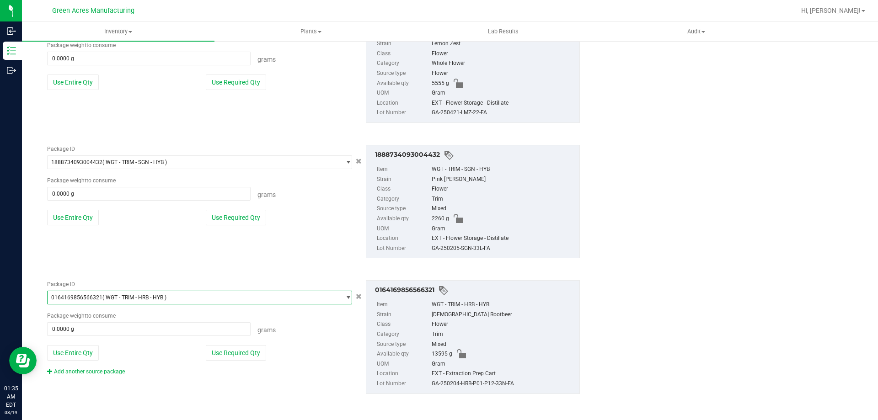
click at [104, 375] on div "Add another source package" at bounding box center [92, 371] width 91 height 8
click at [104, 373] on link "Add another source package" at bounding box center [86, 371] width 78 height 6
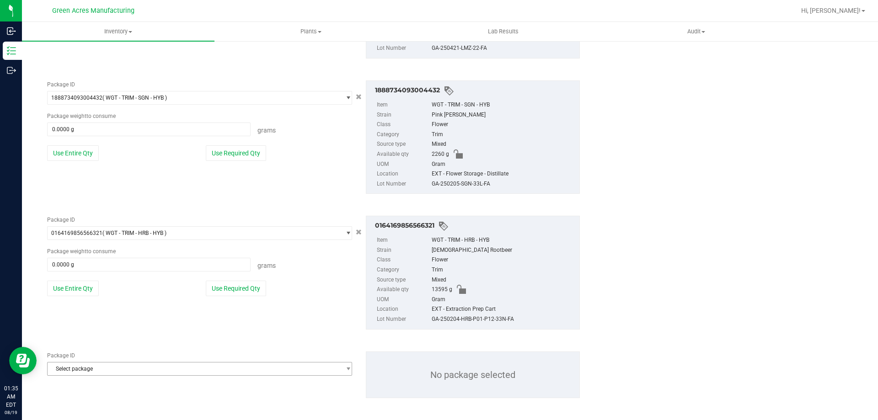
scroll to position [709, 0]
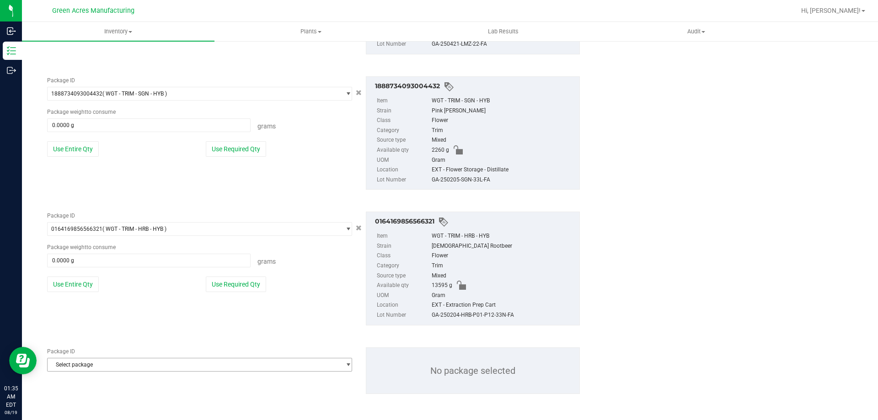
click at [208, 363] on span "Select package" at bounding box center [194, 364] width 293 height 13
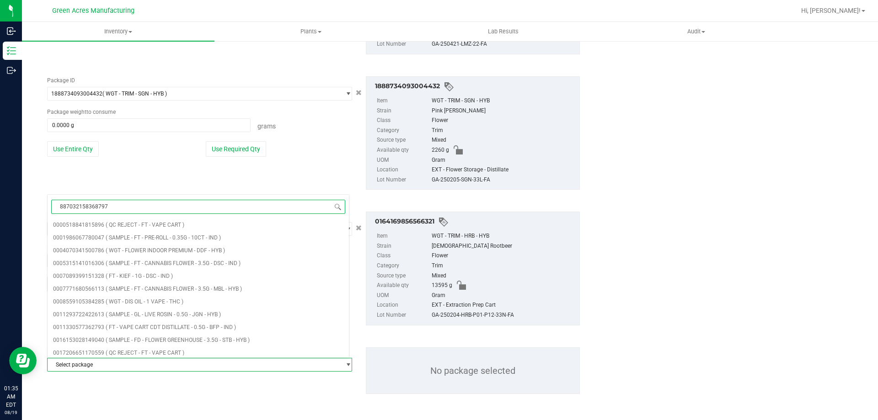
type input "8870321583687977"
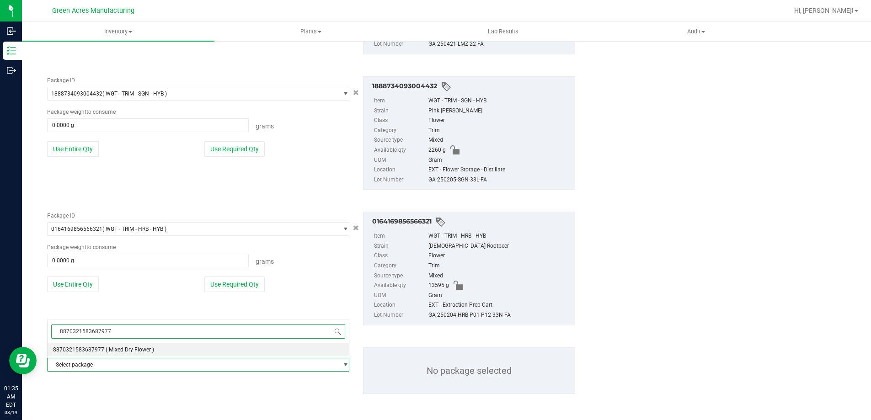
click at [168, 351] on li "8870321583687977 ( Mixed Dry Flower )" at bounding box center [198, 349] width 301 height 13
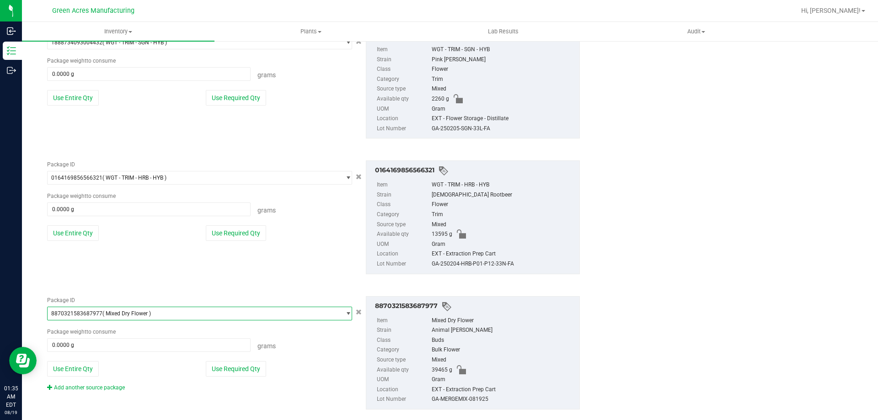
scroll to position [776, 0]
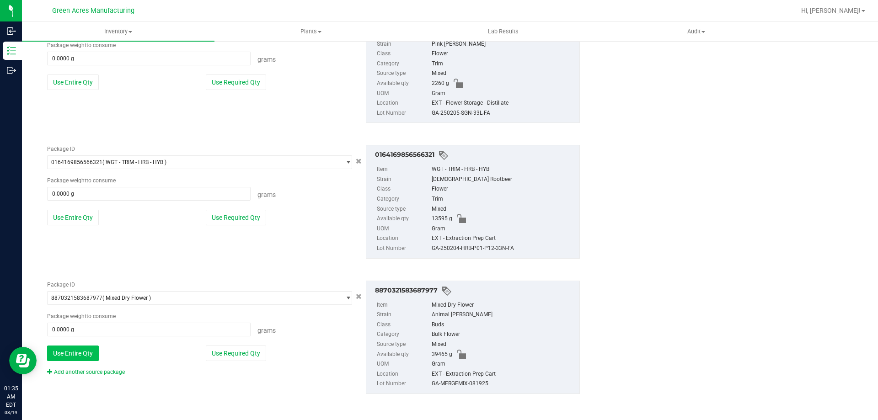
click at [60, 352] on button "Use Entire Qty" at bounding box center [73, 354] width 52 height 16
type input "39465.0000 g"
click at [80, 219] on button "Use Entire Qty" at bounding box center [73, 218] width 52 height 16
type input "13595.0000 g"
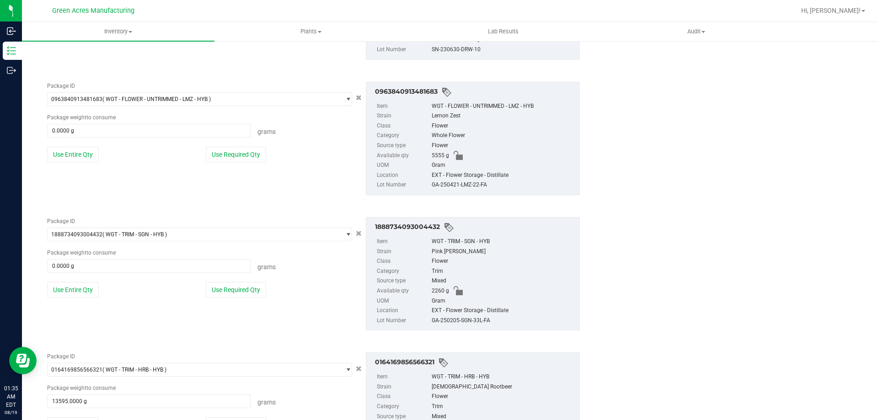
scroll to position [547, 0]
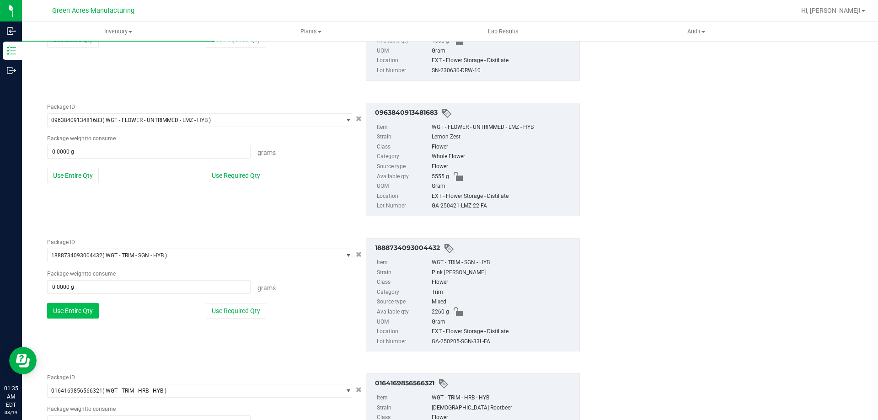
click at [82, 313] on button "Use Entire Qty" at bounding box center [73, 311] width 52 height 16
type input "2260.0000 g"
click at [88, 173] on button "Use Entire Qty" at bounding box center [73, 176] width 52 height 16
type input "5555.0000 g"
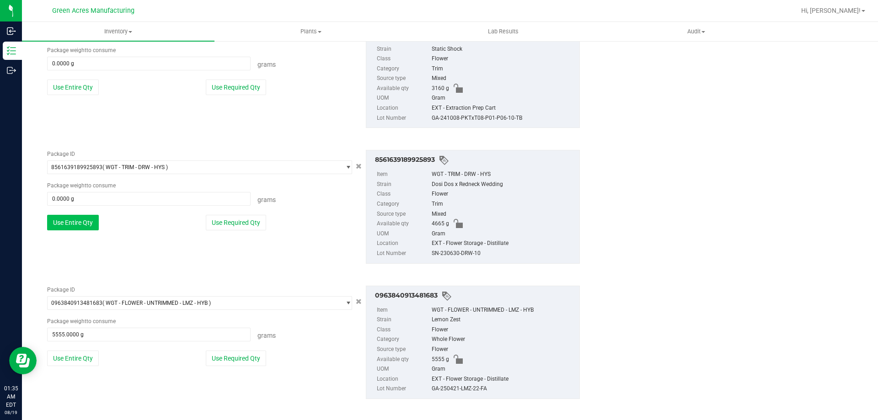
click at [79, 217] on button "Use Entire Qty" at bounding box center [73, 223] width 52 height 16
type input "4665.0000 g"
click at [76, 224] on button "Use Entire Qty" at bounding box center [73, 225] width 52 height 16
type input "3160.0000 g"
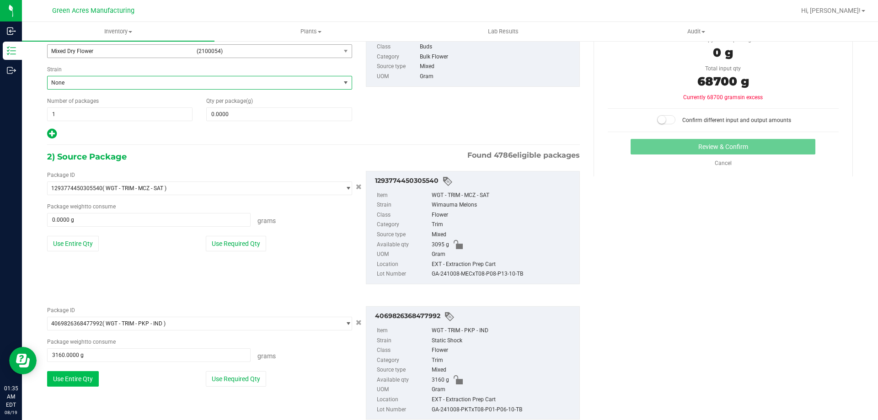
scroll to position [0, 0]
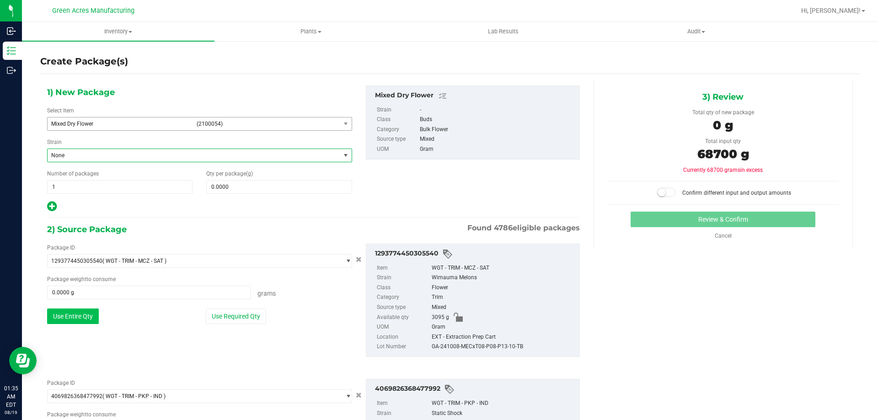
click at [89, 315] on button "Use Entire Qty" at bounding box center [73, 317] width 52 height 16
type input "3095.0000 g"
click at [288, 190] on span at bounding box center [278, 187] width 145 height 14
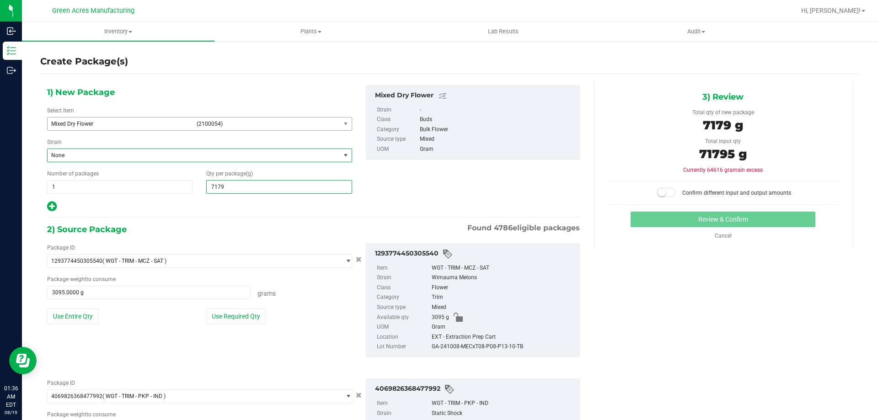
type input "71795"
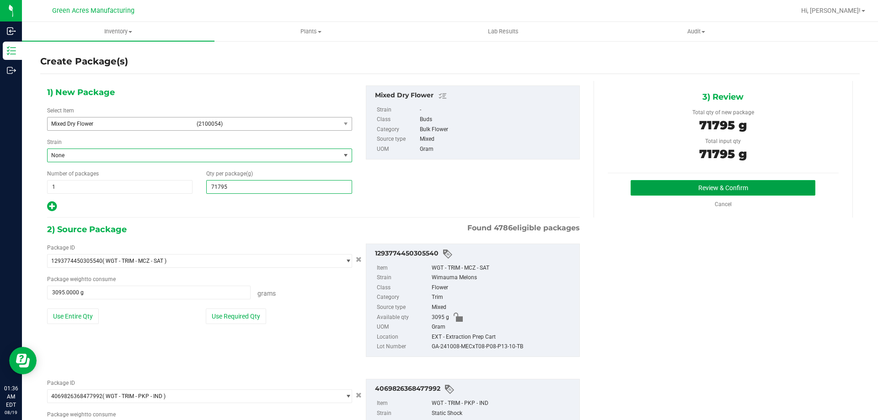
type input "71,795.0000"
click at [650, 186] on button "Review & Confirm" at bounding box center [722, 188] width 185 height 16
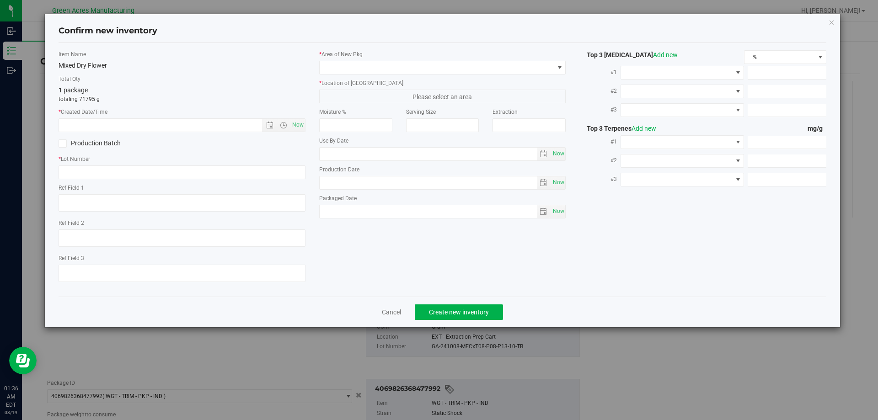
type textarea "EXT"
type textarea "."
click at [197, 168] on input "text" at bounding box center [182, 172] width 247 height 14
paste input "GA-250819-ETH-HYB-D-THCA16"
type input "GA-250819-ETH-HYB-D-THCA16"
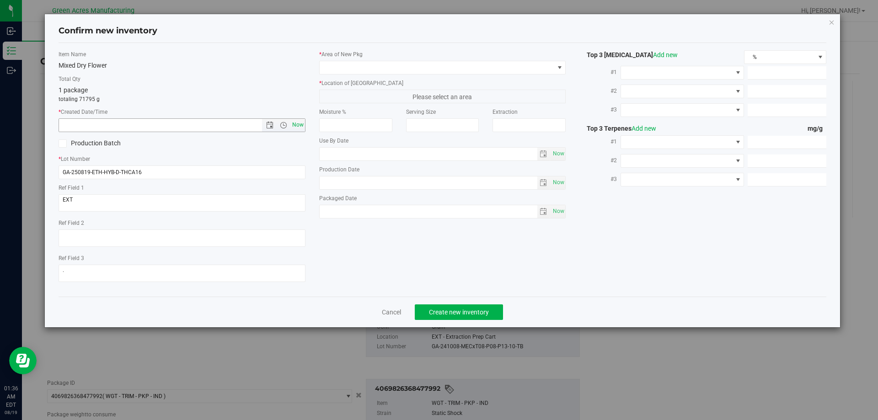
click at [294, 126] on span "Now" at bounding box center [298, 124] width 16 height 13
type input "[DATE] 1:36 AM"
click at [356, 64] on span at bounding box center [436, 67] width 234 height 13
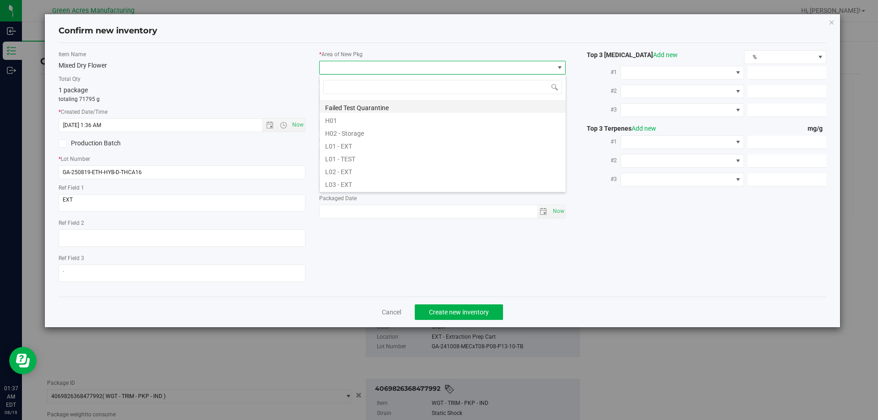
scroll to position [183, 0]
click at [362, 140] on li "L04 - EXT" at bounding box center [442, 139] width 246 height 13
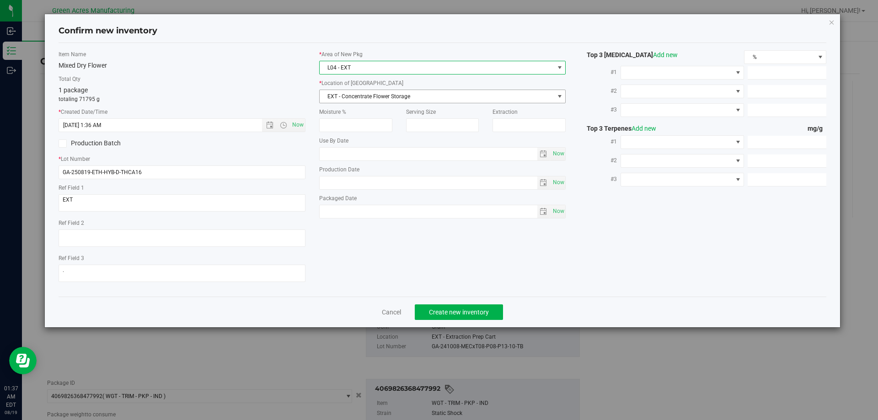
click at [391, 101] on span "EXT - Concentrate Flower Storage" at bounding box center [436, 96] width 234 height 13
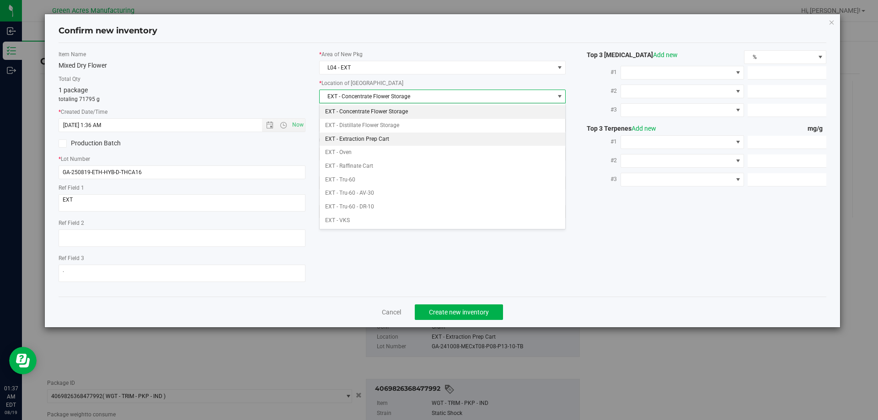
click at [383, 140] on li "EXT - Extraction Prep Cart" at bounding box center [442, 140] width 246 height 14
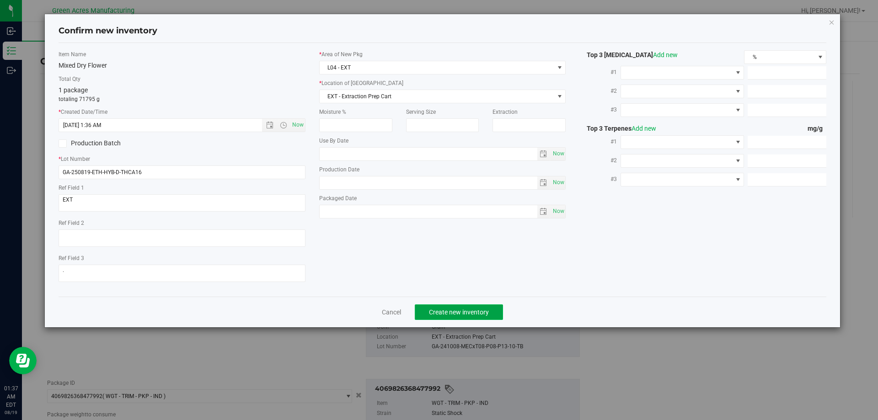
click at [455, 311] on span "Create new inventory" at bounding box center [459, 312] width 60 height 7
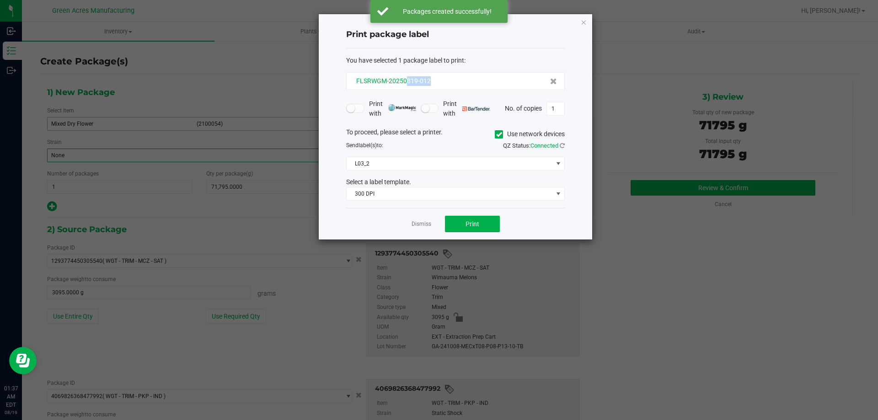
drag, startPoint x: 434, startPoint y: 79, endPoint x: 407, endPoint y: 84, distance: 27.0
click at [407, 84] on div "FLSRWGM-20250819-012" at bounding box center [455, 81] width 203 height 10
copy span "819-012"
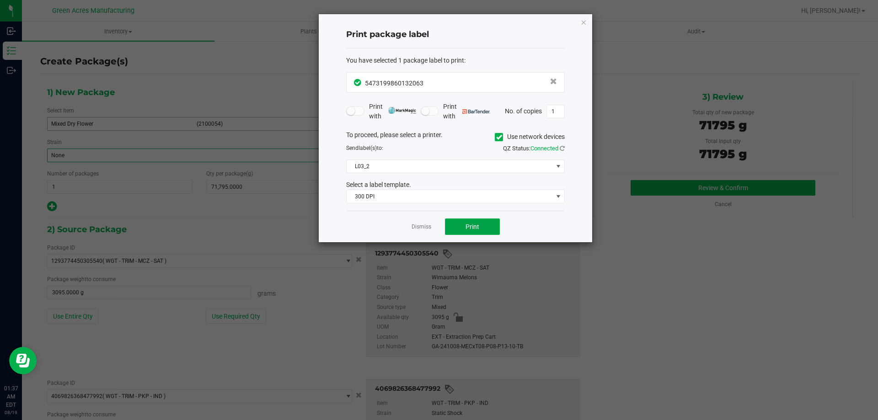
click at [466, 228] on span "Print" at bounding box center [472, 226] width 14 height 7
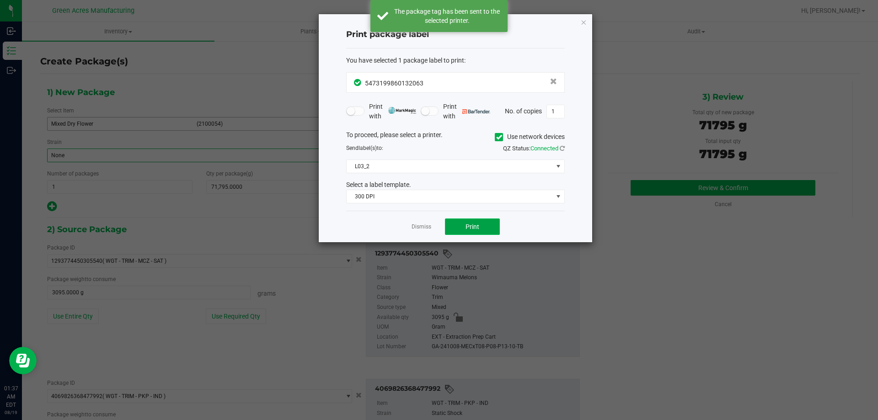
click at [466, 228] on span "Print" at bounding box center [472, 226] width 14 height 7
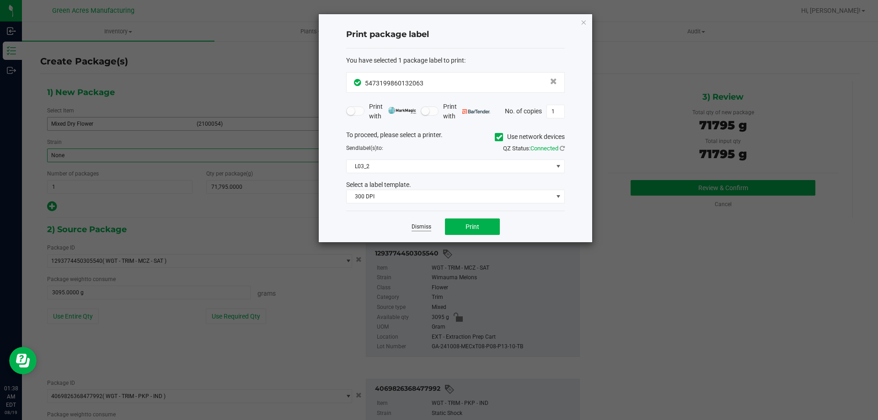
drag, startPoint x: 417, startPoint y: 235, endPoint x: 424, endPoint y: 225, distance: 11.9
click at [420, 233] on div "Dismiss Print" at bounding box center [455, 227] width 218 height 32
click at [424, 225] on link "Dismiss" at bounding box center [421, 227] width 20 height 8
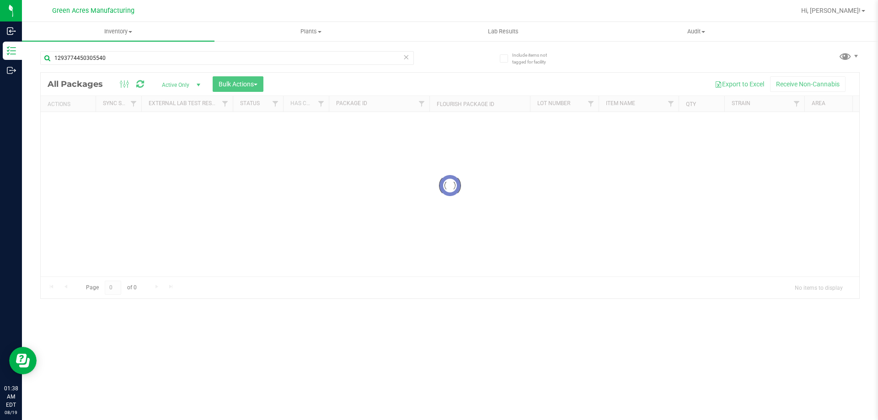
click at [257, 50] on div "1293774450305540" at bounding box center [245, 57] width 410 height 29
click at [256, 53] on input "1293774450305540" at bounding box center [226, 58] width 373 height 14
type input "4494233862619712"
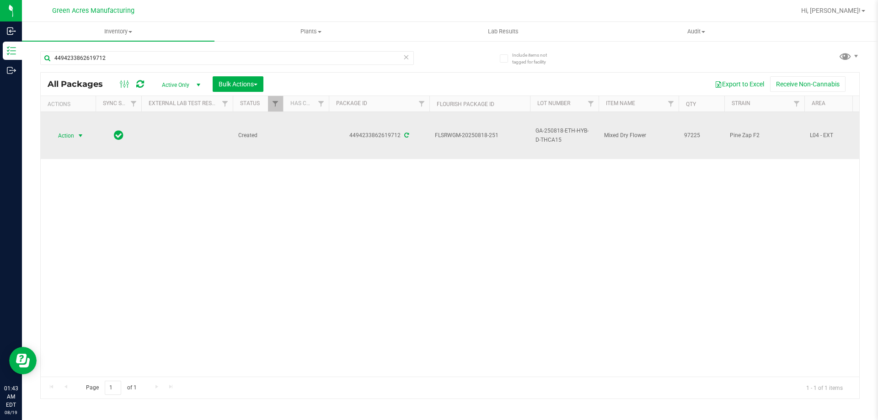
click at [75, 138] on span "select" at bounding box center [80, 135] width 11 height 13
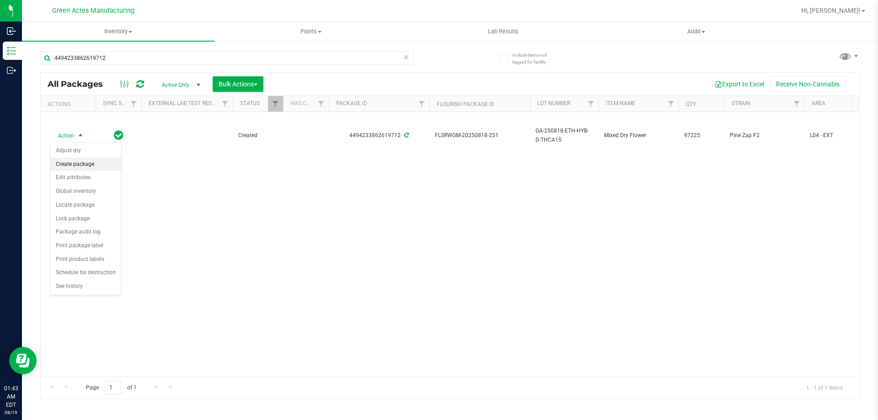
click at [96, 165] on li "Create package" at bounding box center [85, 165] width 71 height 14
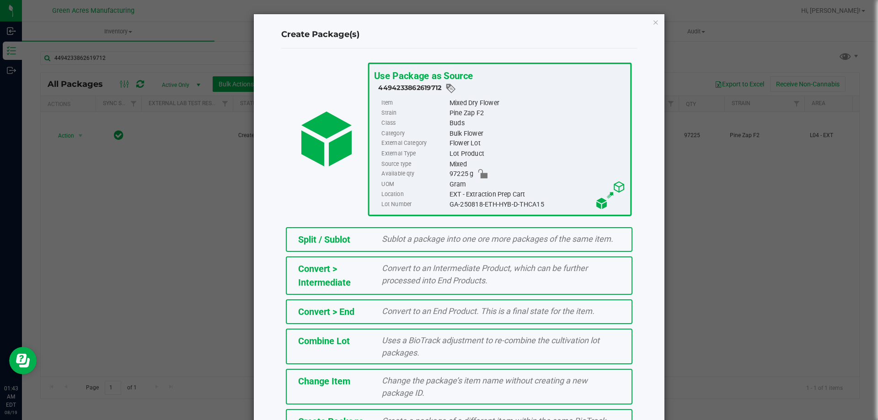
scroll to position [66, 0]
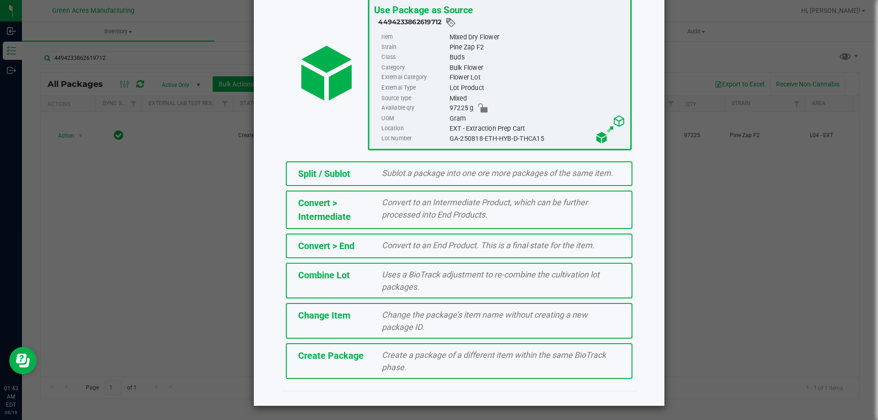
click at [398, 356] on span "Create a package of a different item within the same BioTrack phase." at bounding box center [494, 361] width 224 height 22
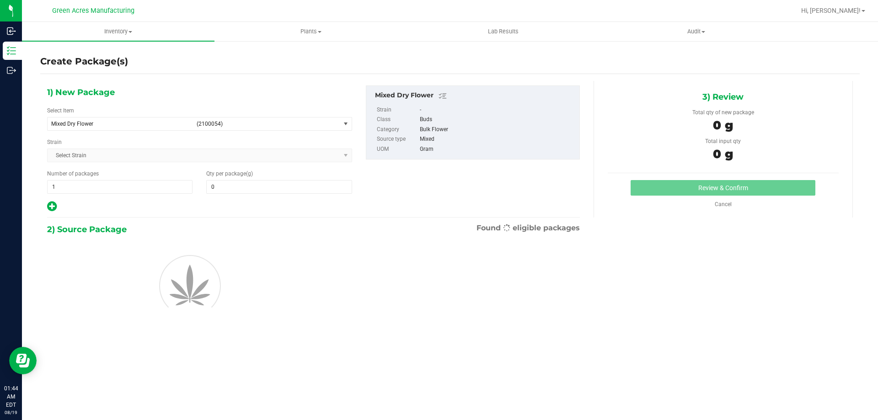
type input "0.0000"
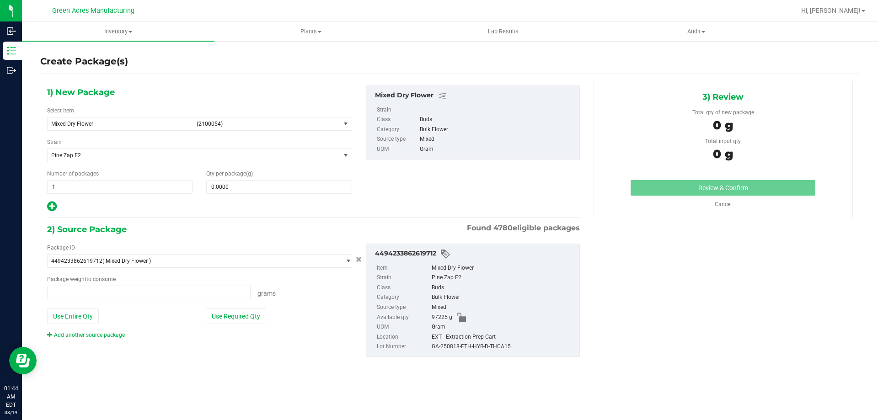
type input "0.0000 g"
click at [301, 186] on span at bounding box center [278, 187] width 145 height 14
paste input "12683.27"
type input "12683.27"
type input "12,683.2700"
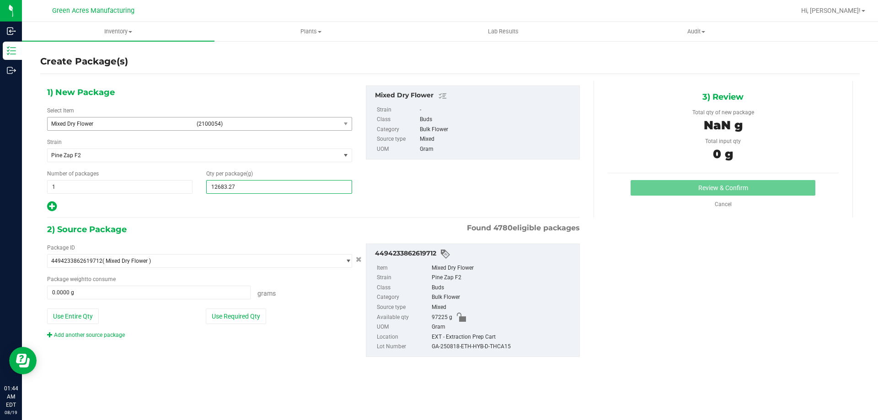
click at [332, 123] on span "(2100054)" at bounding box center [267, 124] width 140 height 6
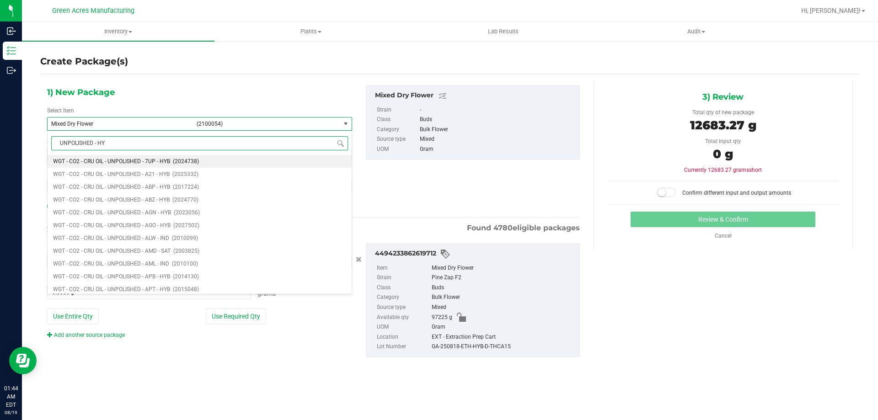
type input "UNPOLISHED - HYB"
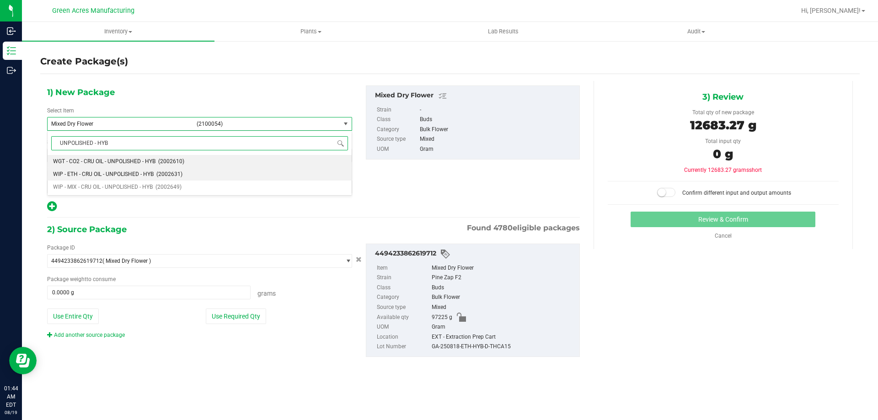
click at [137, 175] on span "WIP - ETH - CRU OIL - UNPOLISHED - HYB" at bounding box center [103, 174] width 101 height 6
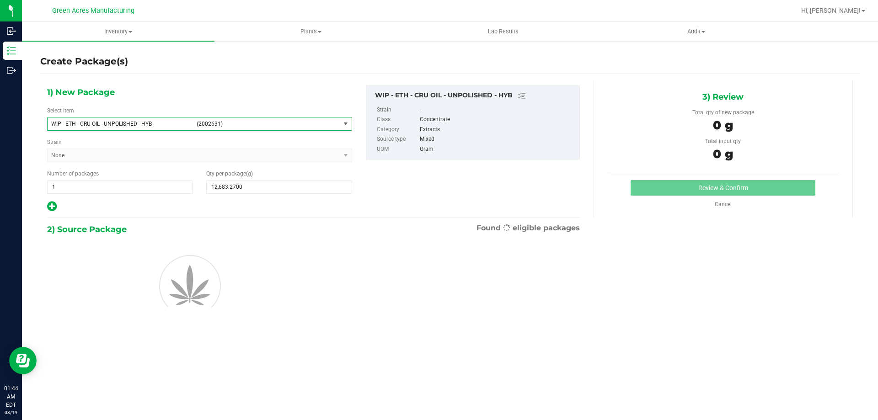
type input "0.0000"
type input "0"
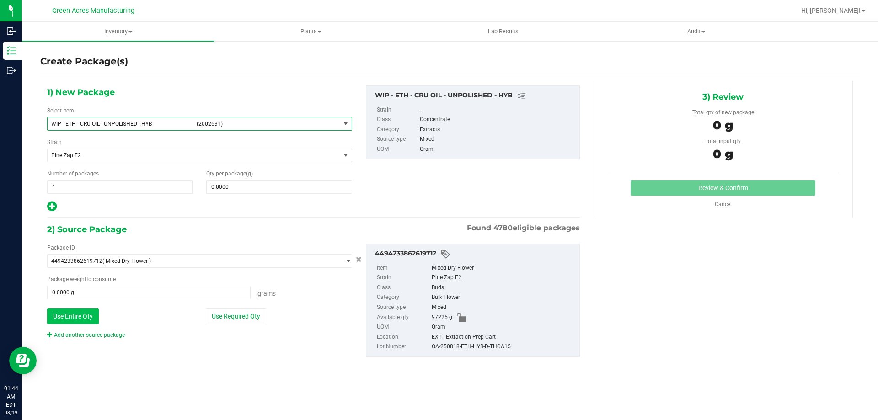
click at [81, 315] on button "Use Entire Qty" at bounding box center [73, 317] width 52 height 16
type input "97225.0000 g"
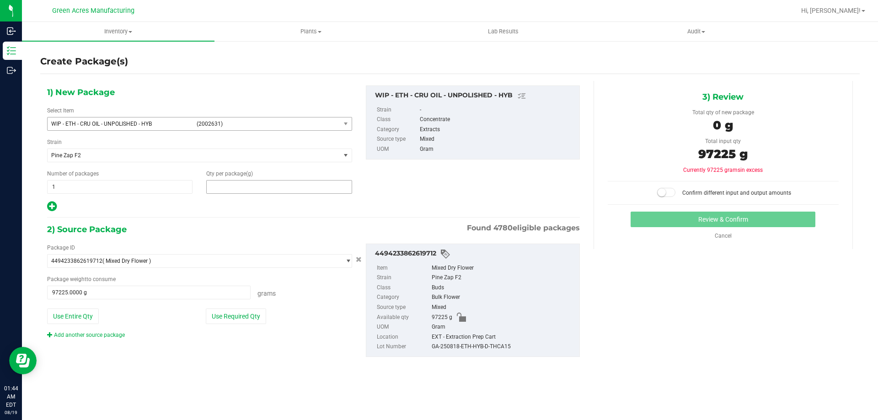
click at [258, 188] on span at bounding box center [278, 187] width 145 height 14
paste input "12683.27"
type input "12683.27"
type input "12,683.2700"
click at [670, 194] on span at bounding box center [666, 192] width 18 height 9
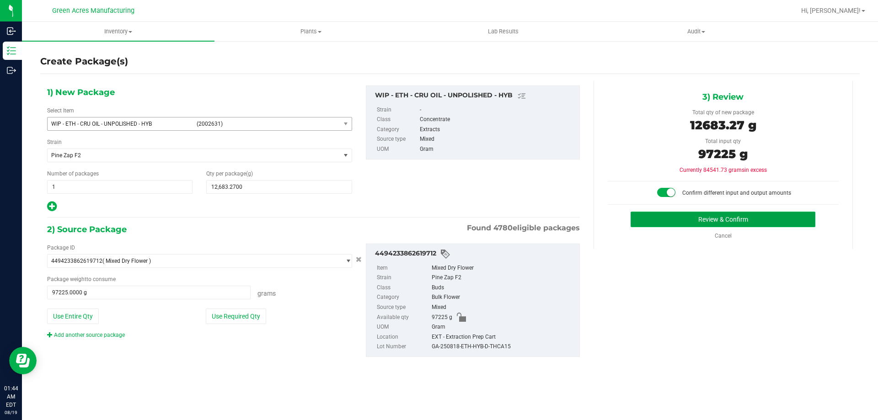
click at [682, 221] on button "Review & Confirm" at bounding box center [722, 220] width 185 height 16
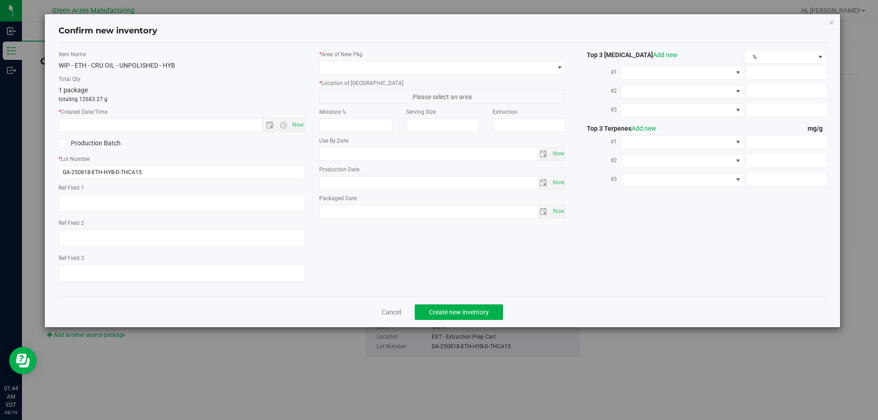
type textarea "19.5%/1.6% Terps"
type textarea "1.03"
click at [293, 125] on span "Now" at bounding box center [298, 124] width 16 height 13
type input "[DATE] 1:44 AM"
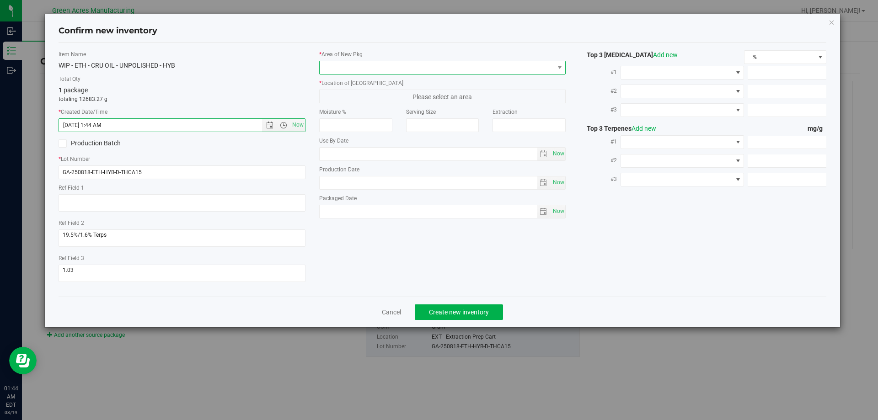
click at [450, 65] on span at bounding box center [436, 67] width 234 height 13
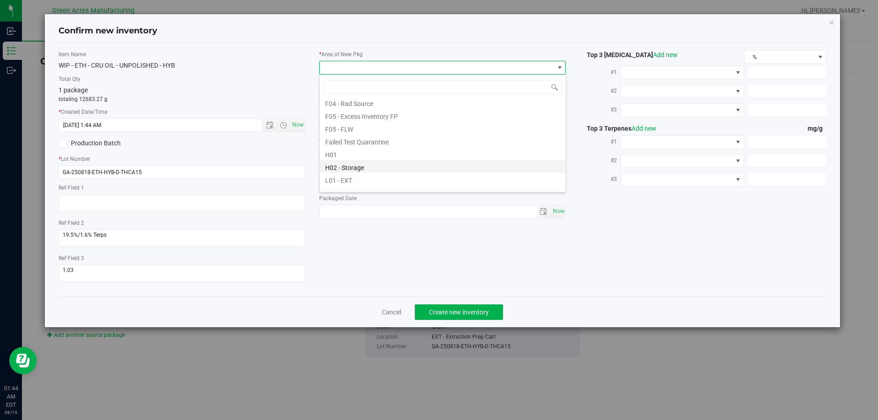
scroll to position [137, 0]
click at [367, 170] on li "L03 - EXT" at bounding box center [442, 172] width 246 height 13
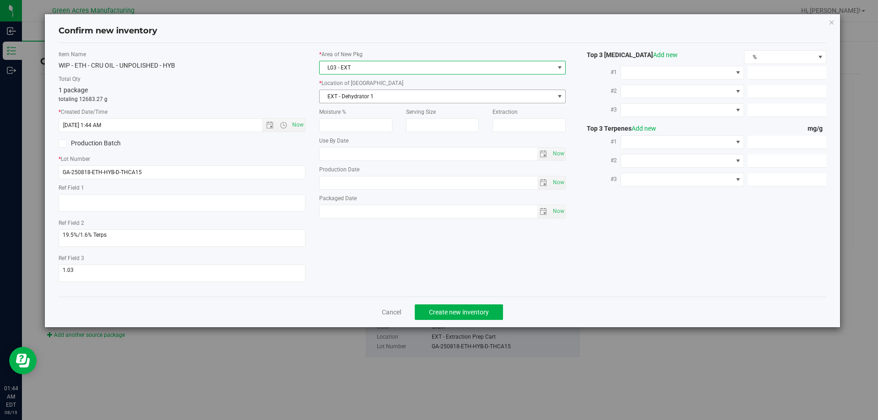
click at [436, 97] on span "EXT - Dehydrator 1" at bounding box center [436, 96] width 234 height 13
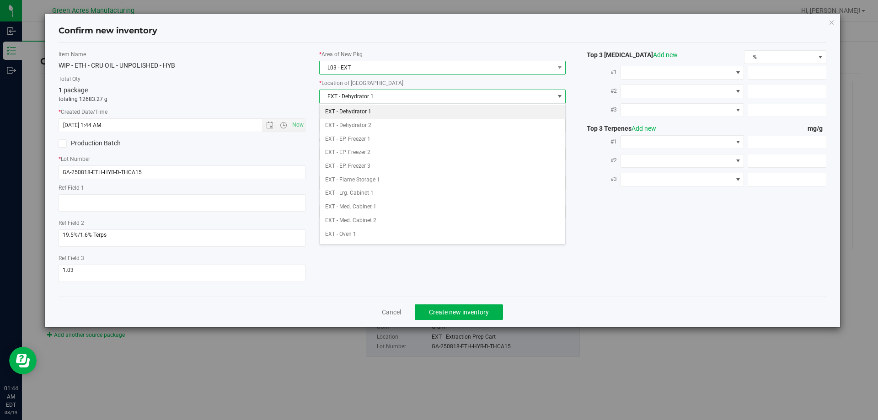
click at [423, 72] on span "L03 - EXT" at bounding box center [436, 67] width 234 height 13
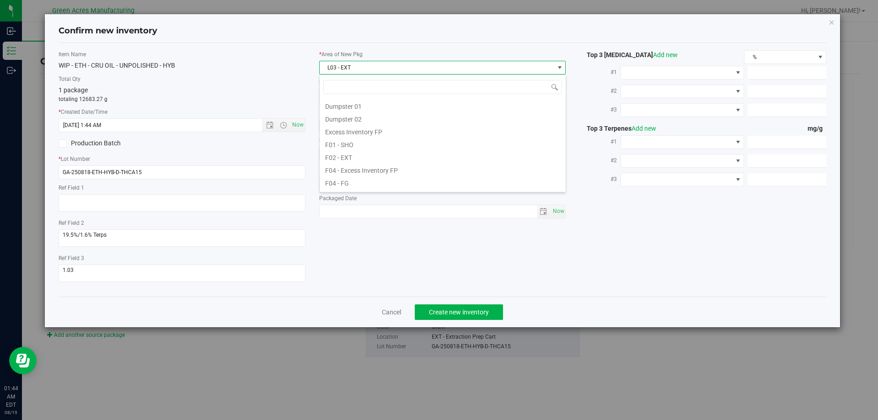
scroll to position [126, 0]
click at [423, 72] on span "L03 - EXT" at bounding box center [436, 67] width 234 height 13
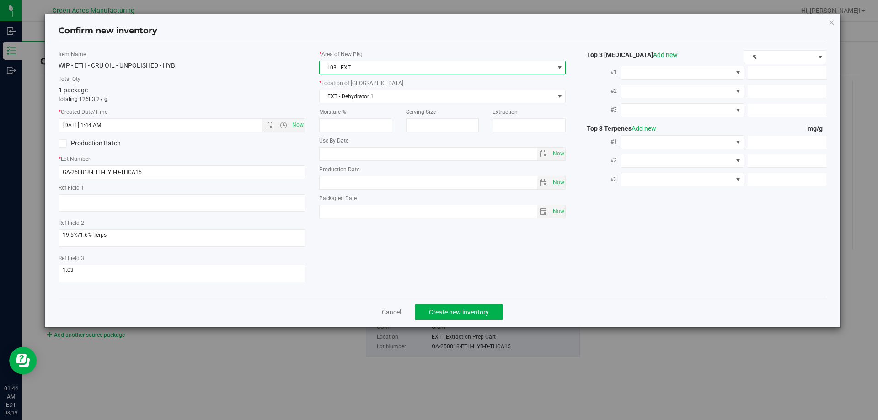
click at [423, 72] on span "L03 - EXT" at bounding box center [436, 67] width 234 height 13
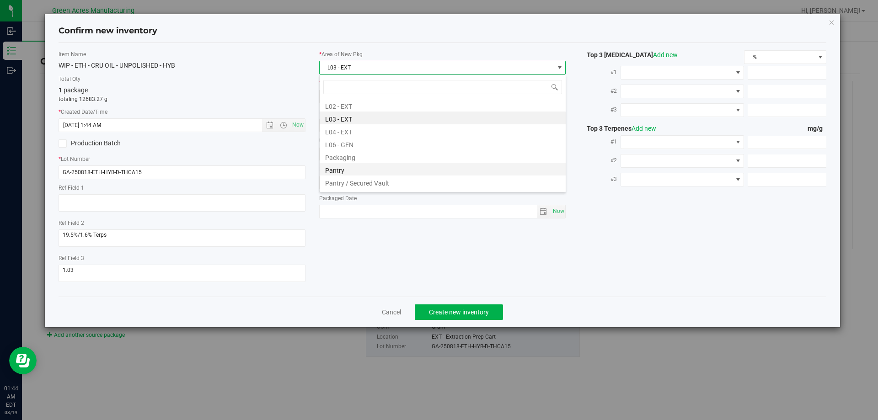
scroll to position [218, 0]
click at [378, 111] on li "L04 - EXT" at bounding box center [442, 105] width 246 height 13
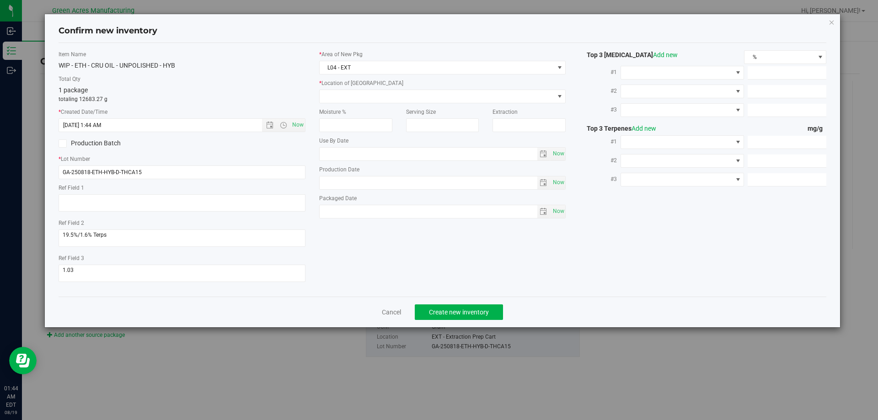
click at [388, 88] on div "* Location of [GEOGRAPHIC_DATA] EXT - Concentrate Flower Storage EXT - Distilla…" at bounding box center [442, 91] width 247 height 24
click at [388, 98] on span at bounding box center [436, 96] width 234 height 13
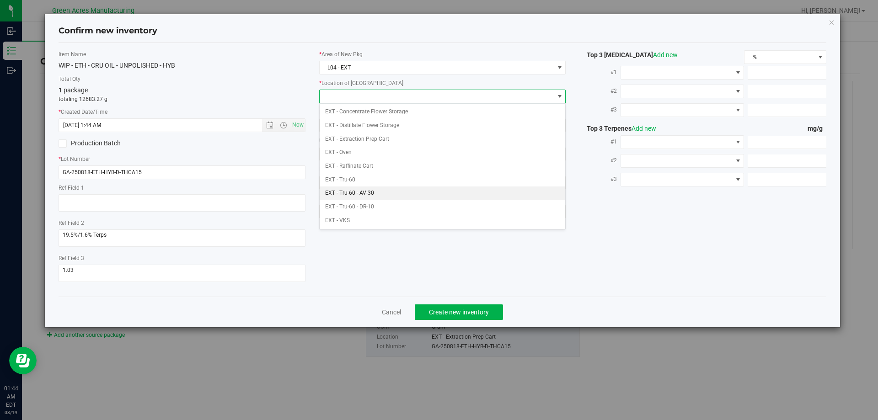
click at [376, 189] on li "EXT - Tru-60 - AV-30" at bounding box center [442, 193] width 246 height 14
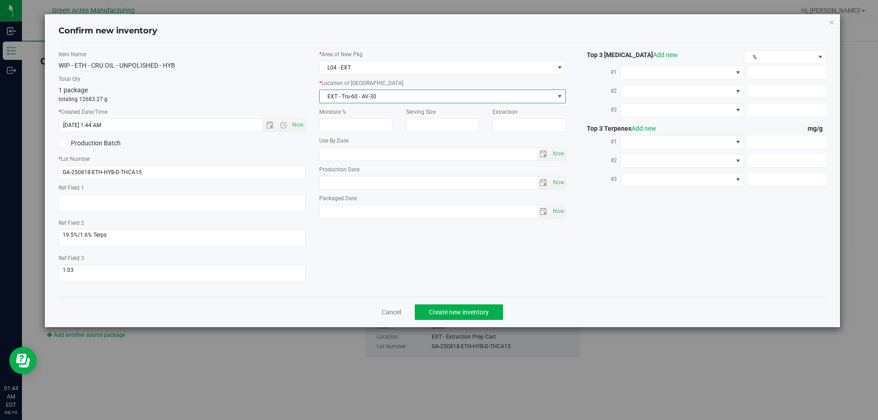
click at [441, 101] on span "EXT - Tru-60 - AV-30" at bounding box center [436, 96] width 234 height 13
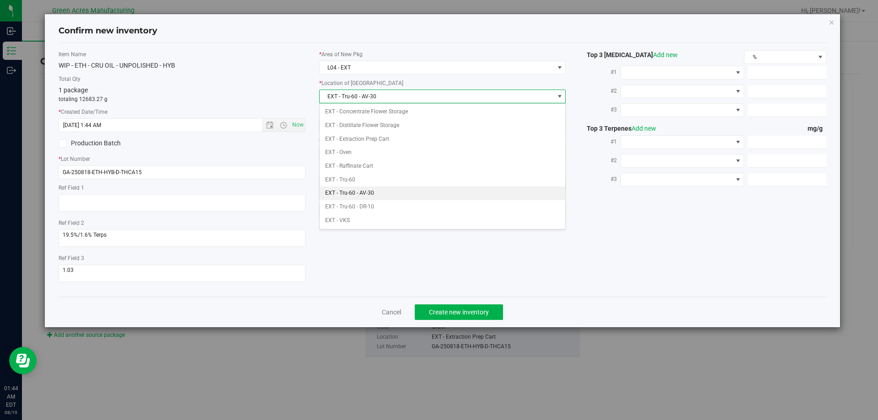
click at [394, 191] on li "EXT - Tru-60 - AV-30" at bounding box center [442, 193] width 246 height 14
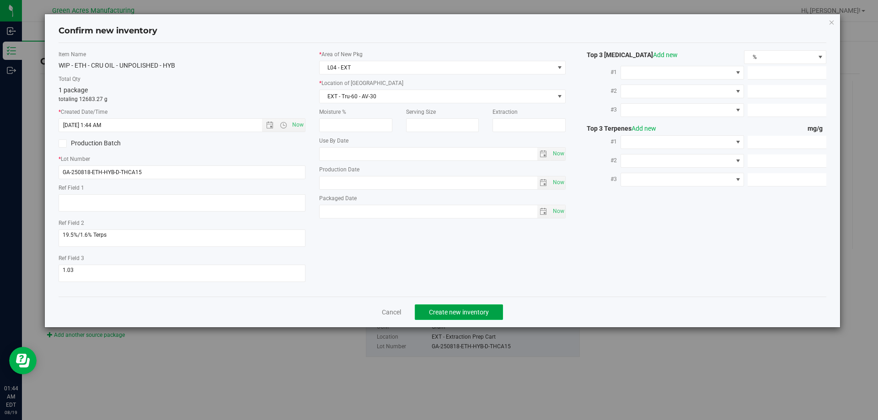
click at [474, 313] on span "Create new inventory" at bounding box center [459, 312] width 60 height 7
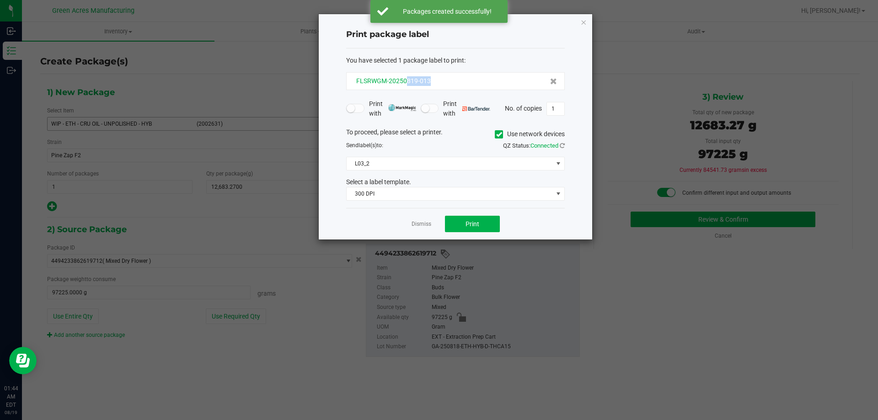
drag, startPoint x: 438, startPoint y: 80, endPoint x: 404, endPoint y: 83, distance: 33.5
click at [404, 83] on div "FLSRWGM-20250819-013" at bounding box center [455, 81] width 203 height 10
copy span "819-013"
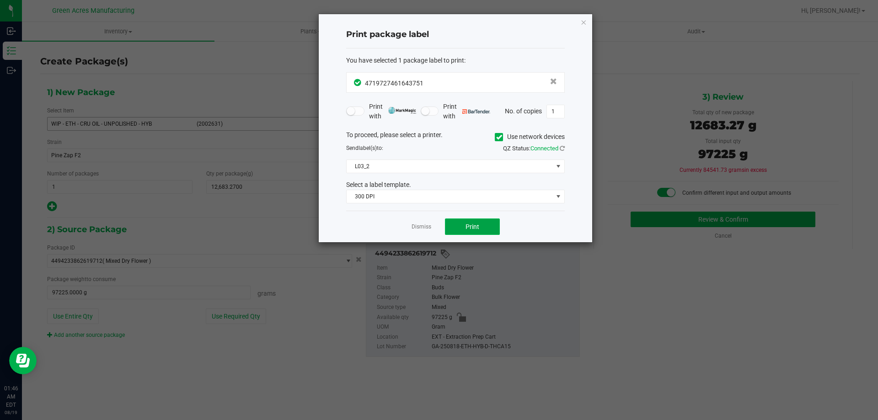
click at [467, 224] on span "Print" at bounding box center [472, 226] width 14 height 7
click at [467, 227] on span "Print" at bounding box center [472, 226] width 14 height 7
click at [467, 226] on span "Print" at bounding box center [472, 226] width 14 height 7
click at [422, 223] on link "Dismiss" at bounding box center [421, 227] width 20 height 8
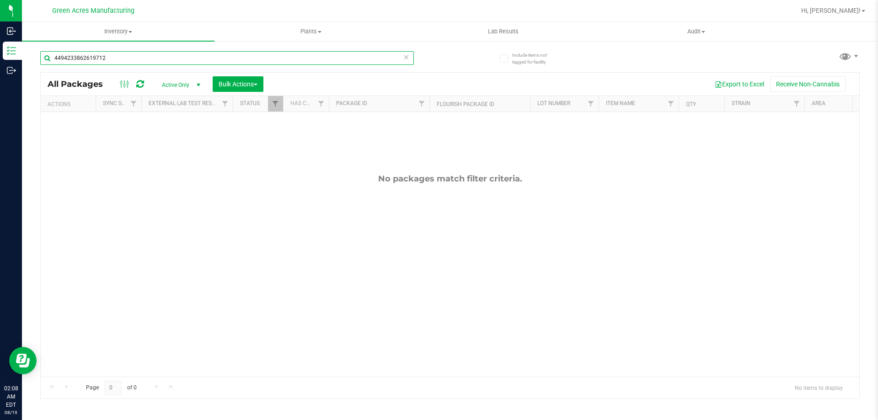
click at [147, 59] on input "4494233862619712" at bounding box center [226, 58] width 373 height 14
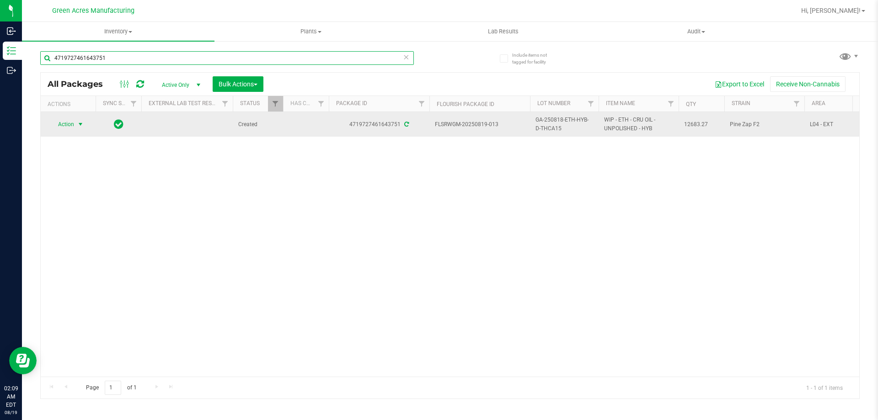
type input "4719727461643751"
click at [61, 121] on span "Action" at bounding box center [62, 124] width 25 height 13
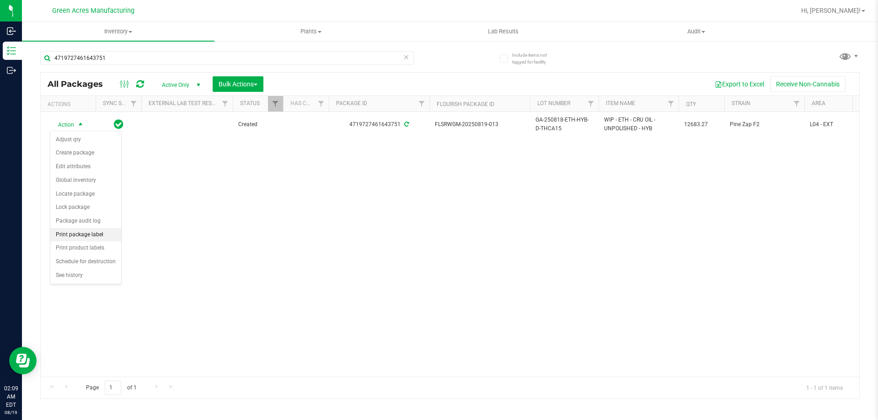
click at [82, 239] on li "Print package label" at bounding box center [85, 235] width 71 height 14
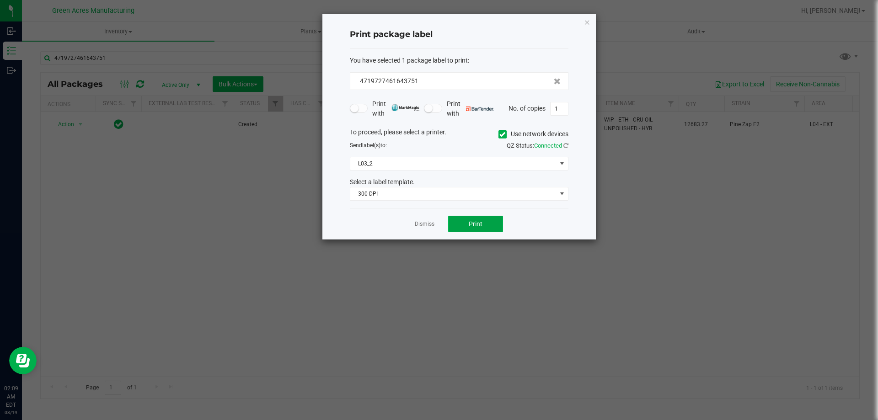
click at [467, 225] on button "Print" at bounding box center [475, 224] width 55 height 16
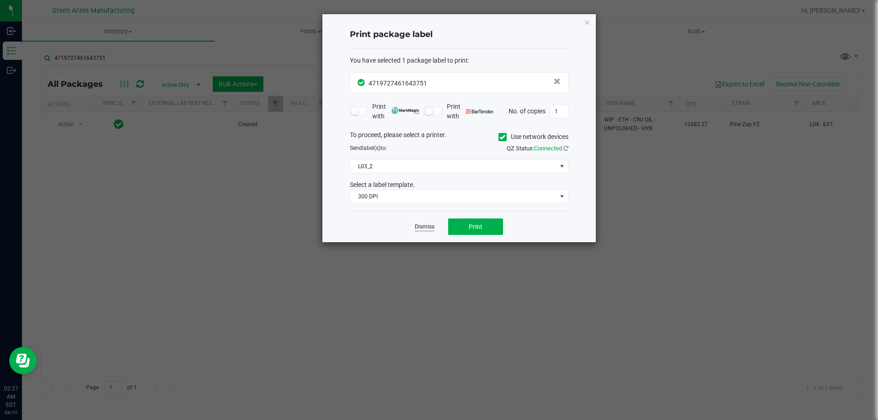
click at [427, 229] on link "Dismiss" at bounding box center [425, 227] width 20 height 8
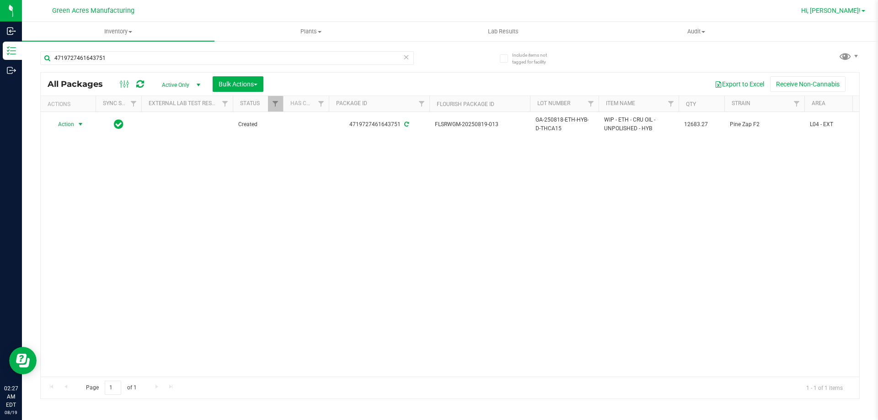
click at [863, 11] on span at bounding box center [863, 11] width 4 height 2
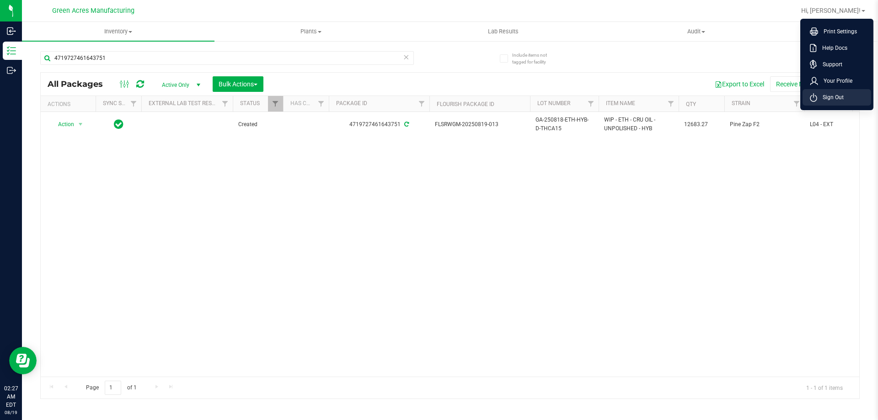
click at [847, 100] on li "Sign Out" at bounding box center [836, 97] width 69 height 16
